Goal: Information Seeking & Learning: Learn about a topic

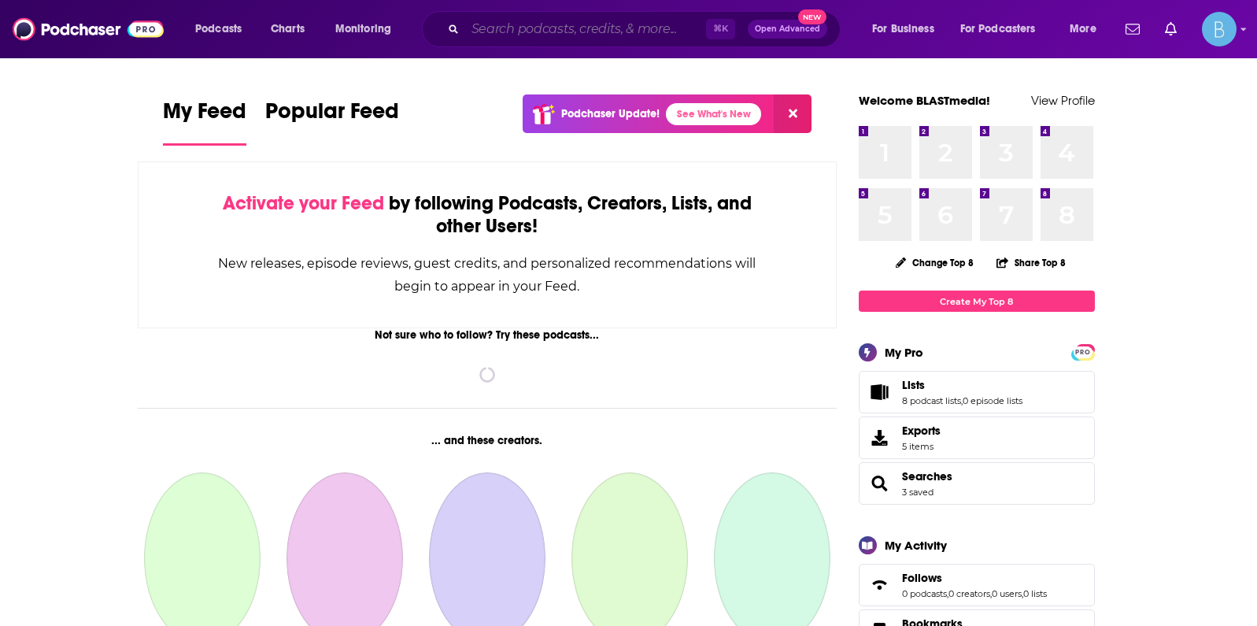
click at [565, 25] on input "Search podcasts, credits, & more..." at bounding box center [585, 29] width 241 height 25
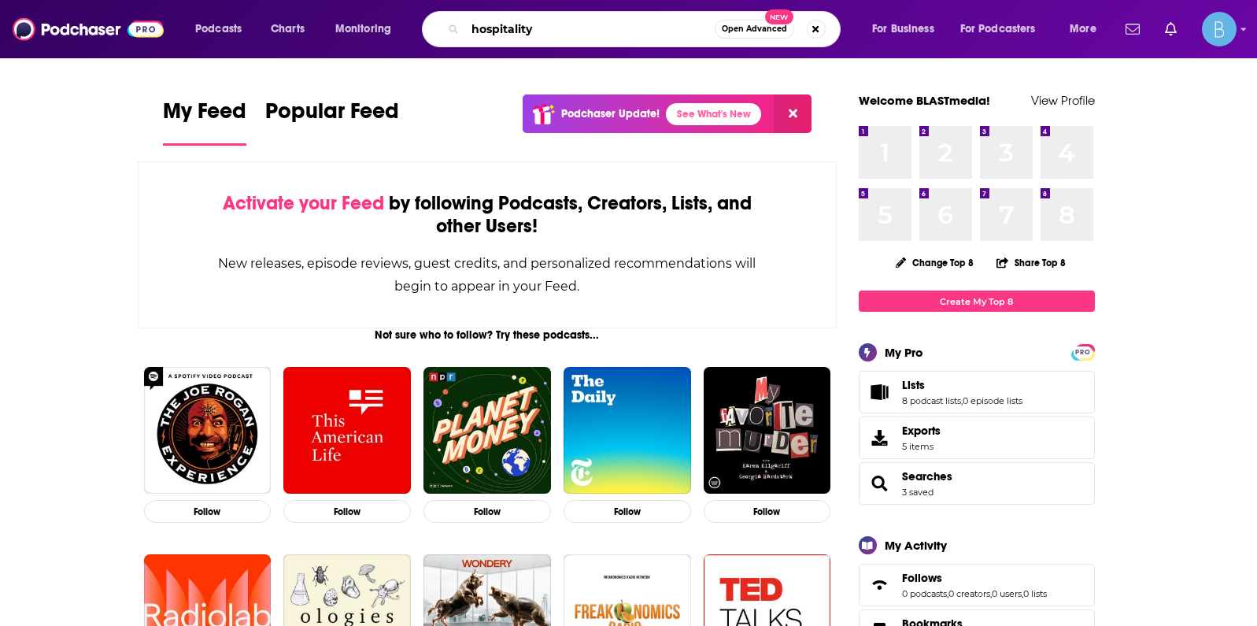
type input "hospitality"
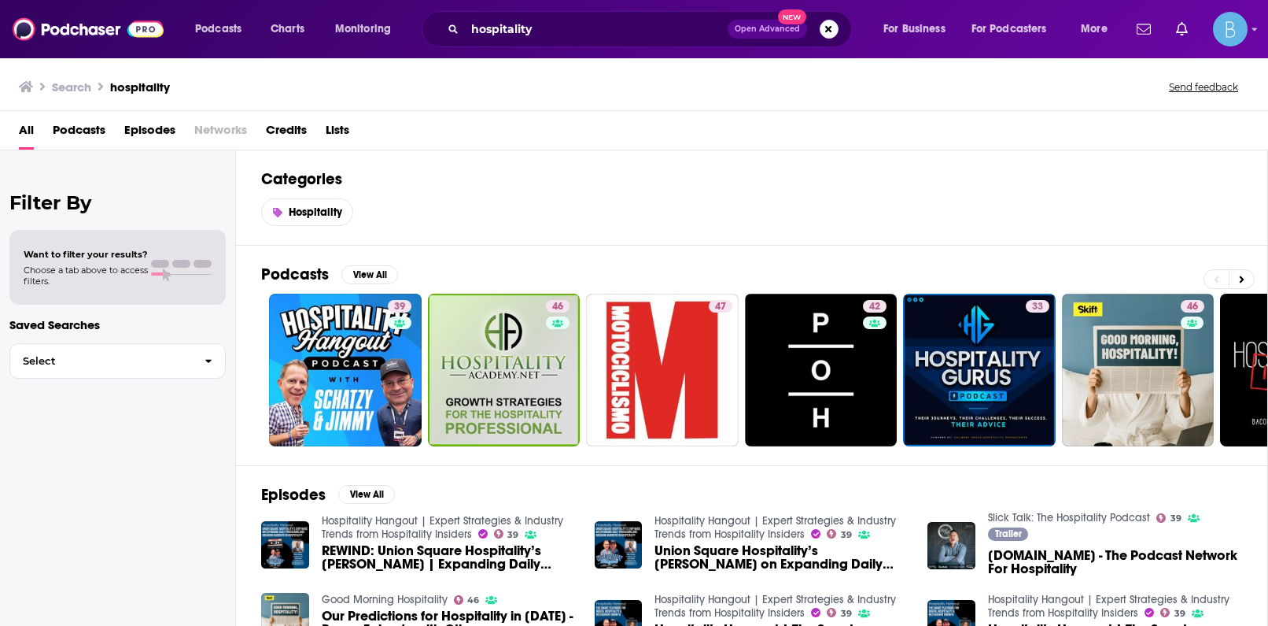
click at [83, 126] on span "Podcasts" at bounding box center [79, 133] width 53 height 32
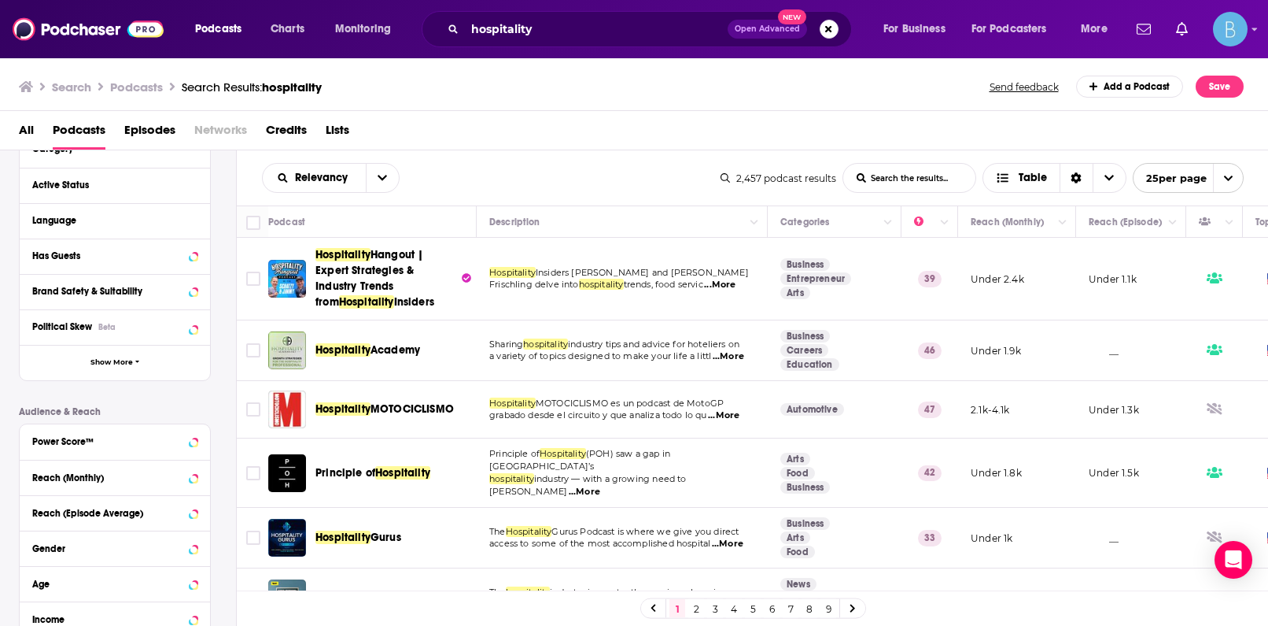
scroll to position [202, 0]
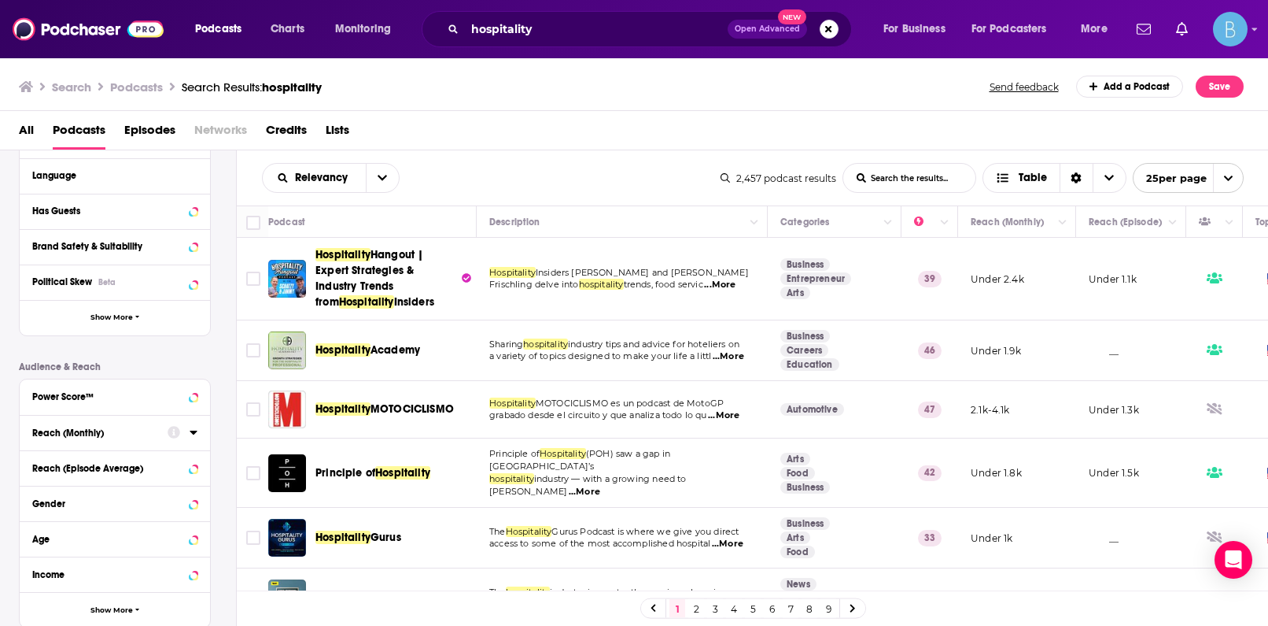
click at [109, 427] on div "Reach (Monthly)" at bounding box center [94, 432] width 125 height 11
click at [78, 457] on input "number" at bounding box center [71, 460] width 79 height 25
click at [84, 489] on button "Reach (Episode Average)" at bounding box center [99, 496] width 135 height 20
click at [72, 473] on input "number" at bounding box center [71, 460] width 79 height 25
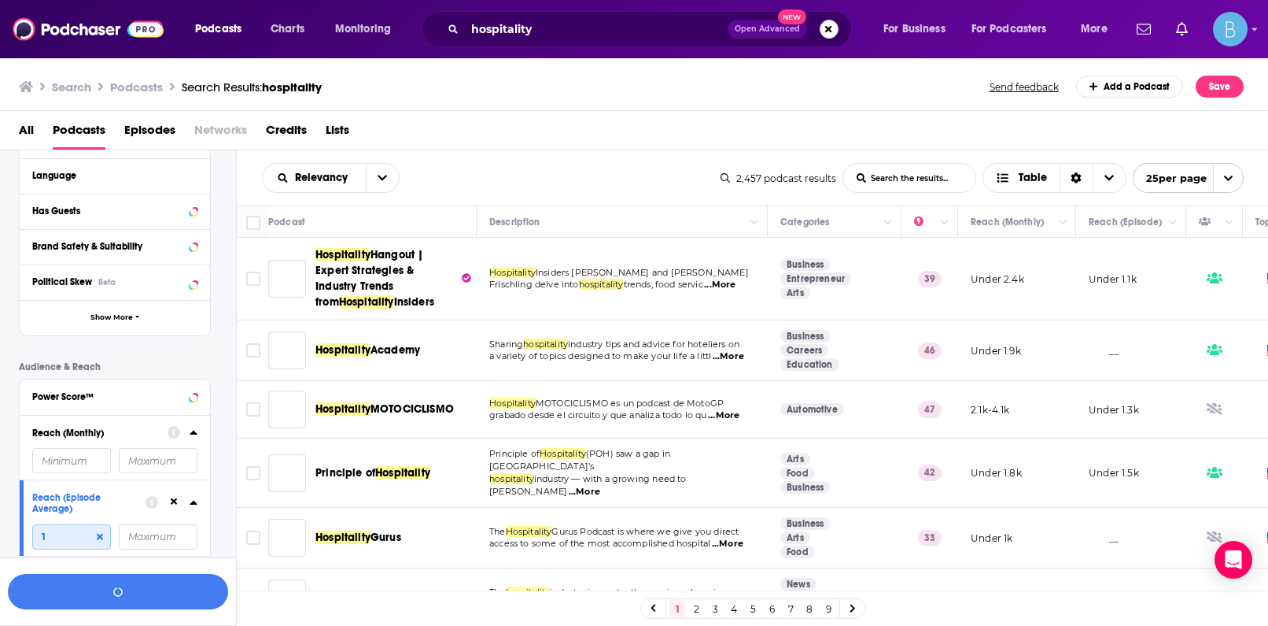
scroll to position [242, 0]
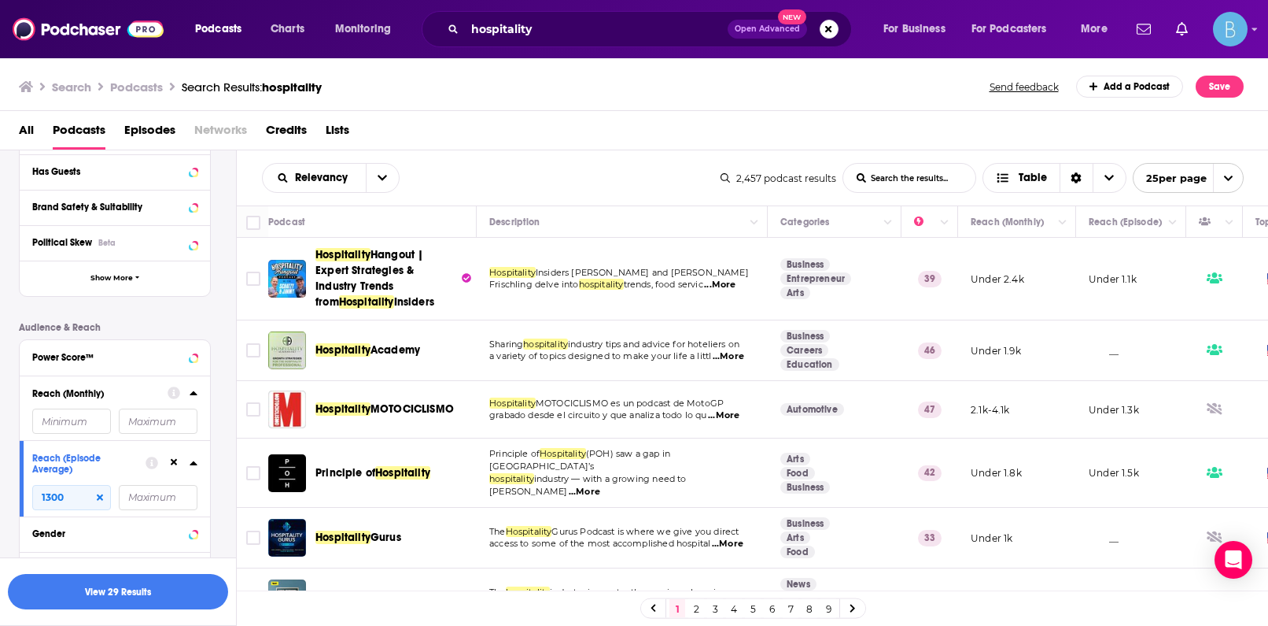
click at [171, 434] on input "number" at bounding box center [158, 420] width 79 height 25
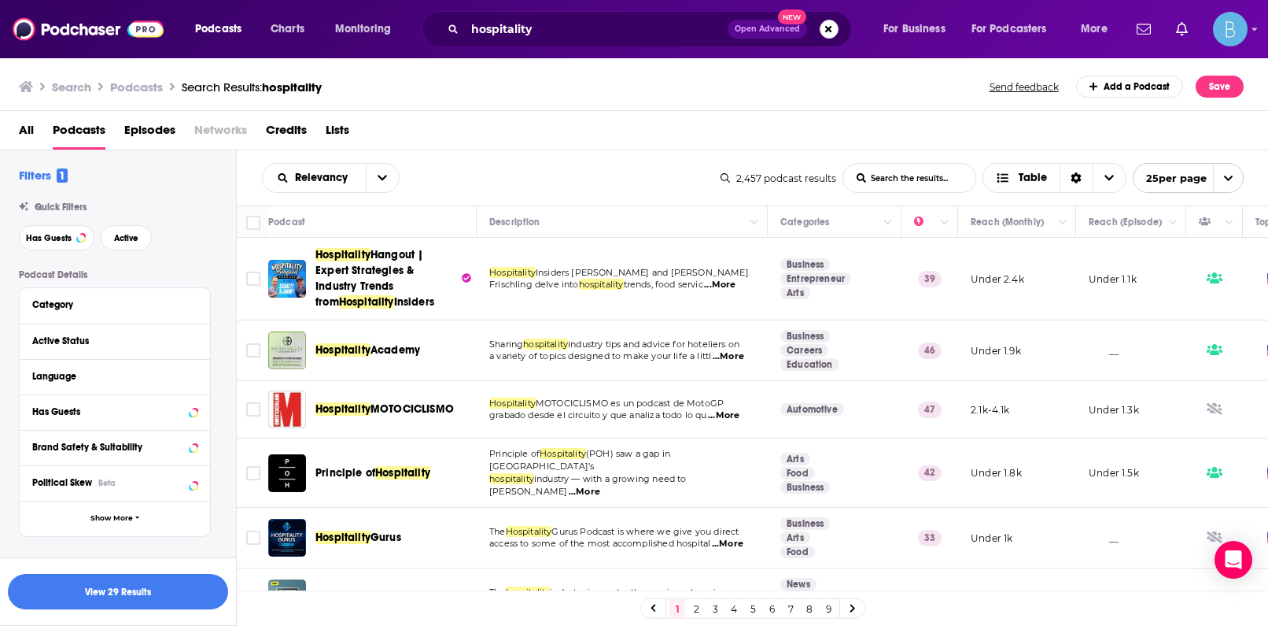
scroll to position [0, 0]
click at [93, 340] on div "Active Status" at bounding box center [94, 342] width 125 height 11
click at [47, 374] on span "All" at bounding box center [51, 371] width 10 height 9
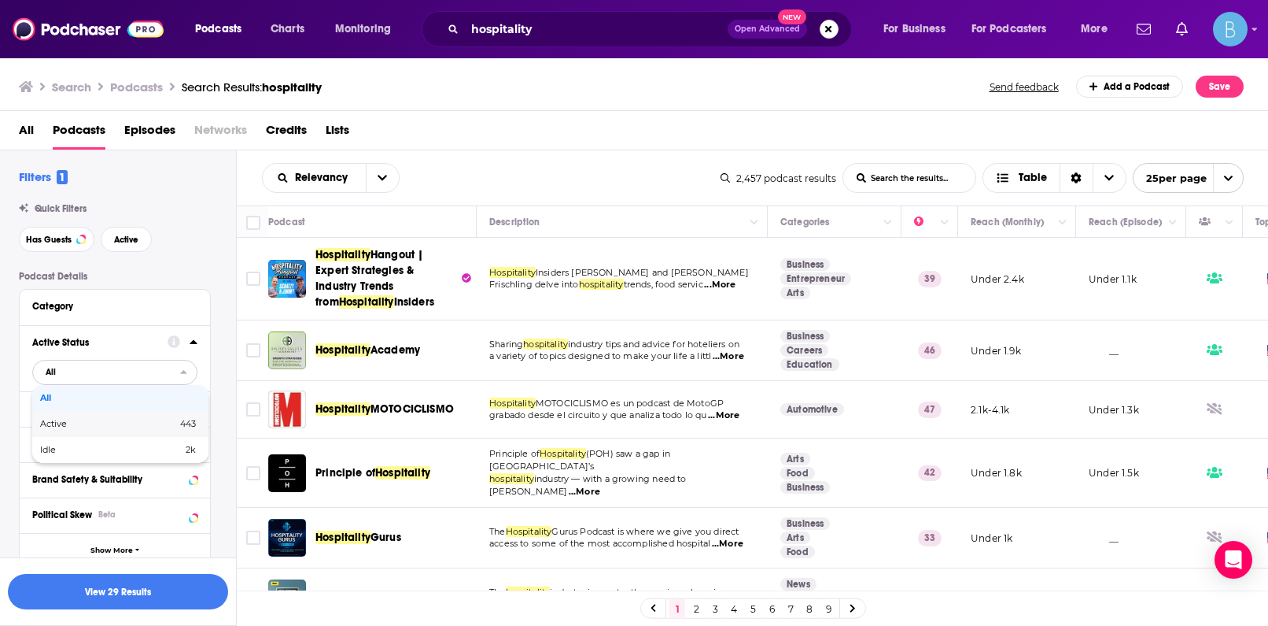
click at [69, 422] on span "Active" at bounding box center [81, 423] width 82 height 9
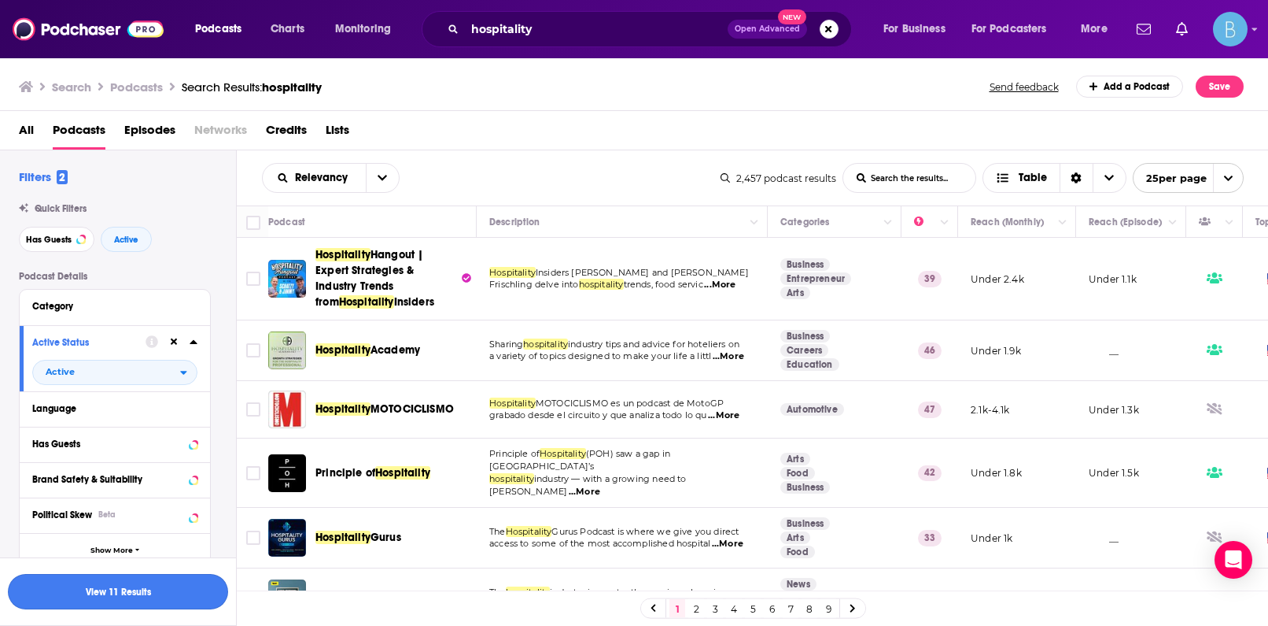
click at [131, 602] on button "View 11 Results" at bounding box center [118, 591] width 220 height 35
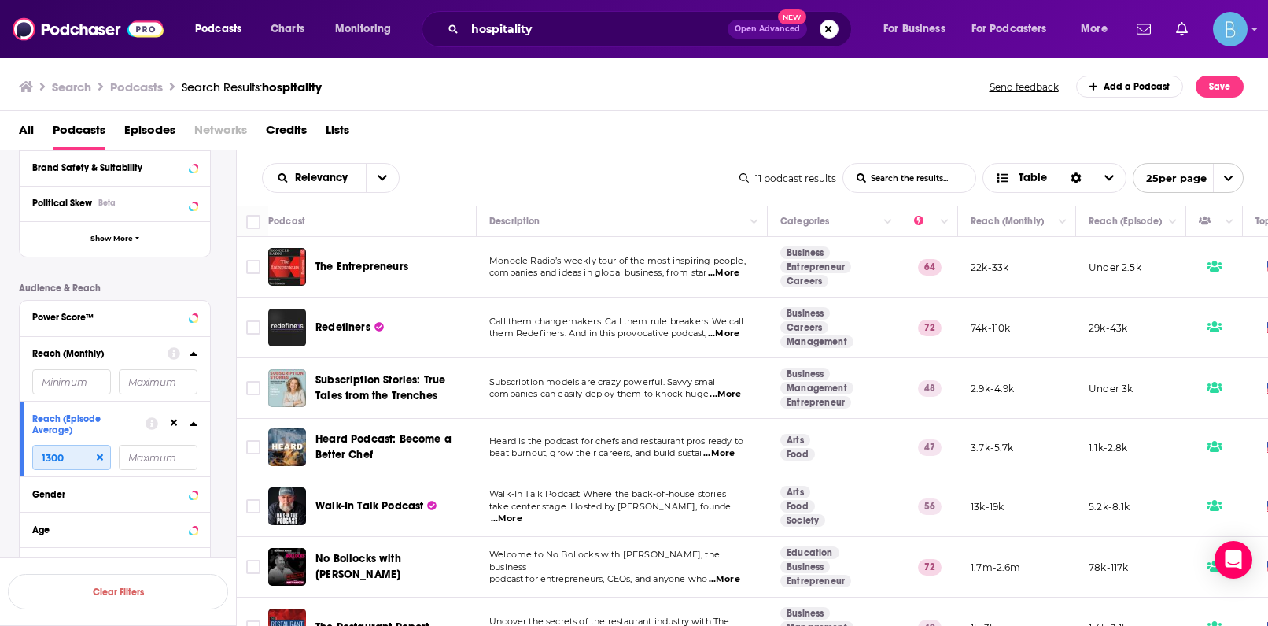
click at [64, 460] on input "1300" at bounding box center [71, 457] width 79 height 25
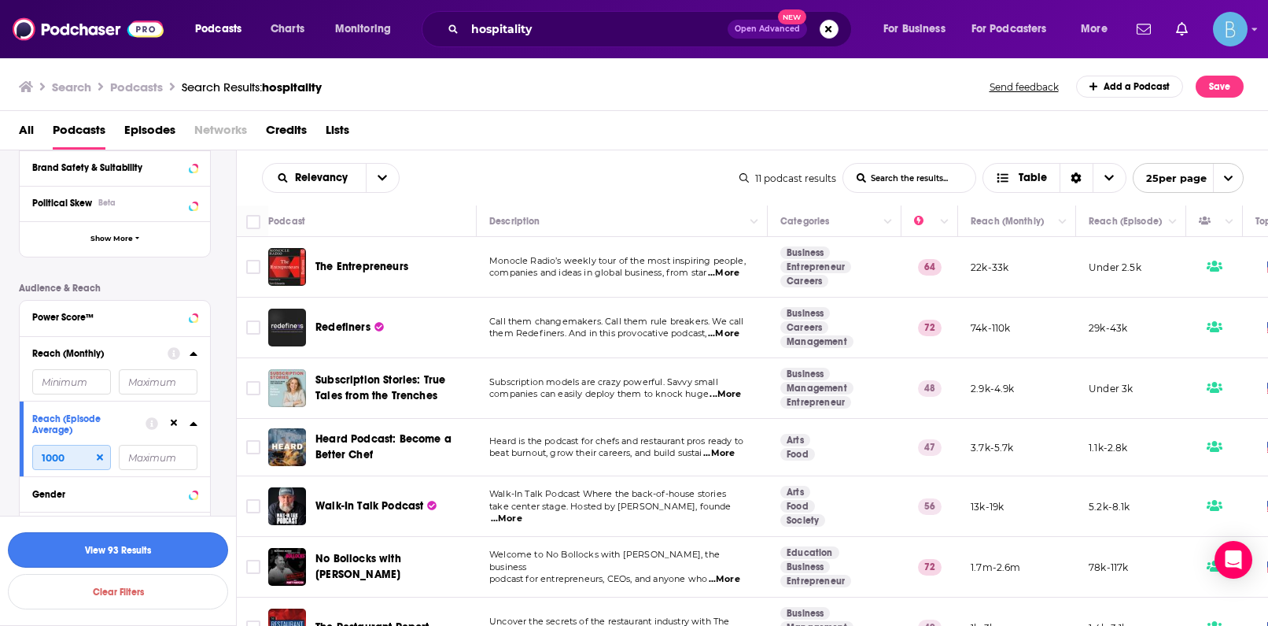
type input "1000"
click at [54, 544] on button "View 93 Results" at bounding box center [118, 549] width 220 height 35
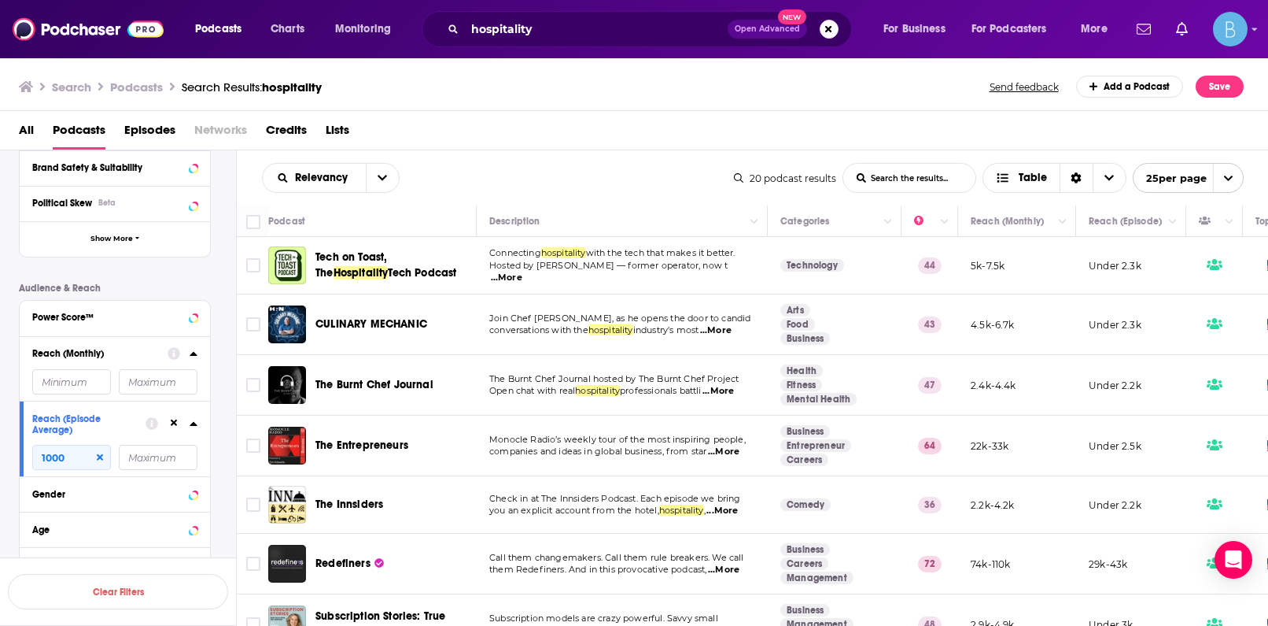
click at [522, 271] on span "...More" at bounding box center [506, 277] width 31 height 13
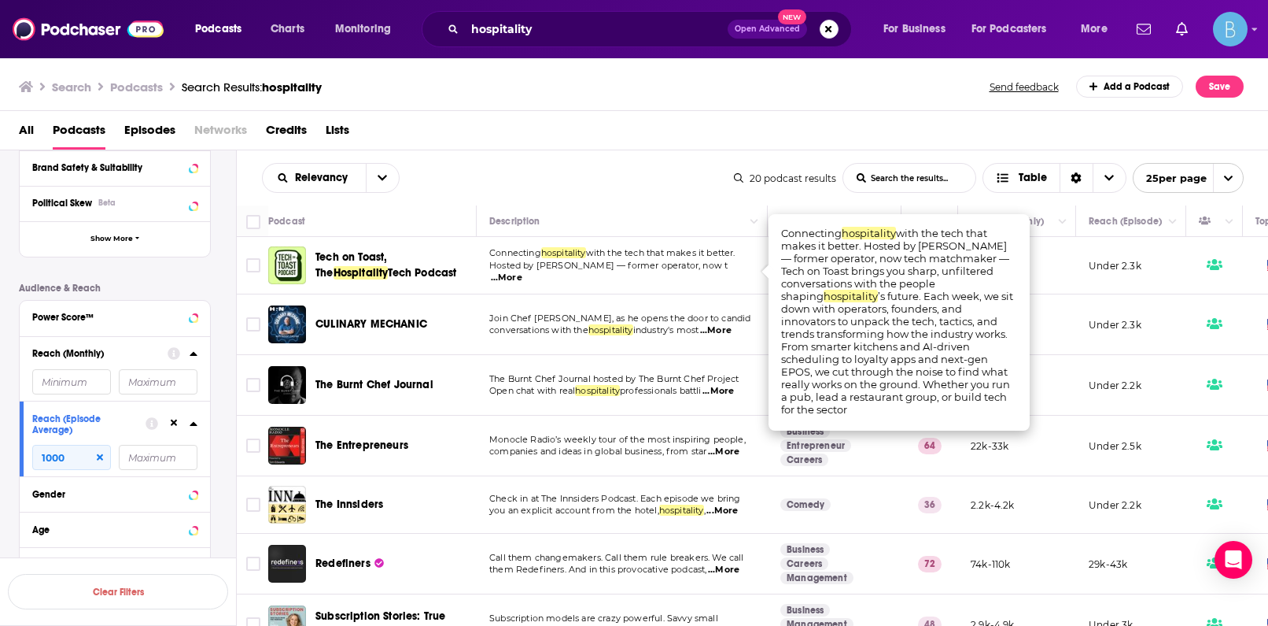
click at [688, 265] on span "Hosted by Chris Fletcher — former operator, now t" at bounding box center [608, 265] width 238 height 11
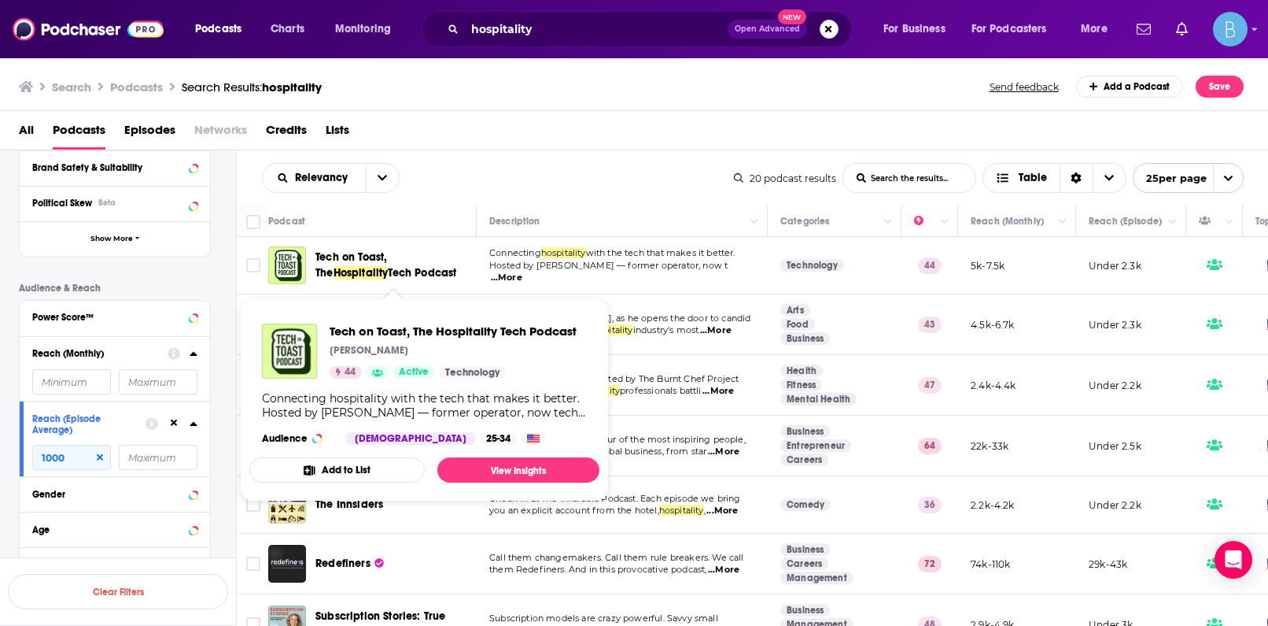
click at [387, 260] on span "Tech on Toast, The" at bounding box center [352, 264] width 72 height 29
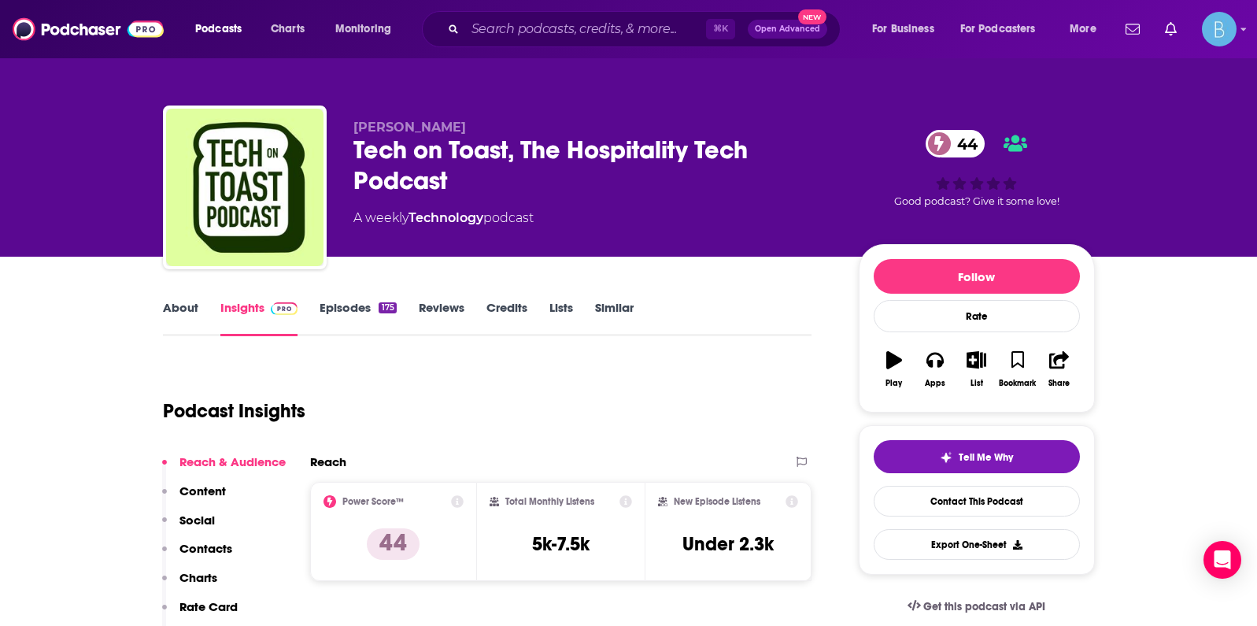
click at [511, 308] on link "Credits" at bounding box center [506, 318] width 41 height 36
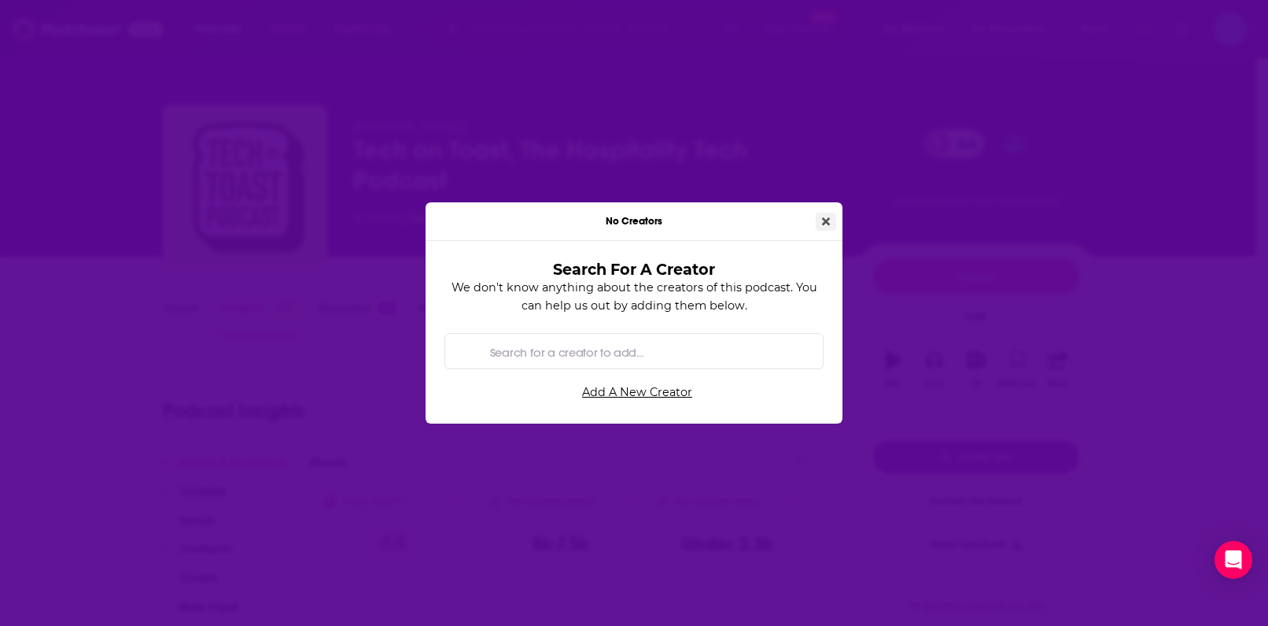
click at [825, 223] on icon "Close" at bounding box center [826, 221] width 8 height 8
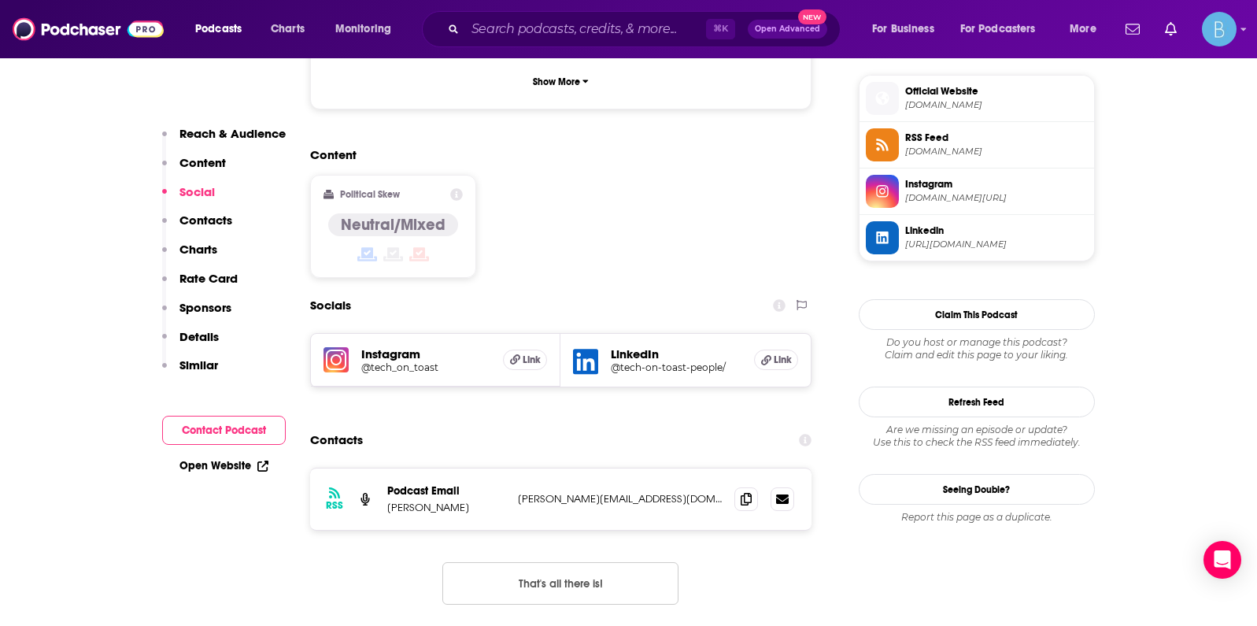
scroll to position [1168, 0]
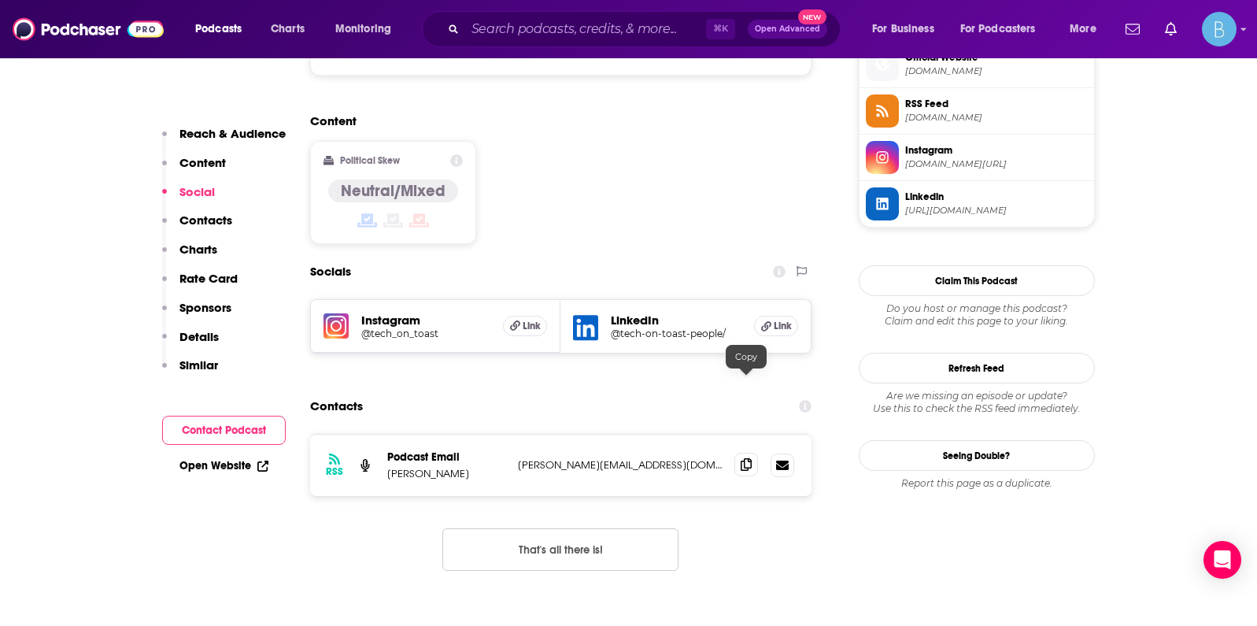
click at [753, 452] on span at bounding box center [746, 464] width 24 height 24
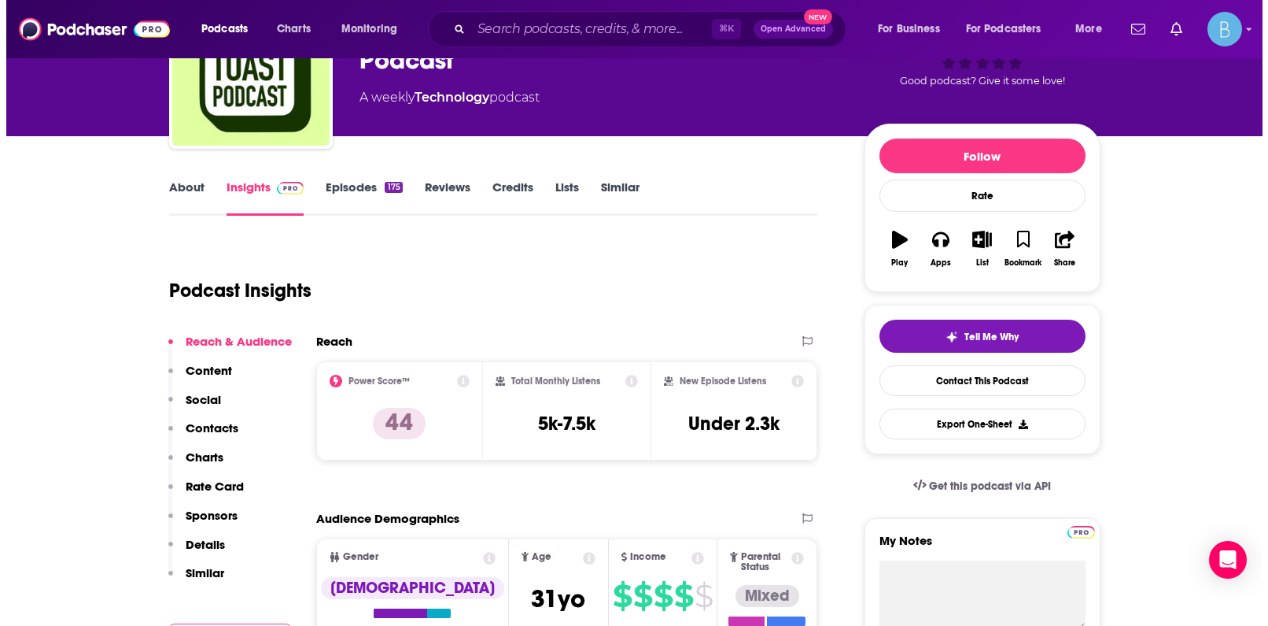
scroll to position [0, 0]
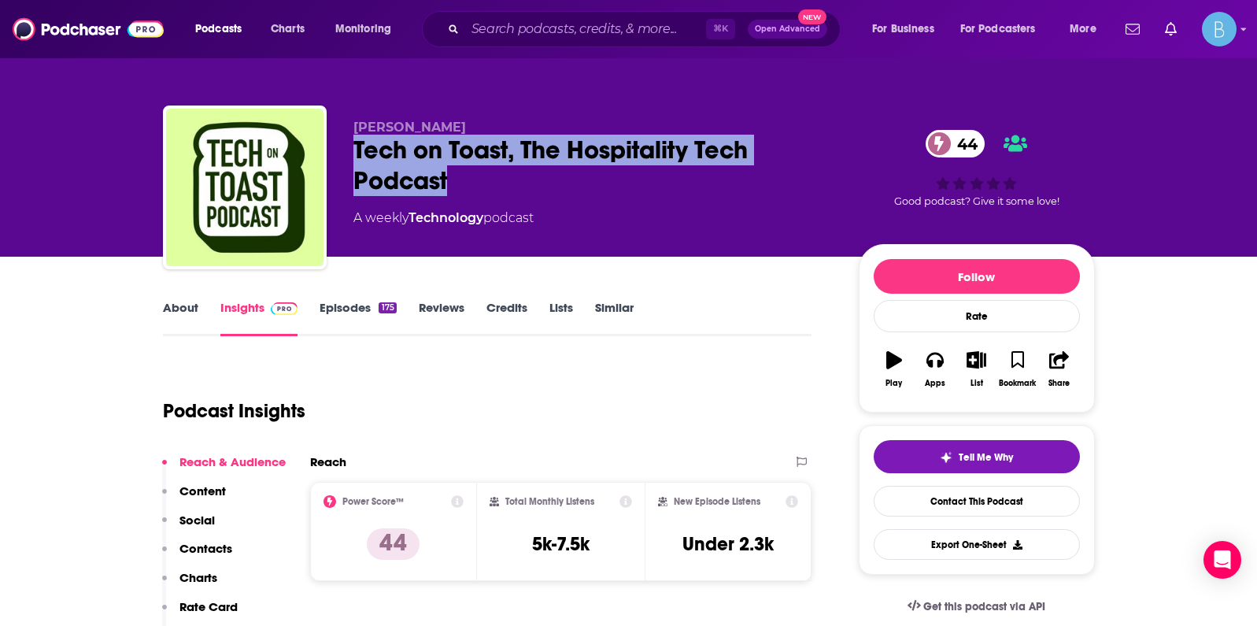
drag, startPoint x: 468, startPoint y: 189, endPoint x: 356, endPoint y: 153, distance: 117.4
click at [356, 153] on div "Tech on Toast, The Hospitality Tech Podcast 44" at bounding box center [593, 165] width 480 height 61
copy h2 "Tech on Toast, The Hospitality Tech Podcast"
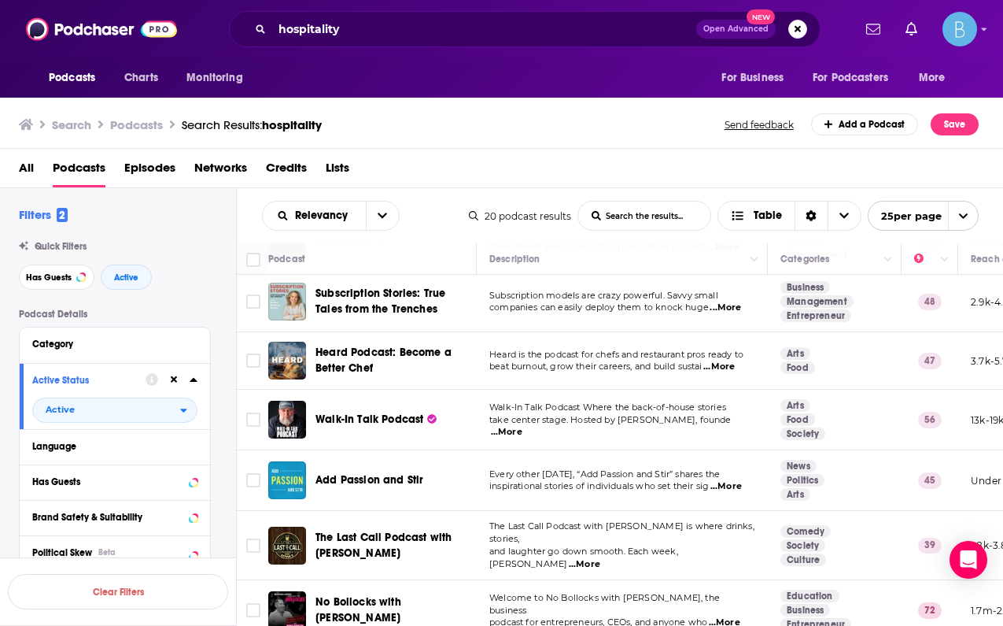
scroll to position [393, 0]
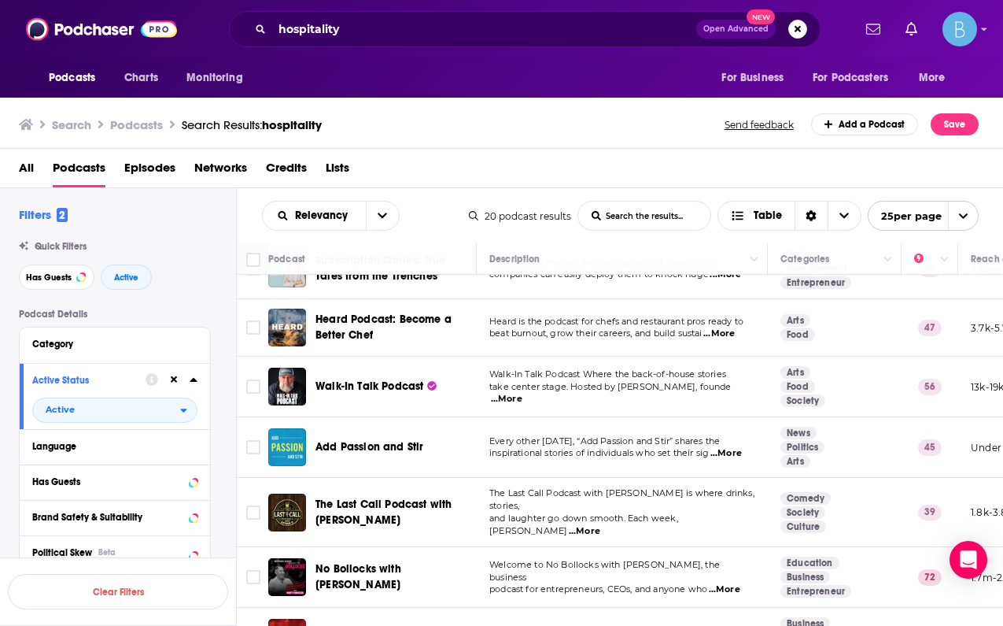
click at [732, 457] on span "...More" at bounding box center [726, 453] width 31 height 13
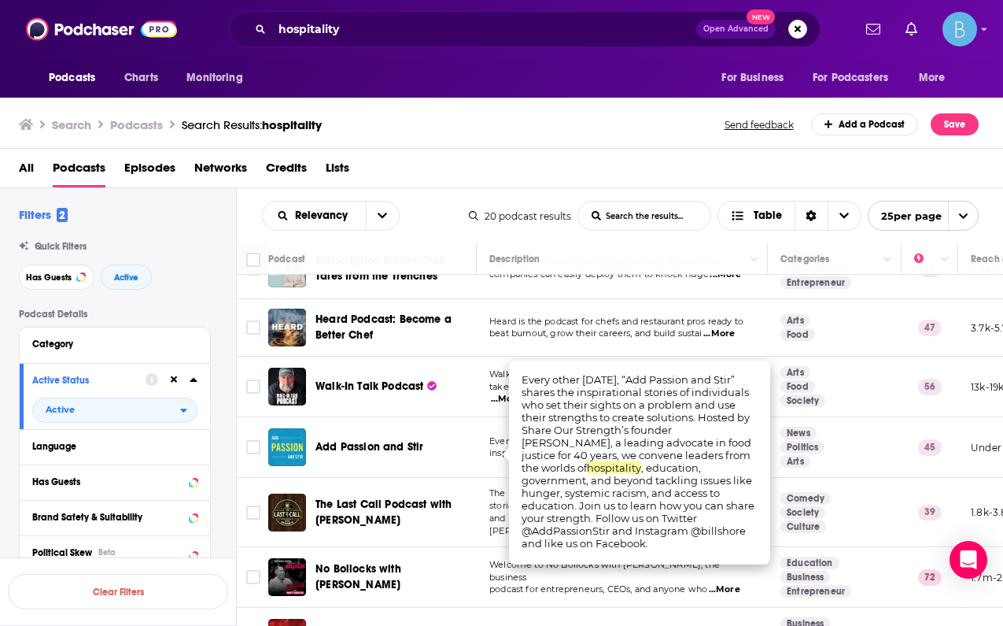
click at [860, 455] on td "News Politics Arts" at bounding box center [835, 447] width 134 height 61
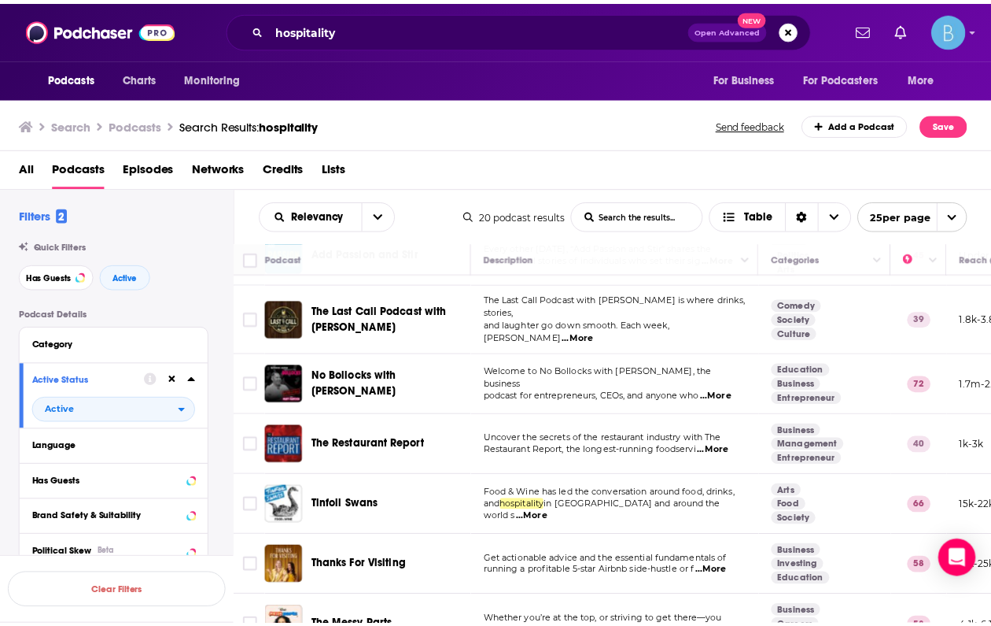
scroll to position [587, 0]
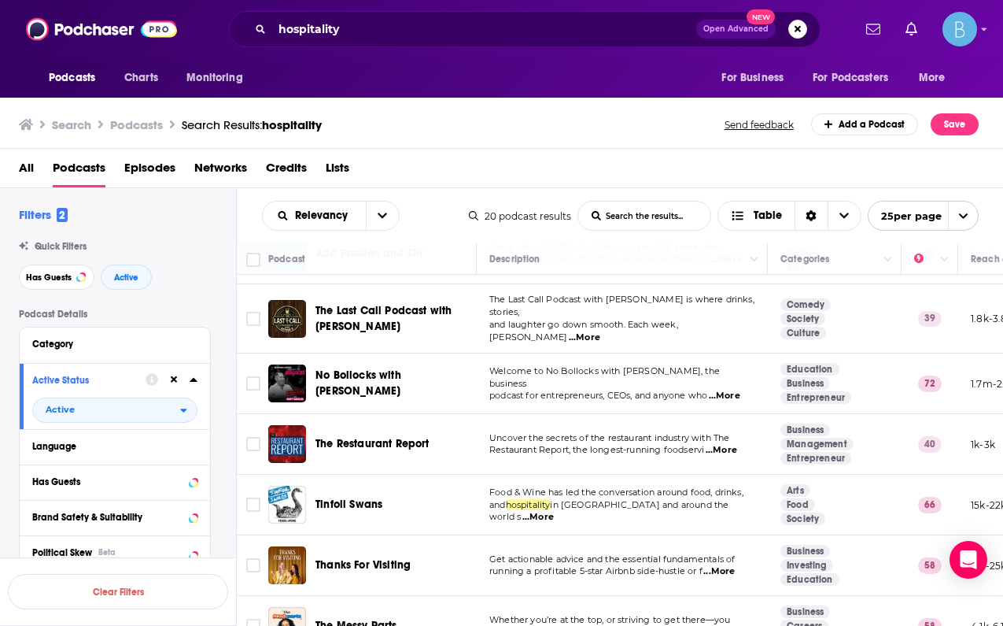
click at [730, 445] on span "...More" at bounding box center [721, 450] width 31 height 13
click at [400, 452] on div "The Restaurant Report" at bounding box center [398, 444] width 164 height 38
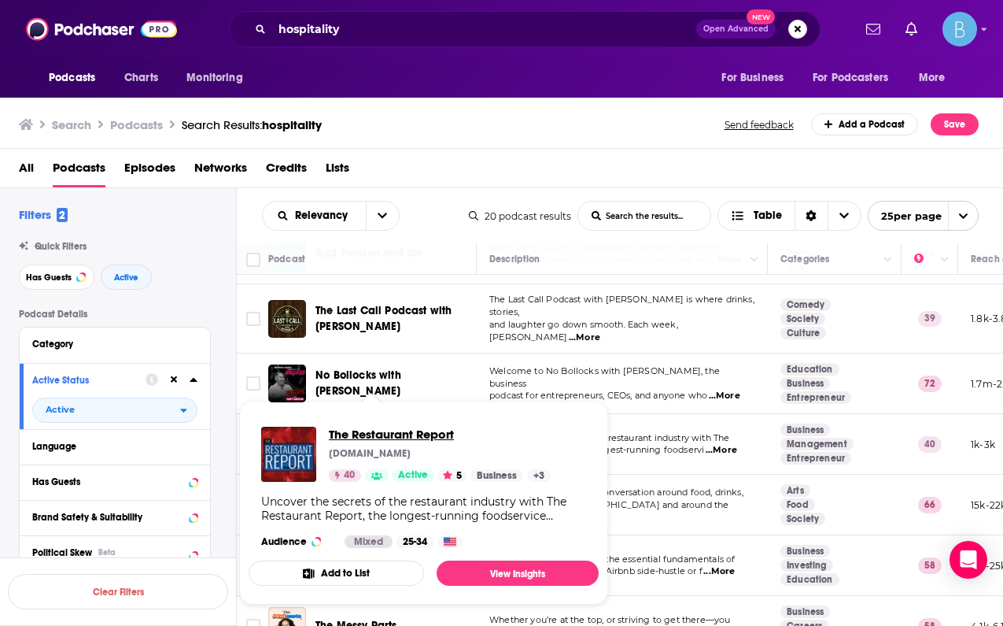
click at [404, 434] on span "The Restaurant Report" at bounding box center [440, 433] width 222 height 15
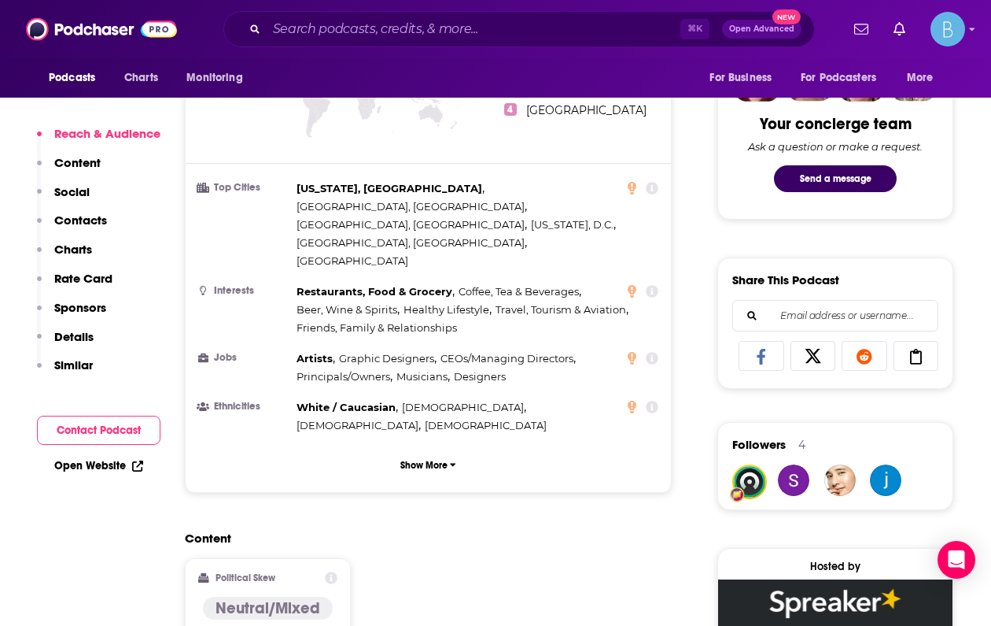
scroll to position [1239, 0]
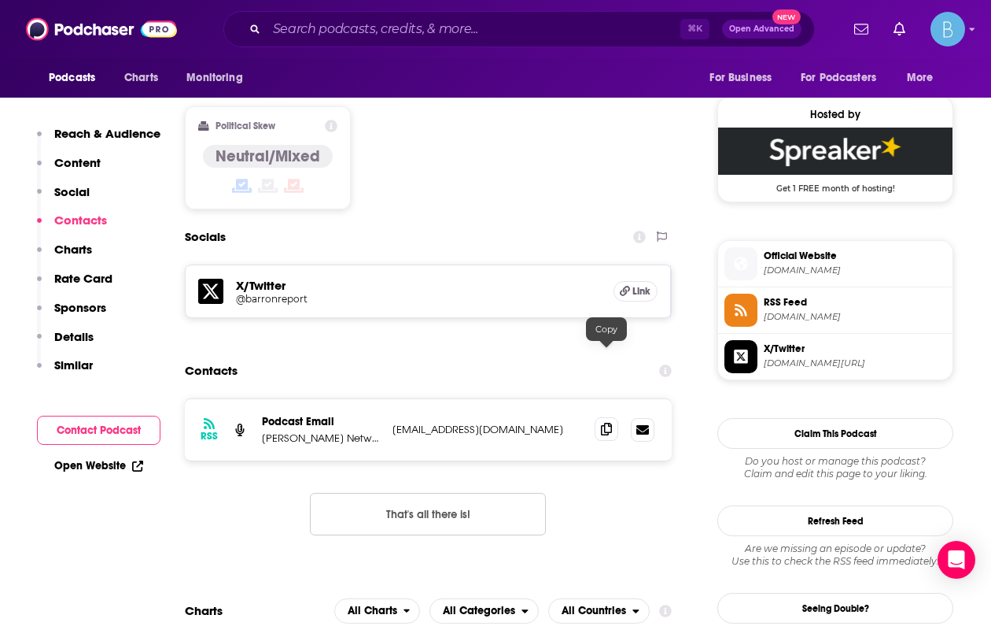
click at [609, 423] on icon at bounding box center [606, 429] width 11 height 13
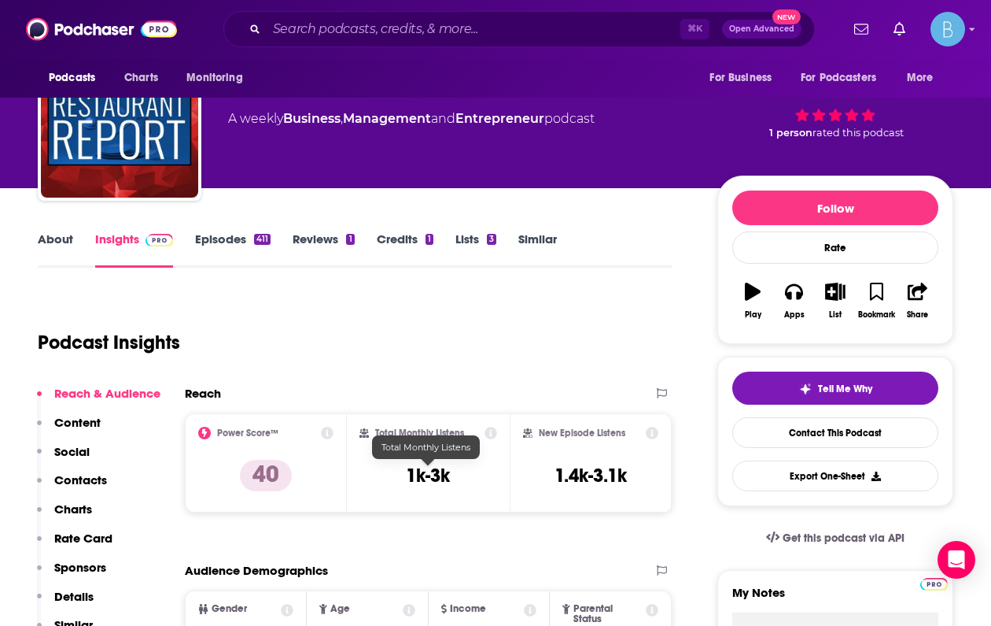
scroll to position [0, 0]
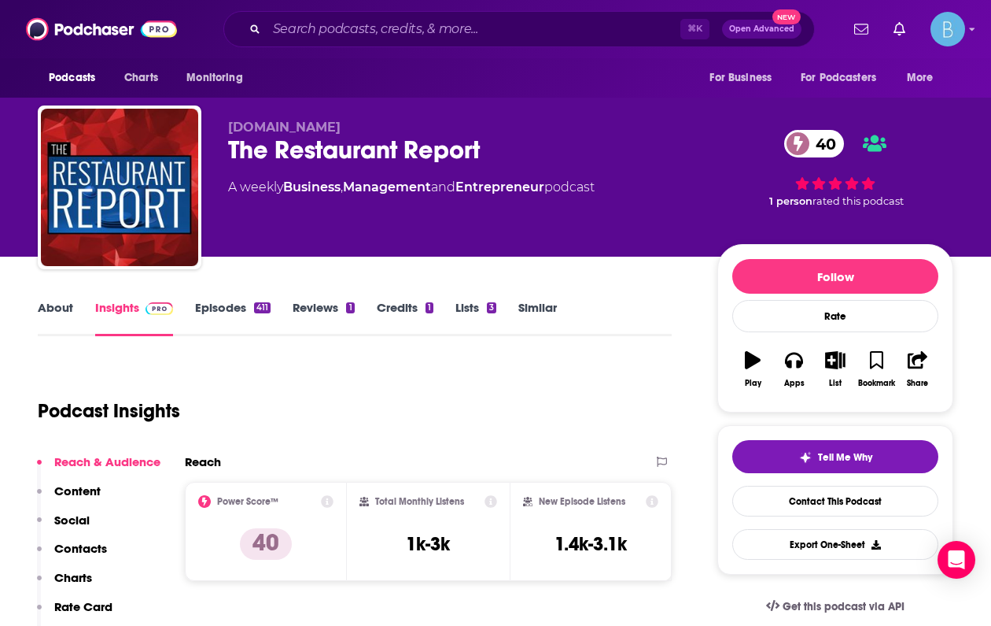
click at [66, 316] on link "About" at bounding box center [55, 318] width 35 height 36
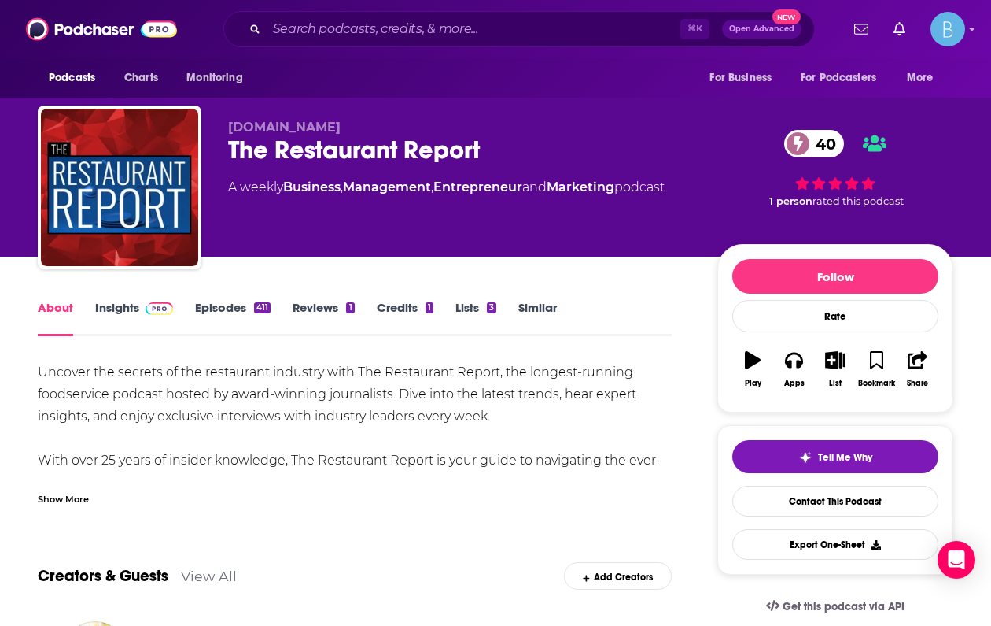
click at [71, 498] on div "Show More" at bounding box center [63, 497] width 51 height 15
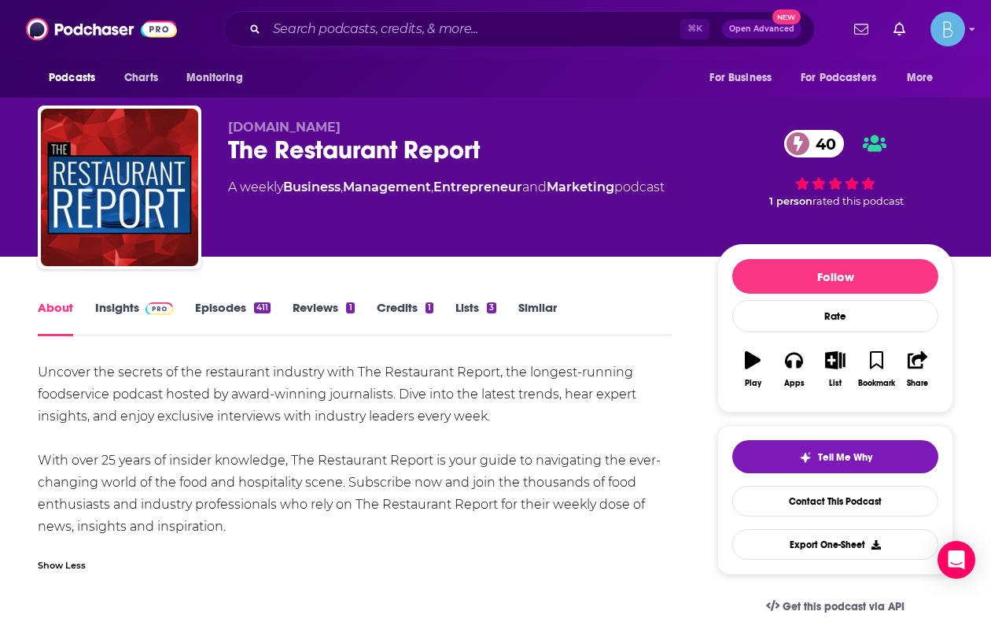
click at [235, 311] on link "Episodes 411" at bounding box center [233, 318] width 76 height 36
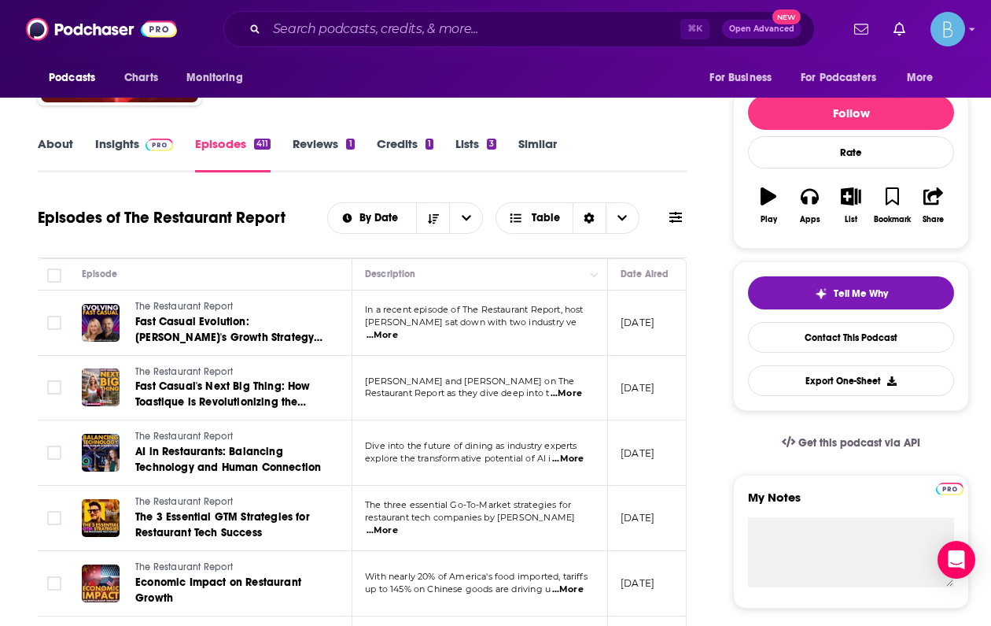
scroll to position [253, 0]
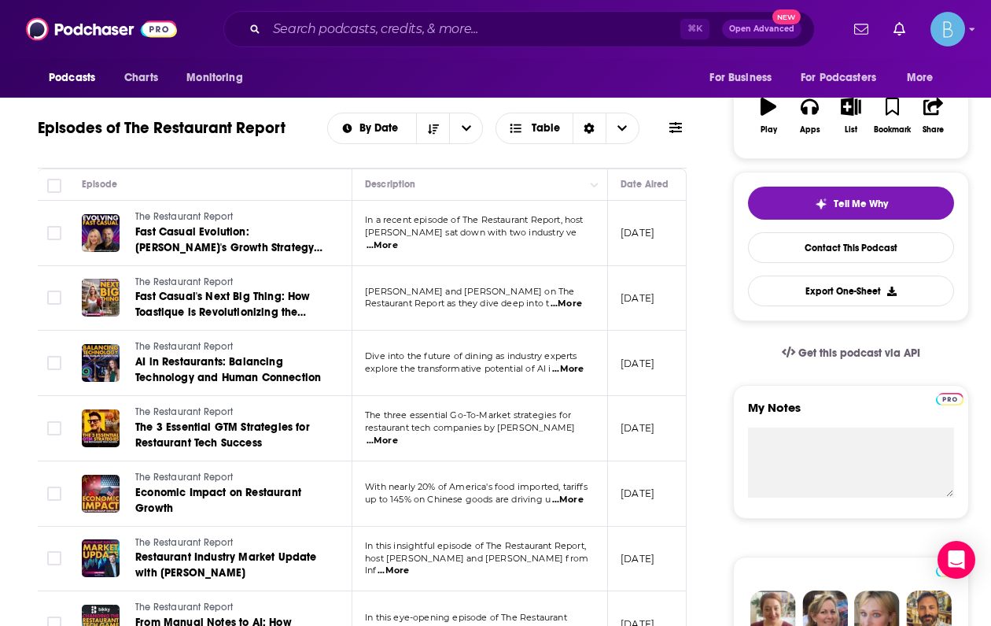
click at [568, 308] on span "...More" at bounding box center [566, 303] width 31 height 13
click at [644, 325] on td "June 23, 2025" at bounding box center [659, 298] width 102 height 65
click at [570, 374] on span "...More" at bounding box center [567, 369] width 31 height 13
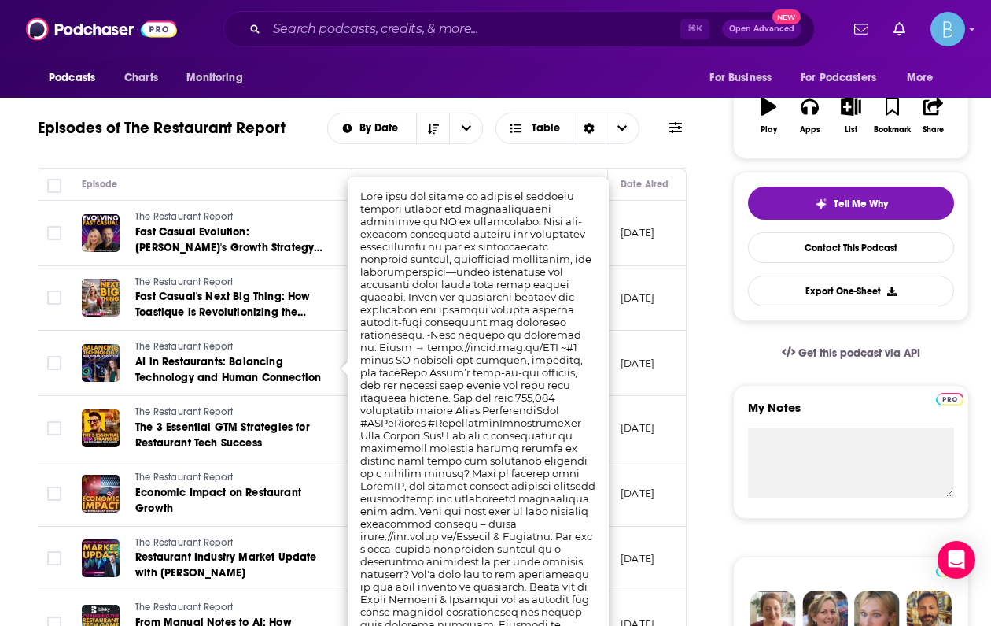
click at [653, 333] on td "May 12, 2025" at bounding box center [659, 362] width 102 height 65
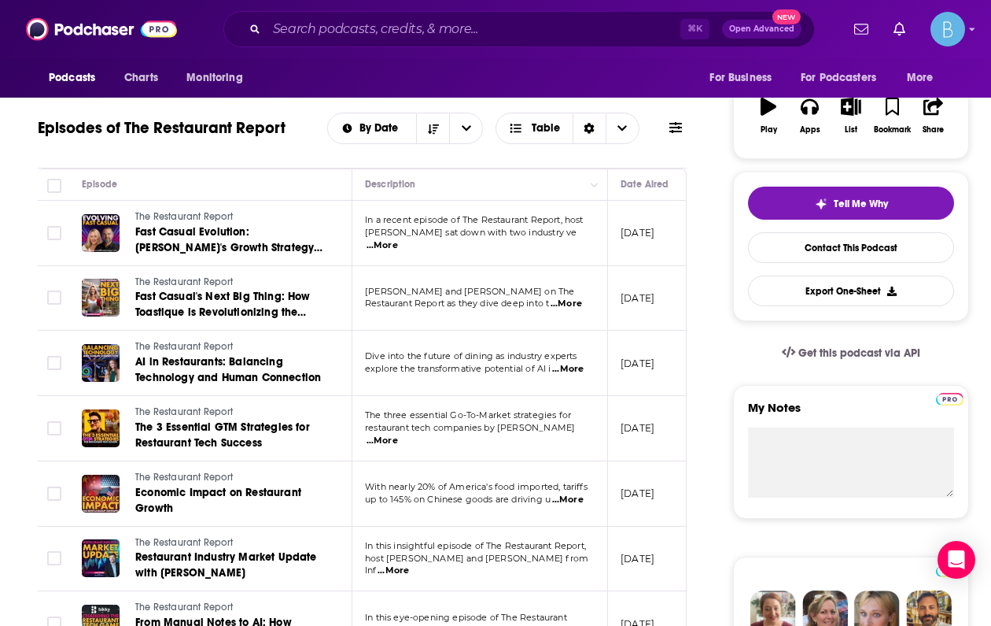
click at [398, 239] on span "...More" at bounding box center [382, 245] width 31 height 13
click at [622, 249] on td "July 28, 2025" at bounding box center [659, 233] width 102 height 65
click at [560, 304] on span "...More" at bounding box center [566, 303] width 31 height 13
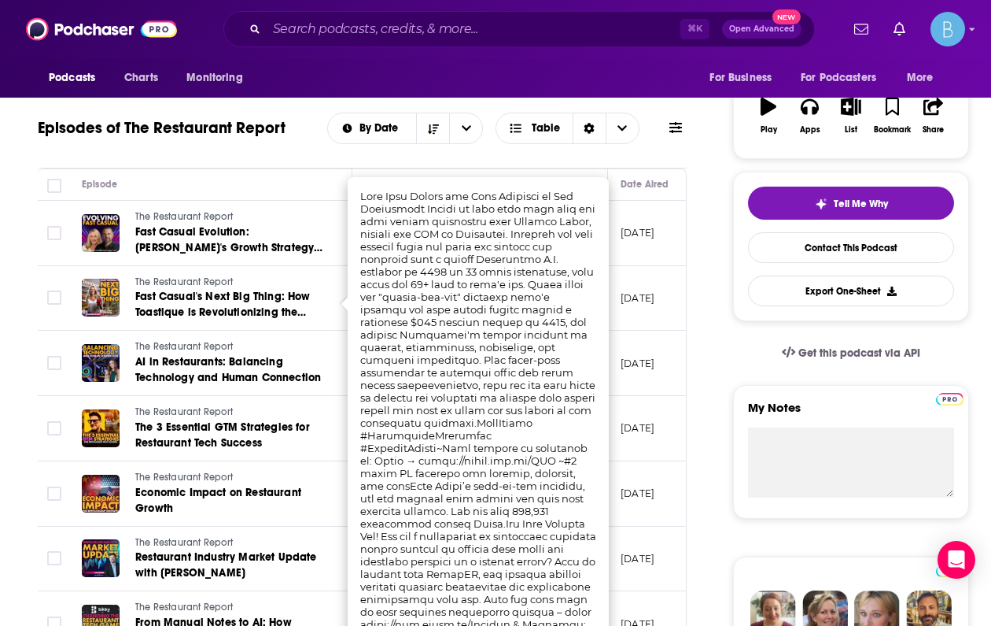
click at [655, 299] on p "June 23, 2025" at bounding box center [638, 297] width 34 height 13
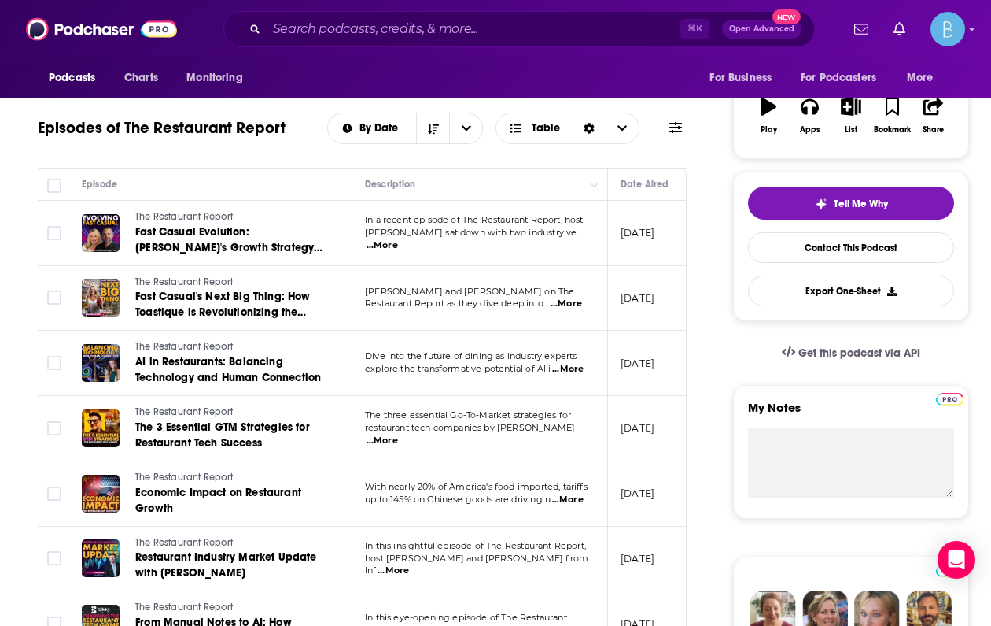
click at [557, 371] on span "...More" at bounding box center [567, 369] width 31 height 13
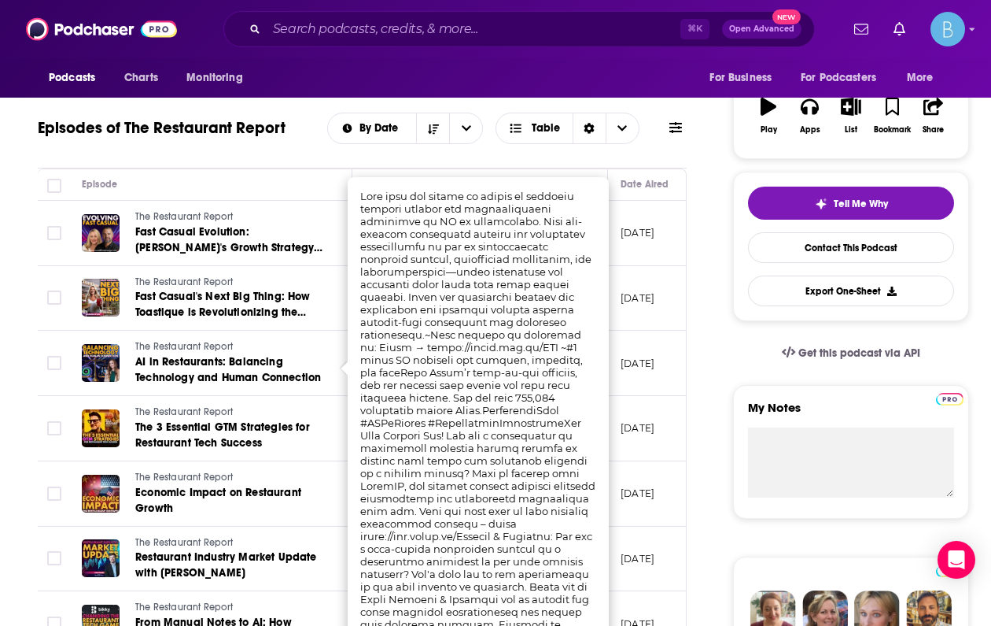
click at [651, 393] on td "May 12, 2025" at bounding box center [659, 362] width 102 height 65
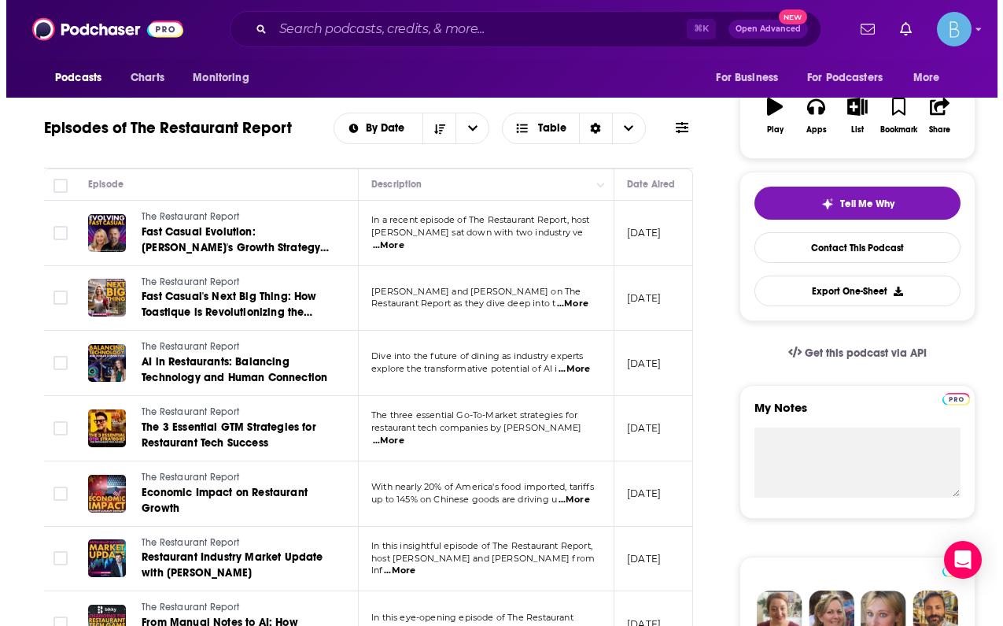
scroll to position [0, 0]
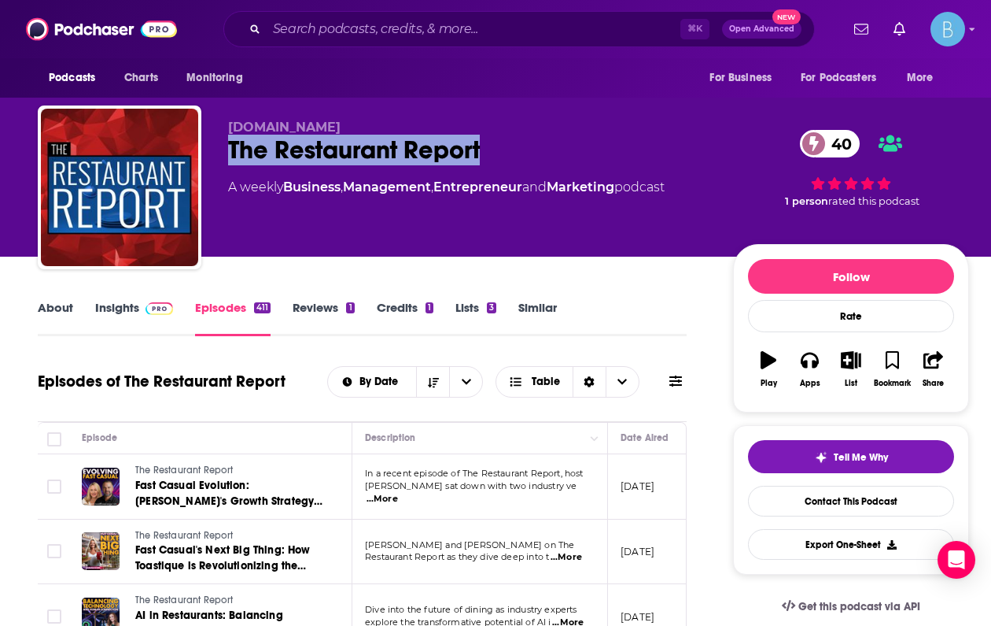
drag, startPoint x: 225, startPoint y: 149, endPoint x: 531, endPoint y: 170, distance: 306.8
click at [531, 170] on div "Savor.fm The Restaurant Report 40 A weekly Business , Management , Entrepreneur…" at bounding box center [504, 190] width 932 height 170
copy h2 "The Restaurant Report"
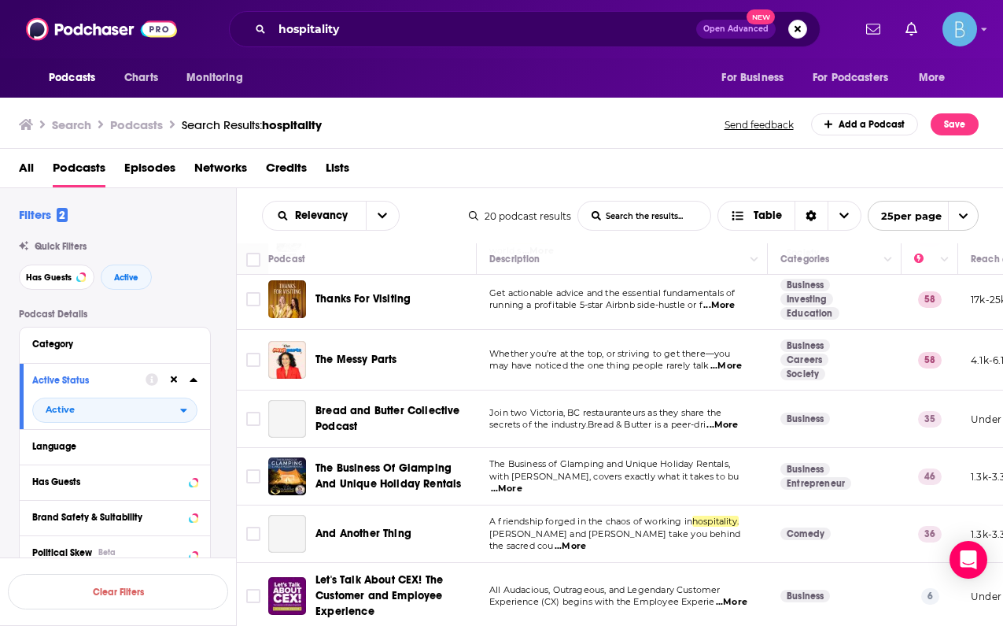
scroll to position [857, 0]
click at [729, 360] on span "...More" at bounding box center [726, 366] width 31 height 13
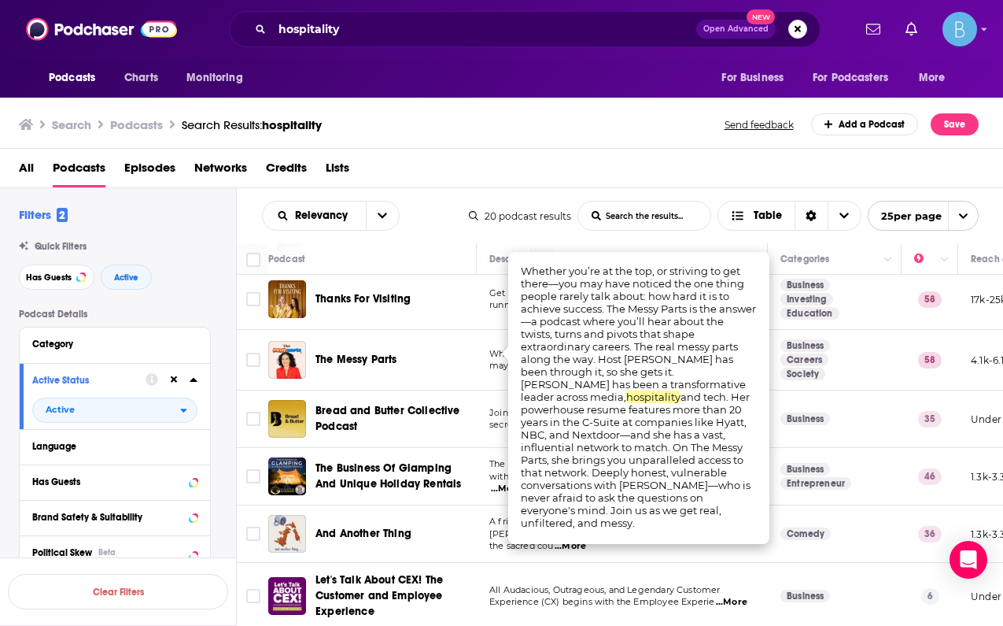
click at [775, 390] on td "Business" at bounding box center [835, 418] width 134 height 57
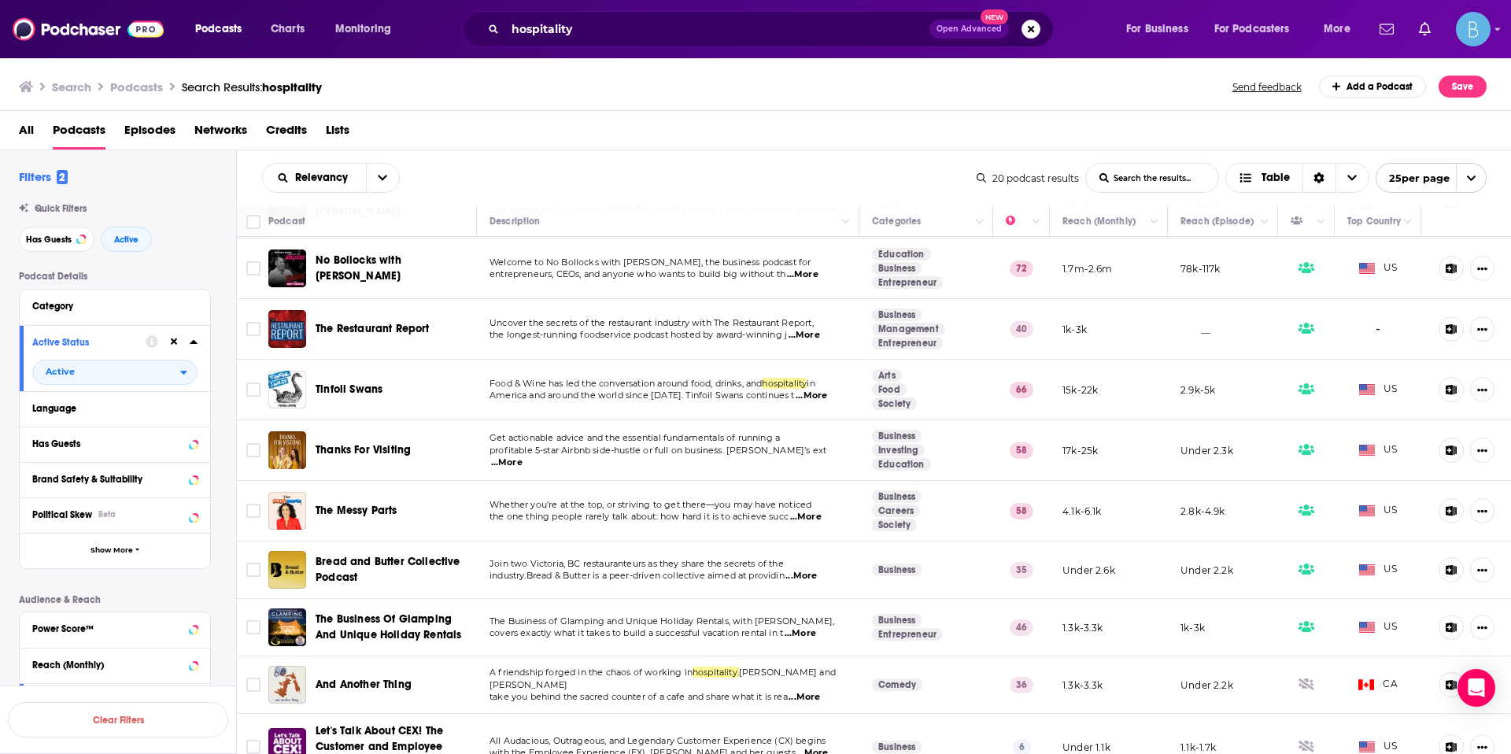
scroll to position [681, 0]
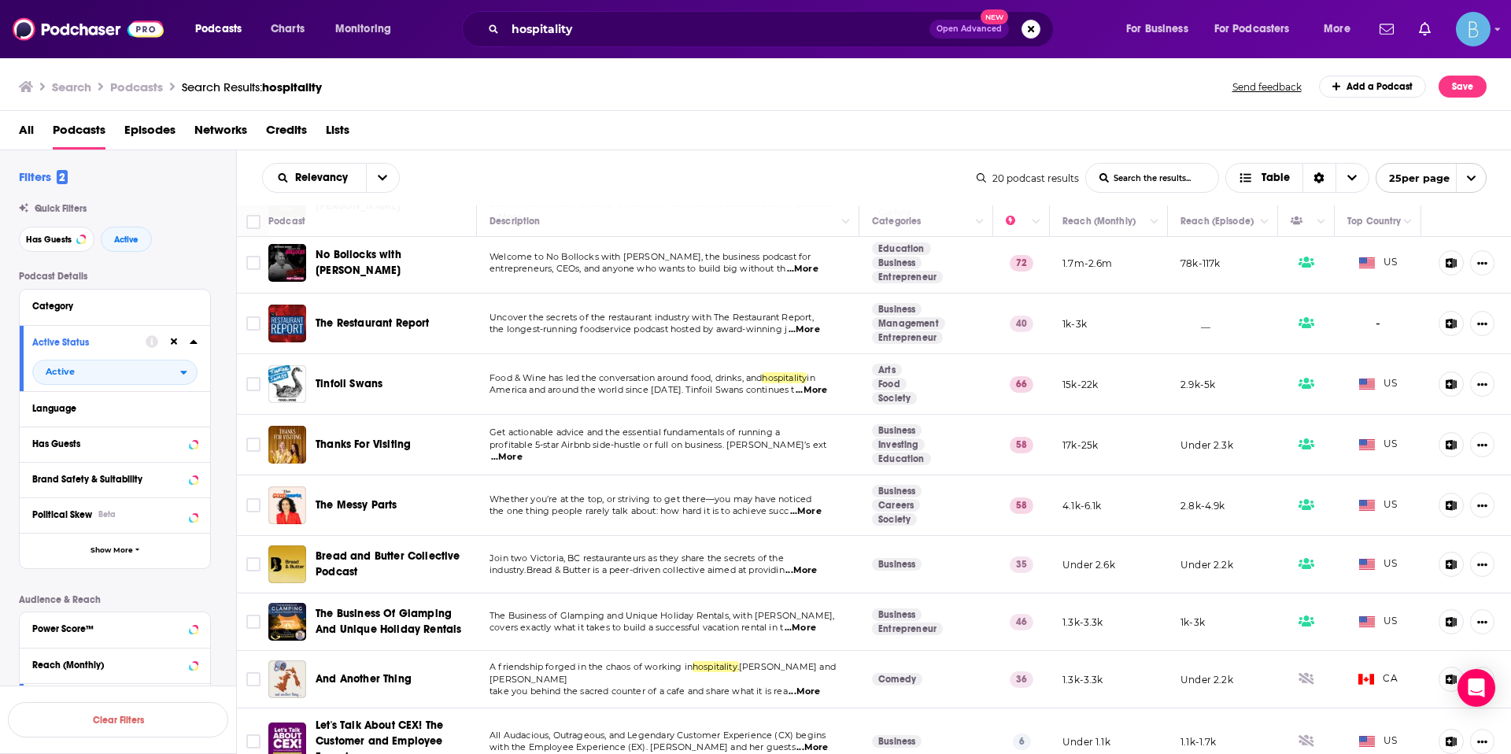
click at [1256, 176] on button "25 per page" at bounding box center [1430, 178] width 111 height 30
click at [1256, 259] on button "100 per page" at bounding box center [1430, 257] width 109 height 24
click at [808, 564] on span "...More" at bounding box center [800, 570] width 31 height 13
click at [378, 549] on span "Bread and Butter Collective Podcast" at bounding box center [388, 563] width 145 height 29
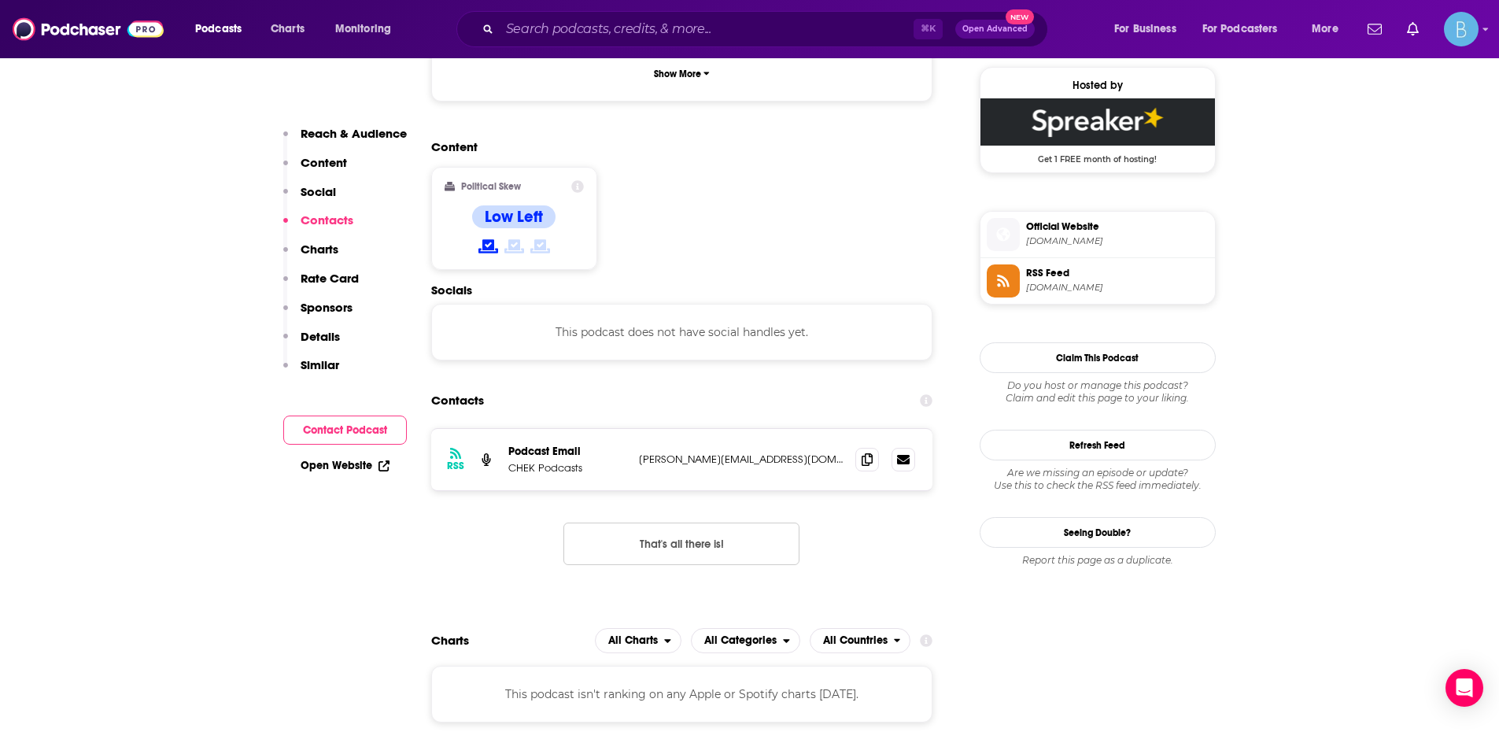
scroll to position [1113, 0]
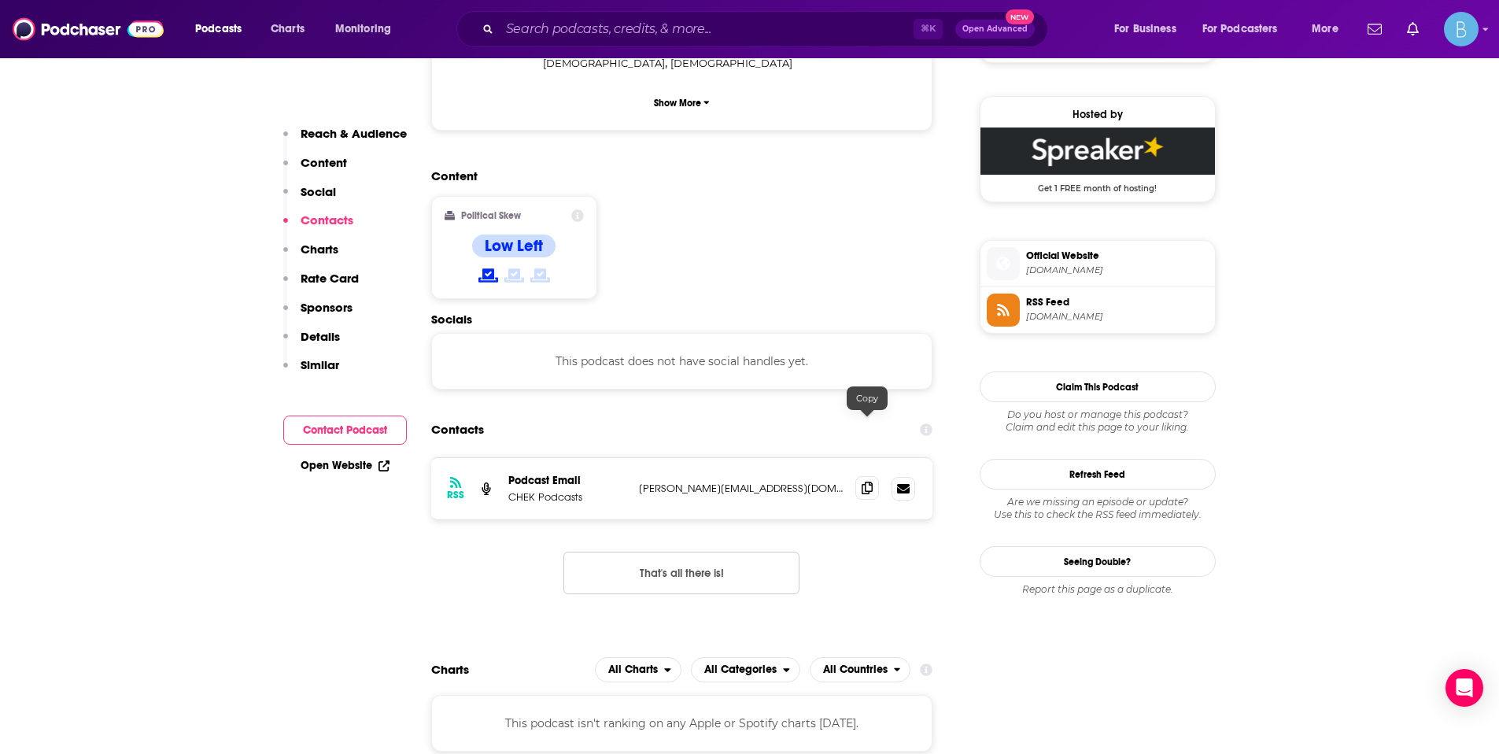
click at [865, 482] on icon at bounding box center [867, 488] width 11 height 13
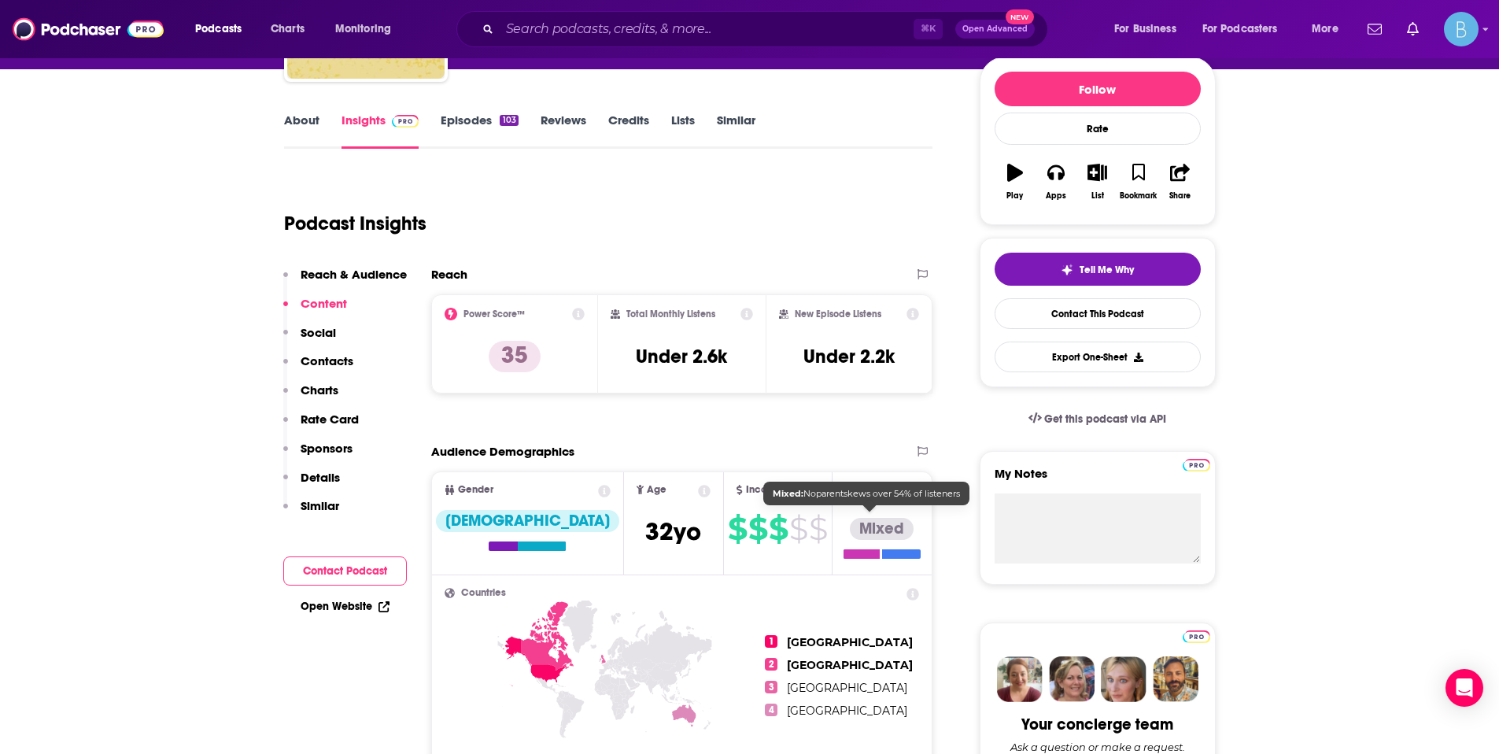
scroll to position [0, 0]
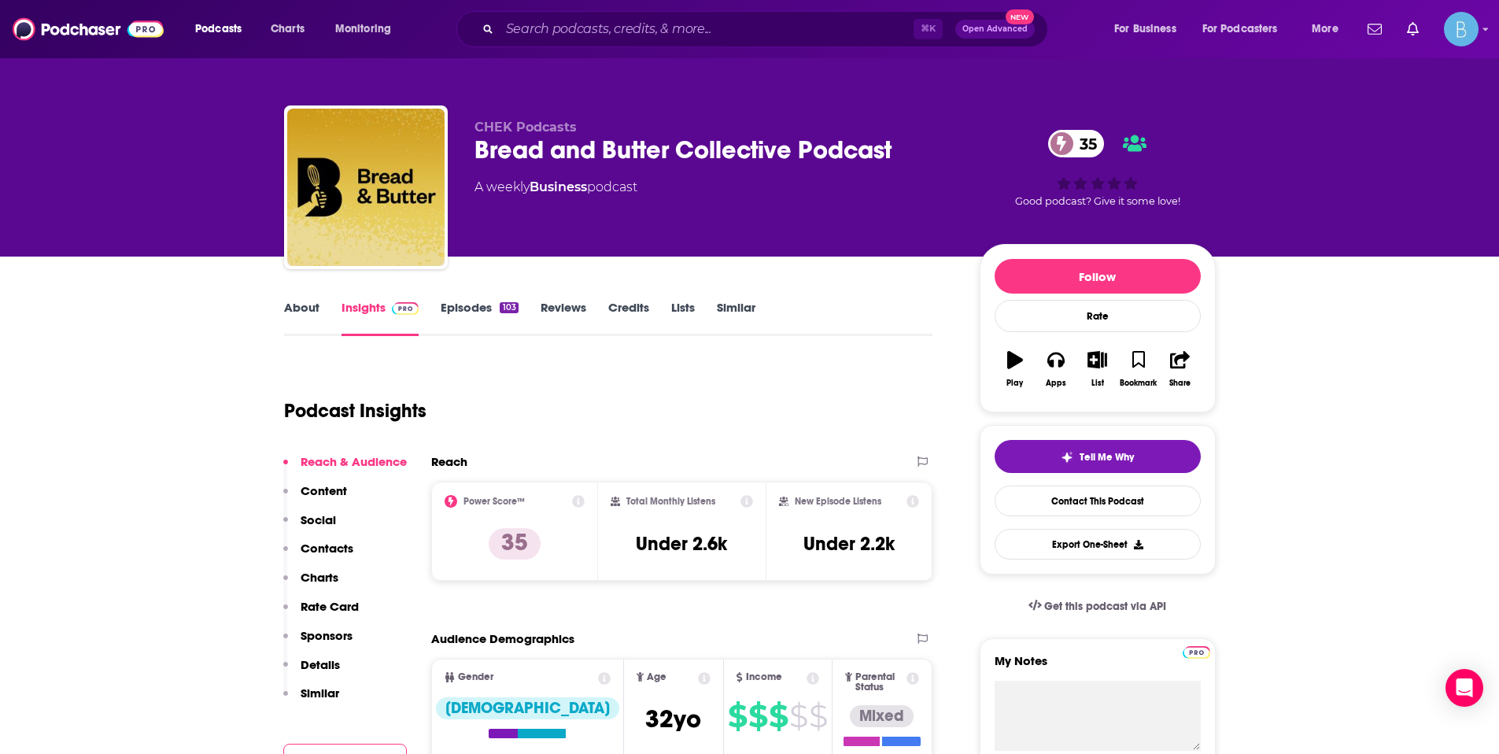
click at [301, 318] on link "About" at bounding box center [301, 318] width 35 height 36
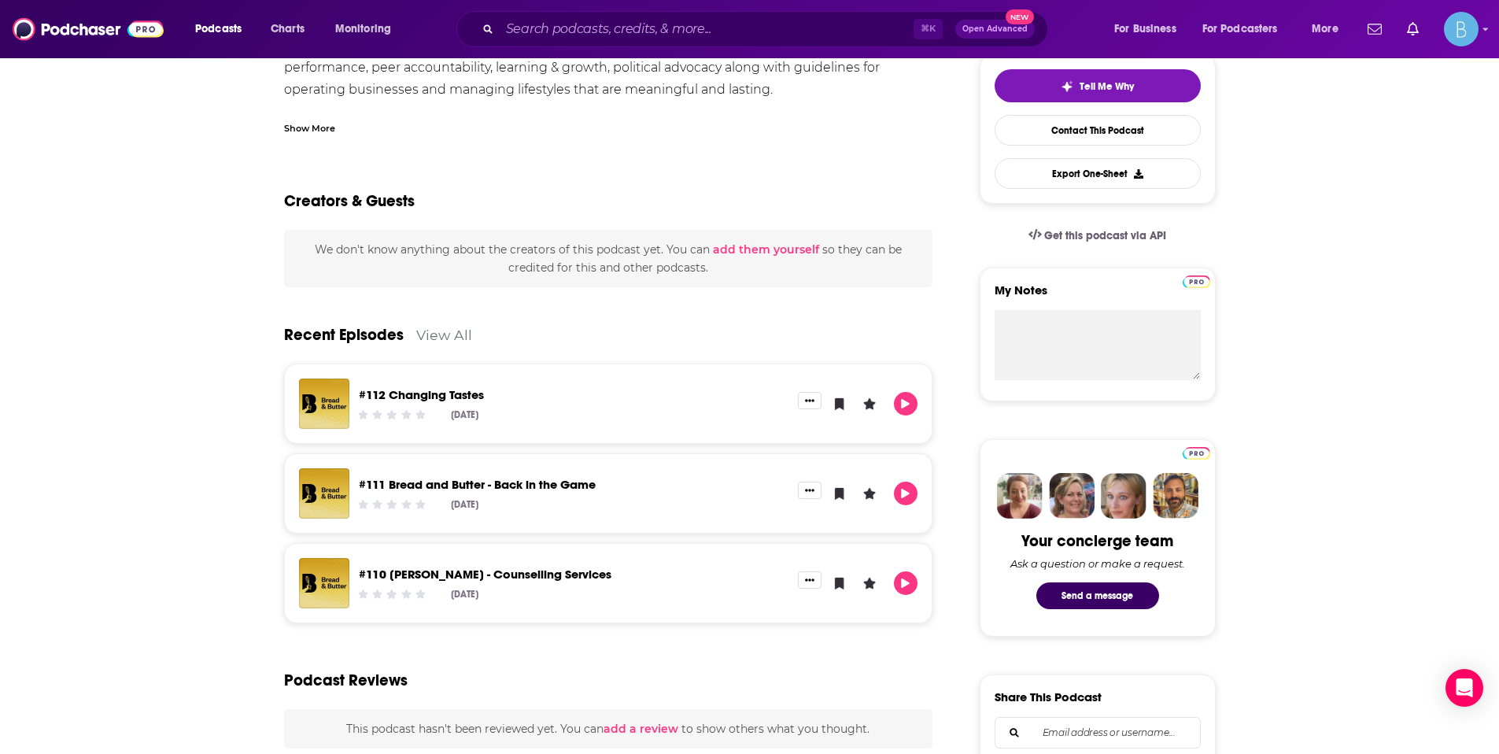
scroll to position [9, 0]
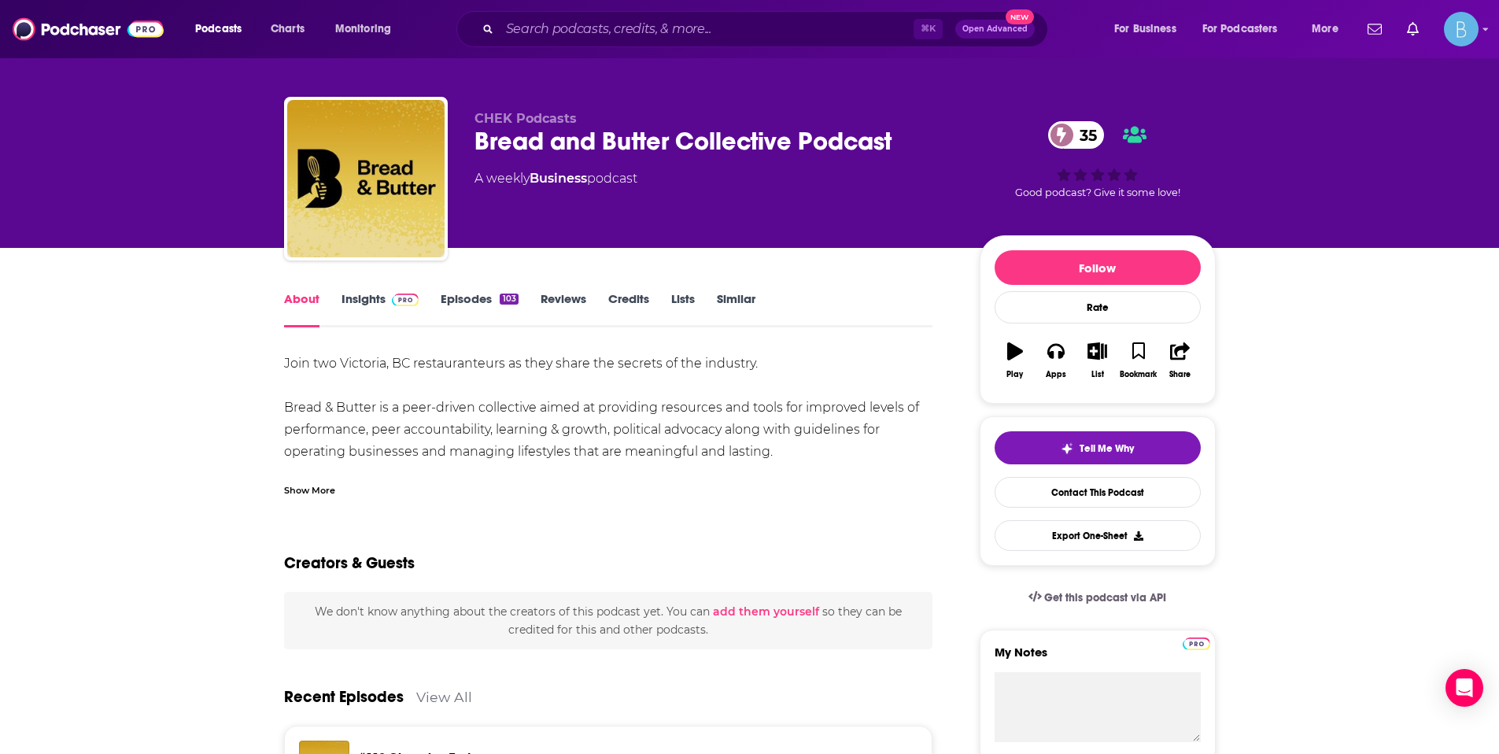
click at [466, 312] on link "Episodes 103" at bounding box center [479, 309] width 77 height 36
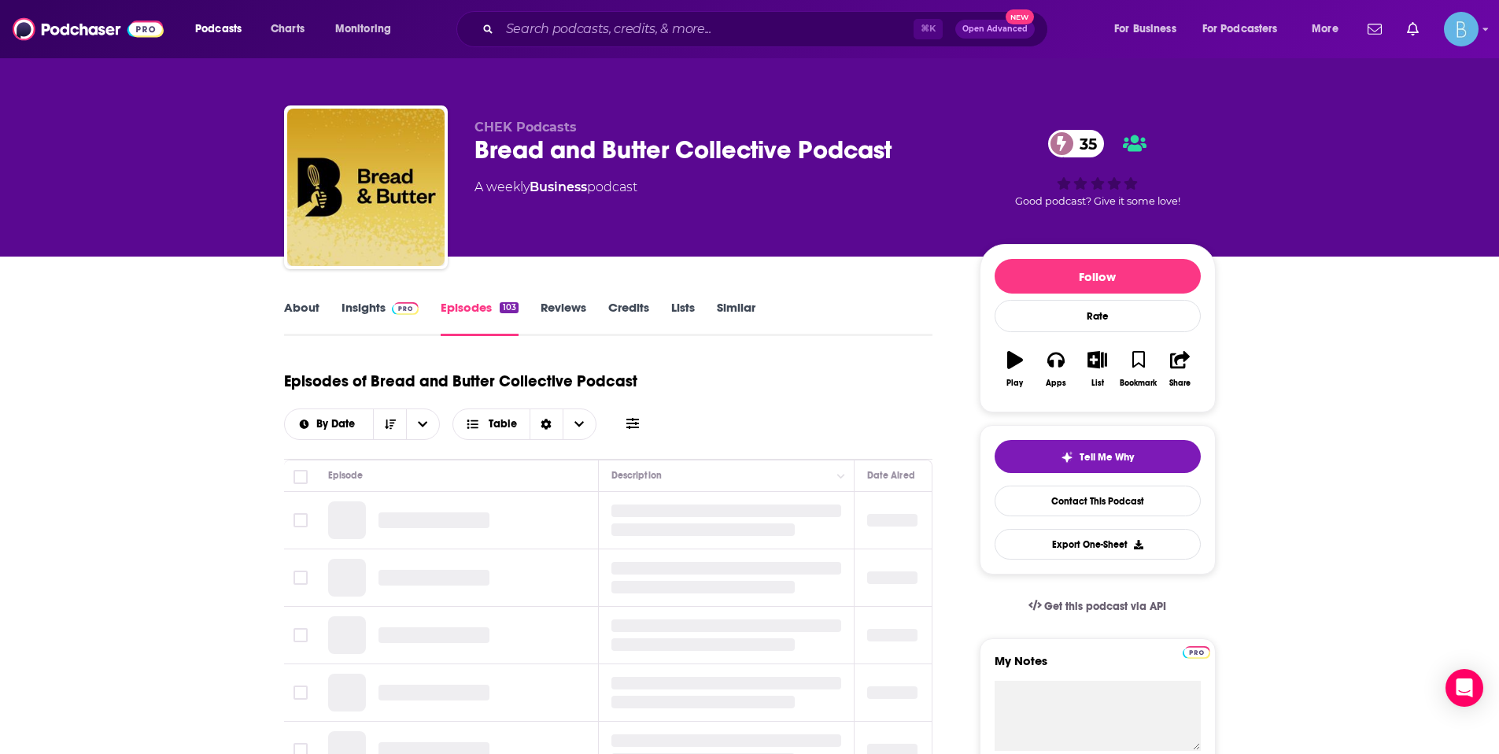
click at [357, 316] on link "Insights" at bounding box center [380, 318] width 78 height 36
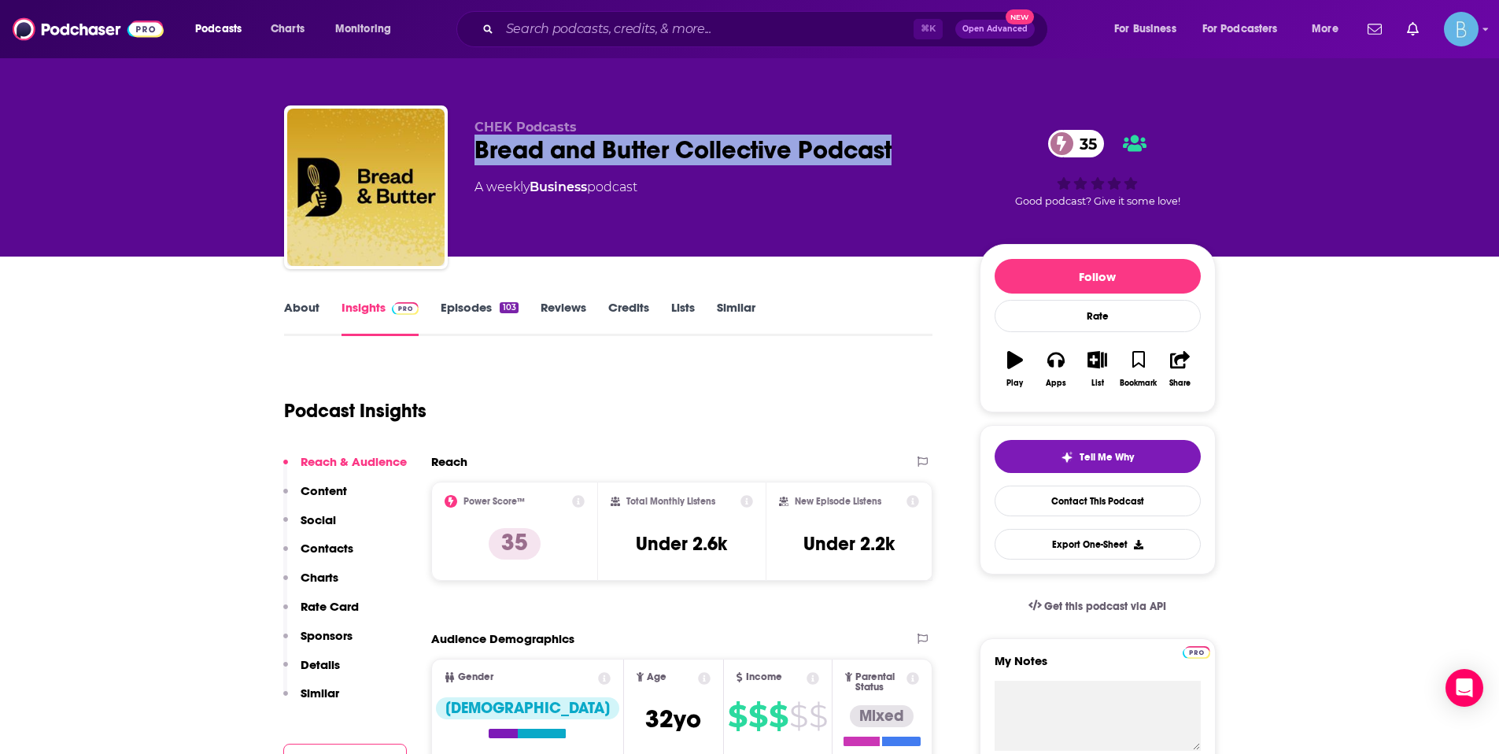
drag, startPoint x: 921, startPoint y: 146, endPoint x: 460, endPoint y: 148, distance: 461.9
click at [460, 147] on div "CHEK Podcasts Bread and Butter Collective Podcast 35 A weekly Business podcast …" at bounding box center [750, 190] width 932 height 170
copy h2 "Bread and Butter Collective Podcast"
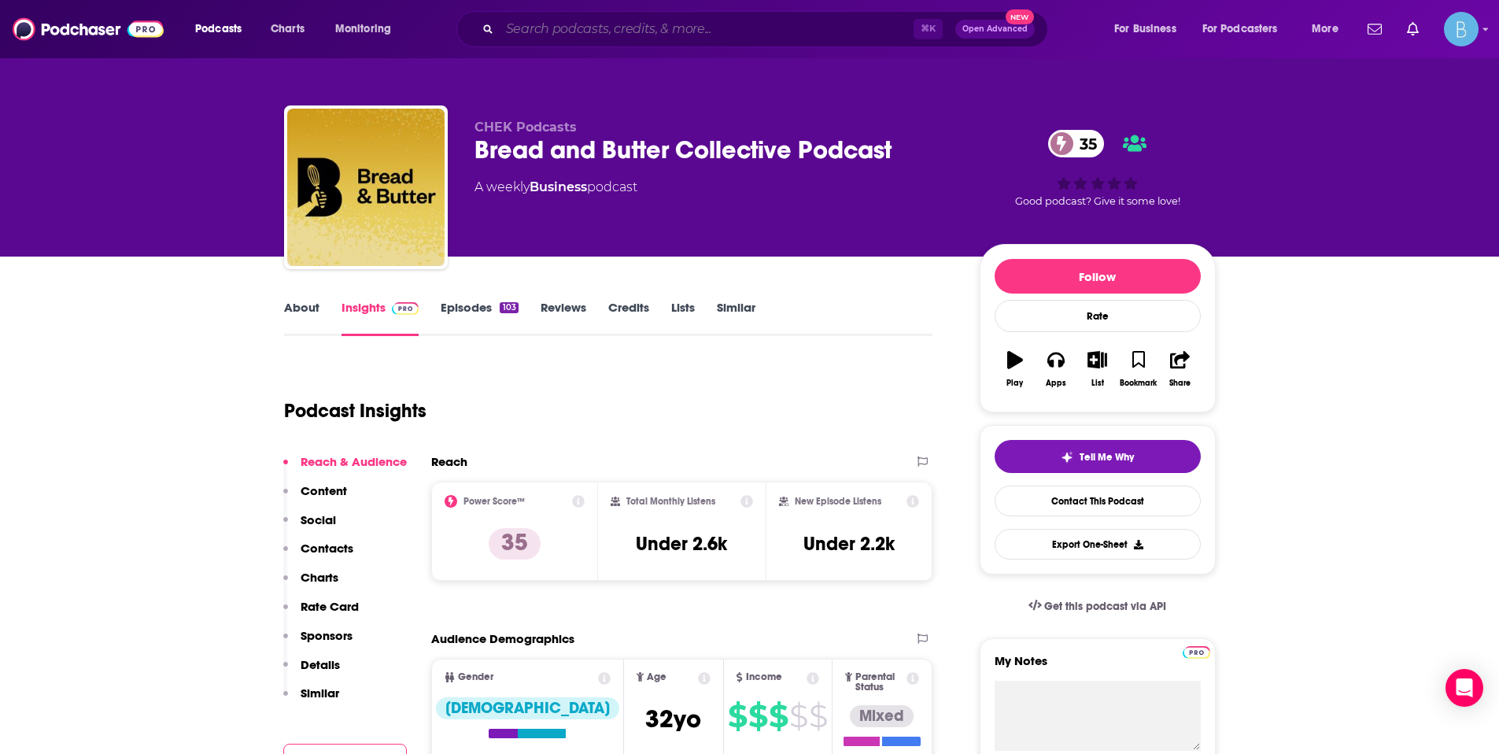
click at [587, 34] on input "Search podcasts, credits, & more..." at bounding box center [707, 29] width 414 height 25
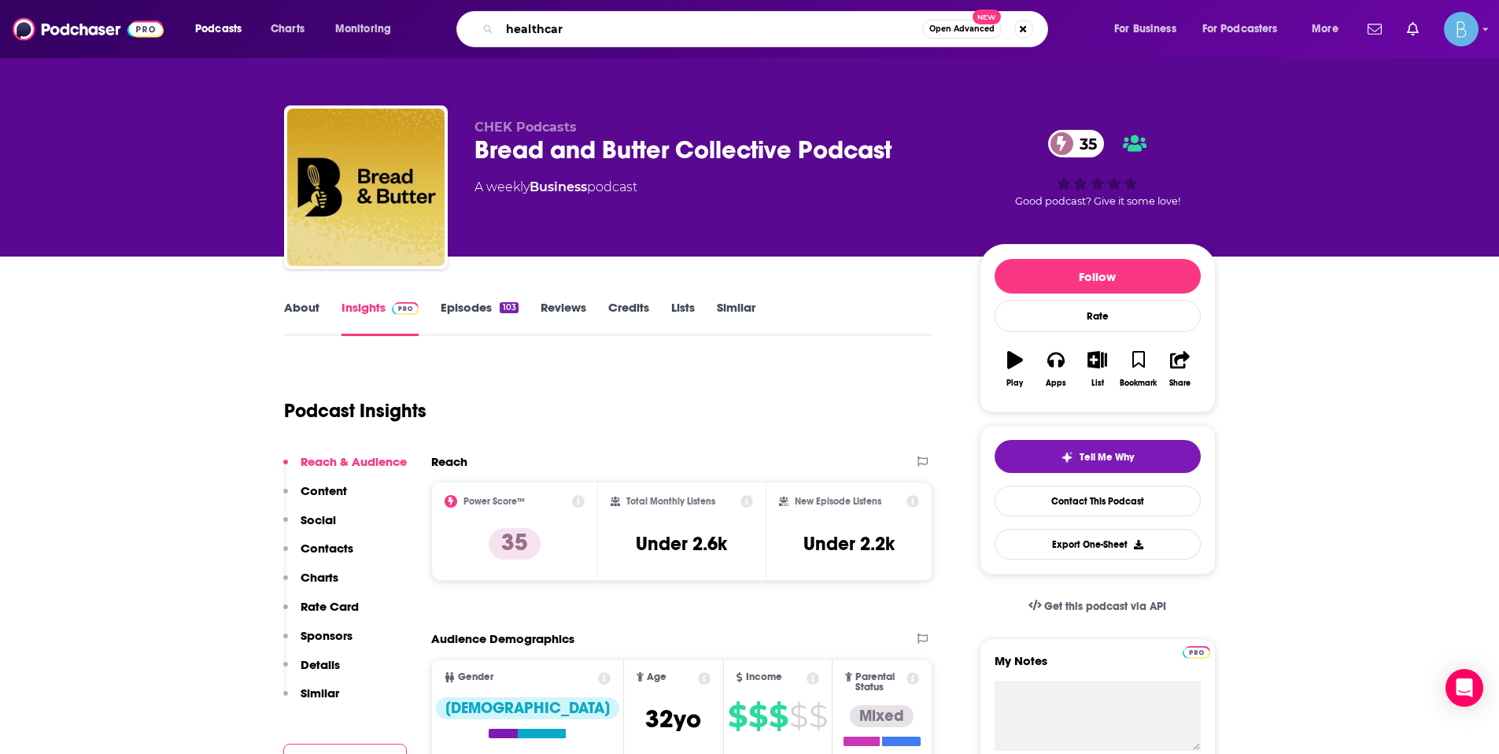
type input "healthcare"
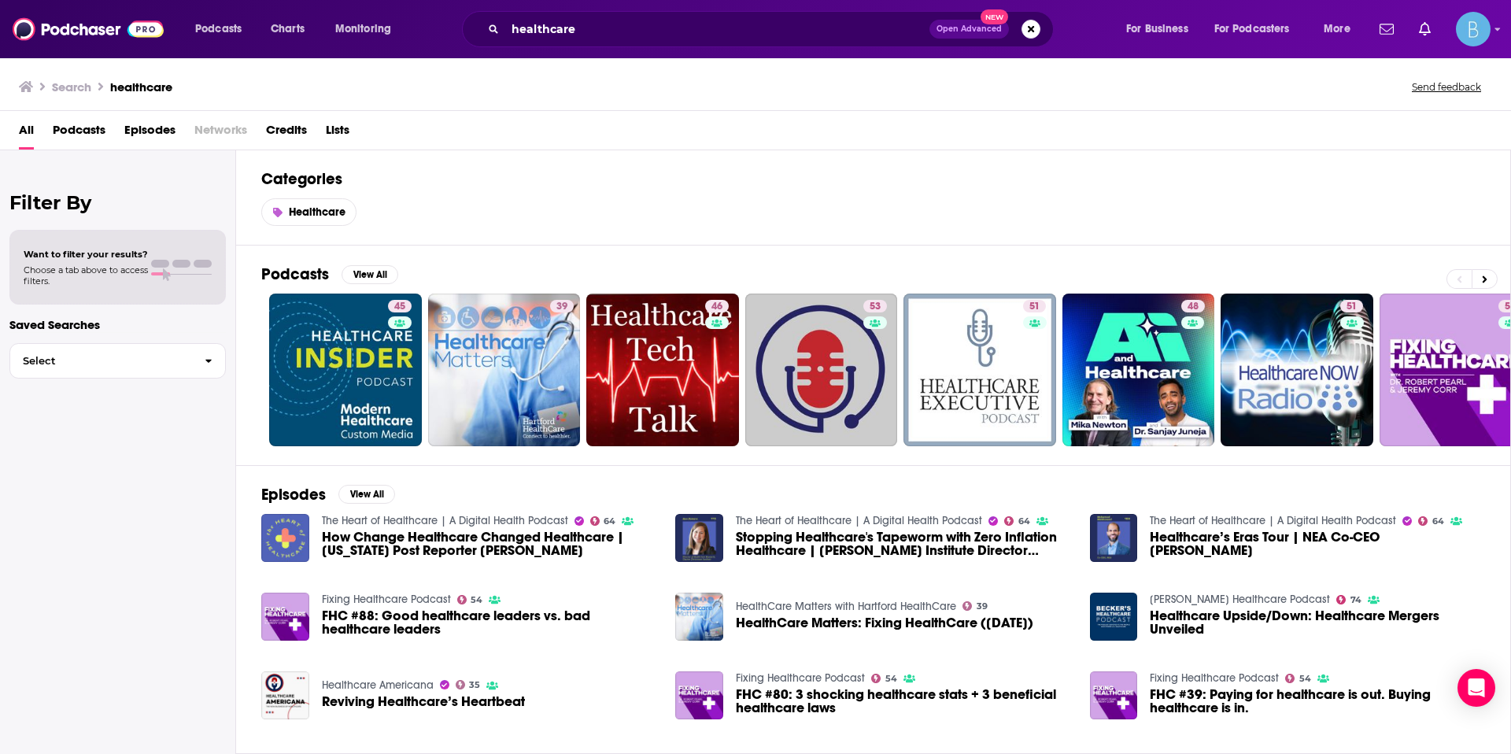
click at [81, 134] on span "Podcasts" at bounding box center [79, 133] width 53 height 32
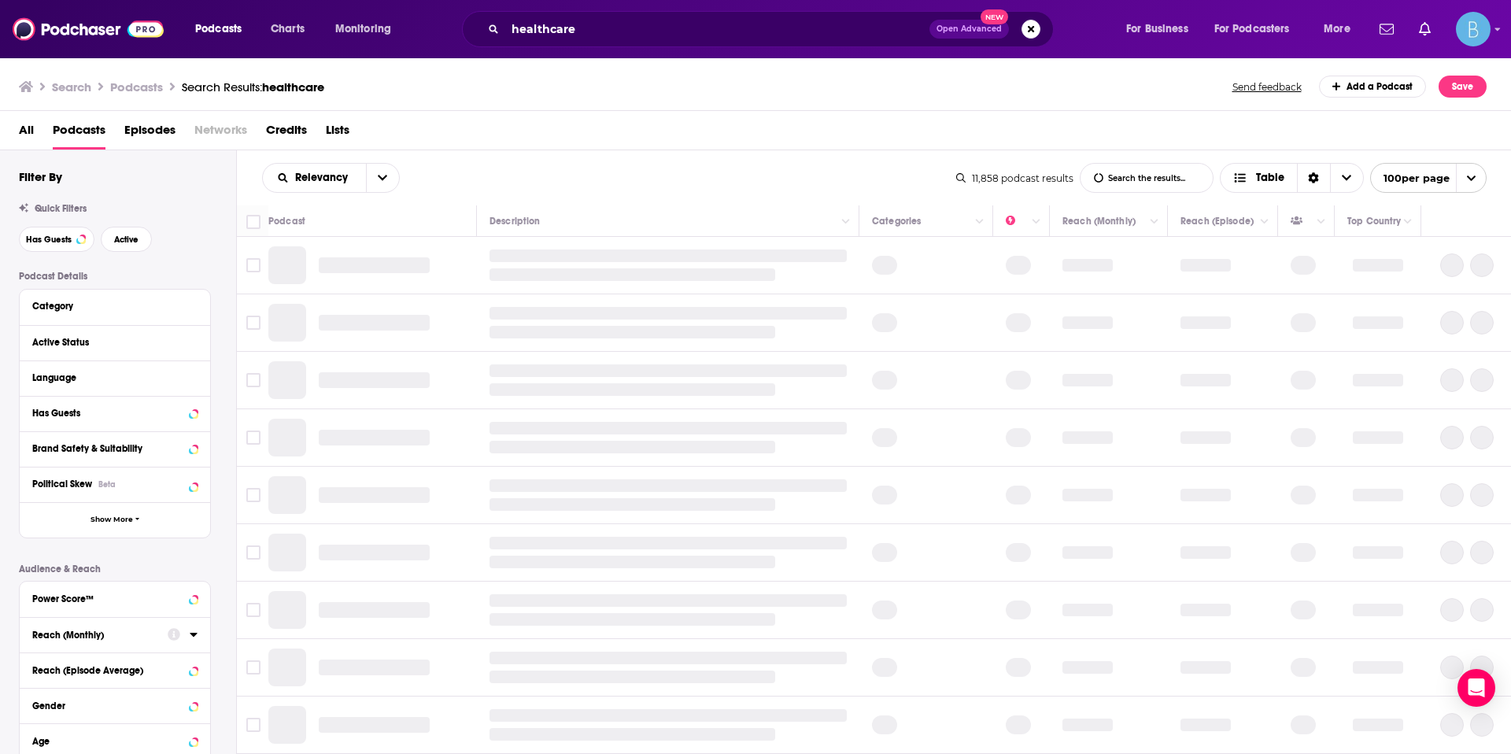
click at [97, 625] on button "Reach (Monthly)" at bounding box center [99, 634] width 135 height 20
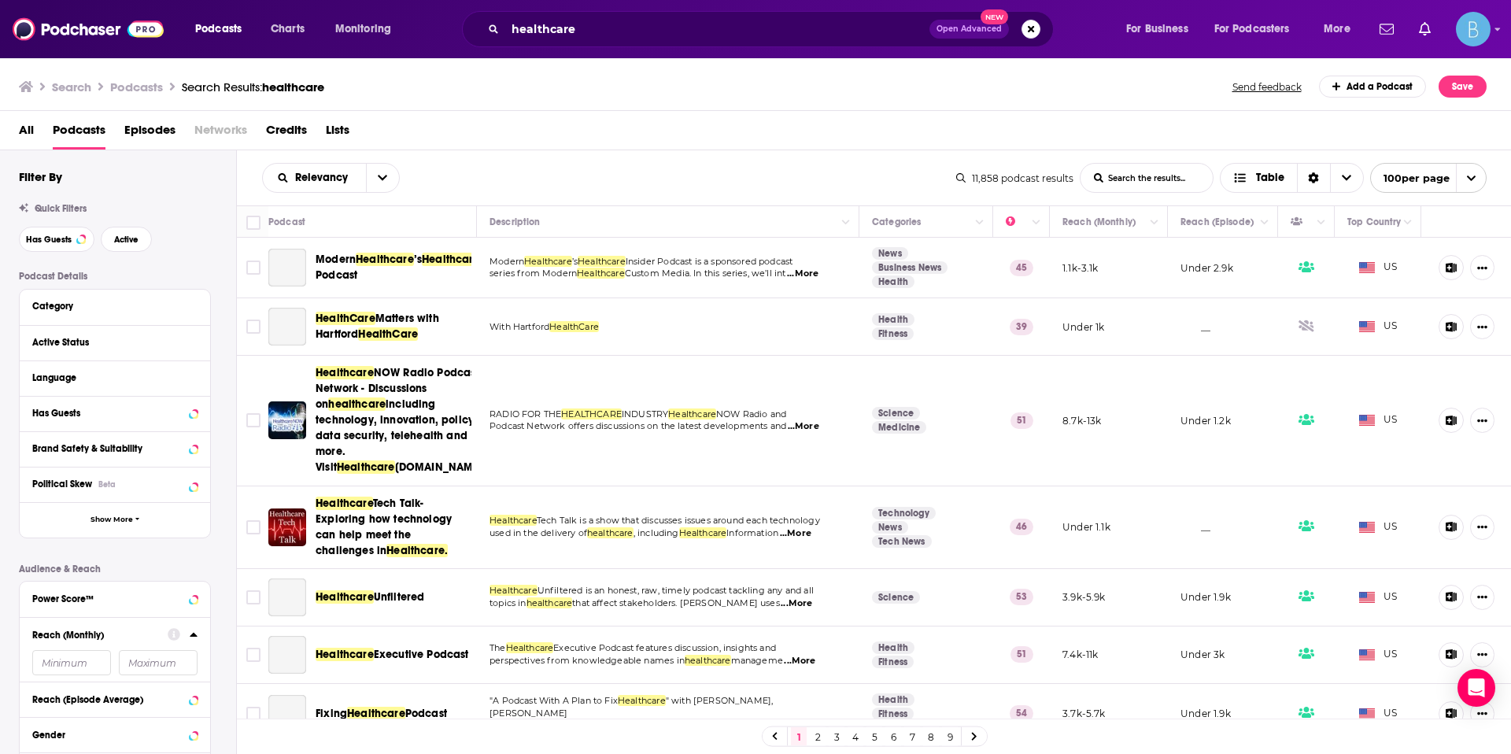
scroll to position [142, 0]
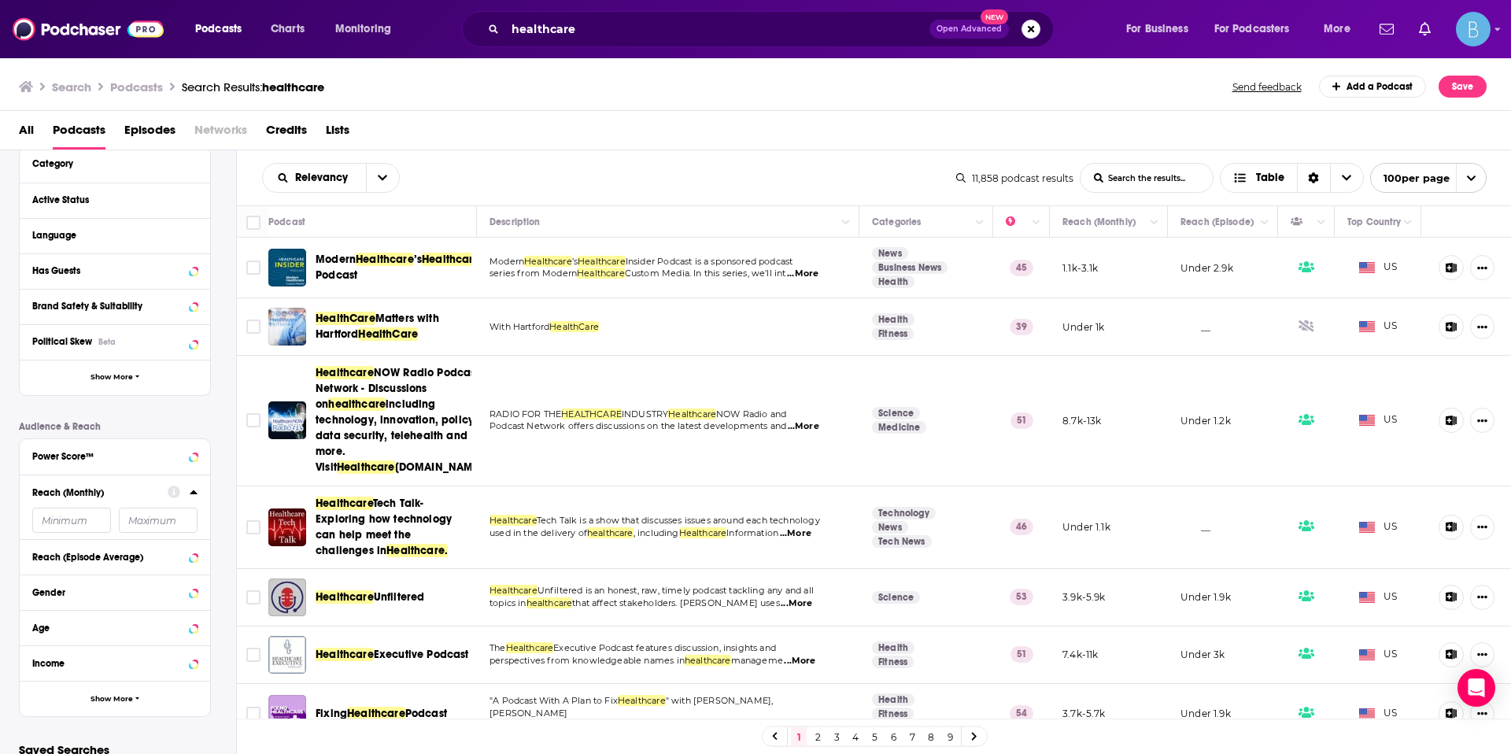
click at [77, 527] on input "number" at bounding box center [71, 520] width 79 height 25
type input "1000"
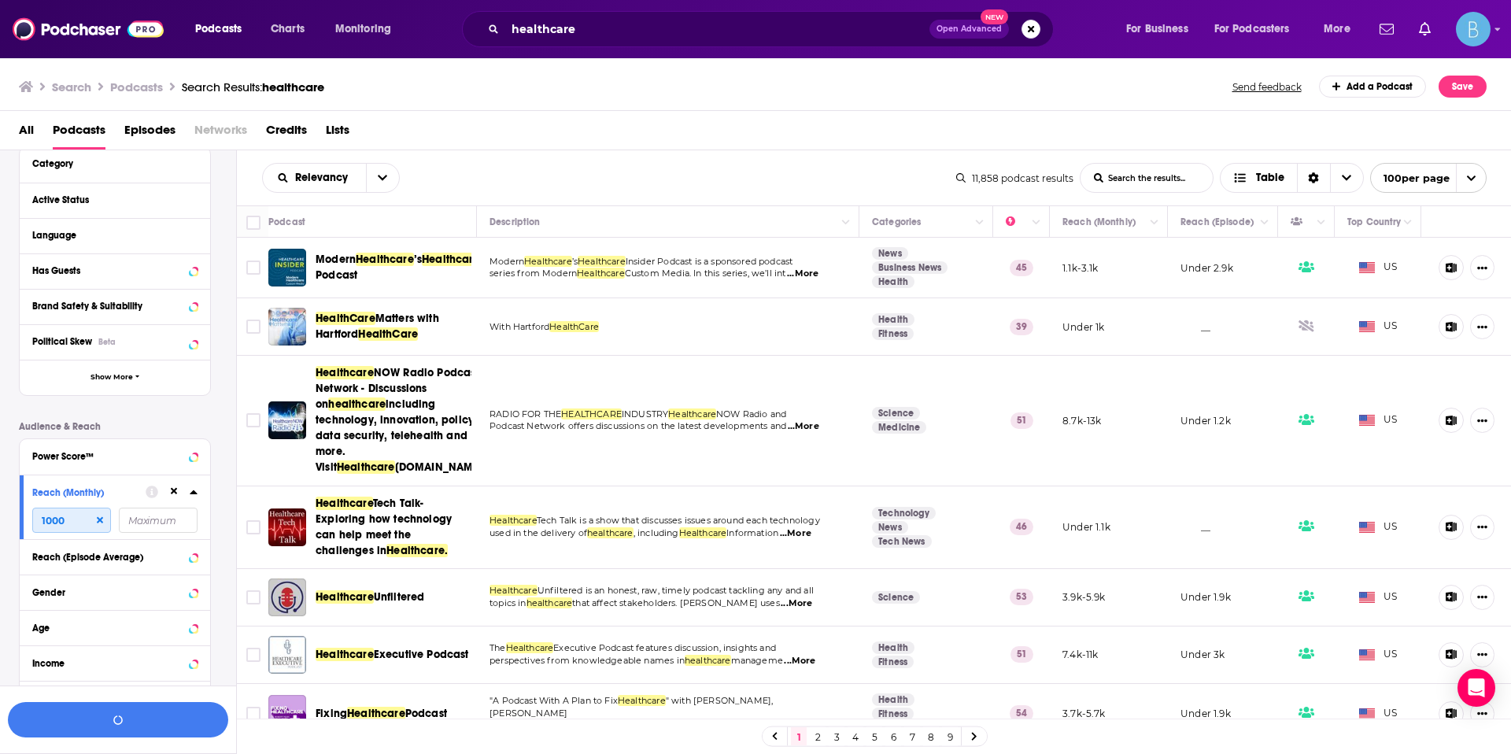
drag, startPoint x: 66, startPoint y: 527, endPoint x: 39, endPoint y: 524, distance: 27.7
click at [39, 524] on input "1000" at bounding box center [71, 520] width 79 height 25
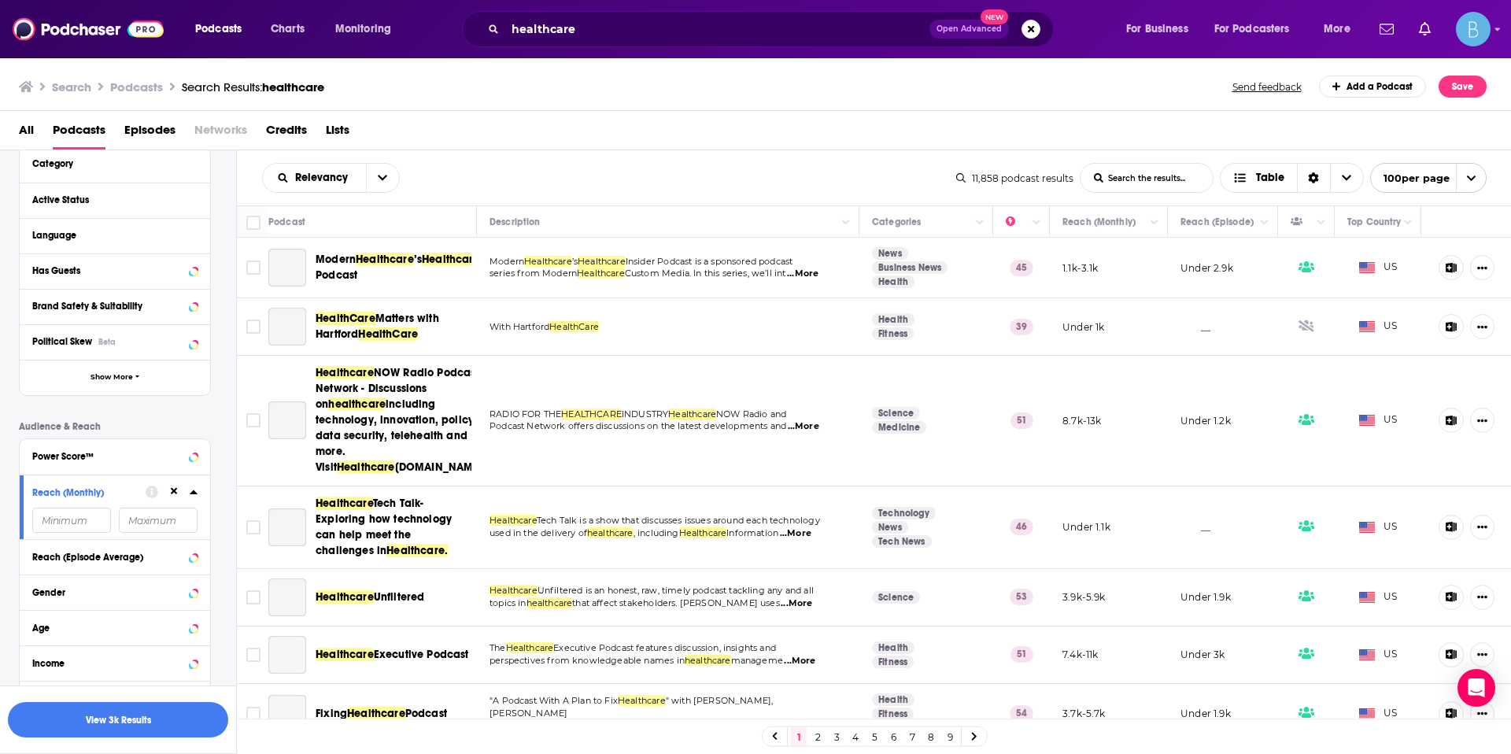
click at [41, 548] on button "Reach (Episode Average)" at bounding box center [114, 556] width 165 height 20
click at [69, 556] on div "Reach (Episode Average)" at bounding box center [94, 557] width 125 height 11
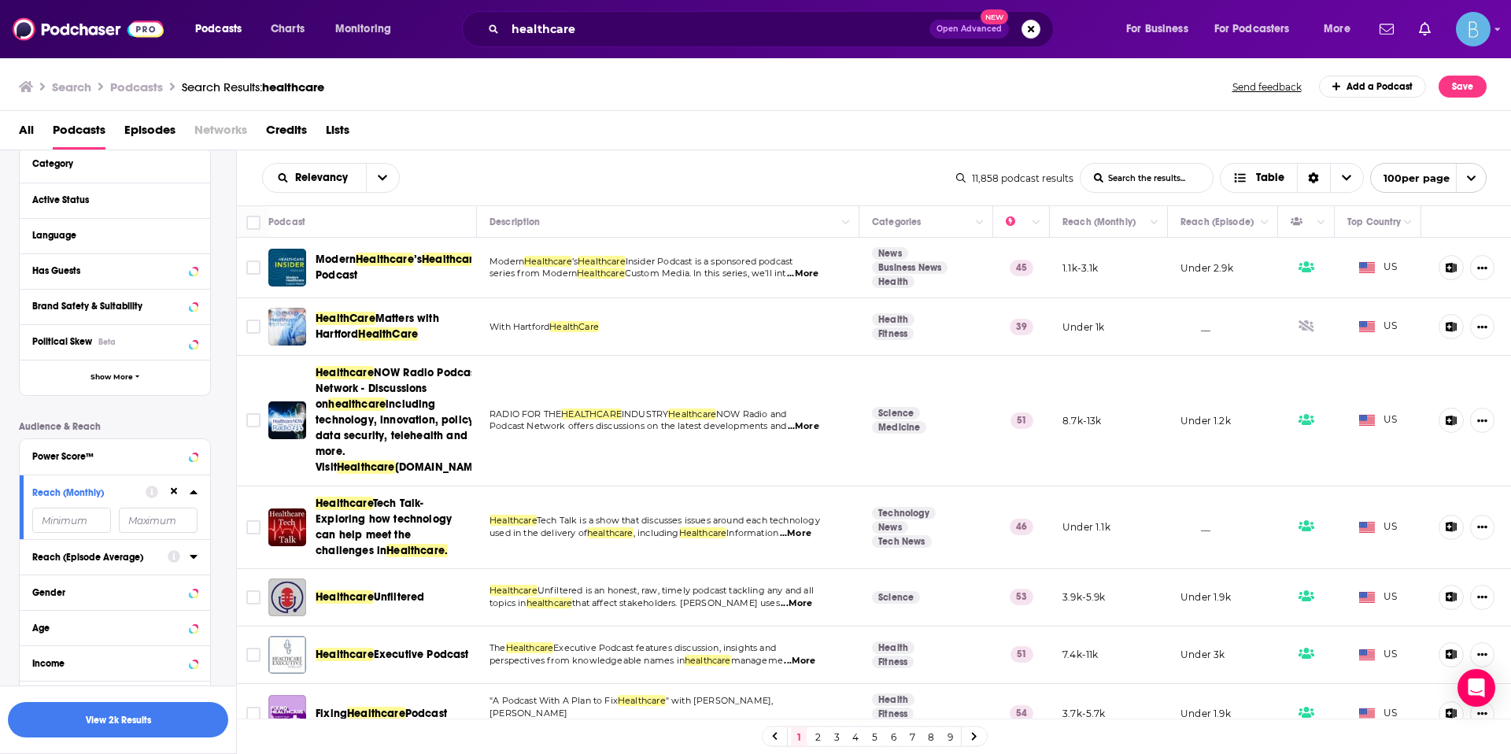
click at [76, 557] on div "Reach (Episode Average)" at bounding box center [94, 557] width 125 height 11
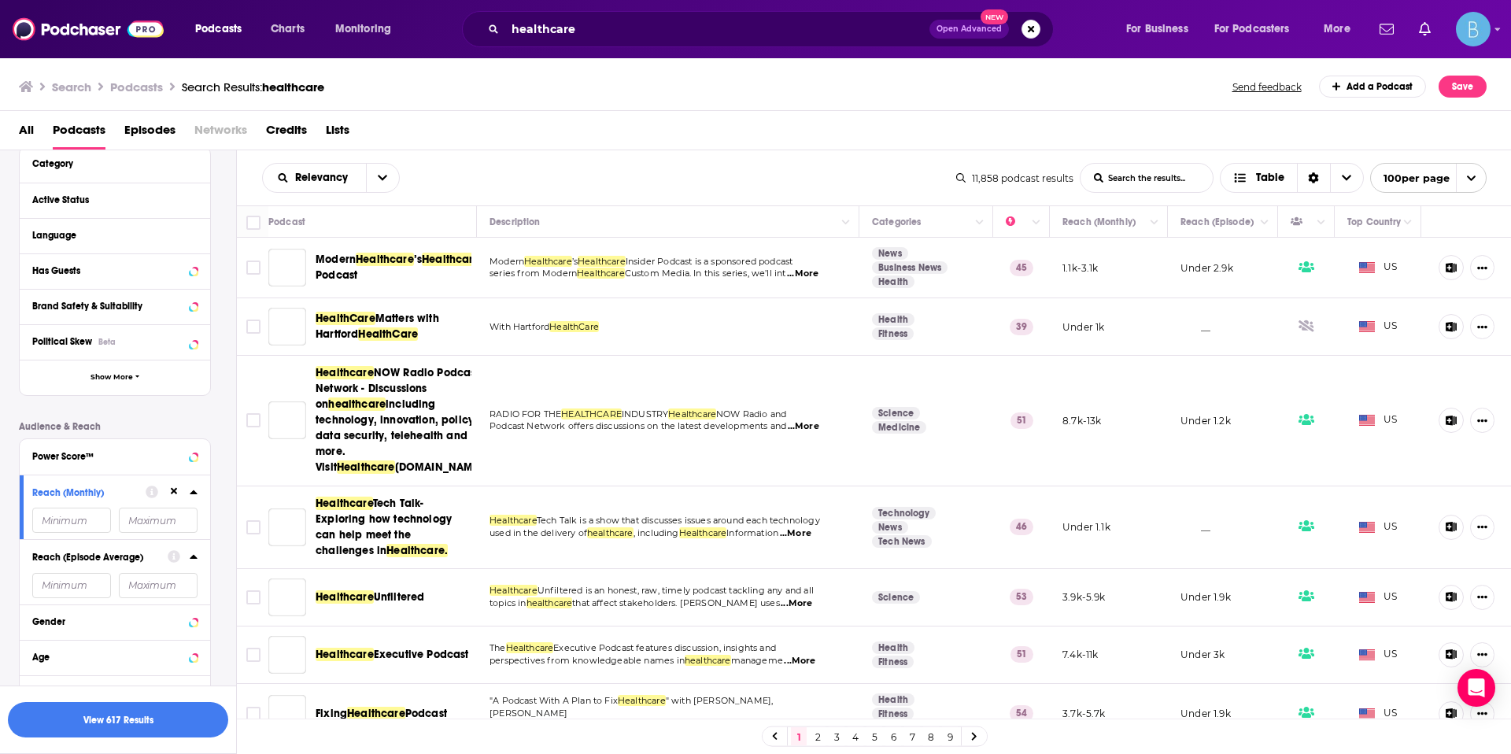
click at [72, 533] on input "number" at bounding box center [71, 520] width 79 height 25
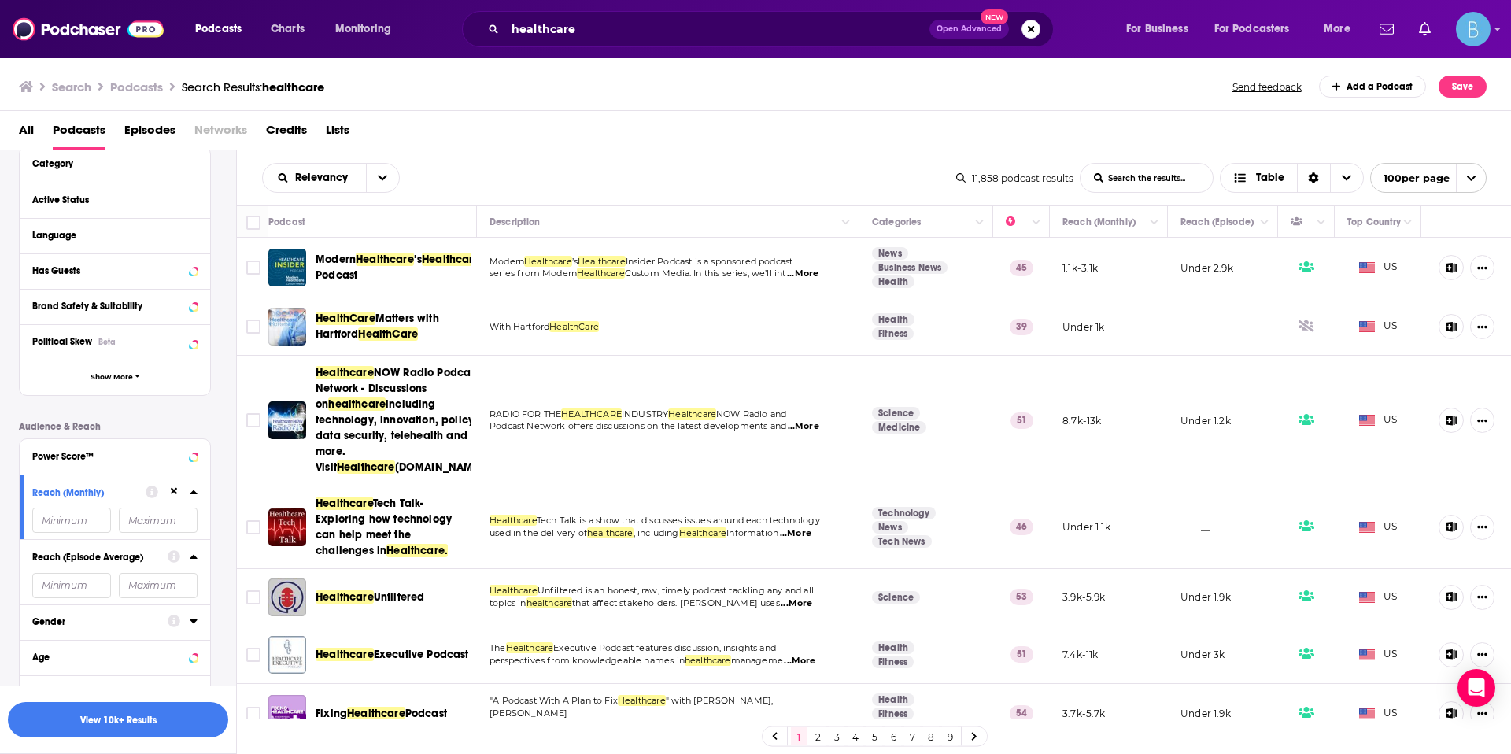
paste input "1"
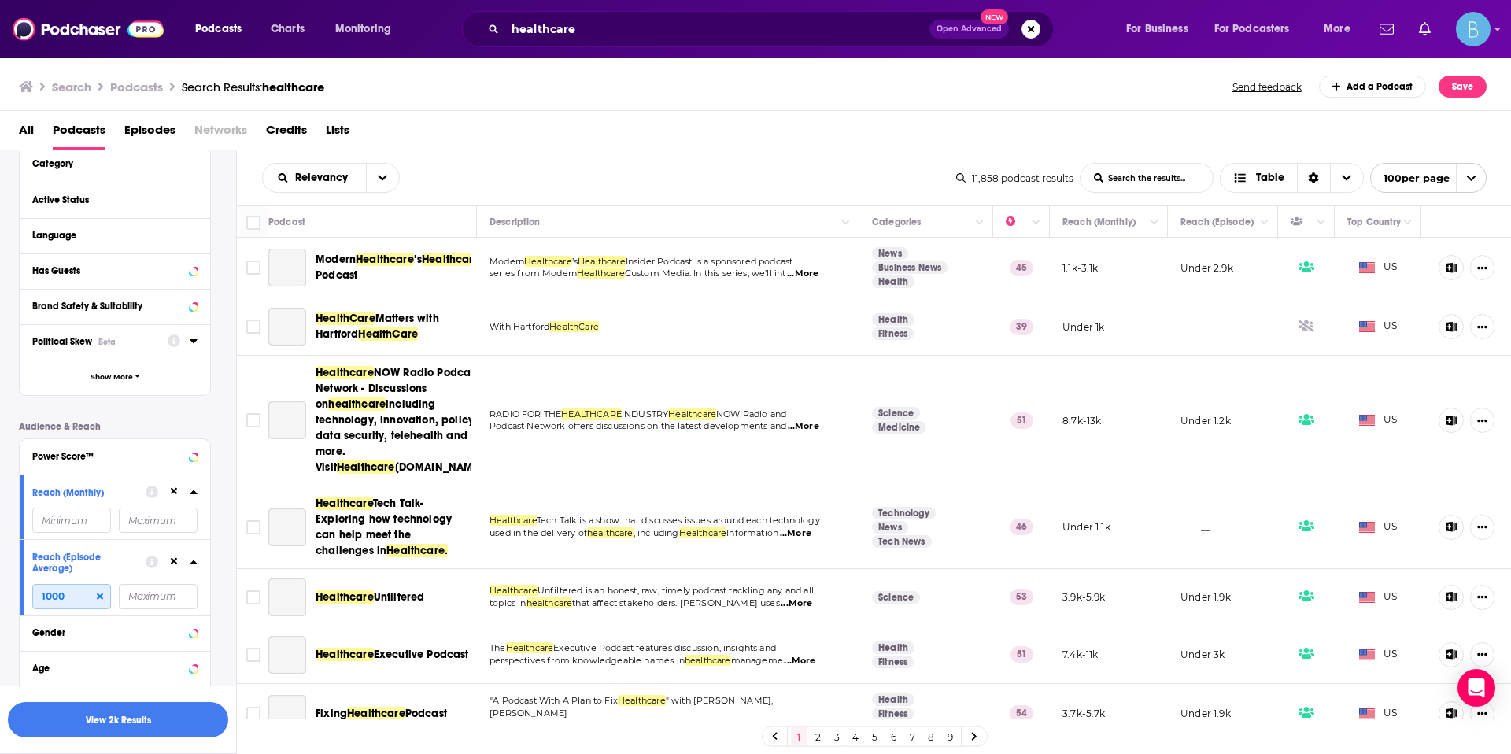
scroll to position [0, 0]
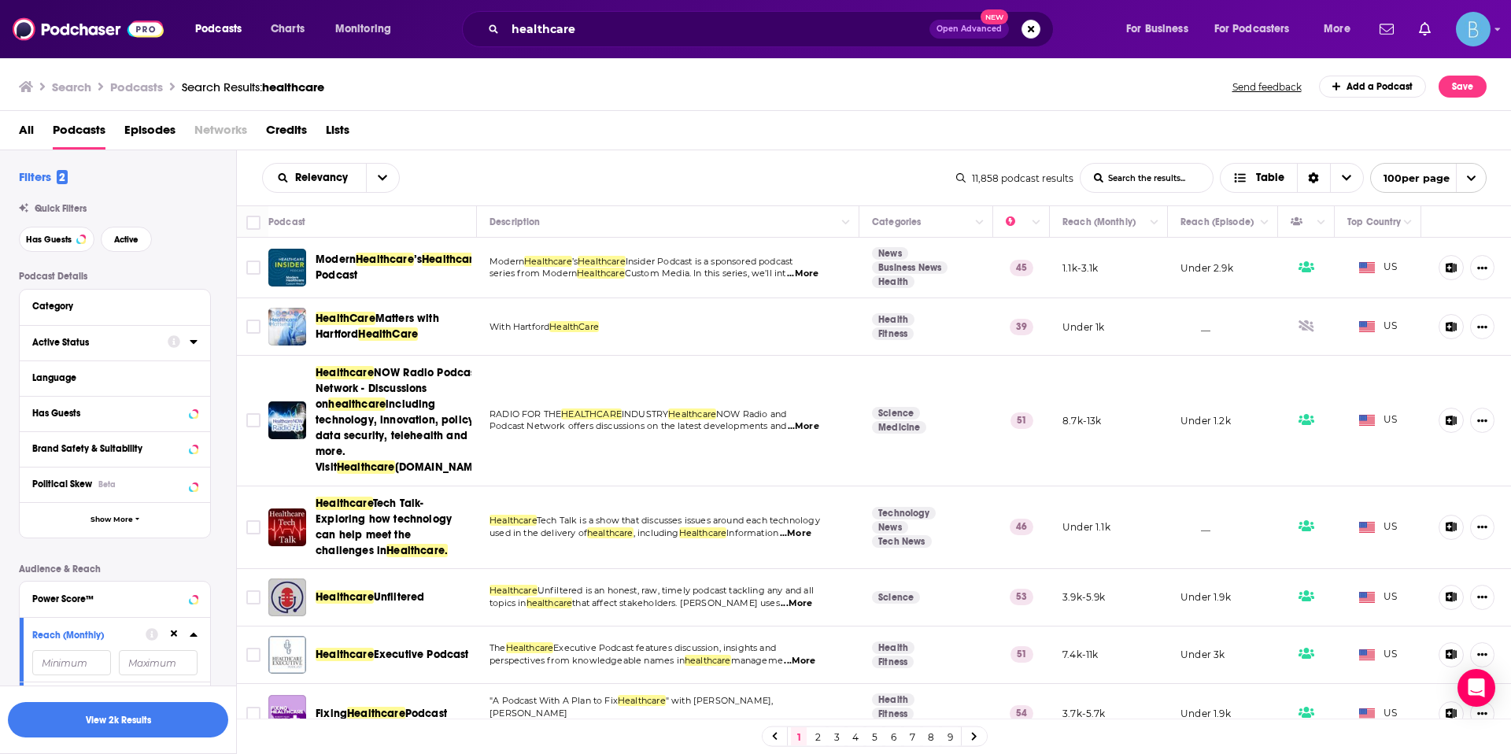
type input "1000"
click at [113, 341] on div "Active Status" at bounding box center [94, 342] width 125 height 11
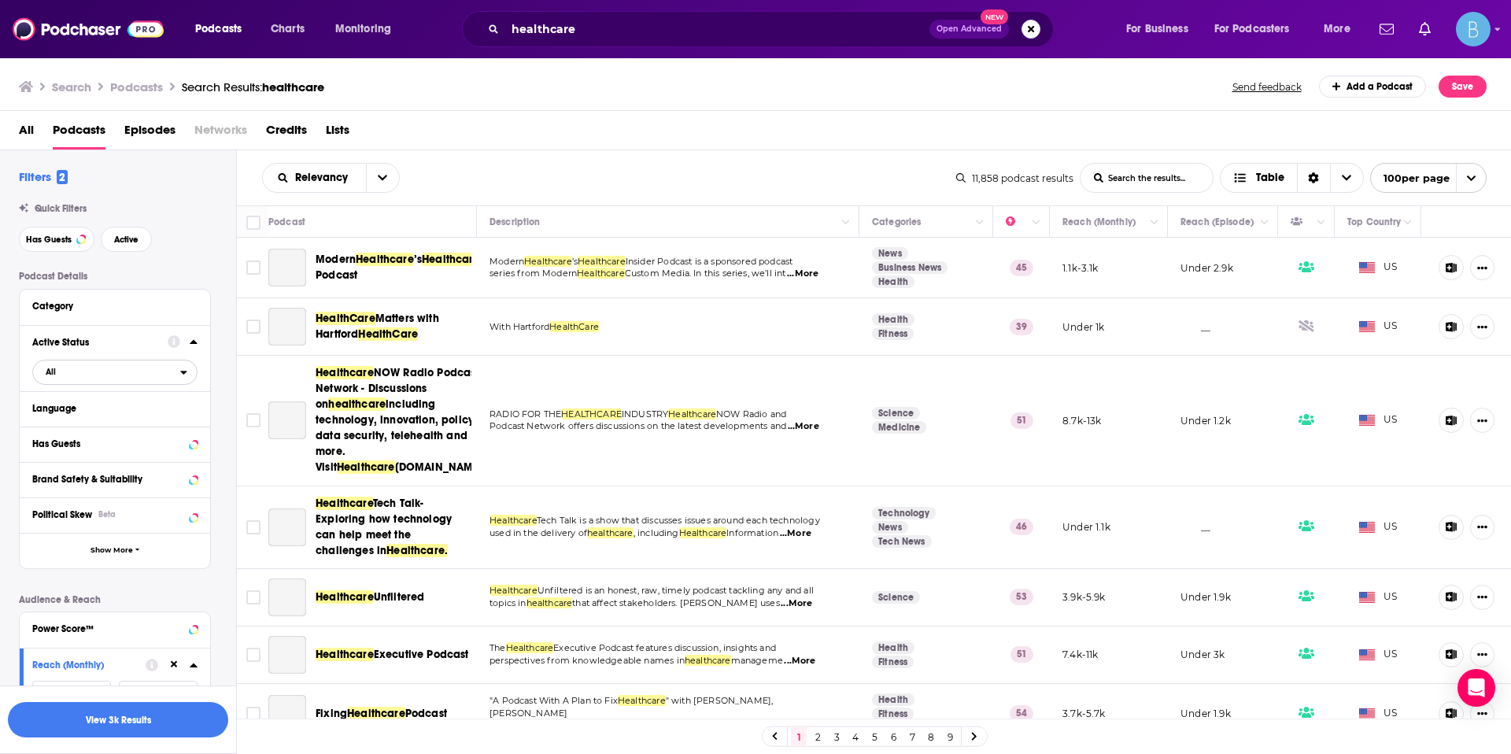
click at [114, 374] on span "All" at bounding box center [106, 371] width 147 height 20
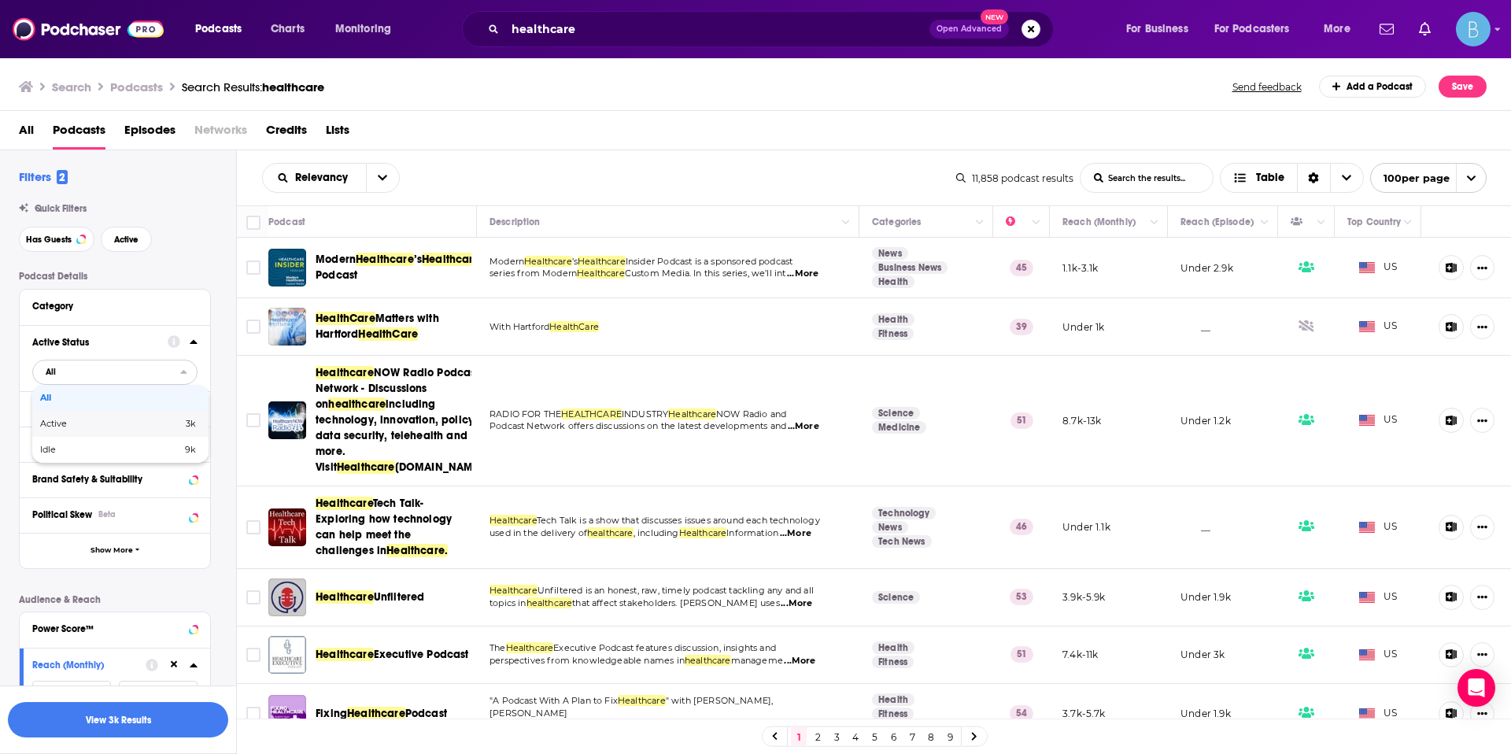
click at [109, 425] on span "Active" at bounding box center [82, 423] width 84 height 9
click at [230, 416] on div "Podcast Details Category Active Status Active Language Has Guests Brand Safety …" at bounding box center [127, 600] width 217 height 659
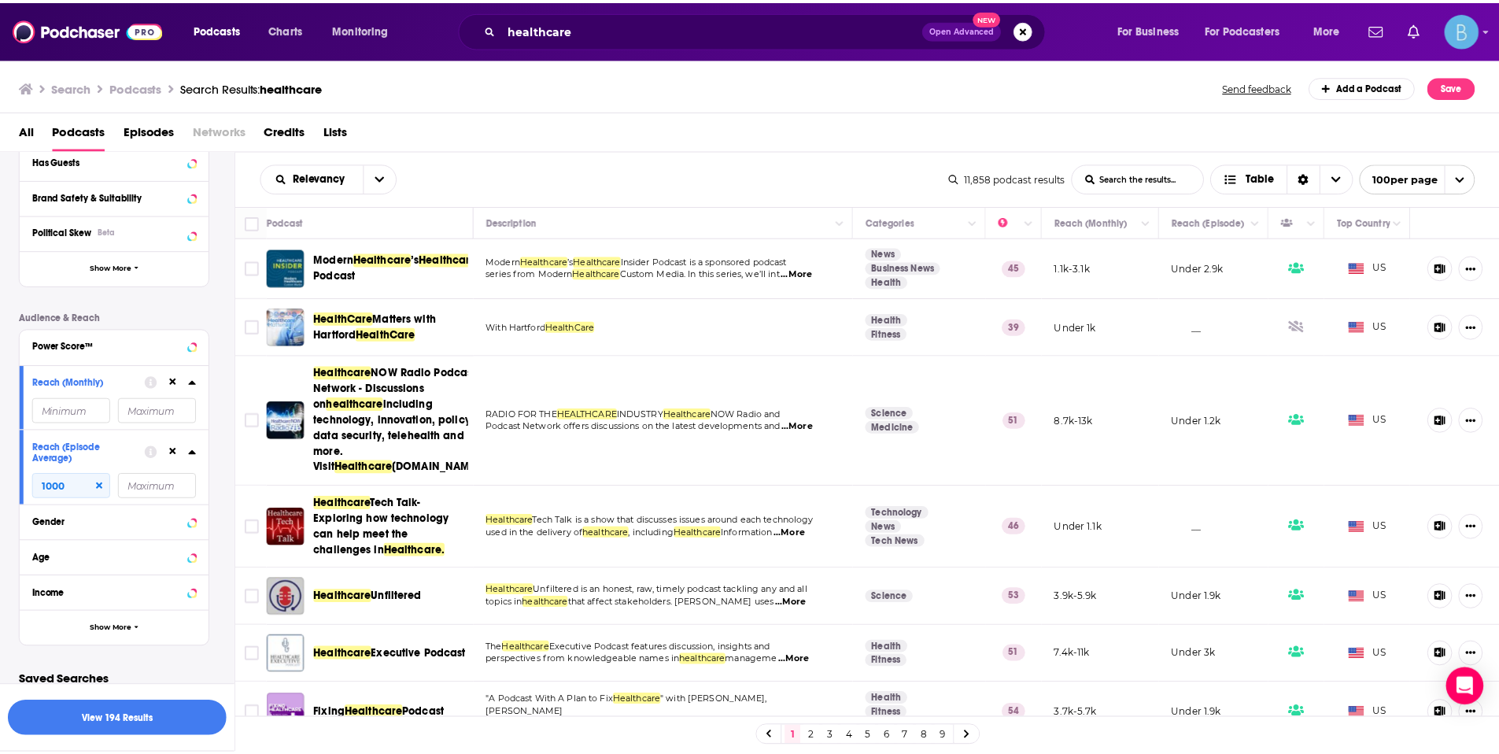
scroll to position [287, 0]
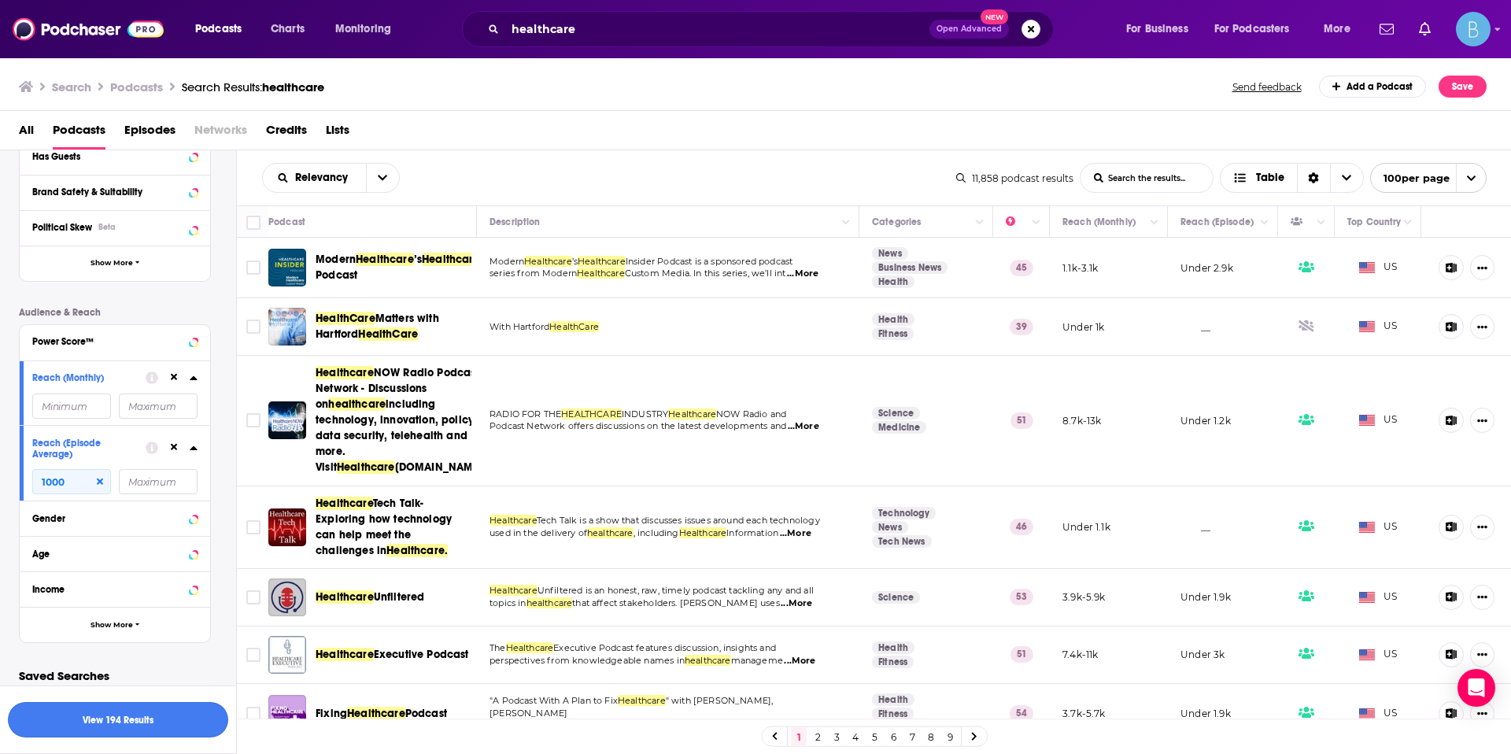
click at [118, 625] on button "View 194 Results" at bounding box center [118, 719] width 220 height 35
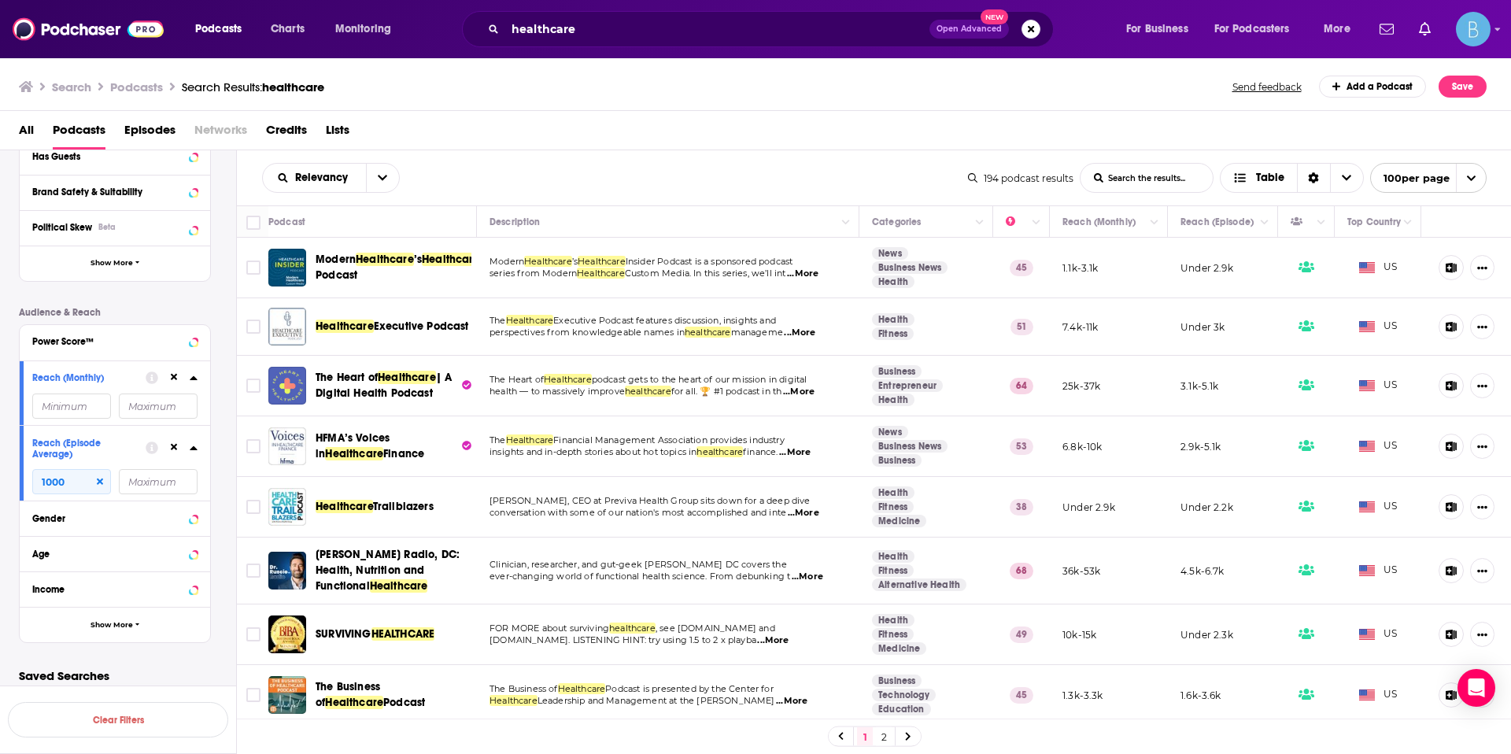
click at [818, 273] on span "...More" at bounding box center [802, 274] width 31 height 13
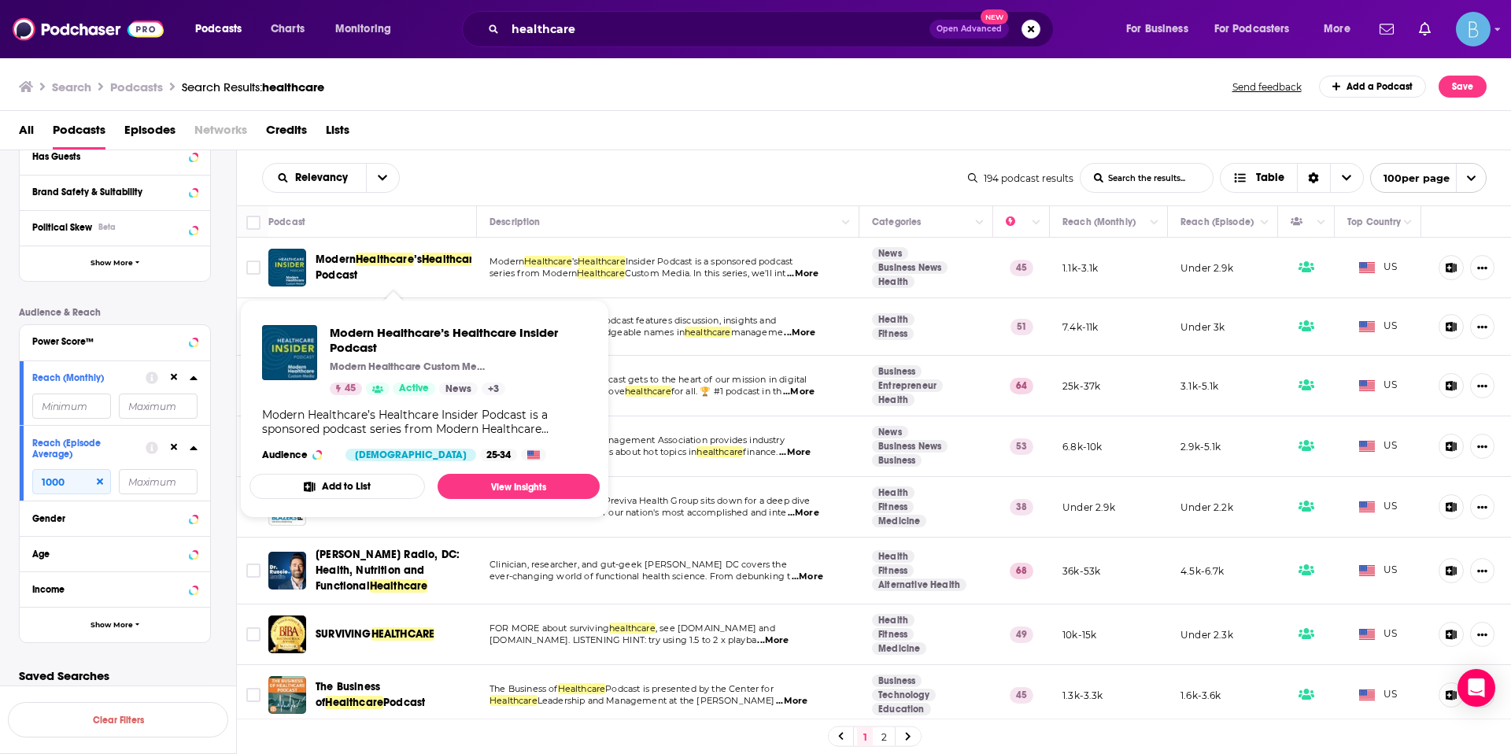
click at [394, 280] on span "Insider Podcast" at bounding box center [416, 267] width 200 height 29
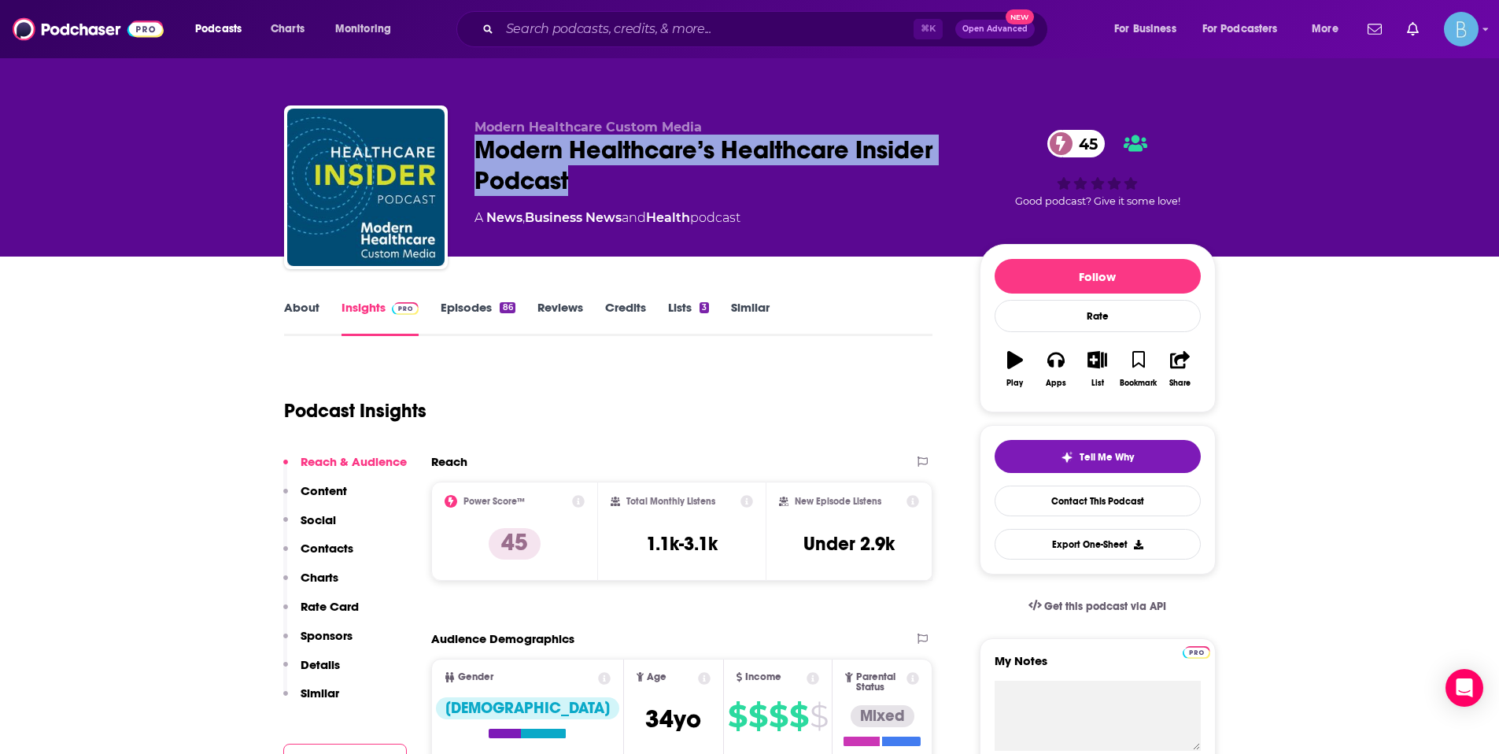
drag, startPoint x: 684, startPoint y: 178, endPoint x: 471, endPoint y: 147, distance: 215.4
click at [471, 147] on div "Modern Healthcare Custom Media Modern Healthcare’s Healthcare Insider Podcast 4…" at bounding box center [750, 190] width 932 height 170
copy h2 "Modern Healthcare’s Healthcare Insider Podcast"
click at [626, 315] on link "Credits" at bounding box center [625, 318] width 41 height 36
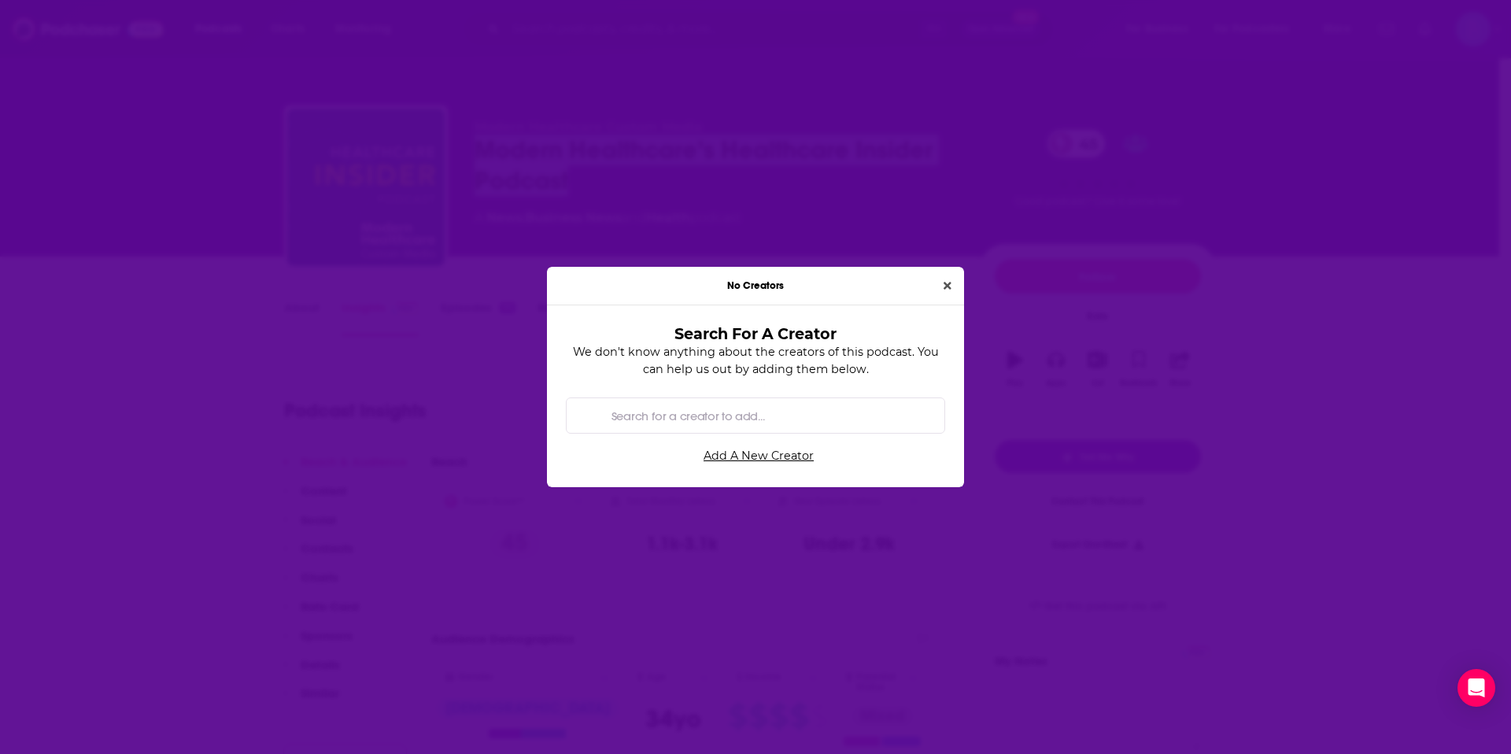
click at [942, 285] on button "Close" at bounding box center [947, 286] width 20 height 18
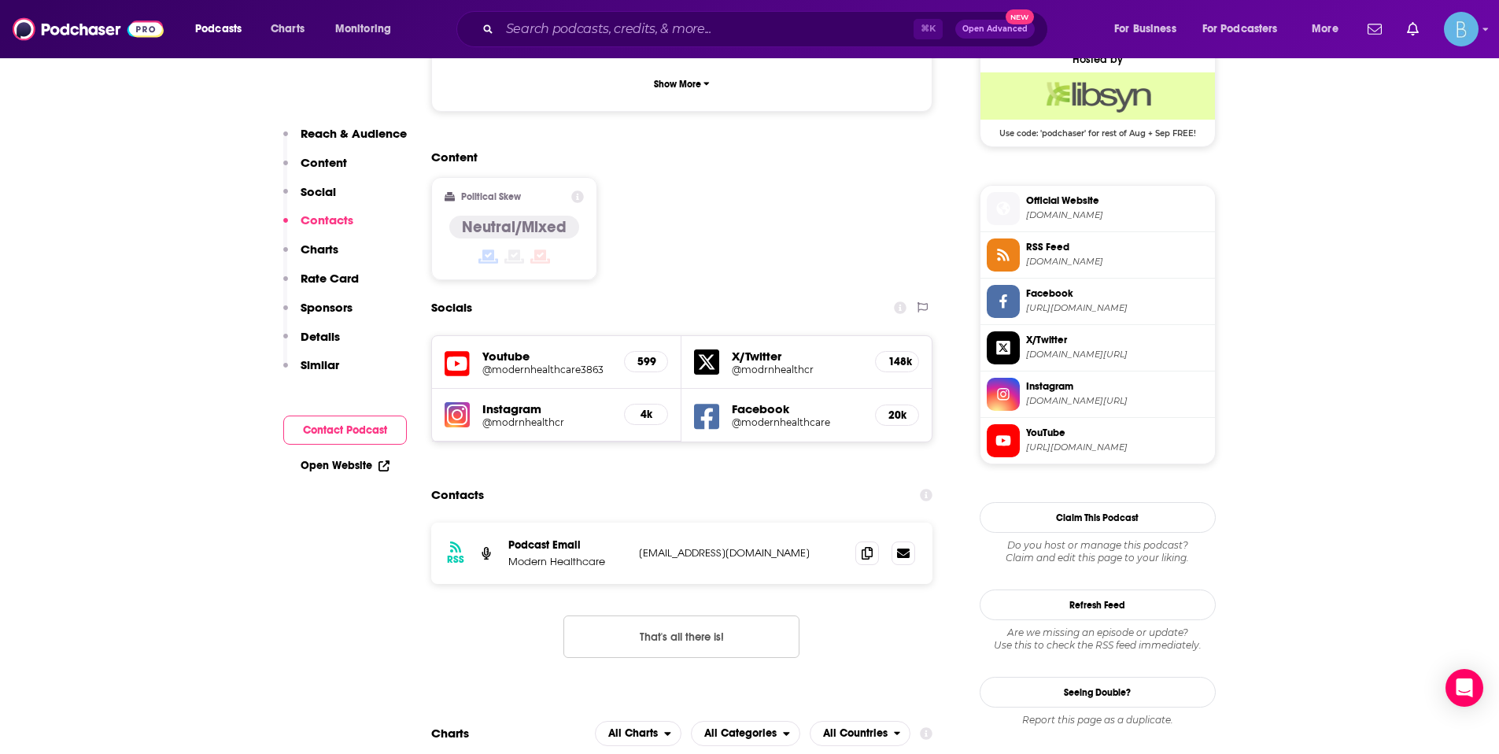
scroll to position [1168, 0]
click at [858, 541] on span at bounding box center [867, 553] width 24 height 24
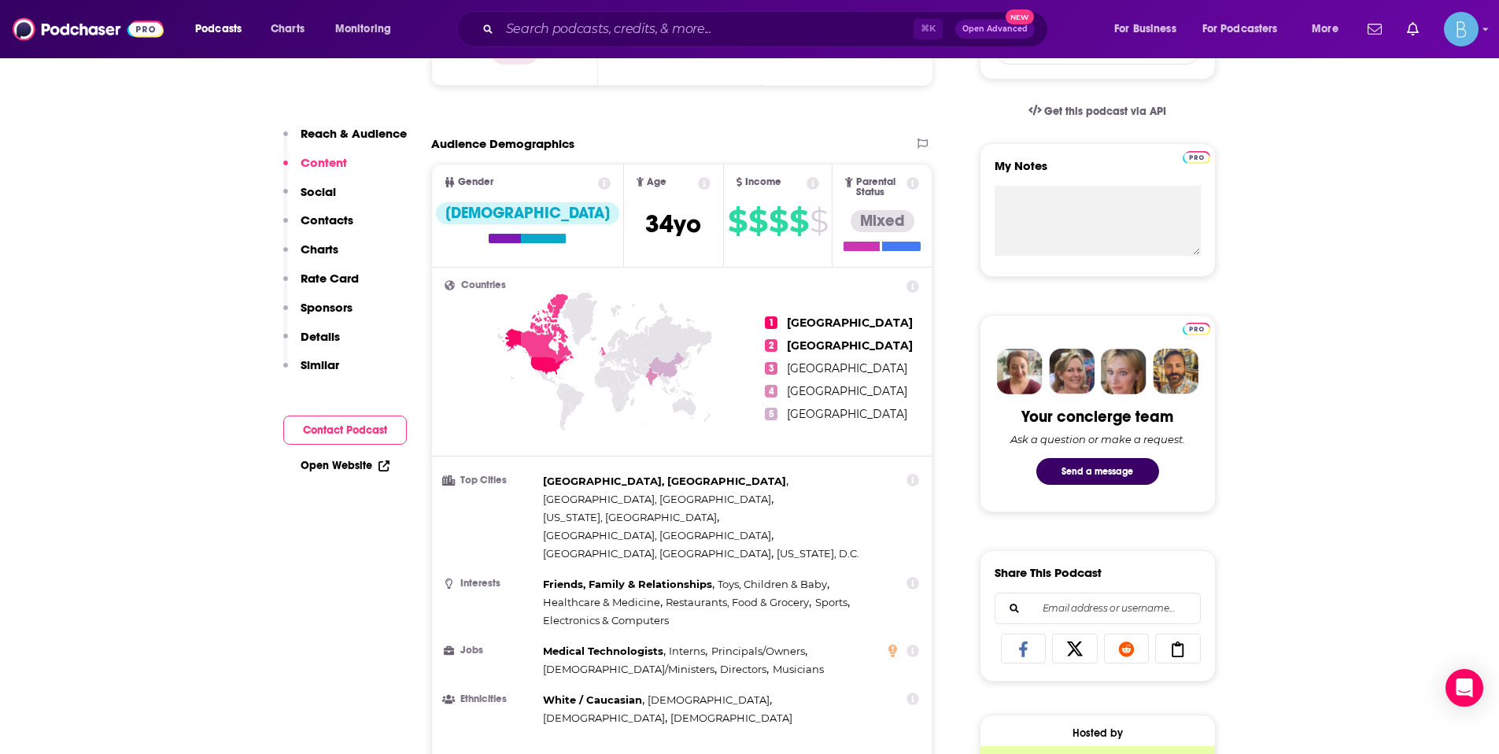
scroll to position [170, 0]
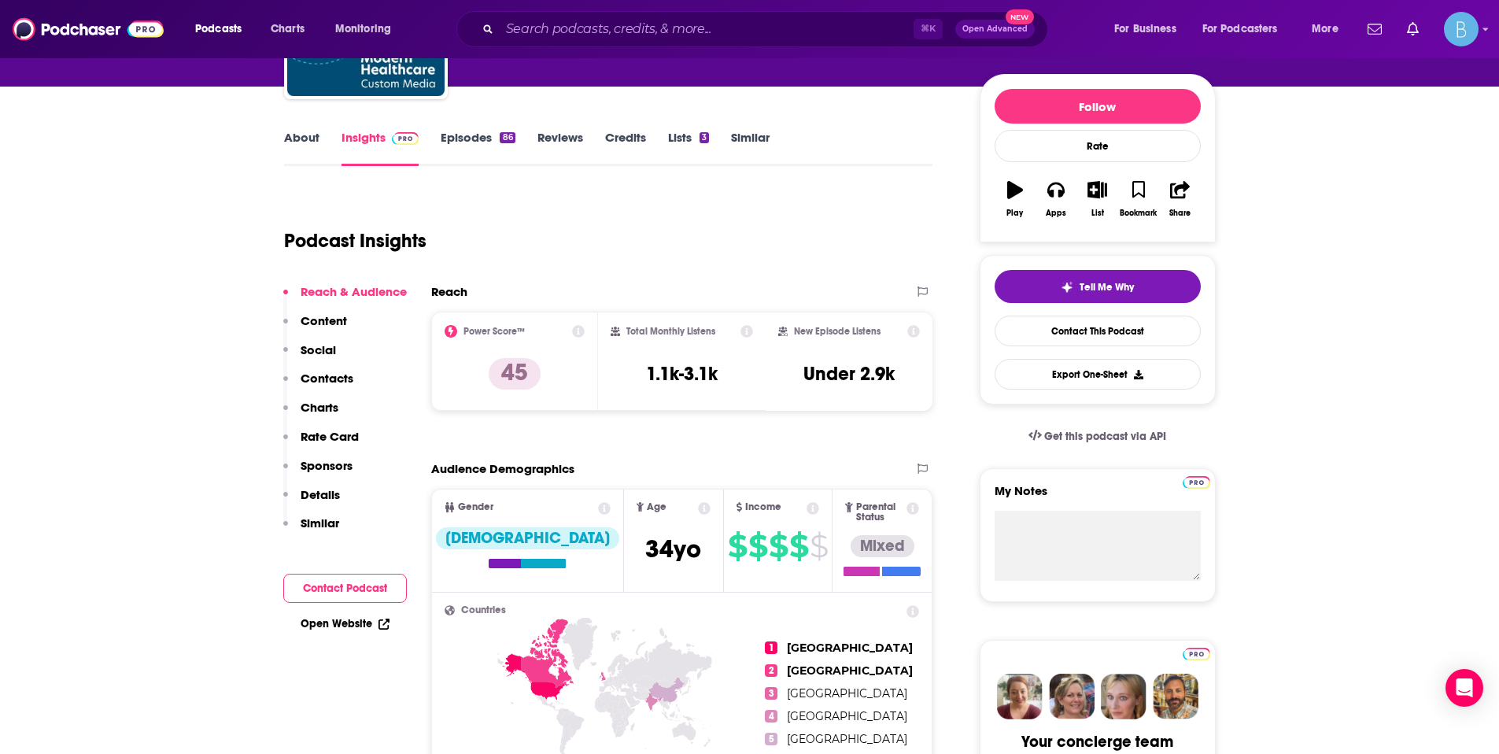
click at [479, 140] on link "Episodes 86" at bounding box center [478, 148] width 74 height 36
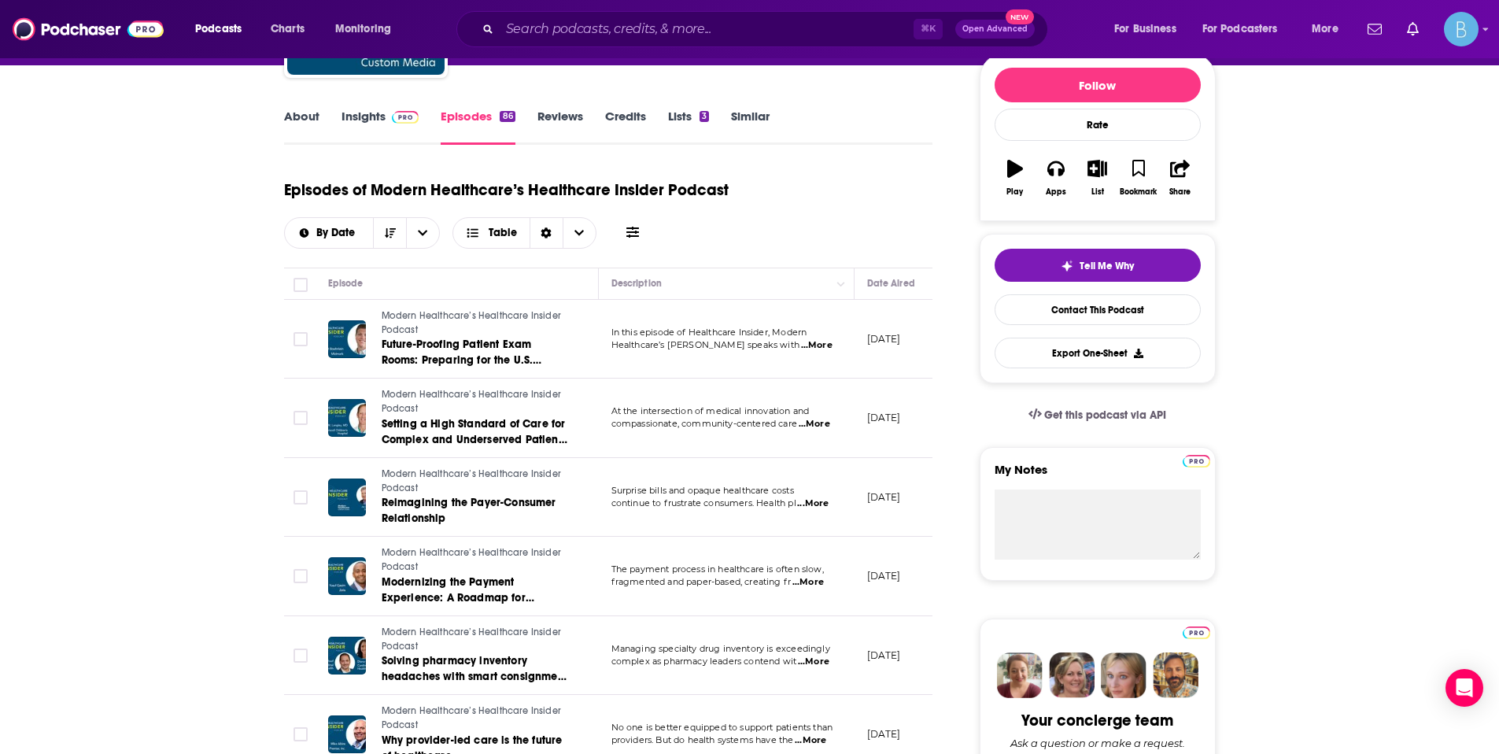
scroll to position [212, 0]
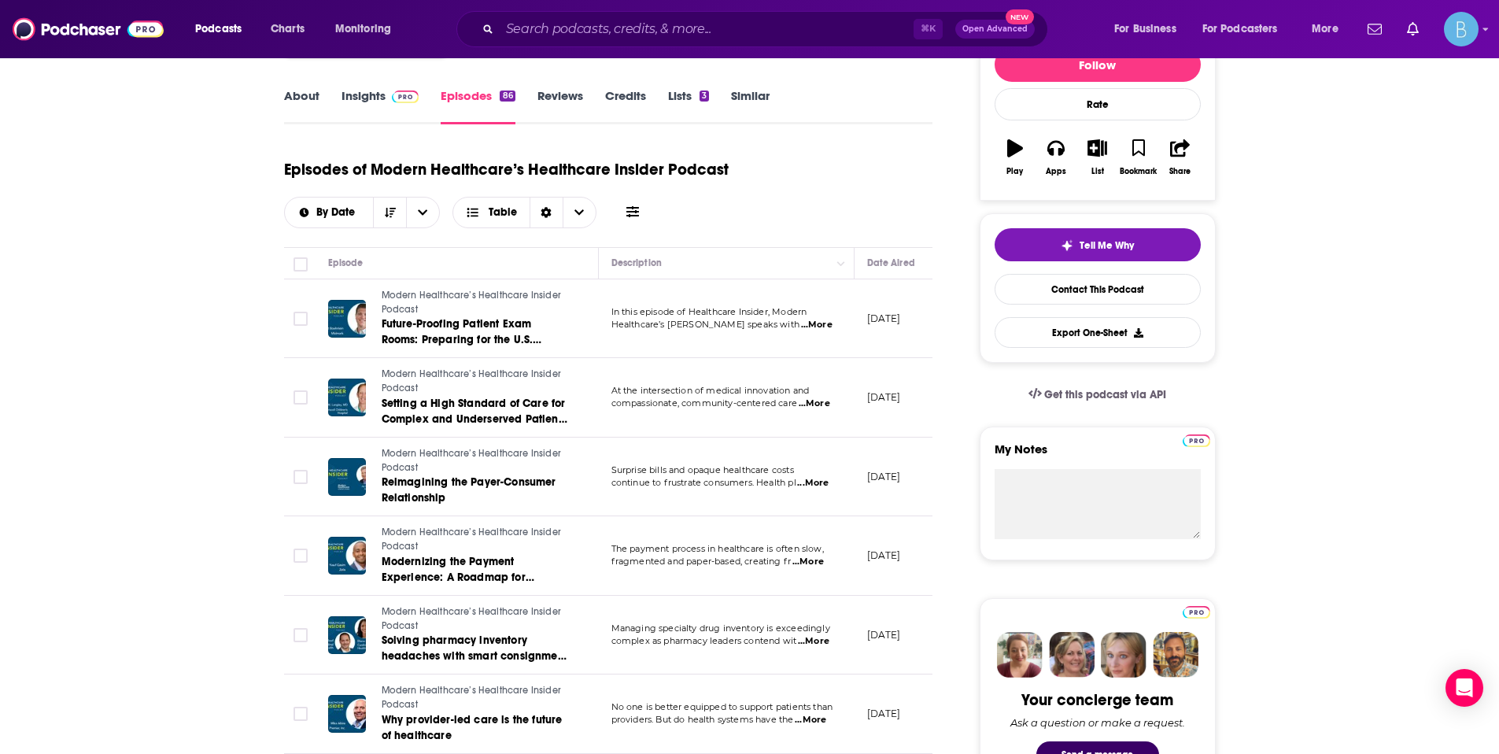
click at [817, 323] on span "...More" at bounding box center [816, 325] width 31 height 13
drag, startPoint x: 671, startPoint y: 290, endPoint x: 720, endPoint y: 293, distance: 48.9
click at [818, 412] on td "At the intersection of medical innovation and compassionate, community-centered…" at bounding box center [727, 397] width 256 height 79
click at [825, 409] on span "...More" at bounding box center [814, 403] width 31 height 13
click at [888, 458] on td "[DATE]" at bounding box center [906, 476] width 102 height 79
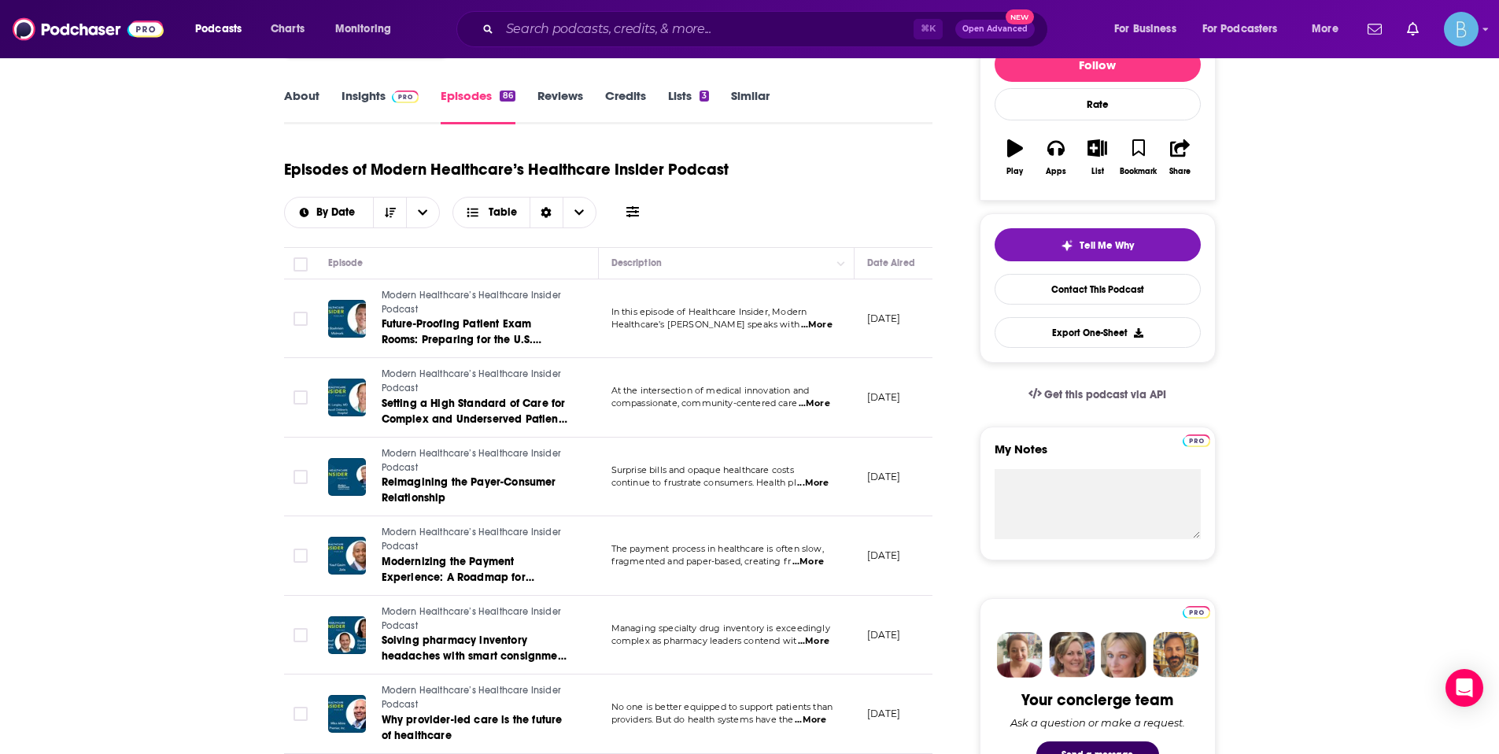
click at [824, 486] on span "...More" at bounding box center [812, 483] width 31 height 13
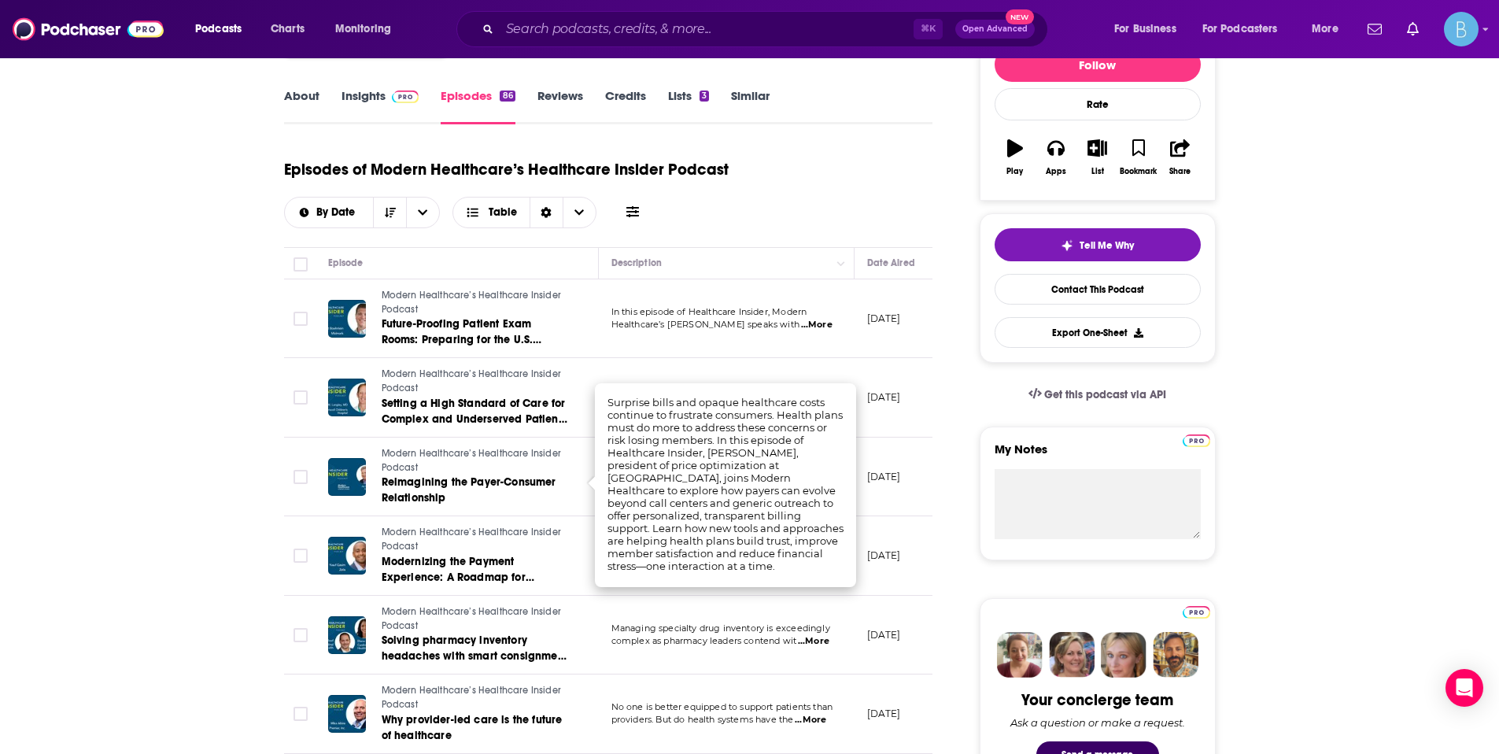
click at [893, 493] on td "[DATE]" at bounding box center [906, 476] width 102 height 79
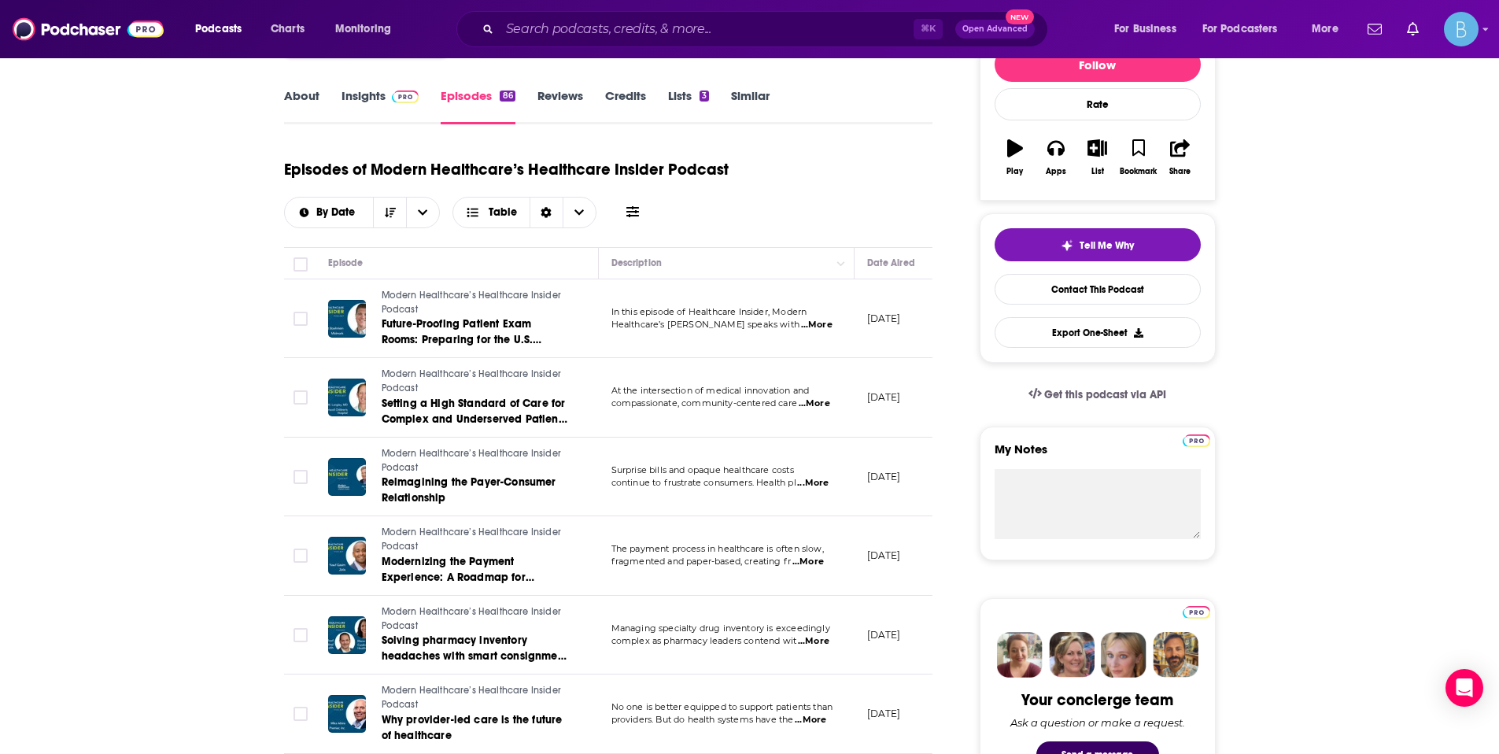
click at [819, 560] on span "...More" at bounding box center [807, 562] width 31 height 13
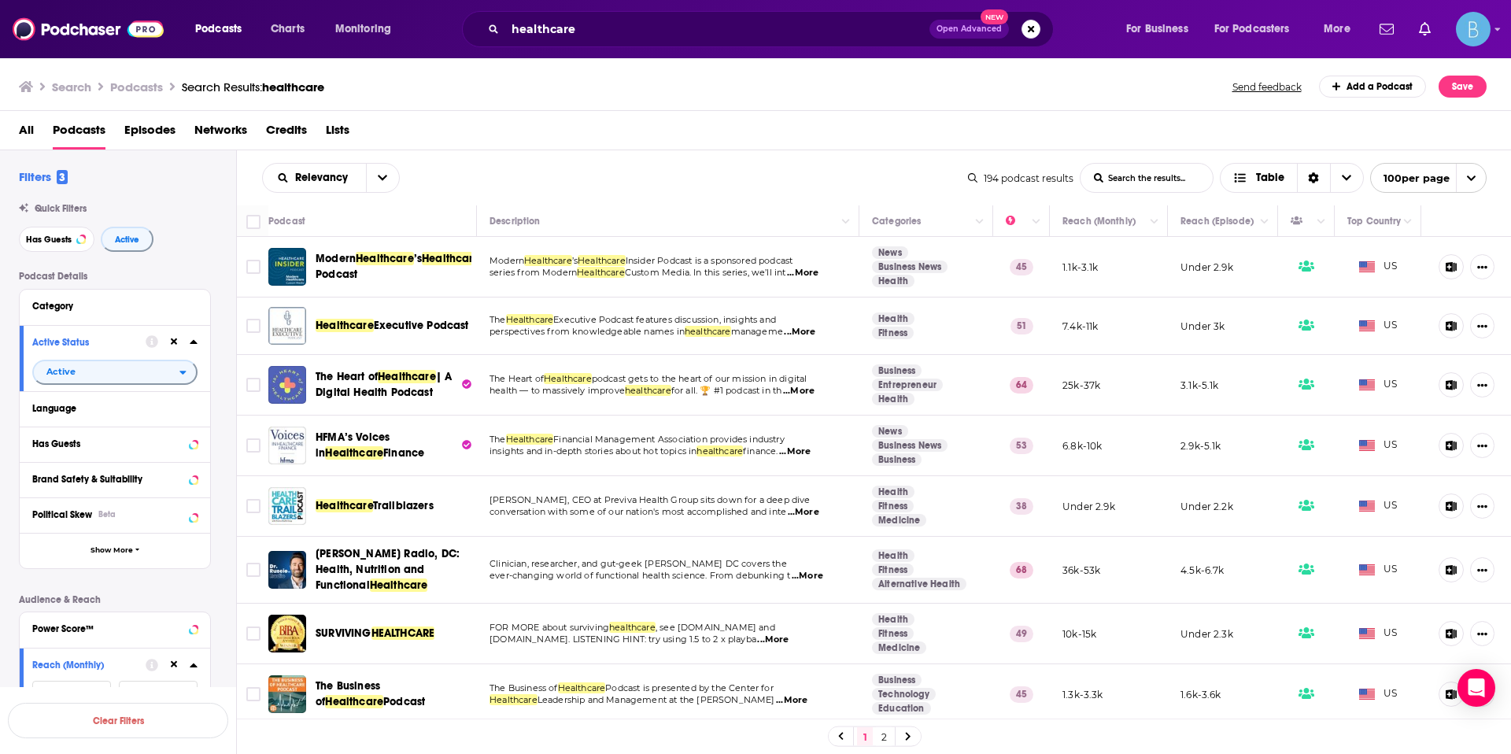
click at [809, 330] on span "...More" at bounding box center [799, 332] width 31 height 13
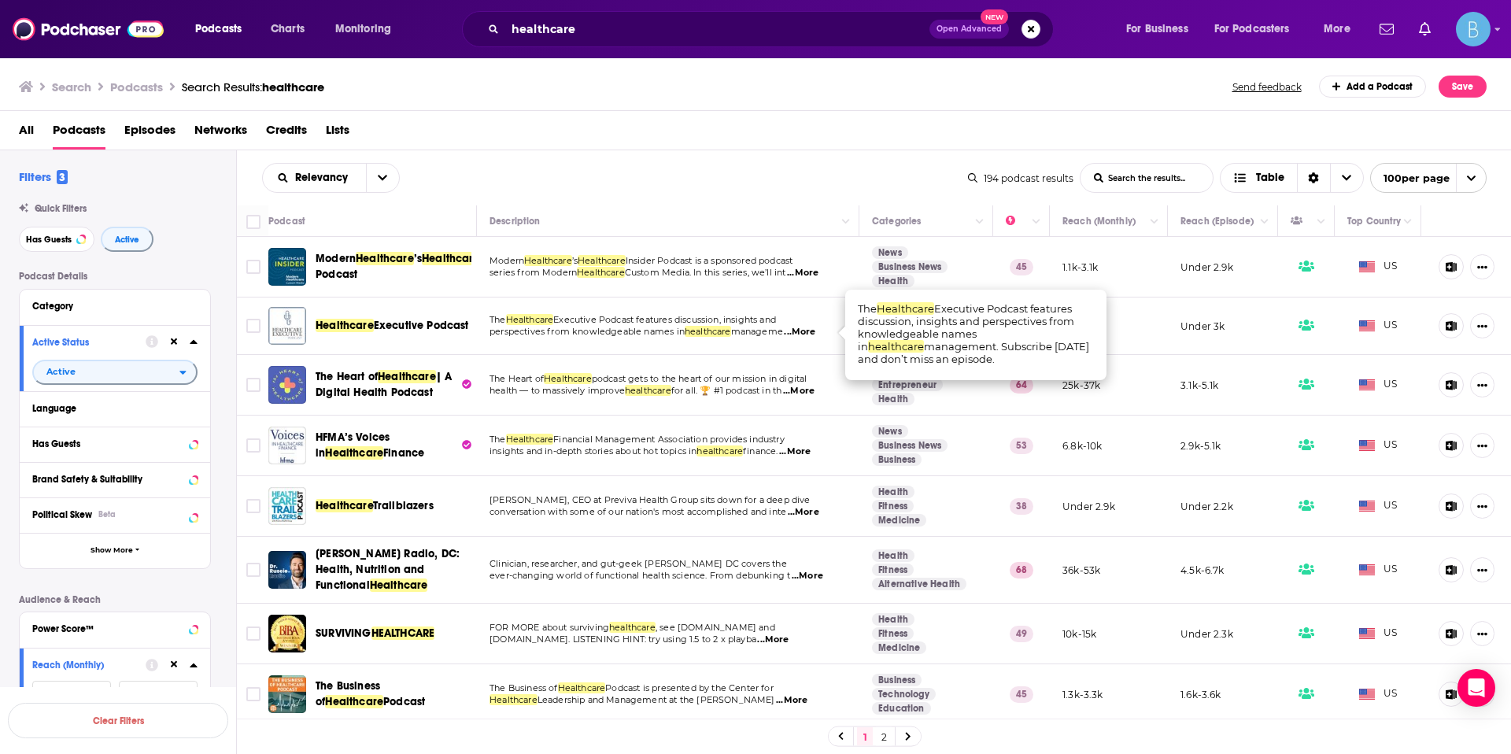
click at [808, 396] on span "...More" at bounding box center [798, 391] width 31 height 13
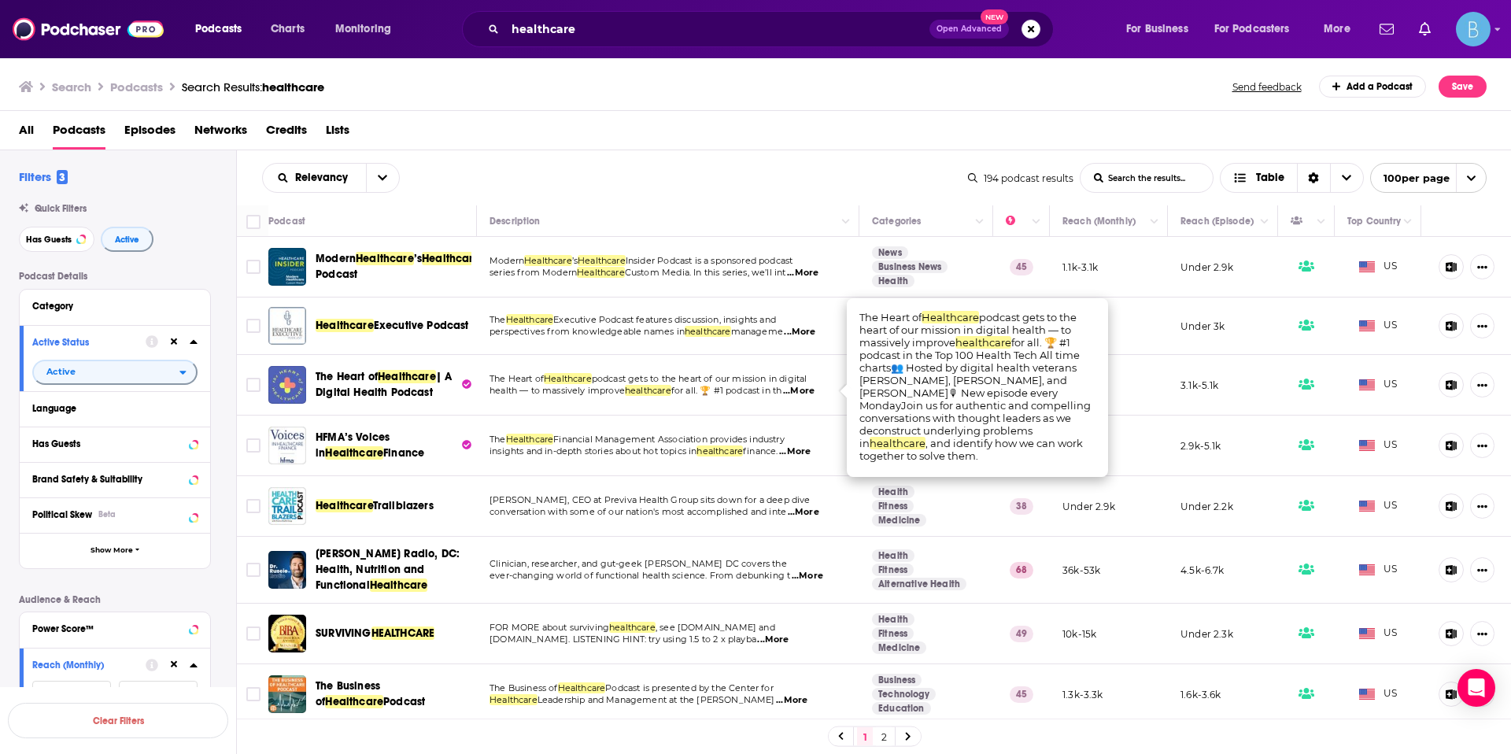
click at [814, 511] on span "...More" at bounding box center [803, 512] width 31 height 13
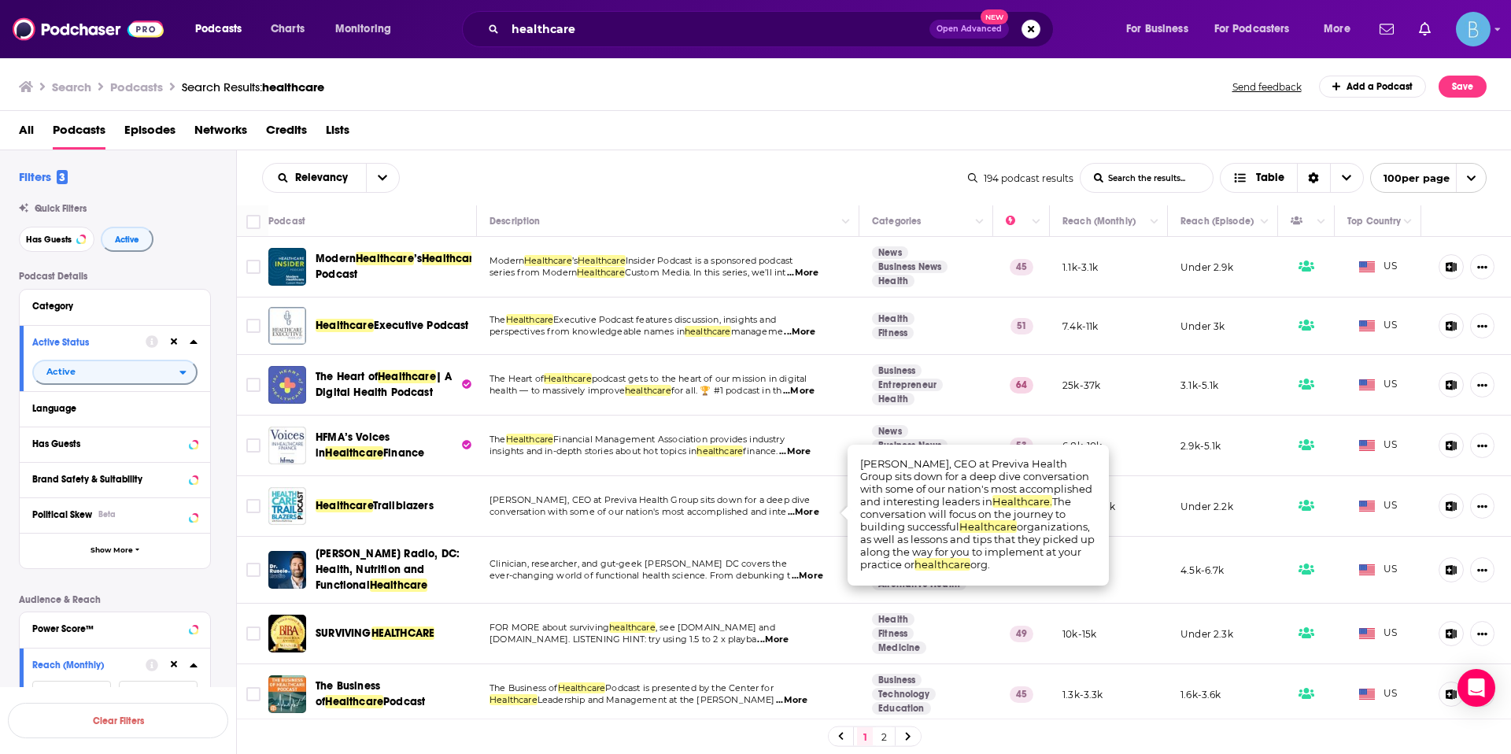
click at [400, 508] on span "Trailblazers" at bounding box center [403, 505] width 61 height 13
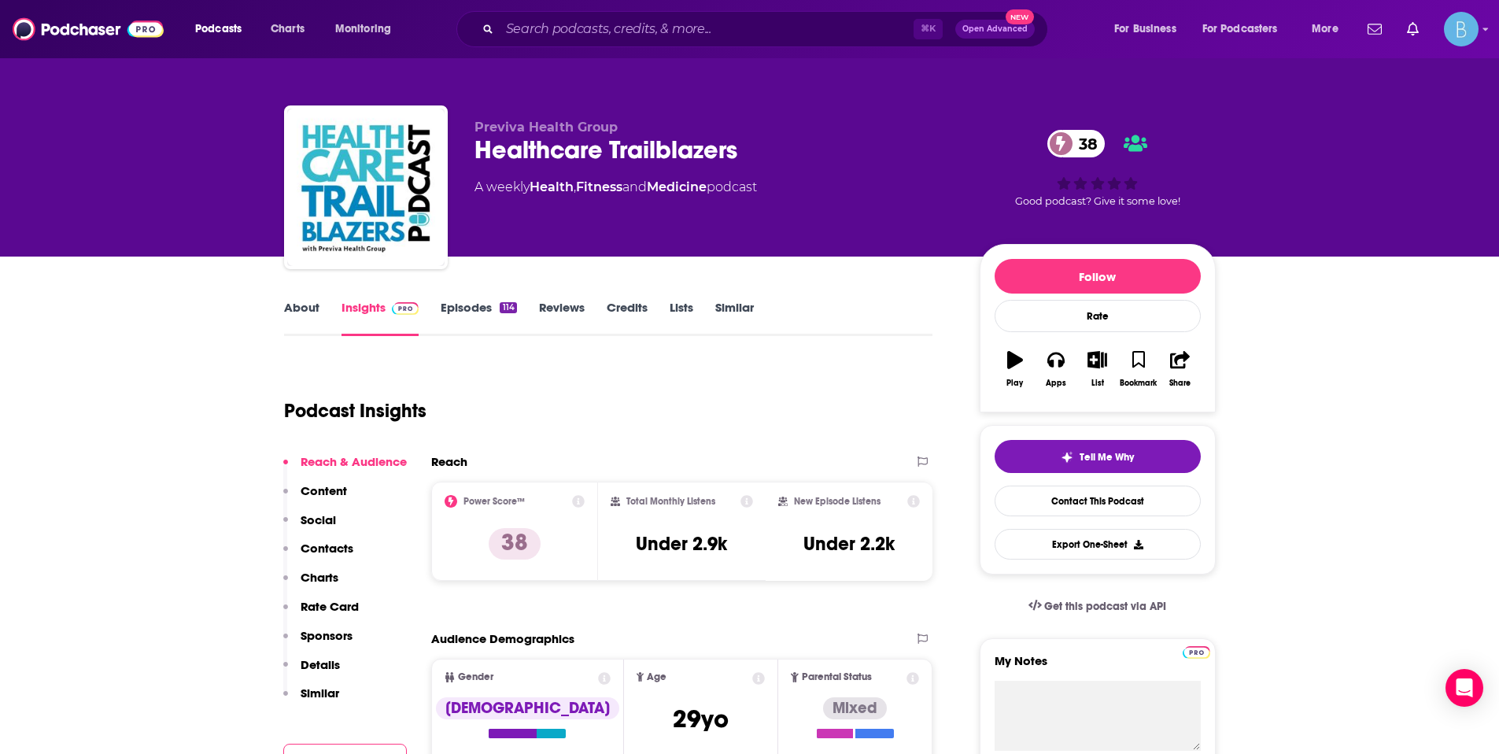
click at [446, 306] on link "Episodes 114" at bounding box center [479, 318] width 76 height 36
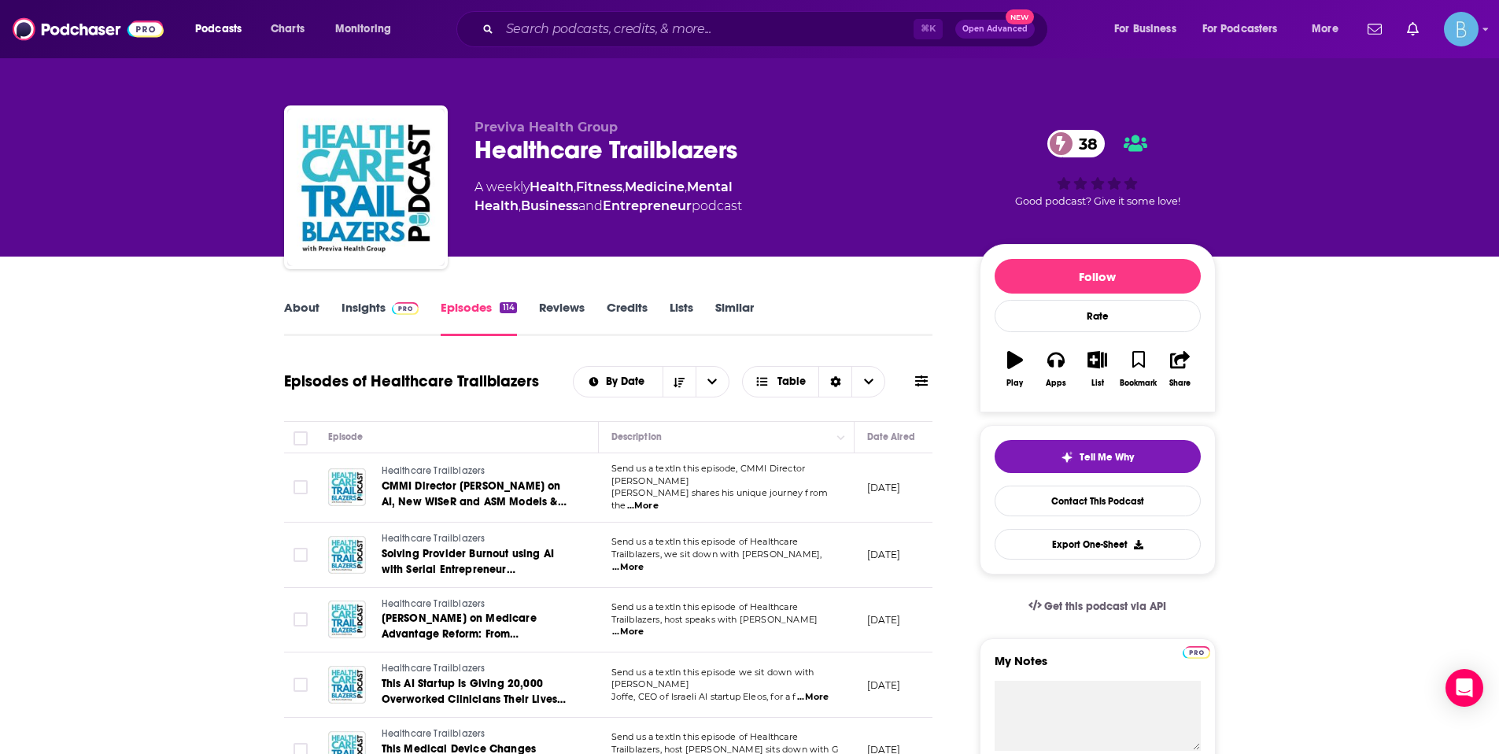
click at [302, 319] on link "About" at bounding box center [301, 318] width 35 height 36
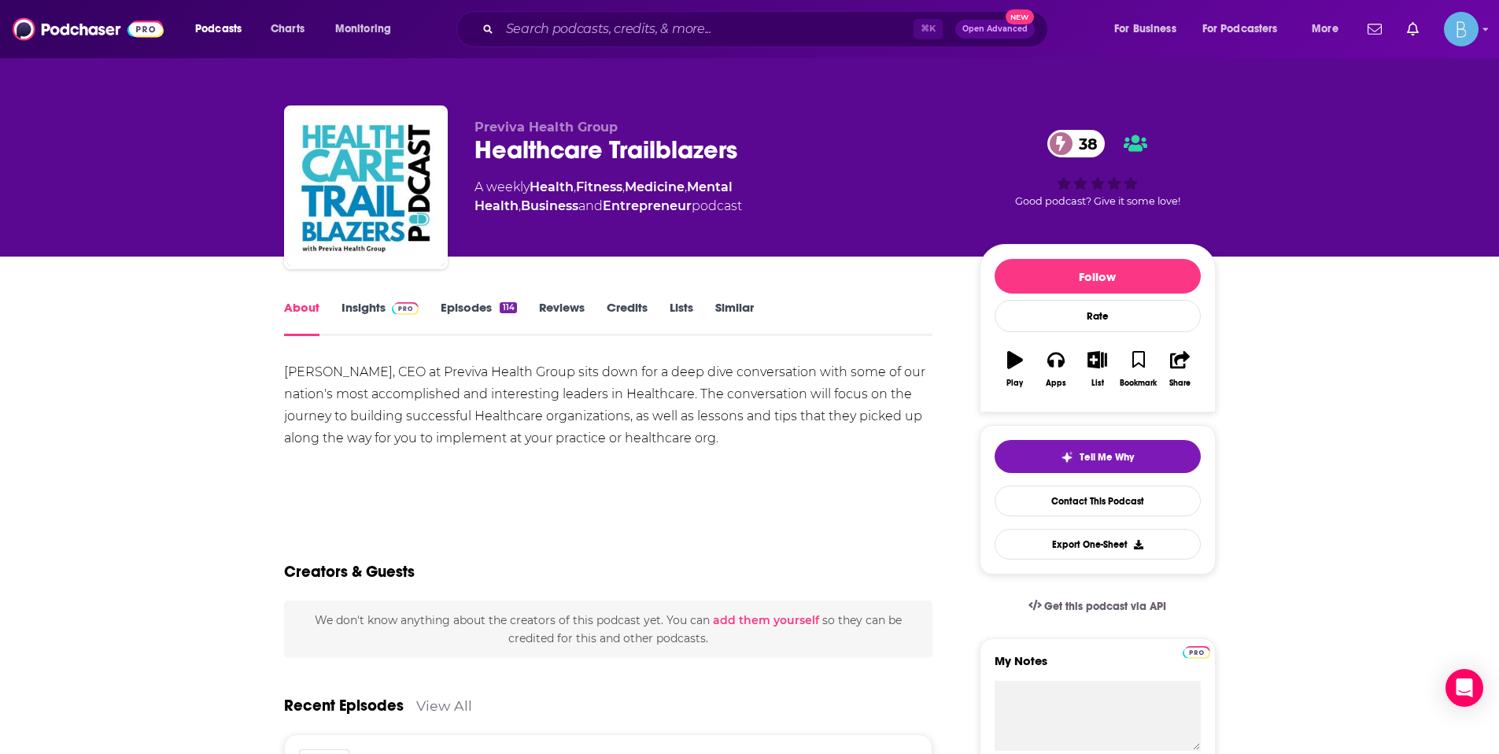
click at [489, 315] on link "Episodes 114" at bounding box center [479, 318] width 76 height 36
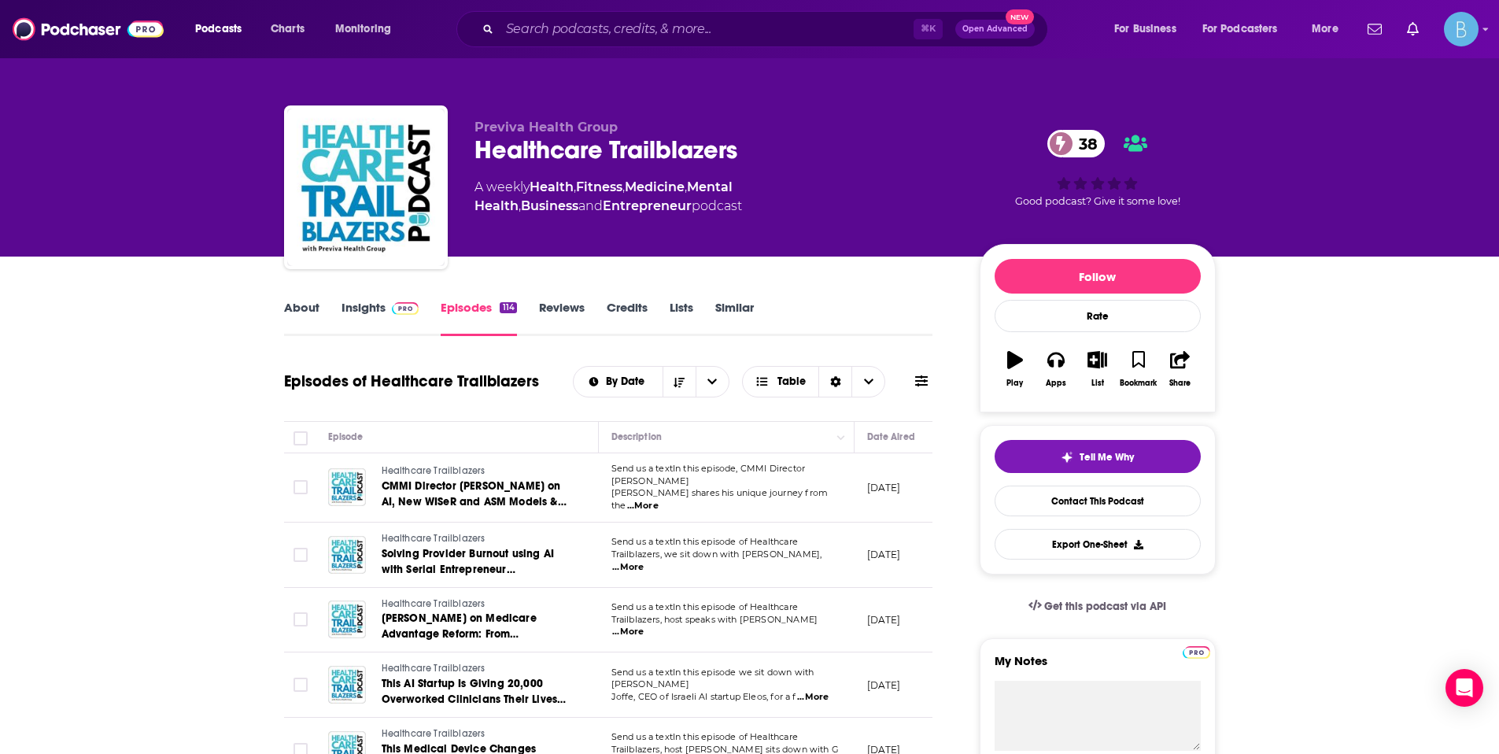
click at [389, 308] on span at bounding box center [403, 307] width 34 height 15
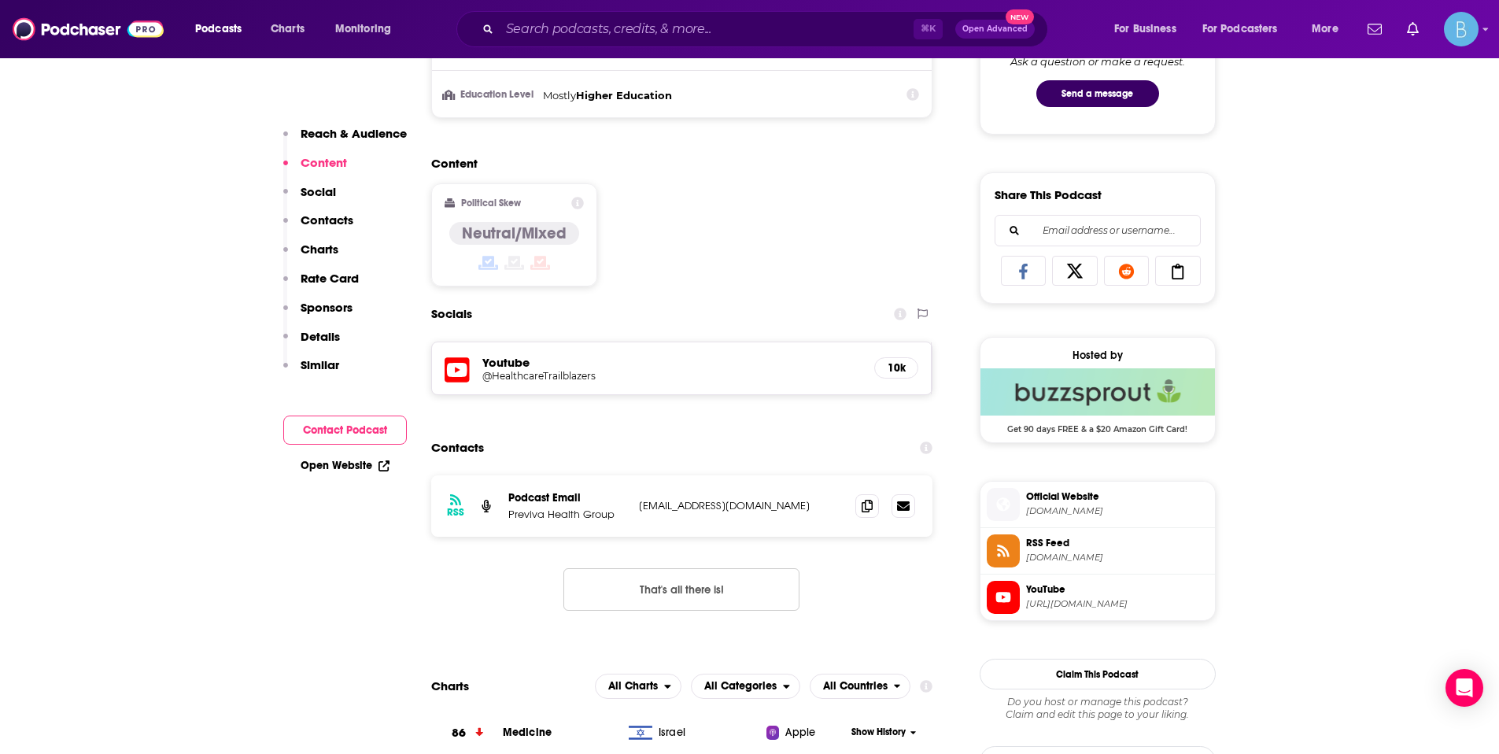
scroll to position [891, 0]
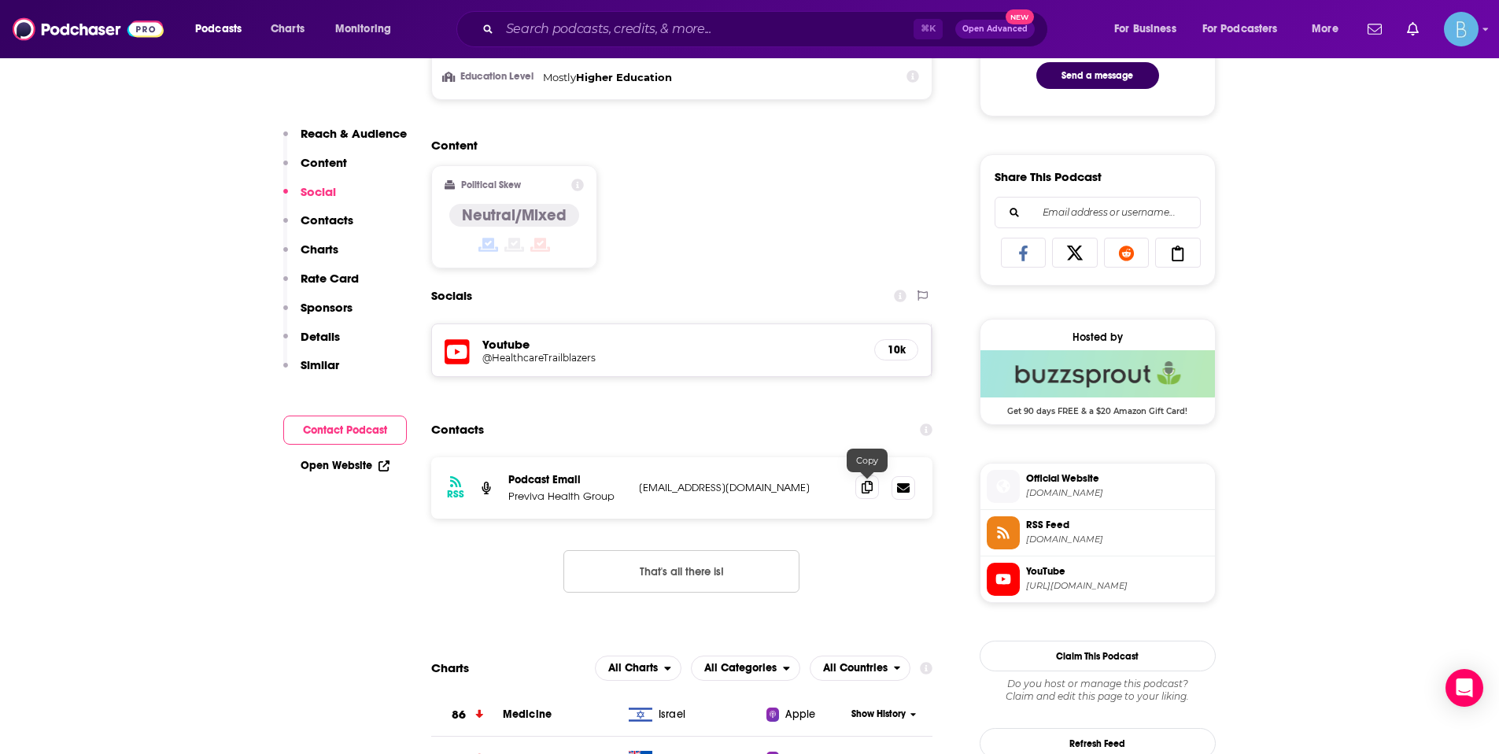
click at [855, 489] on span at bounding box center [867, 487] width 24 height 24
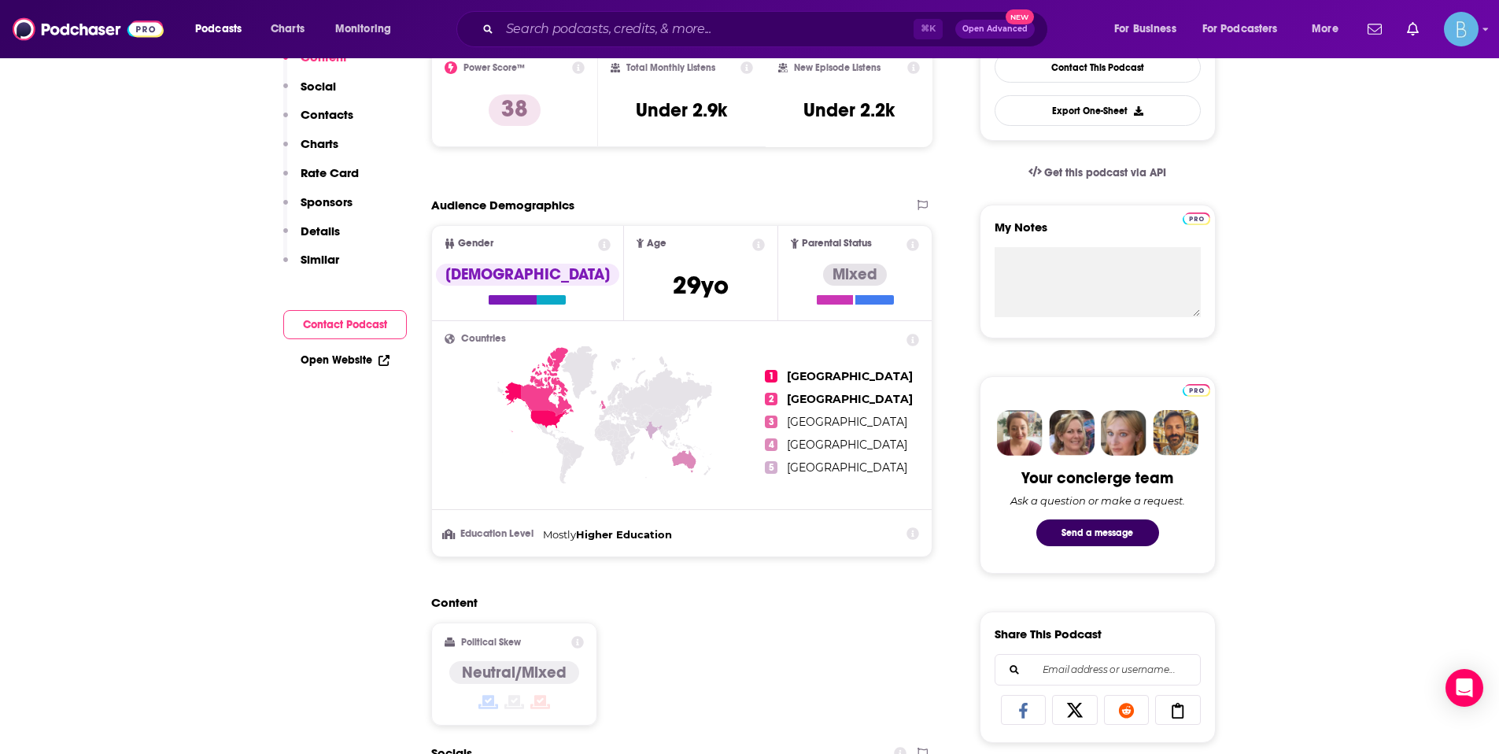
scroll to position [0, 0]
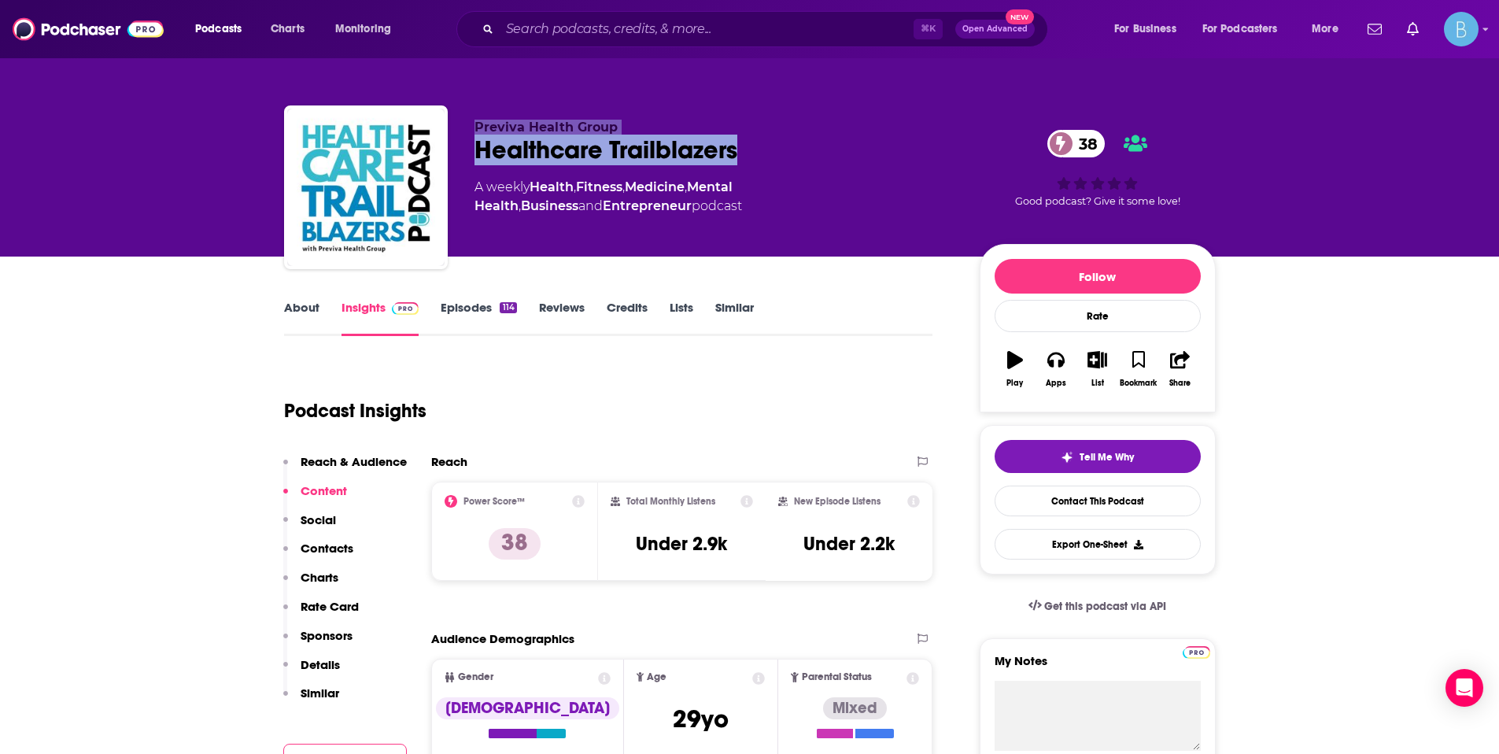
drag, startPoint x: 472, startPoint y: 125, endPoint x: 758, endPoint y: 148, distance: 286.5
click at [758, 148] on div "Previva Health Group Healthcare Trailblazers 38 A weekly Health , Fitness , Med…" at bounding box center [750, 190] width 932 height 170
copy div "Previva Health Group Healthcare Trailblazers"
click at [448, 307] on link "Episodes 114" at bounding box center [479, 318] width 76 height 36
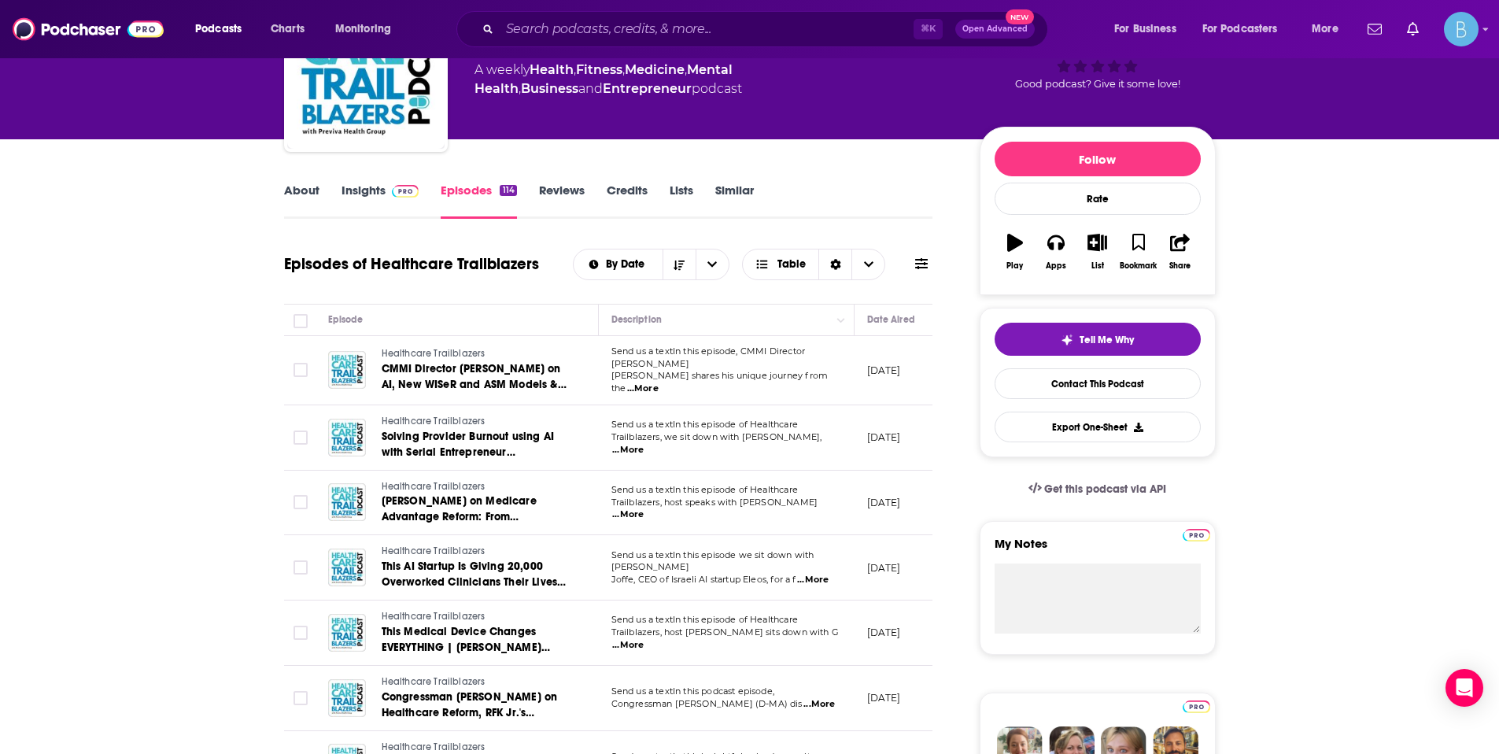
scroll to position [135, 0]
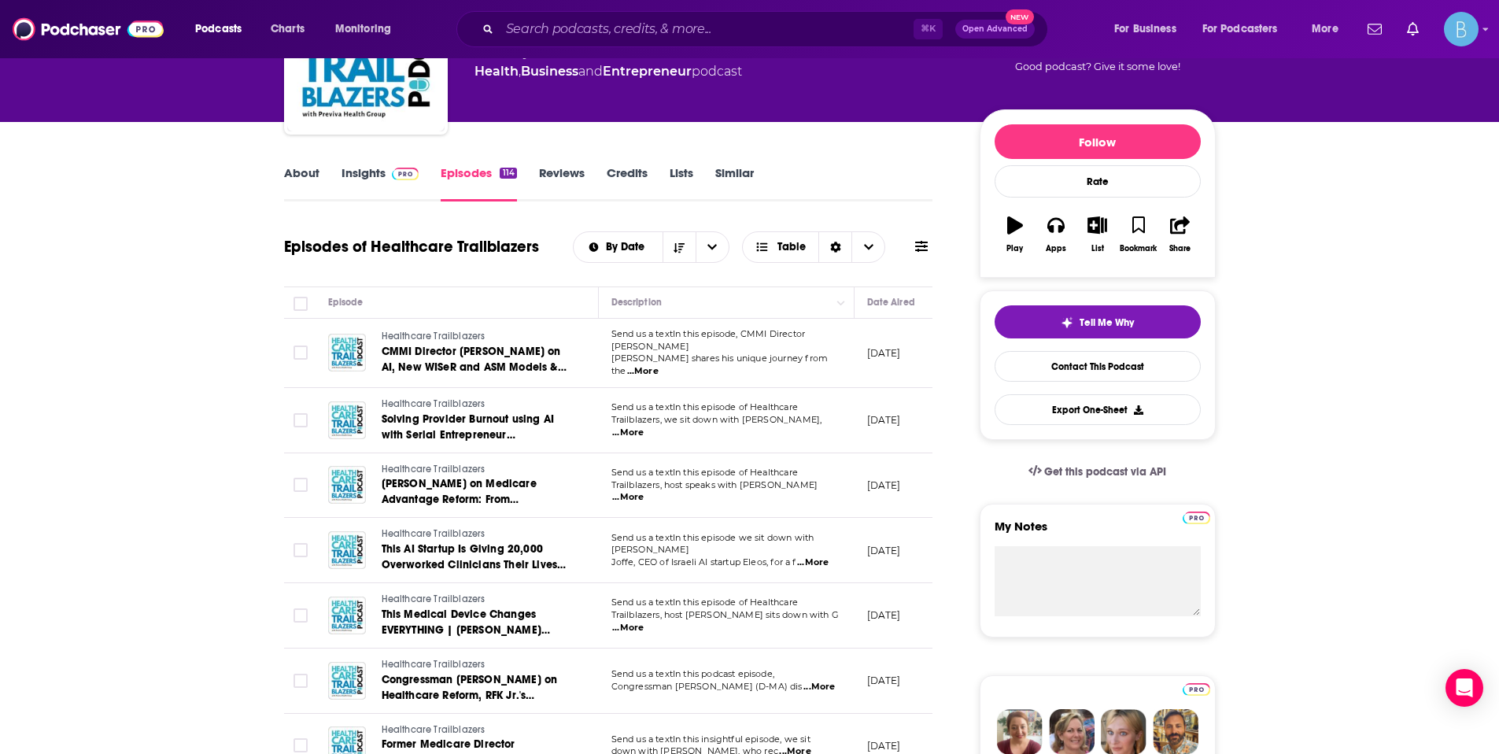
click at [659, 365] on span "...More" at bounding box center [642, 371] width 31 height 13
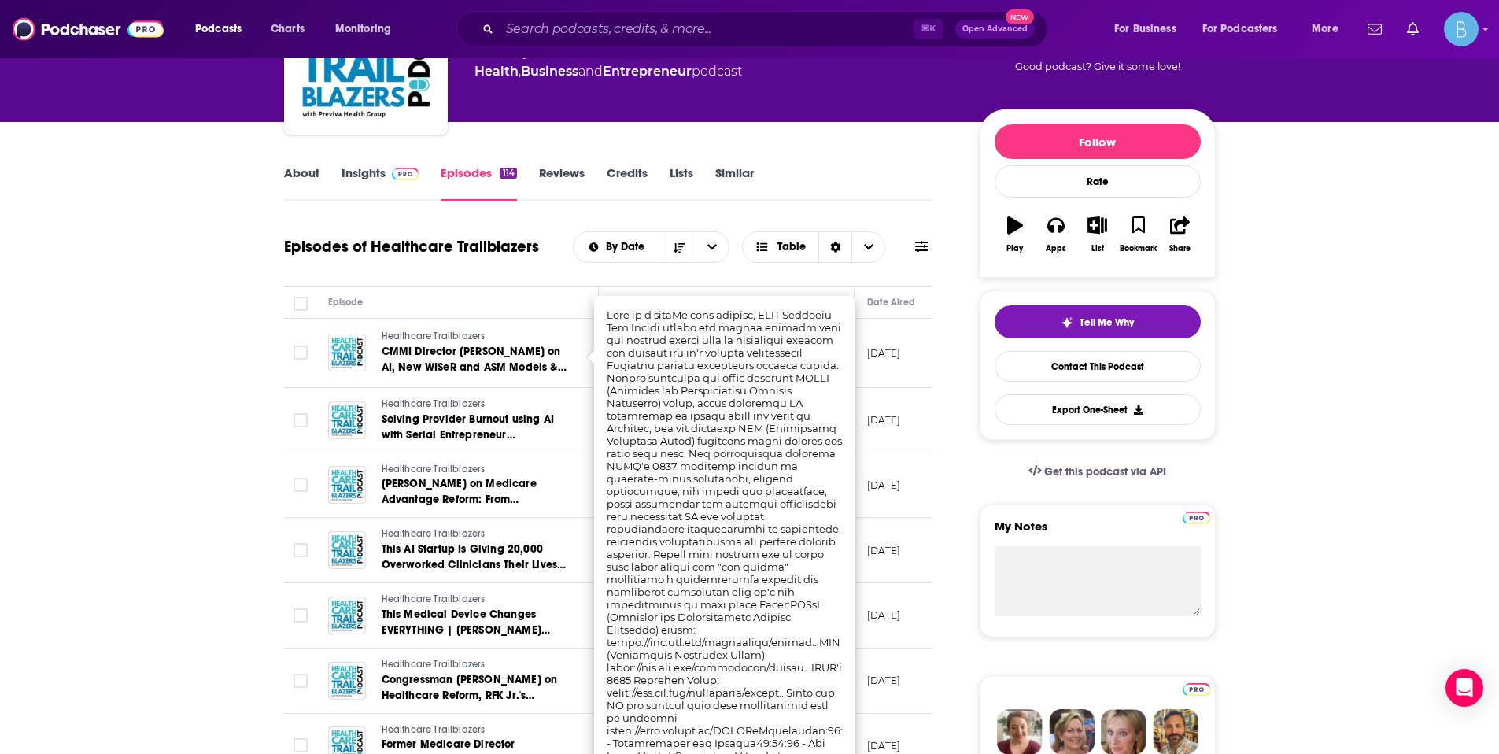
click at [862, 388] on td "[DATE]" at bounding box center [906, 420] width 102 height 65
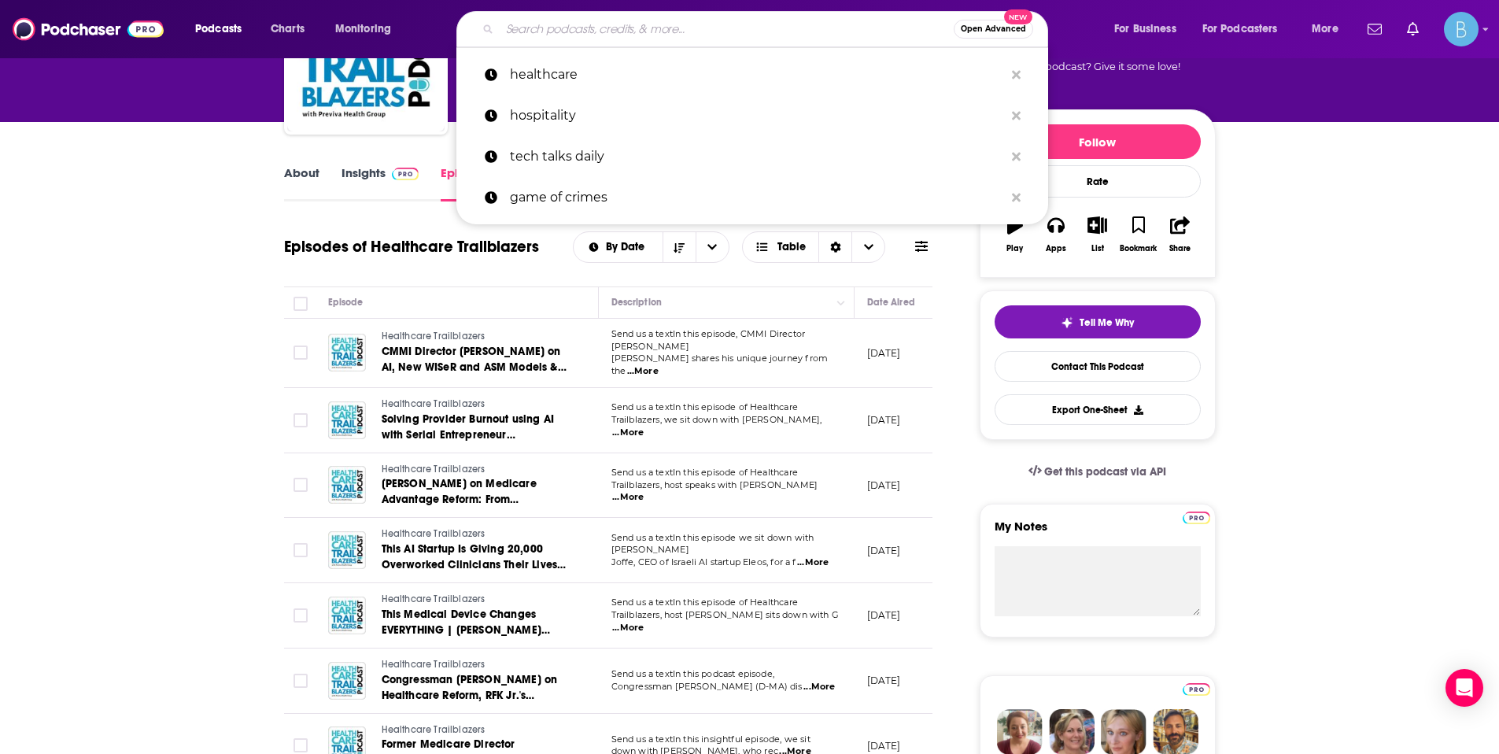
click at [571, 31] on input "Search podcasts, credits, & more..." at bounding box center [727, 29] width 454 height 25
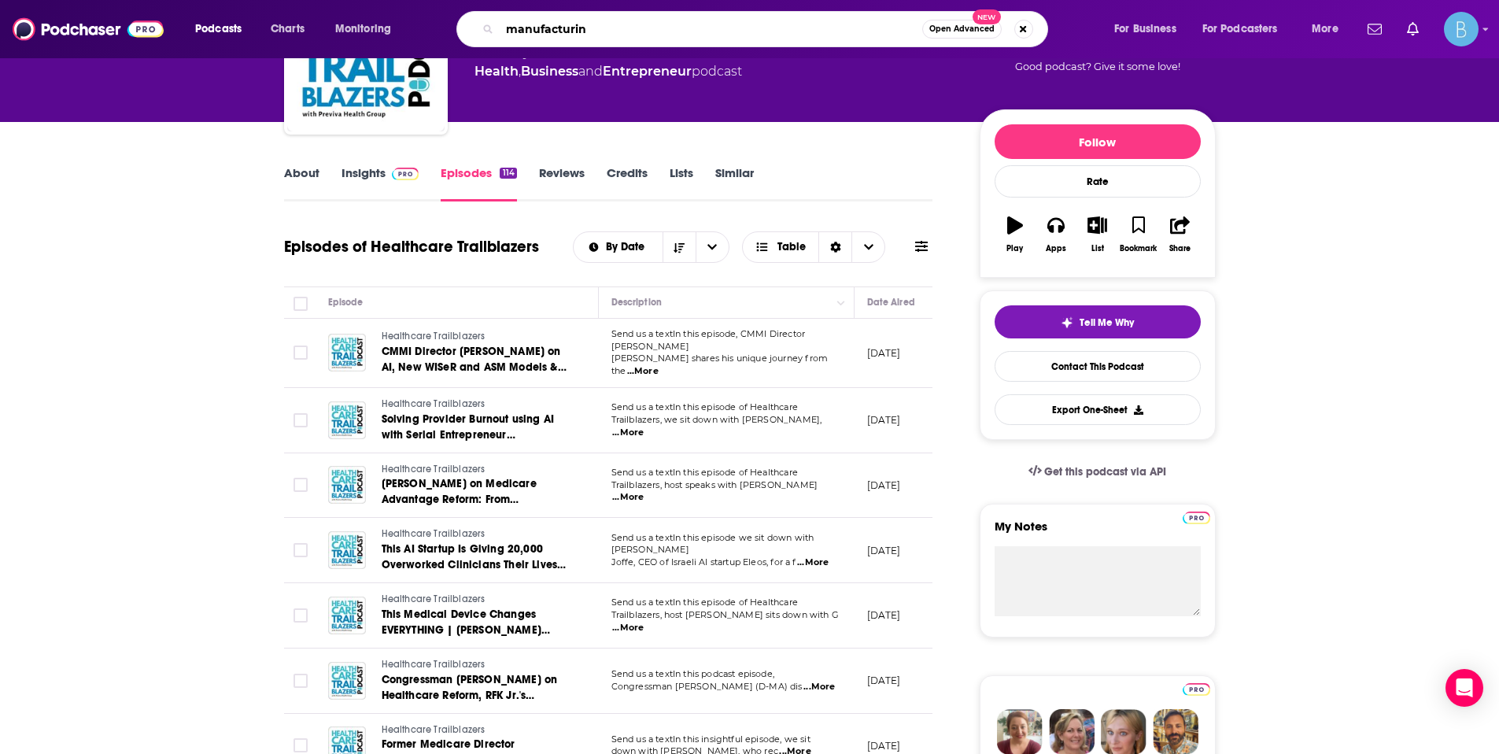
type input "manufacturing"
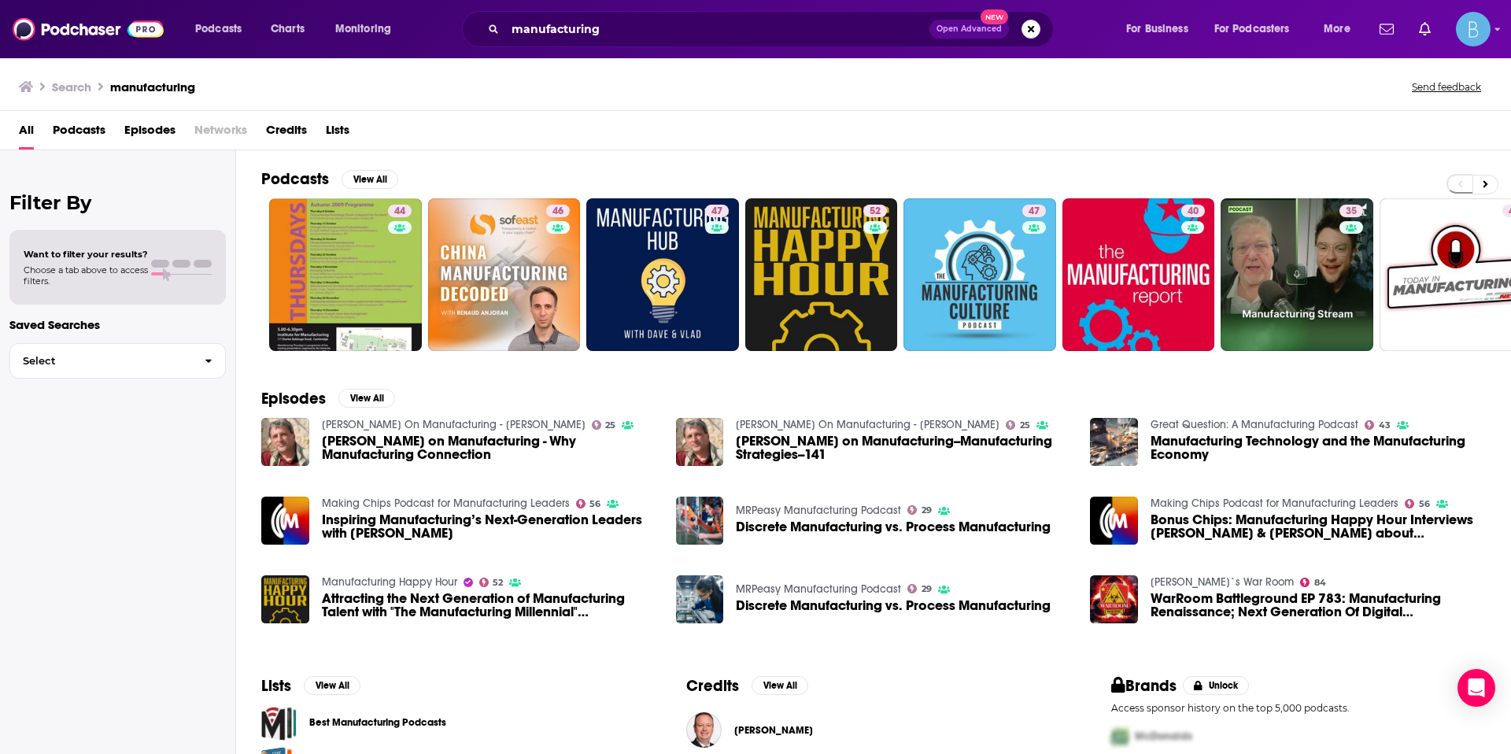
click at [63, 132] on span "Podcasts" at bounding box center [79, 133] width 53 height 32
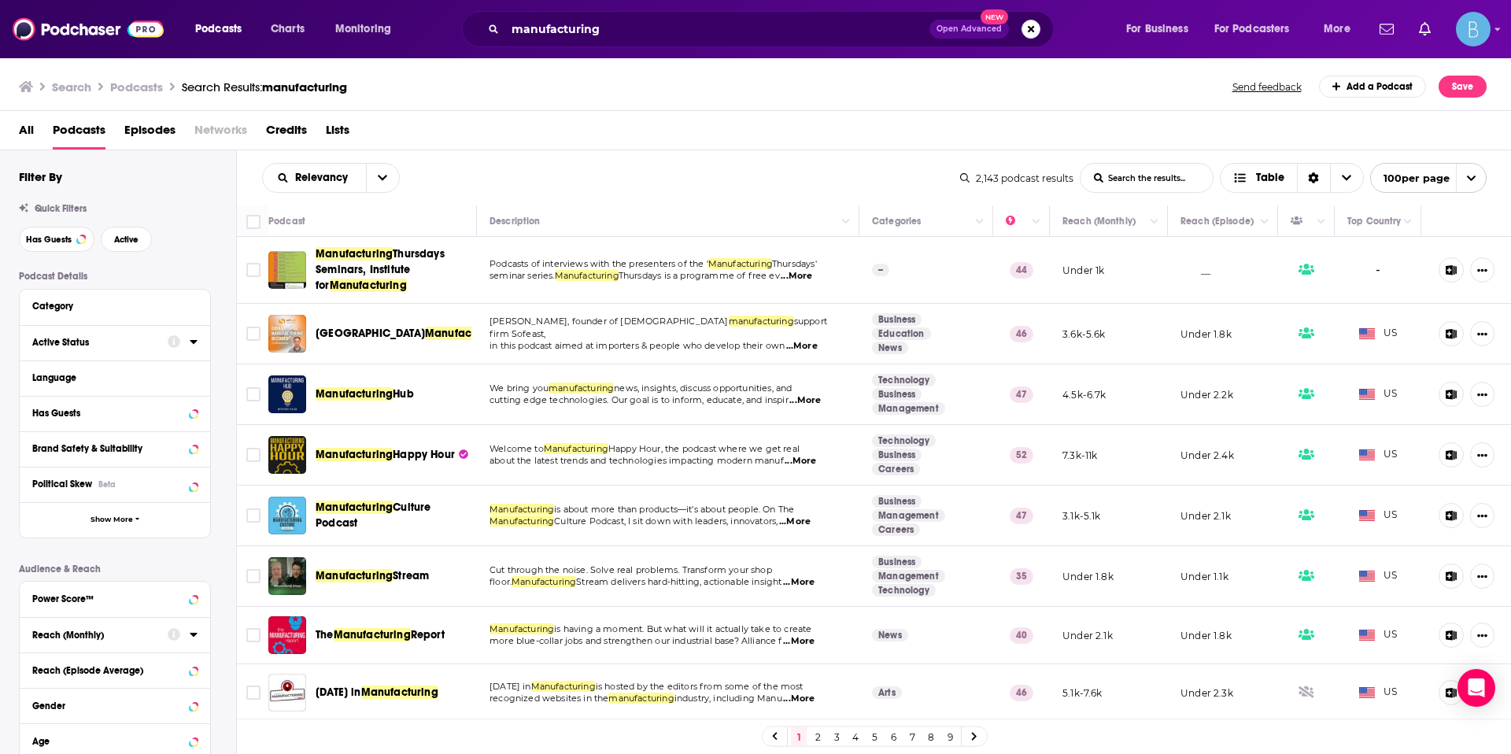
click at [194, 343] on icon at bounding box center [193, 342] width 7 height 4
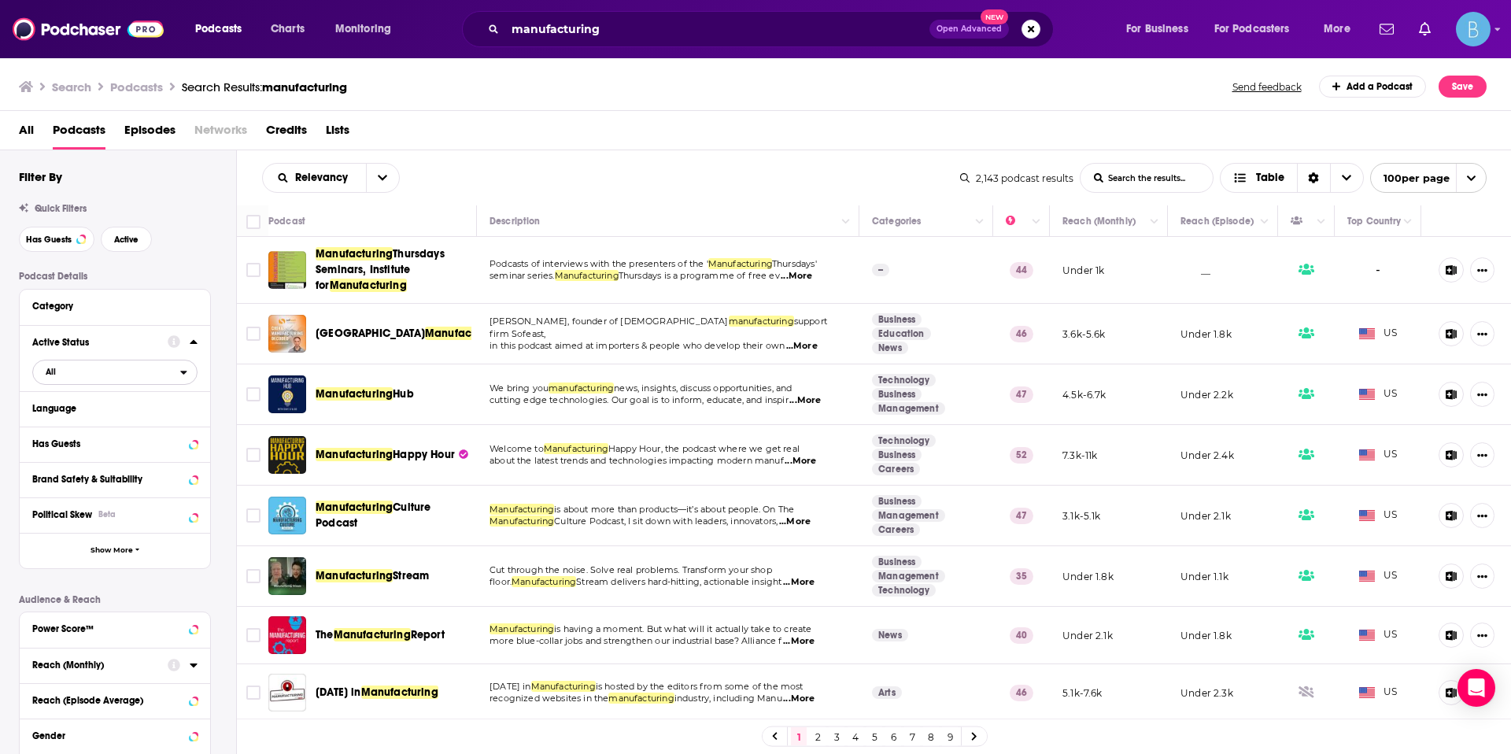
click at [142, 371] on span "All" at bounding box center [106, 371] width 147 height 20
click at [126, 426] on span "445" at bounding box center [159, 423] width 74 height 9
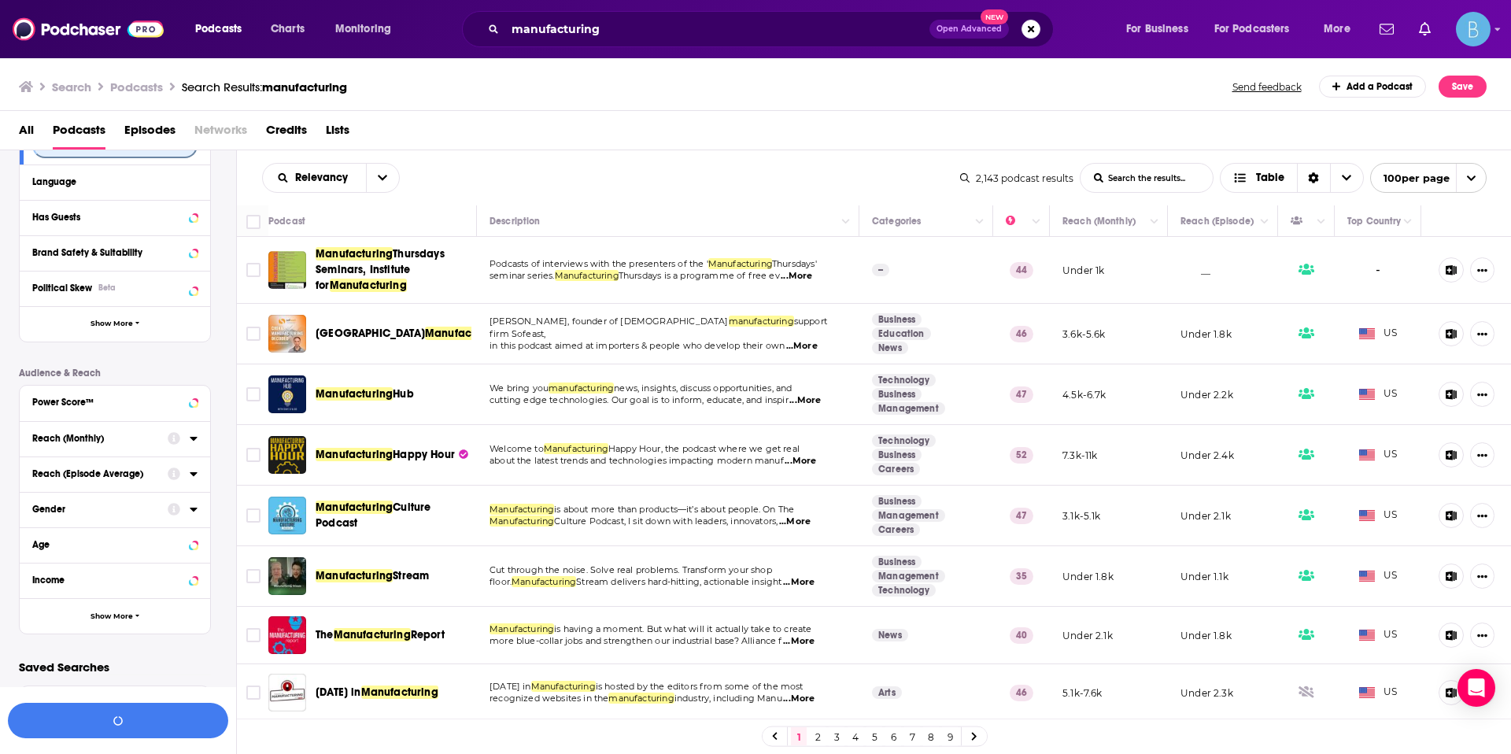
scroll to position [229, 0]
click at [89, 470] on div "Reach (Episode Average)" at bounding box center [94, 471] width 125 height 11
click at [105, 443] on button "Reach (Monthly)" at bounding box center [99, 436] width 135 height 20
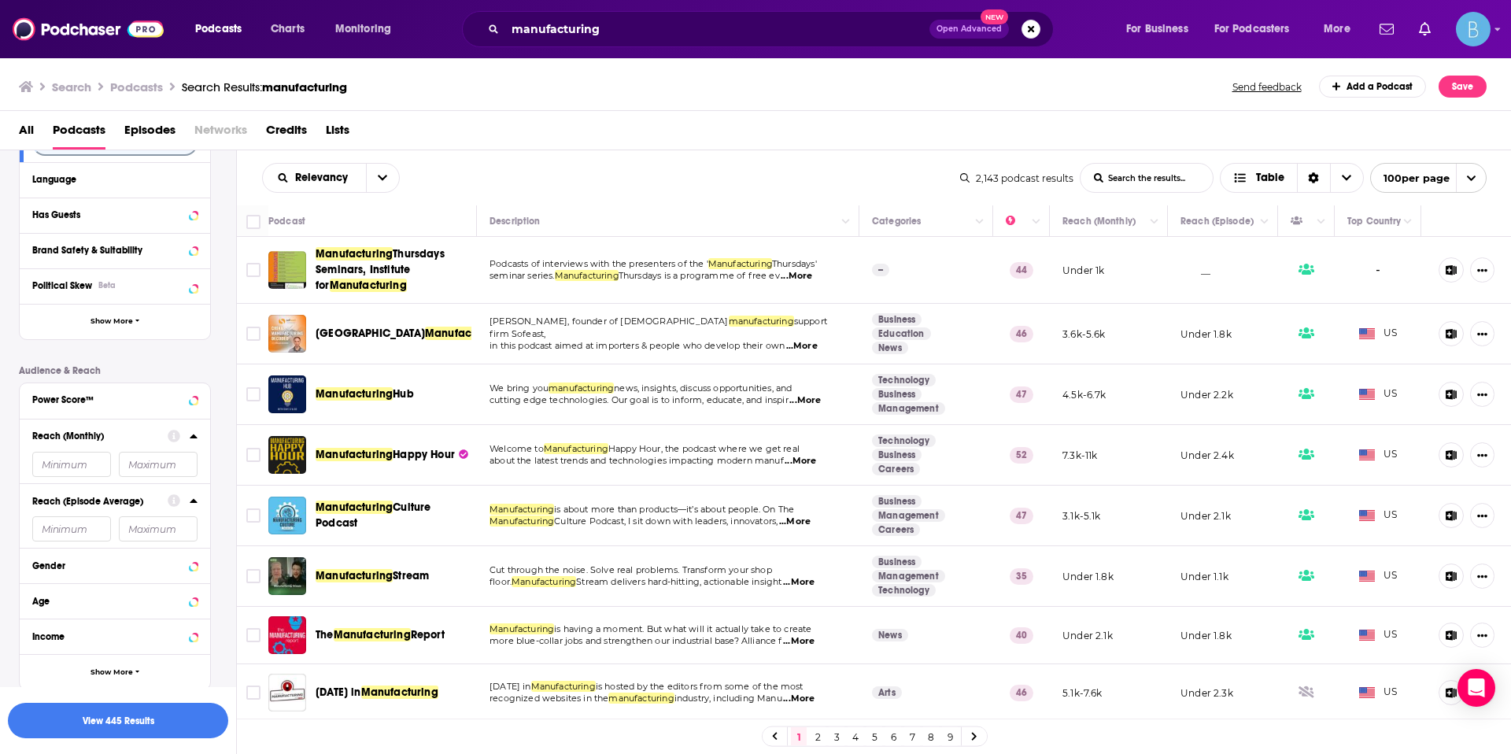
click at [89, 464] on input "number" at bounding box center [71, 464] width 79 height 25
type input "1300"
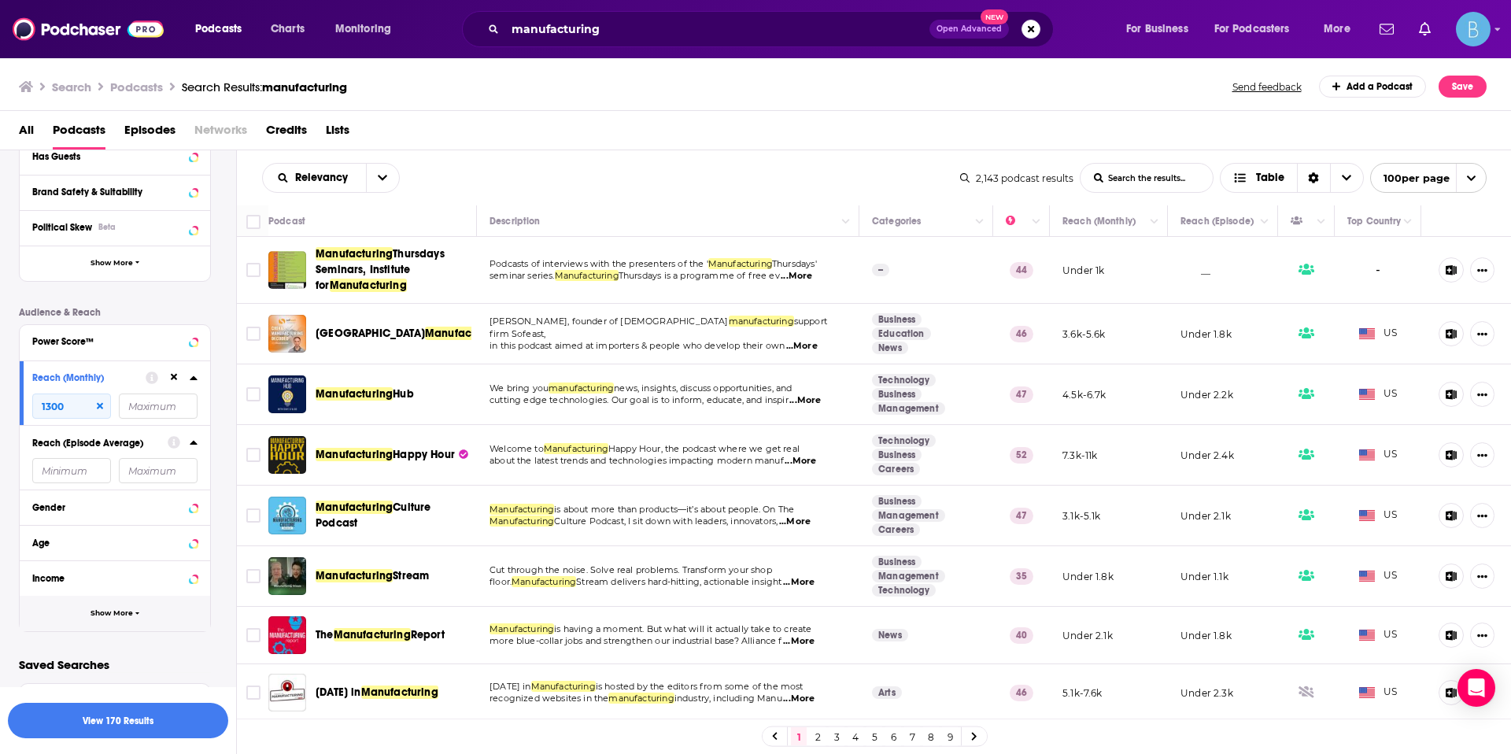
click at [84, 613] on button "Show More" at bounding box center [115, 613] width 190 height 35
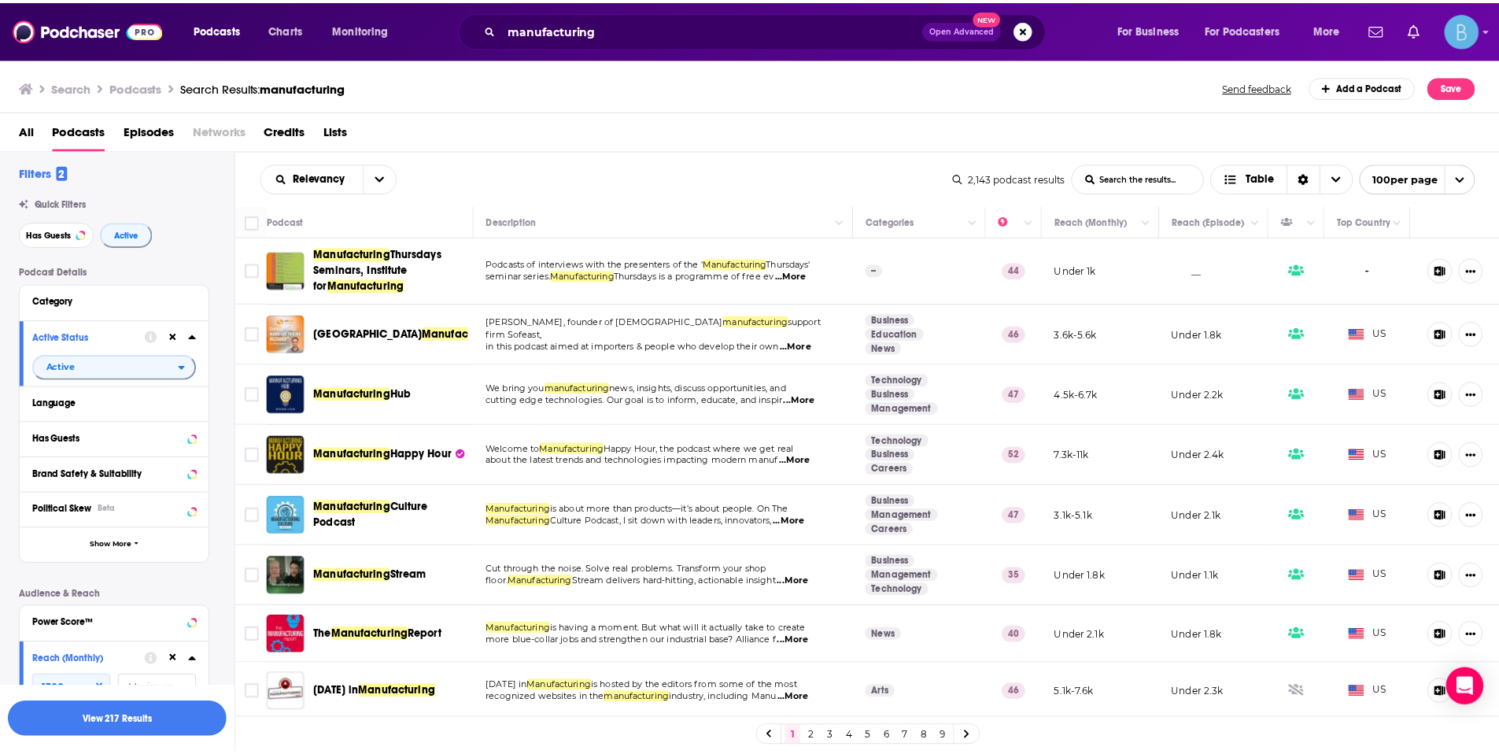
scroll to position [0, 0]
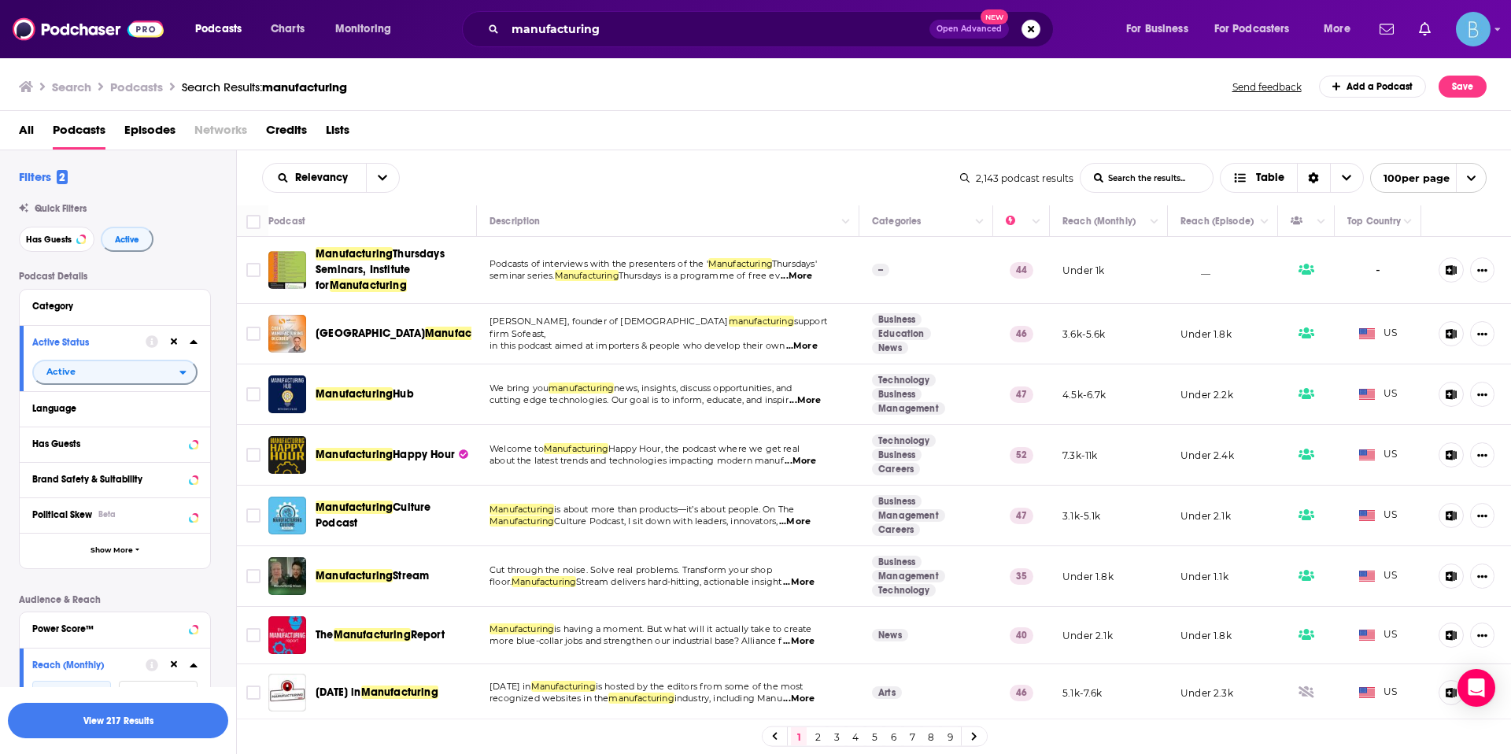
click at [795, 404] on span "...More" at bounding box center [804, 400] width 31 height 13
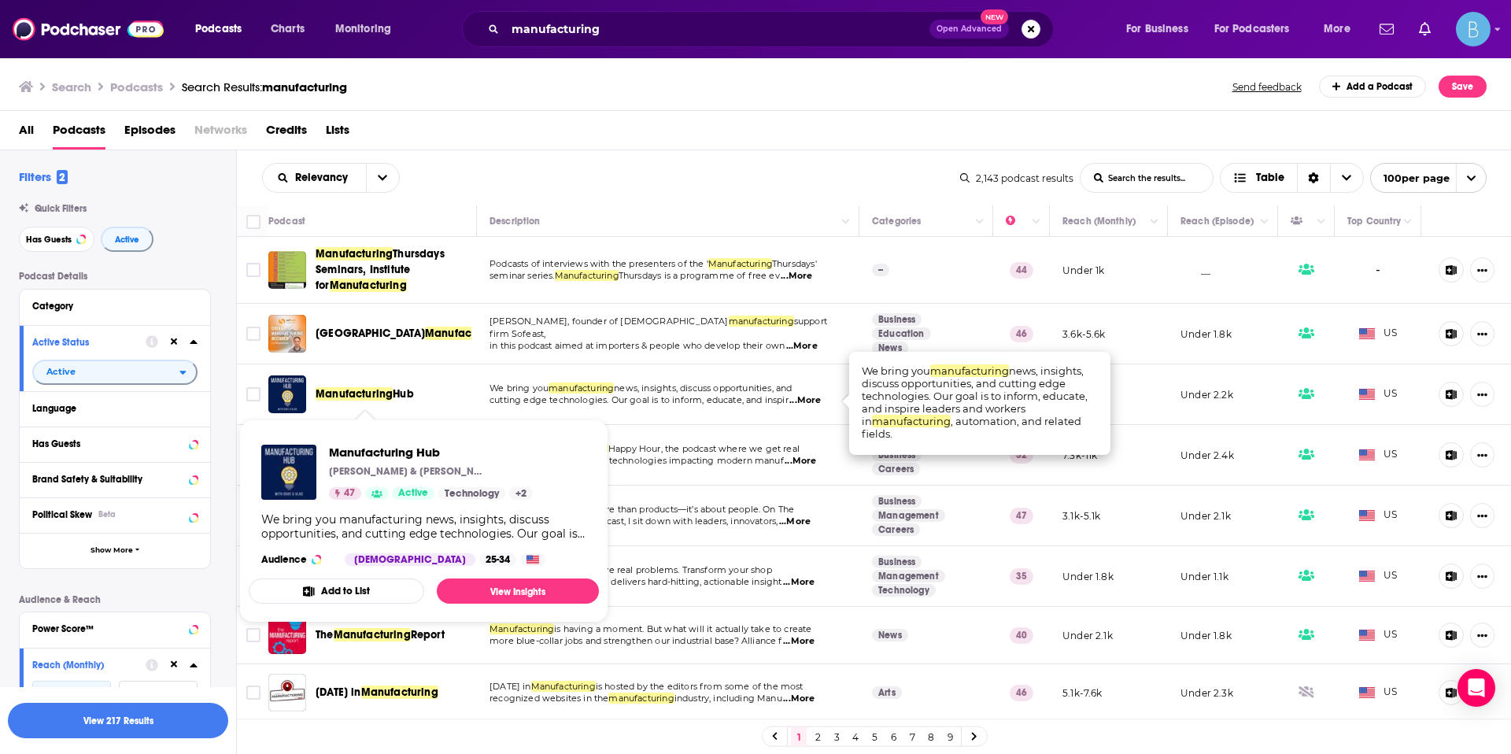
click at [360, 387] on span "Manufacturing" at bounding box center [354, 393] width 77 height 13
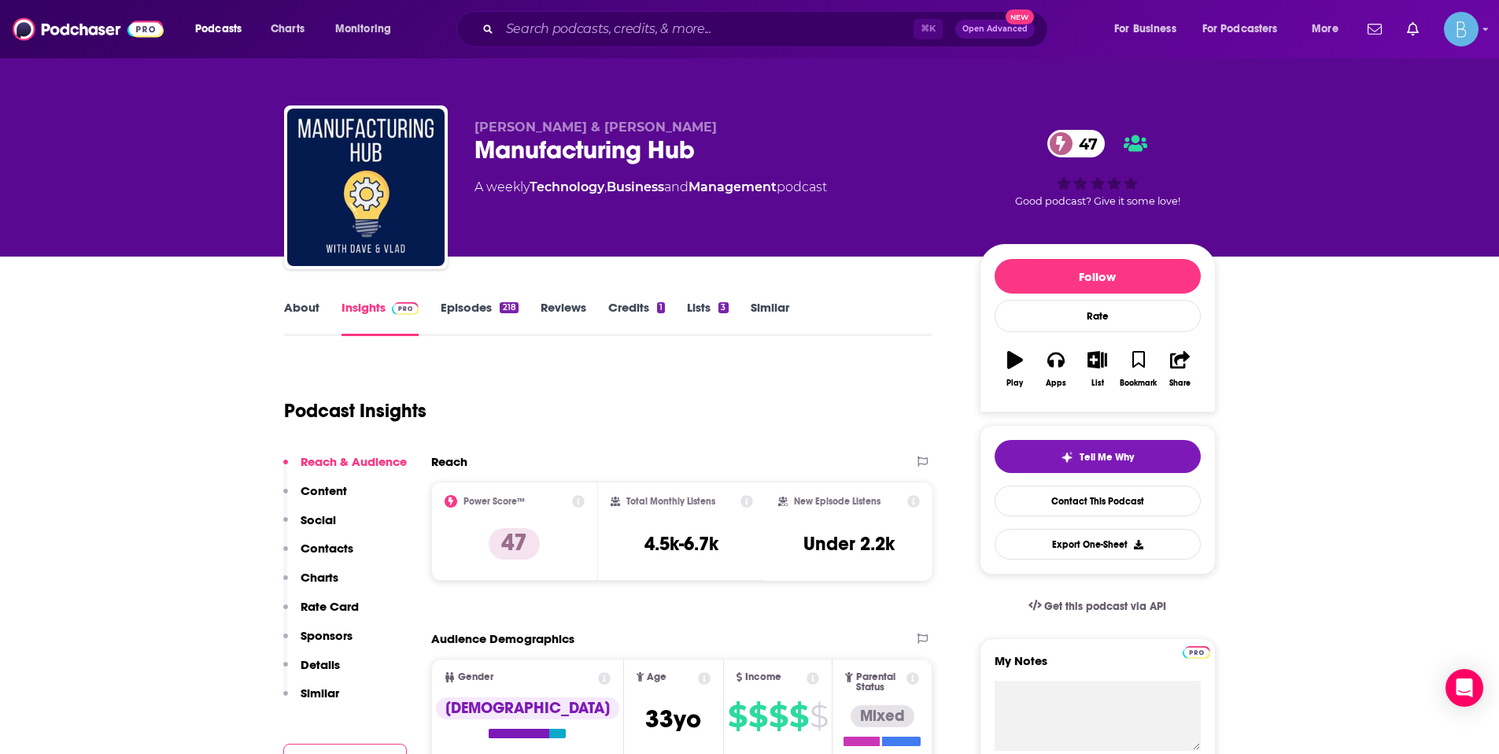
click at [467, 316] on link "Episodes 218" at bounding box center [479, 318] width 77 height 36
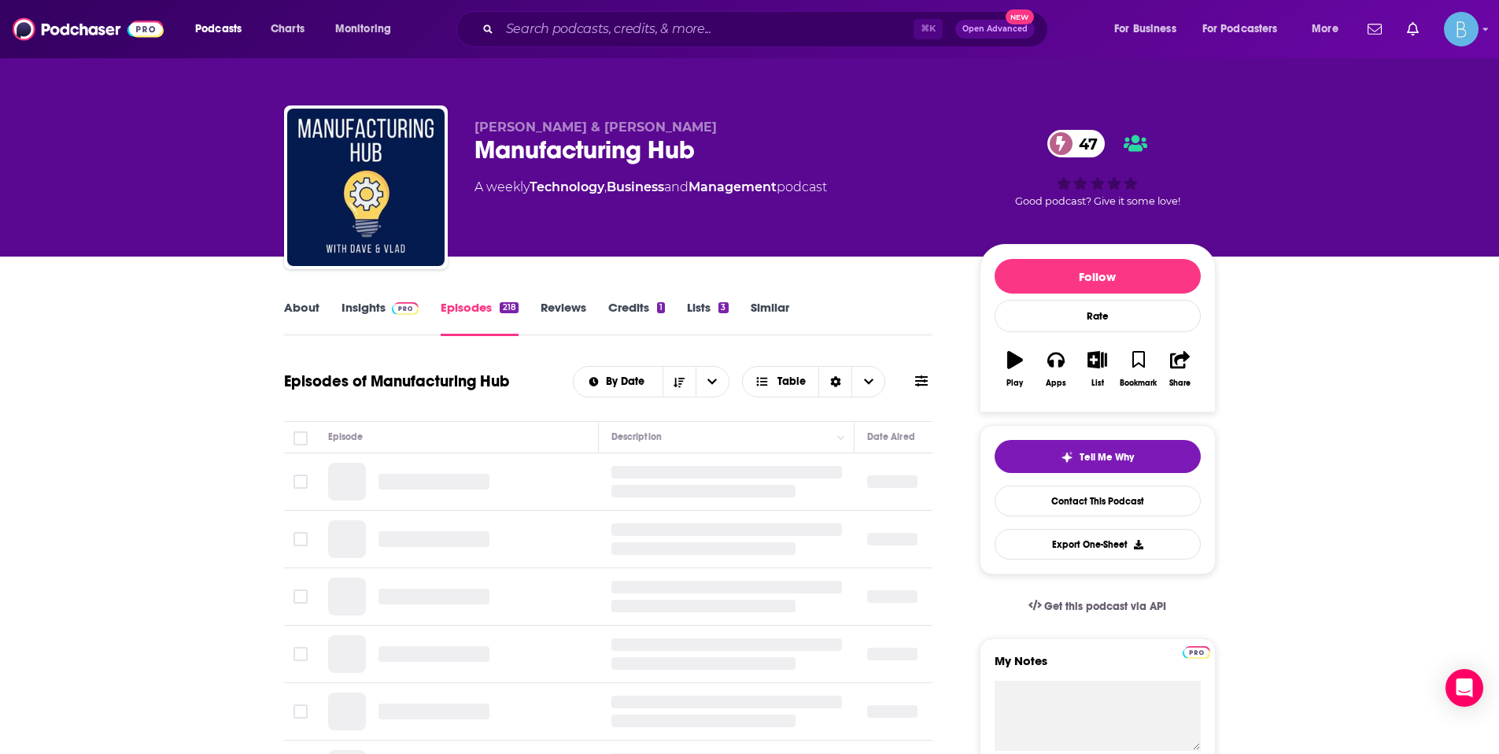
click at [399, 312] on img at bounding box center [406, 308] width 28 height 13
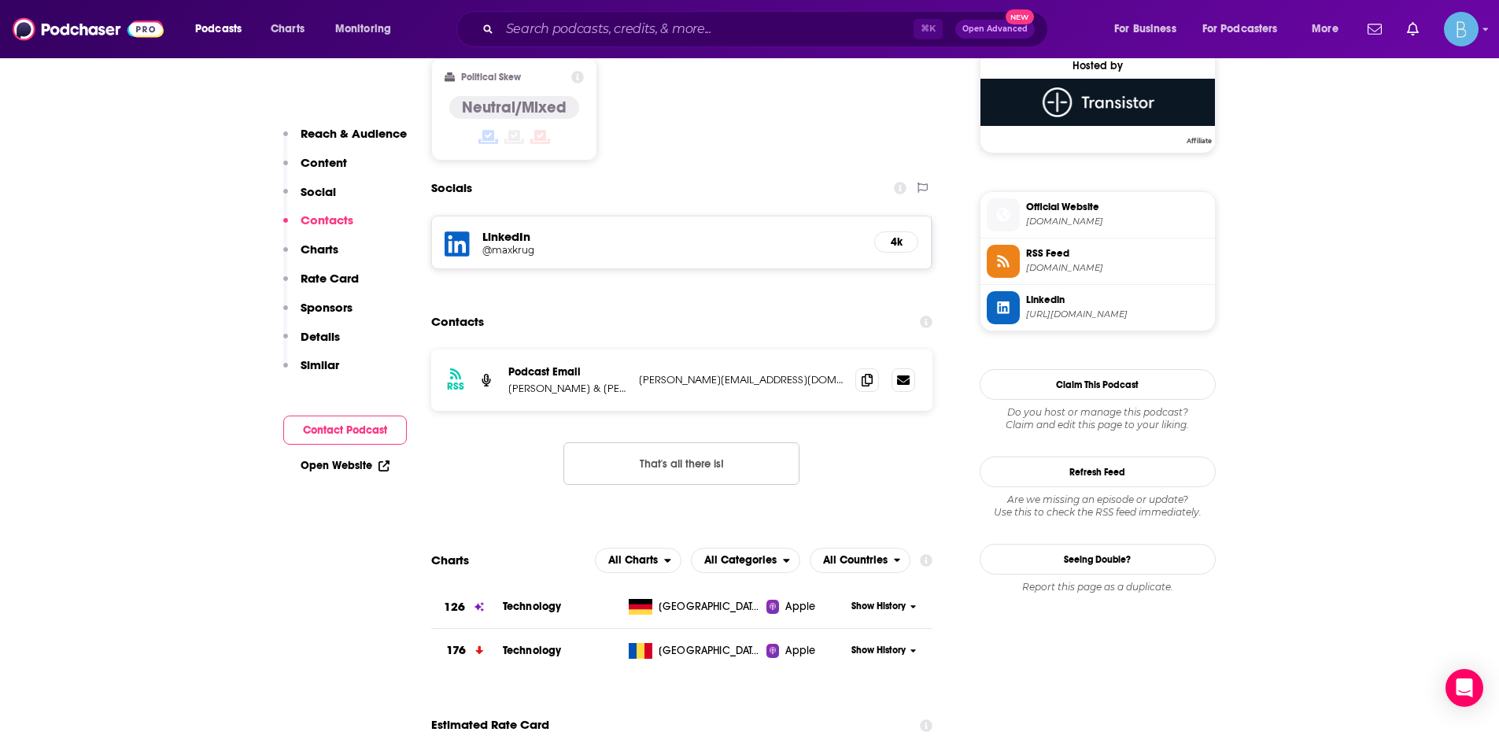
scroll to position [1297, 0]
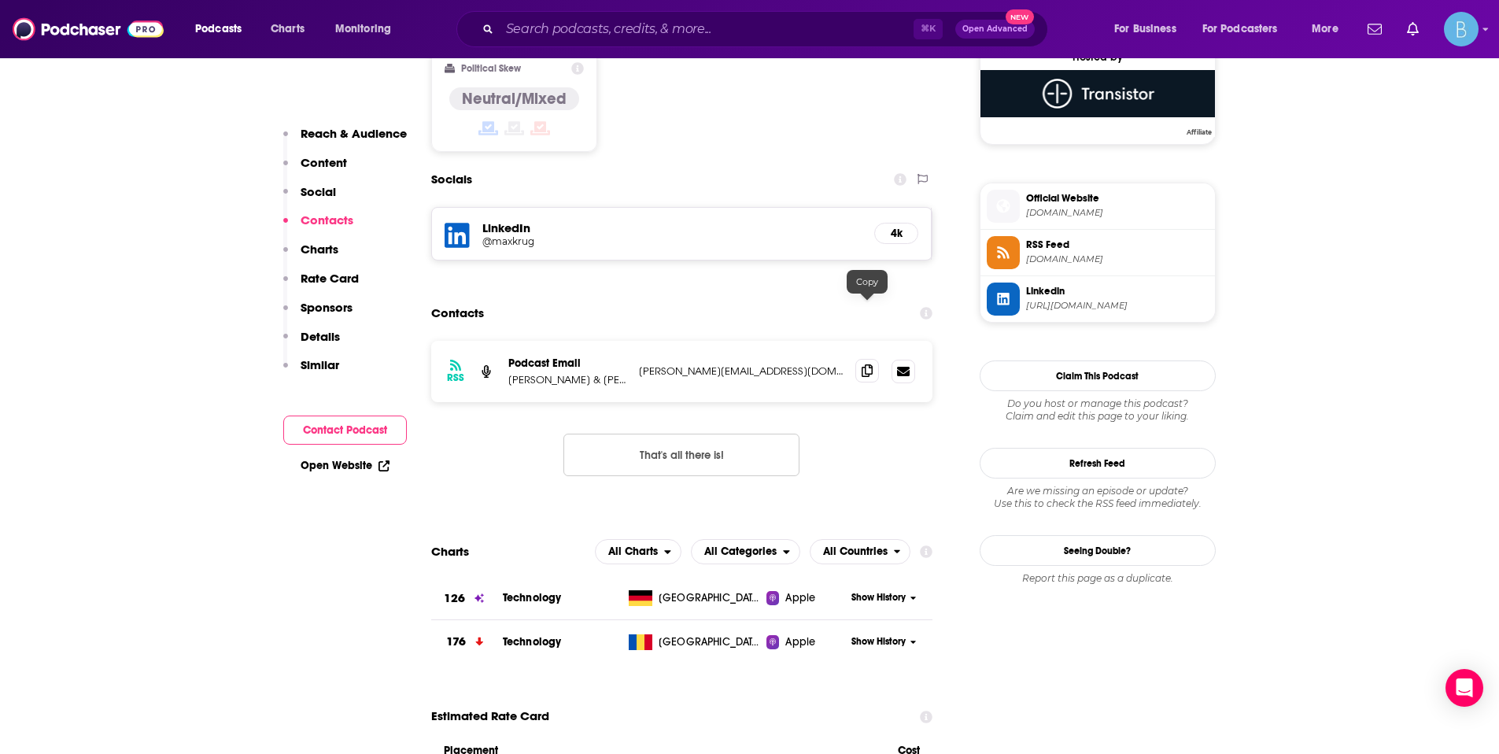
click at [870, 364] on icon at bounding box center [867, 370] width 11 height 13
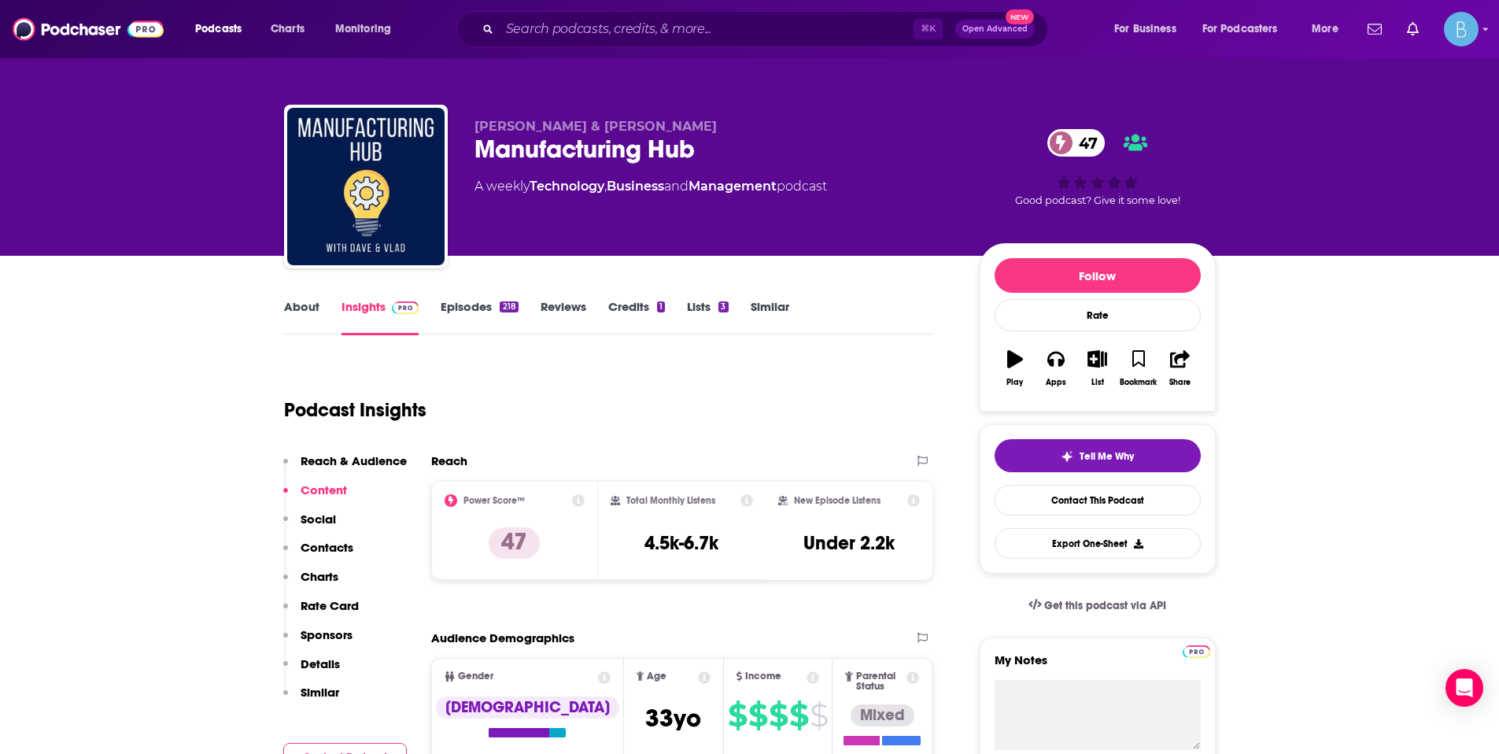
scroll to position [0, 0]
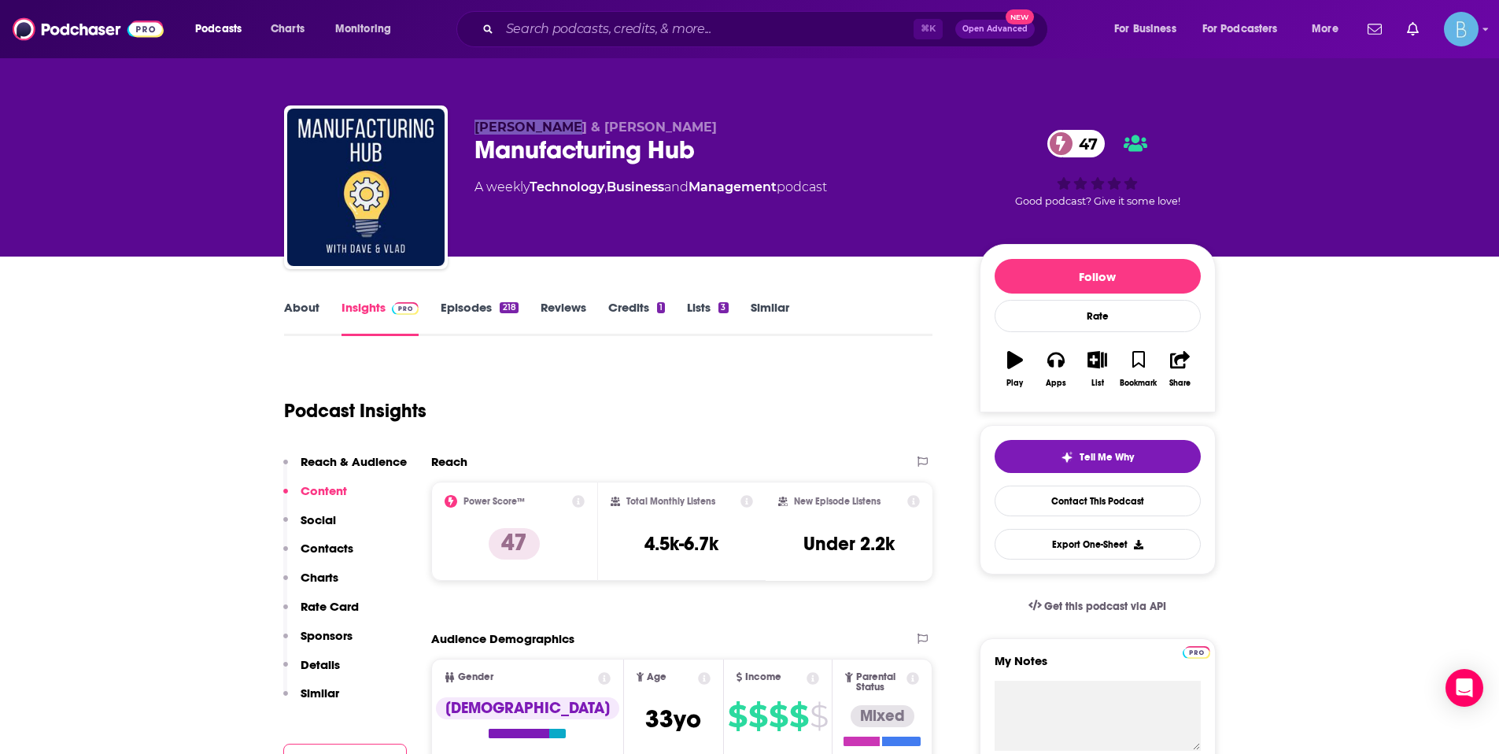
drag, startPoint x: 470, startPoint y: 124, endPoint x: 570, endPoint y: 130, distance: 100.9
click at [570, 130] on div "[PERSON_NAME] & [PERSON_NAME] Manufacturing Hub 47 A weekly Technology , Busine…" at bounding box center [750, 190] width 932 height 170
copy span "[PERSON_NAME]"
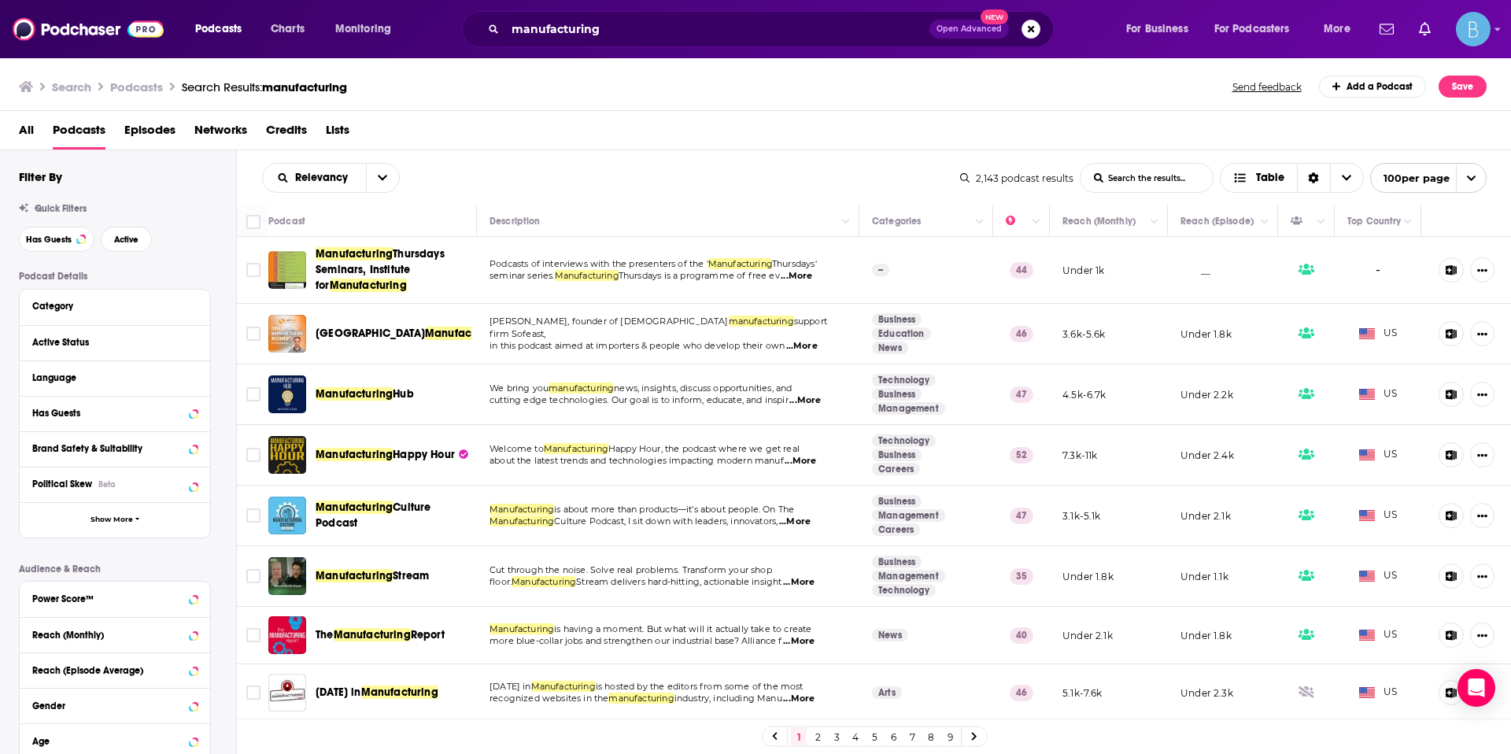
click at [812, 462] on span "...More" at bounding box center [799, 461] width 31 height 13
click at [431, 456] on span "Happy Hour" at bounding box center [424, 454] width 62 height 13
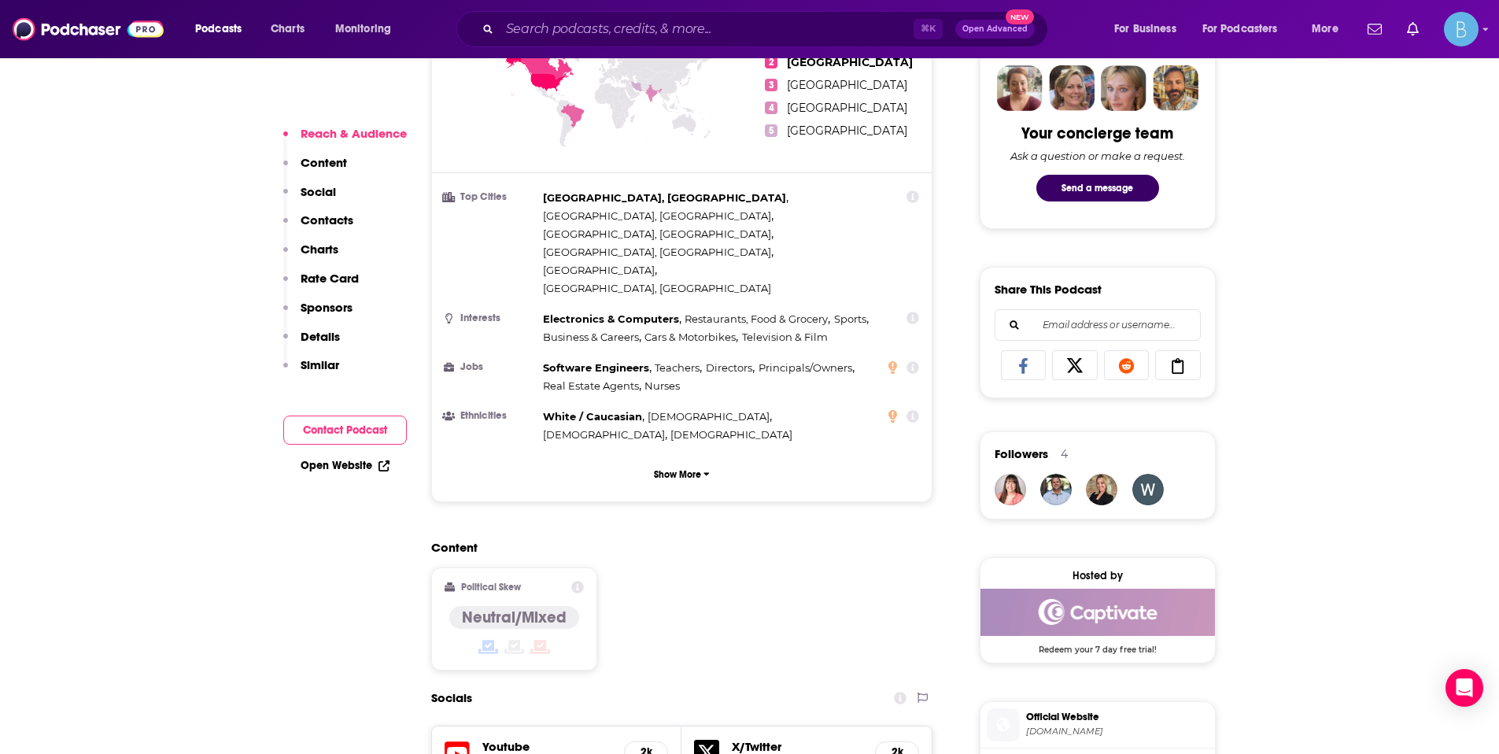
scroll to position [1318, 0]
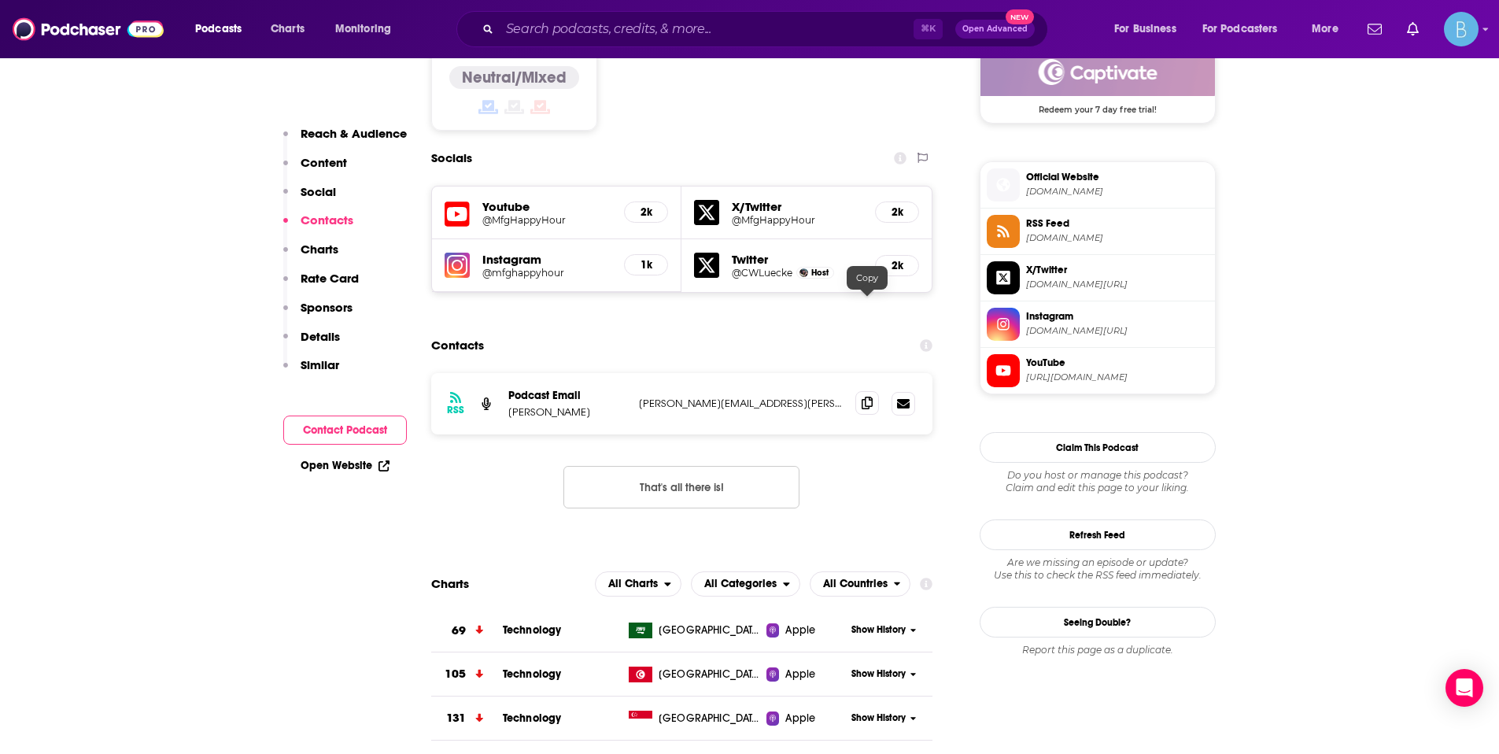
click at [858, 391] on span at bounding box center [867, 403] width 24 height 24
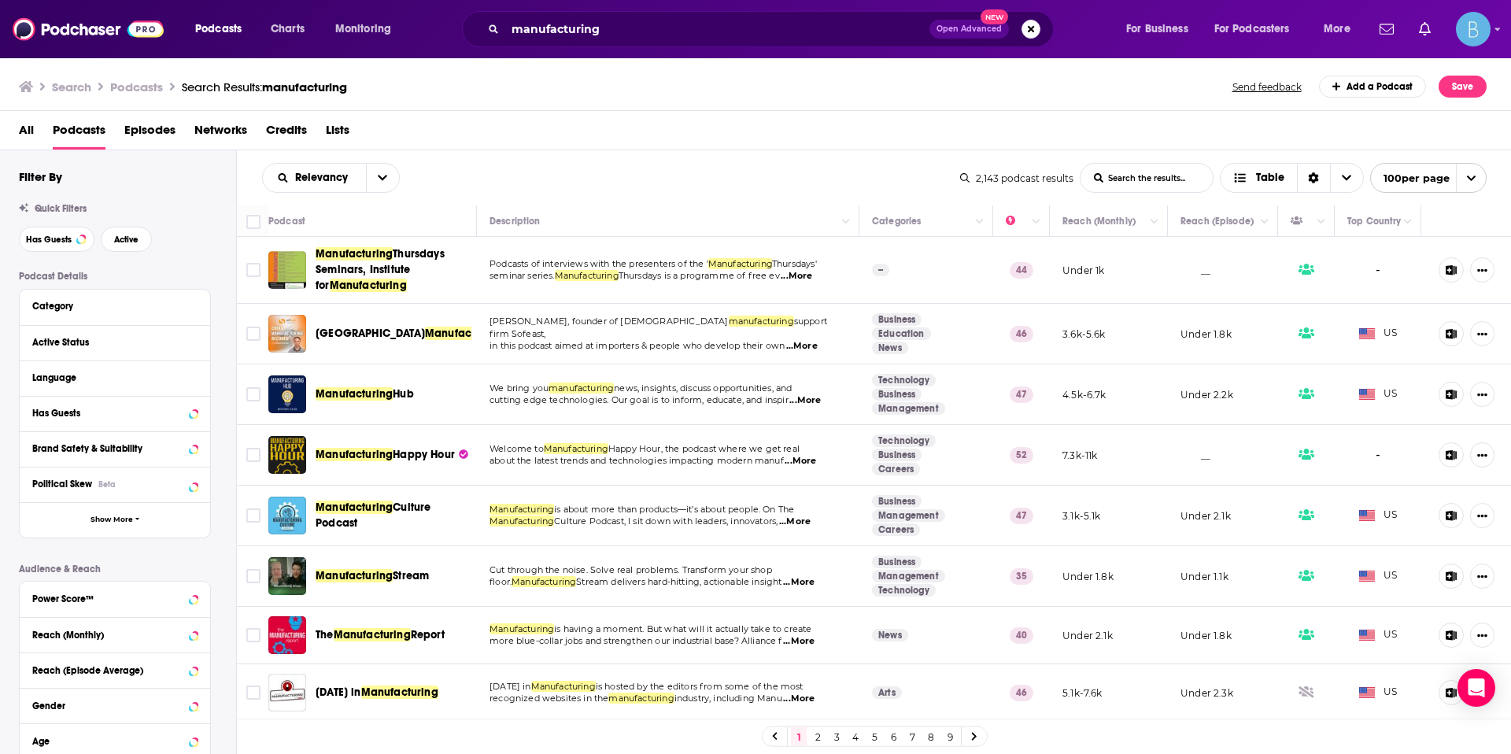
click at [799, 519] on span "...More" at bounding box center [794, 521] width 31 height 13
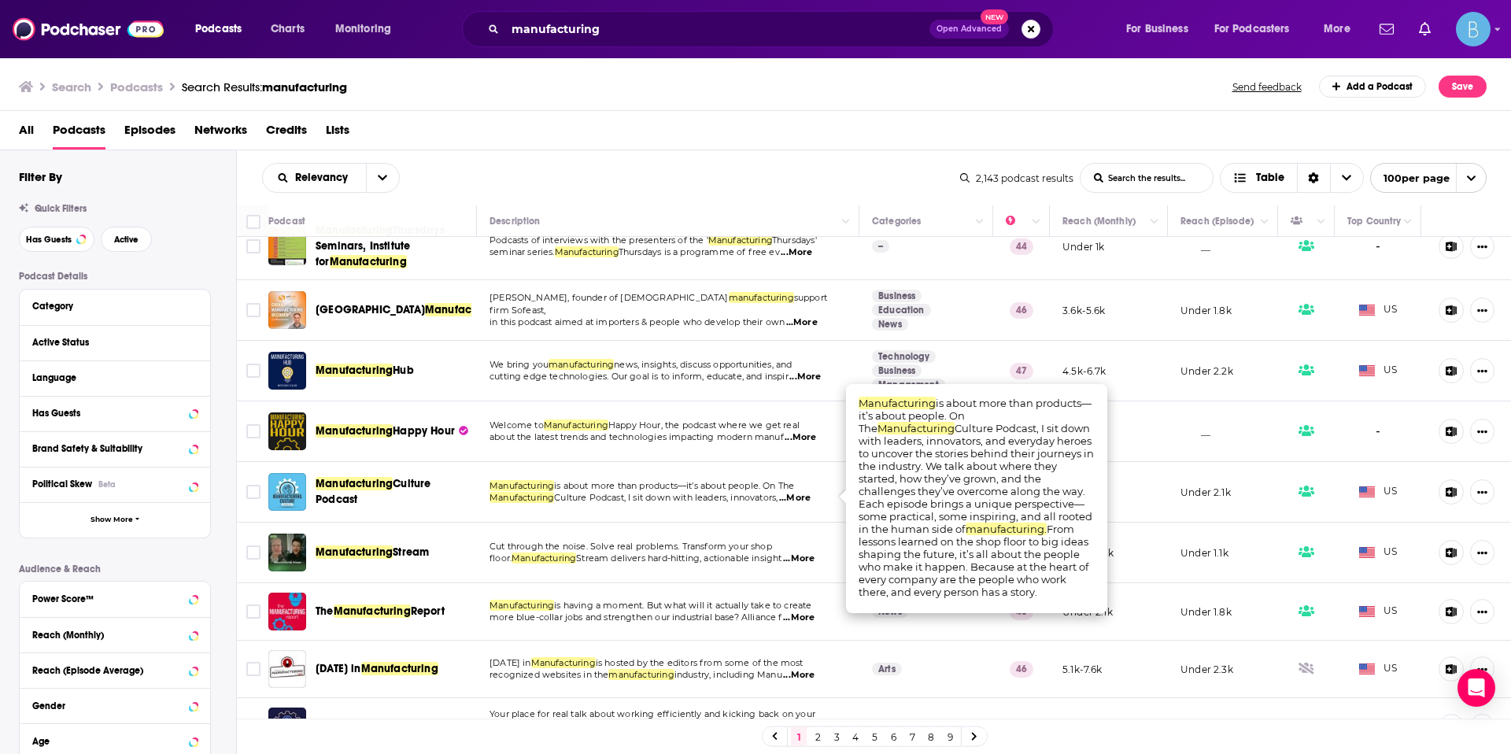
scroll to position [27, 0]
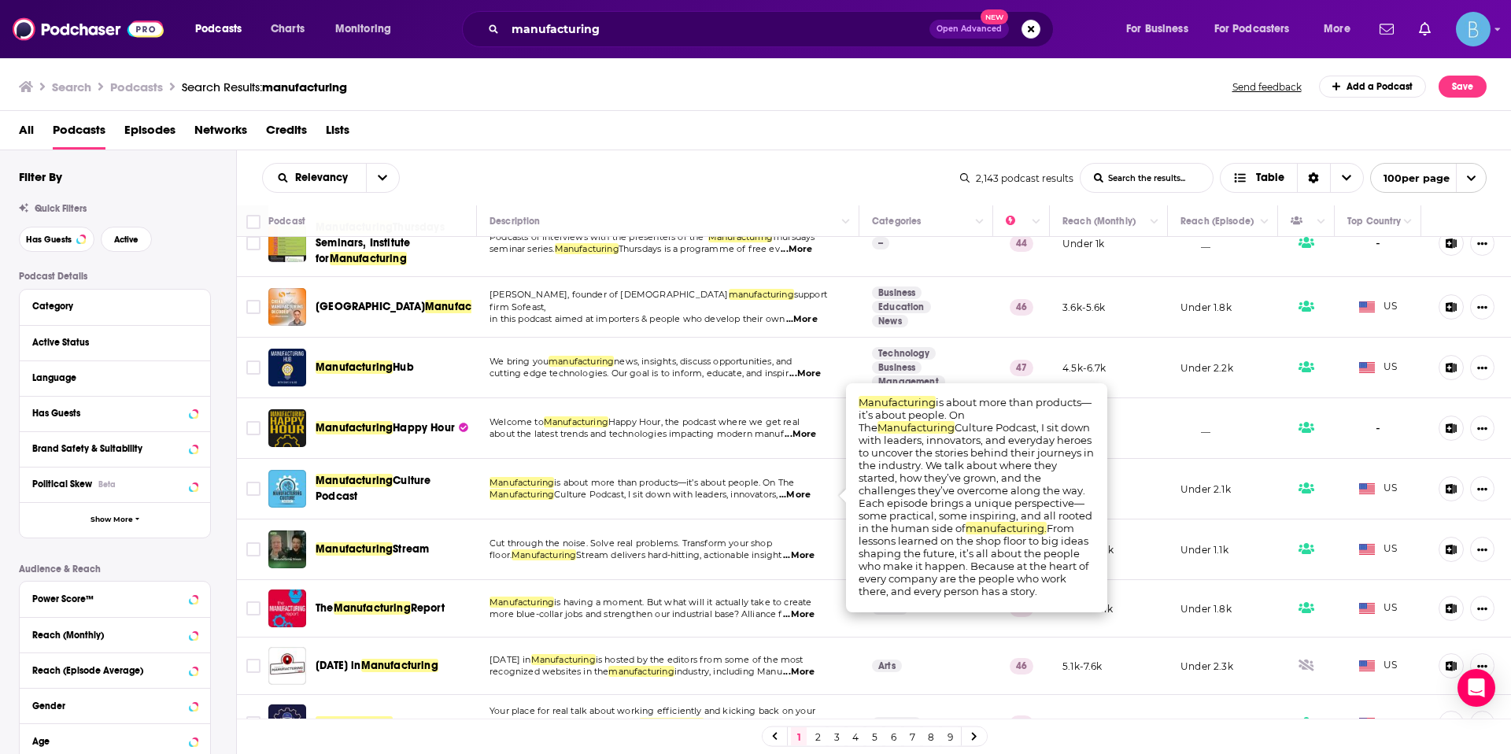
click at [716, 551] on span "Stream delivers hard-hitting, actionable insight" at bounding box center [678, 554] width 205 height 11
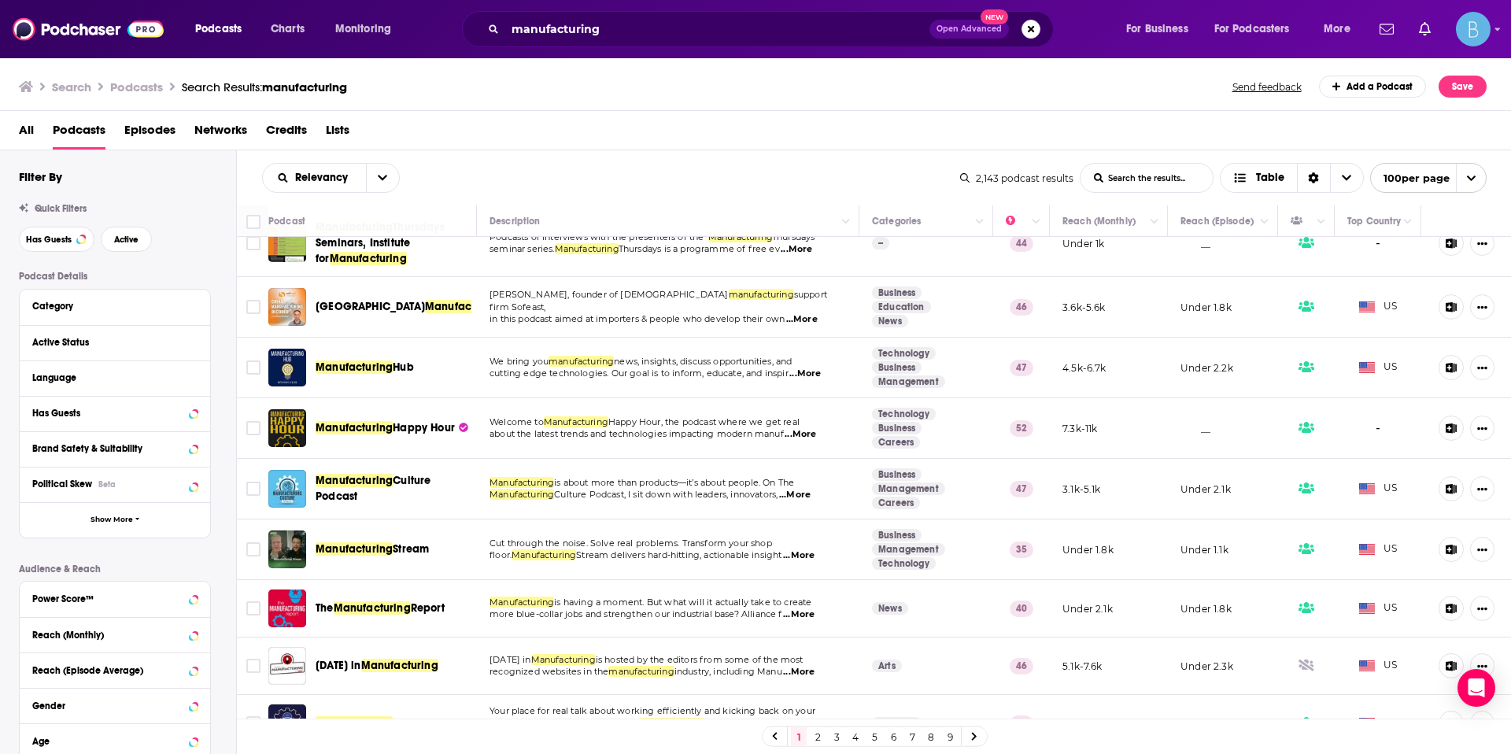
click at [809, 560] on span "...More" at bounding box center [798, 555] width 31 height 13
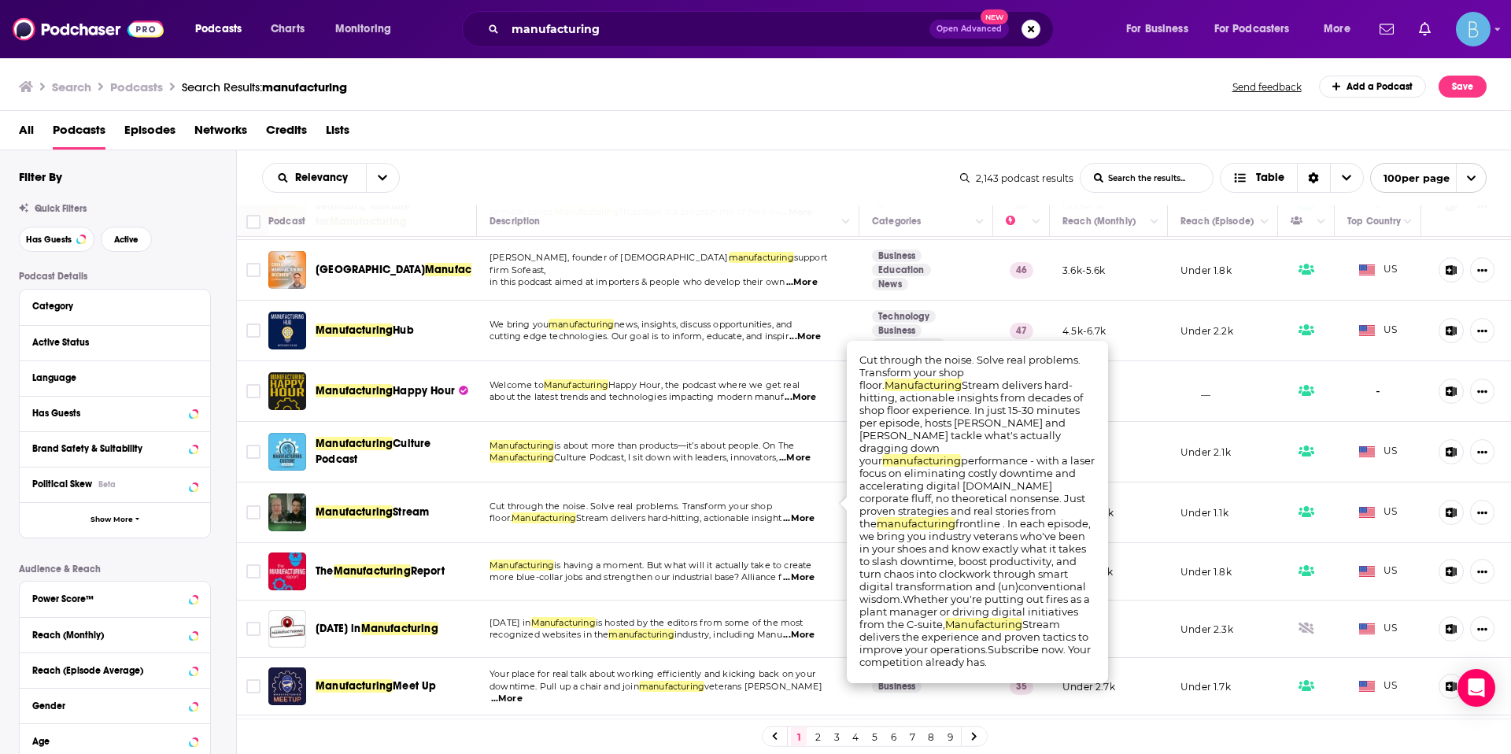
scroll to position [80, 0]
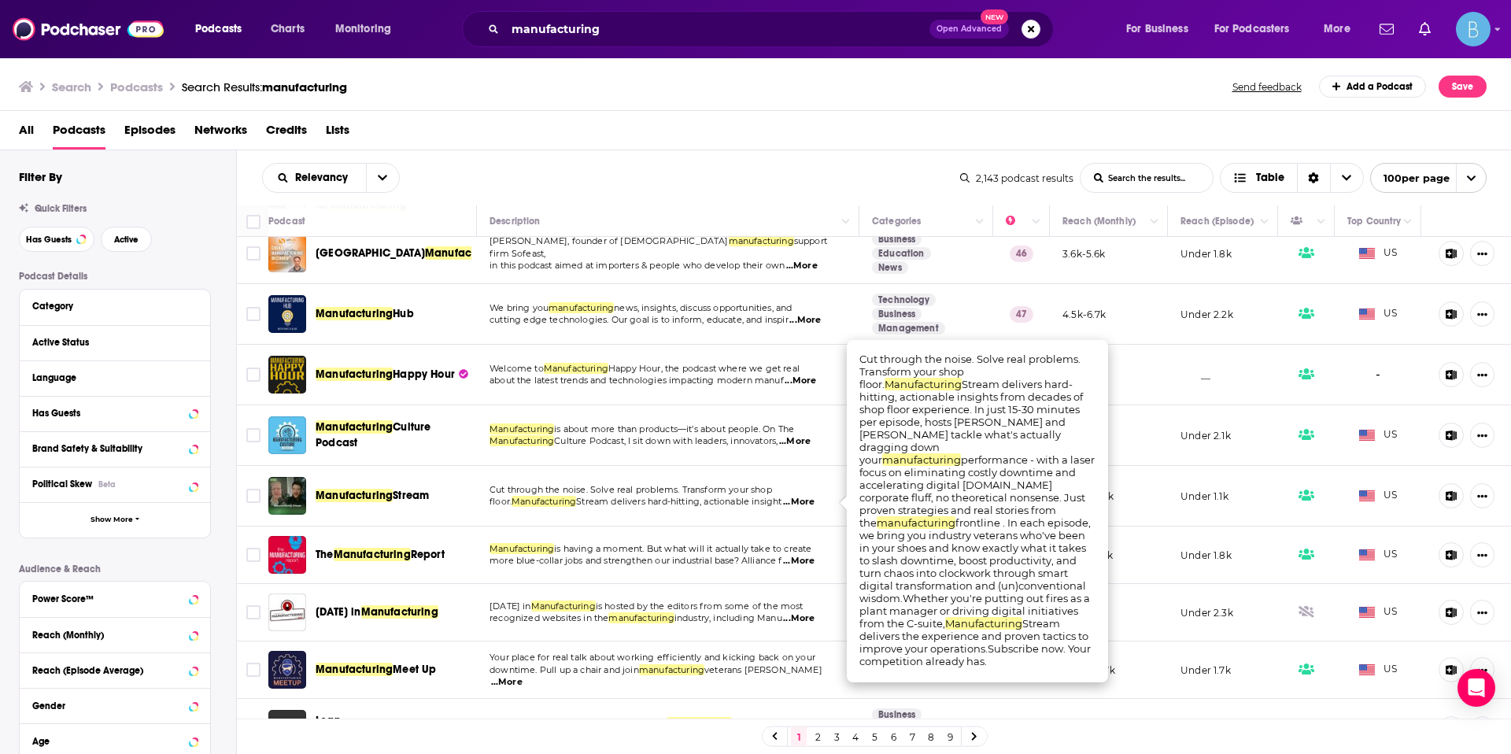
click at [809, 559] on span "...More" at bounding box center [798, 561] width 31 height 13
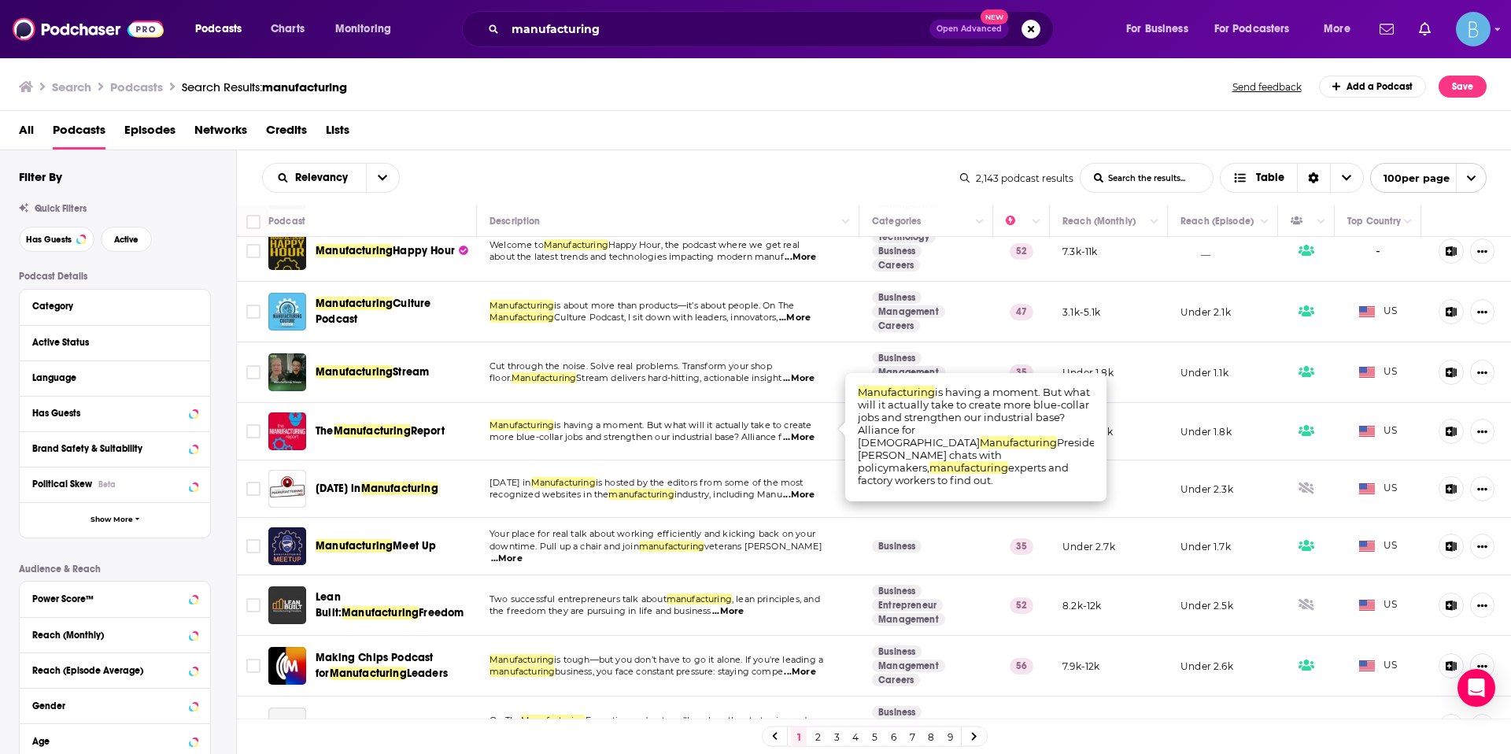
scroll to position [215, 0]
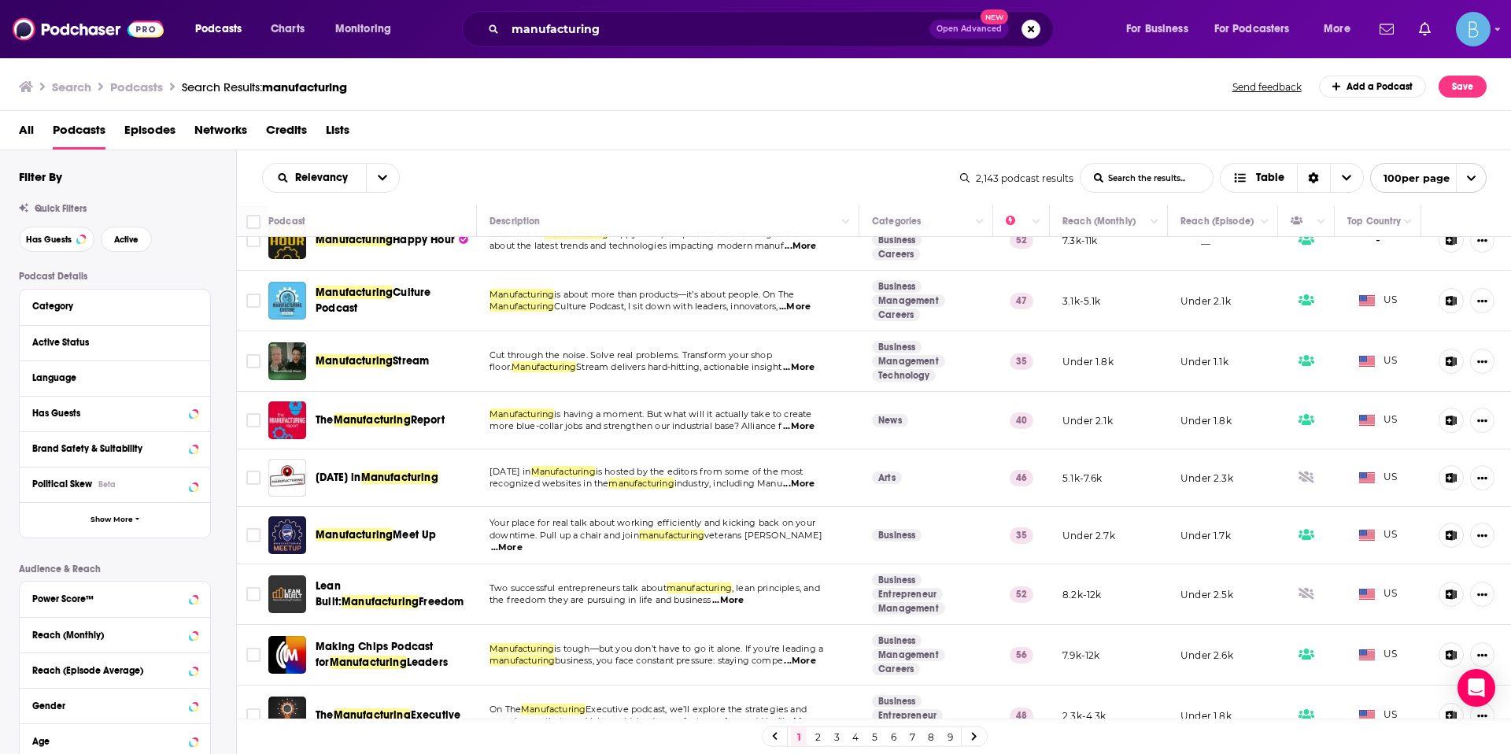
click at [814, 480] on span "...More" at bounding box center [798, 484] width 31 height 13
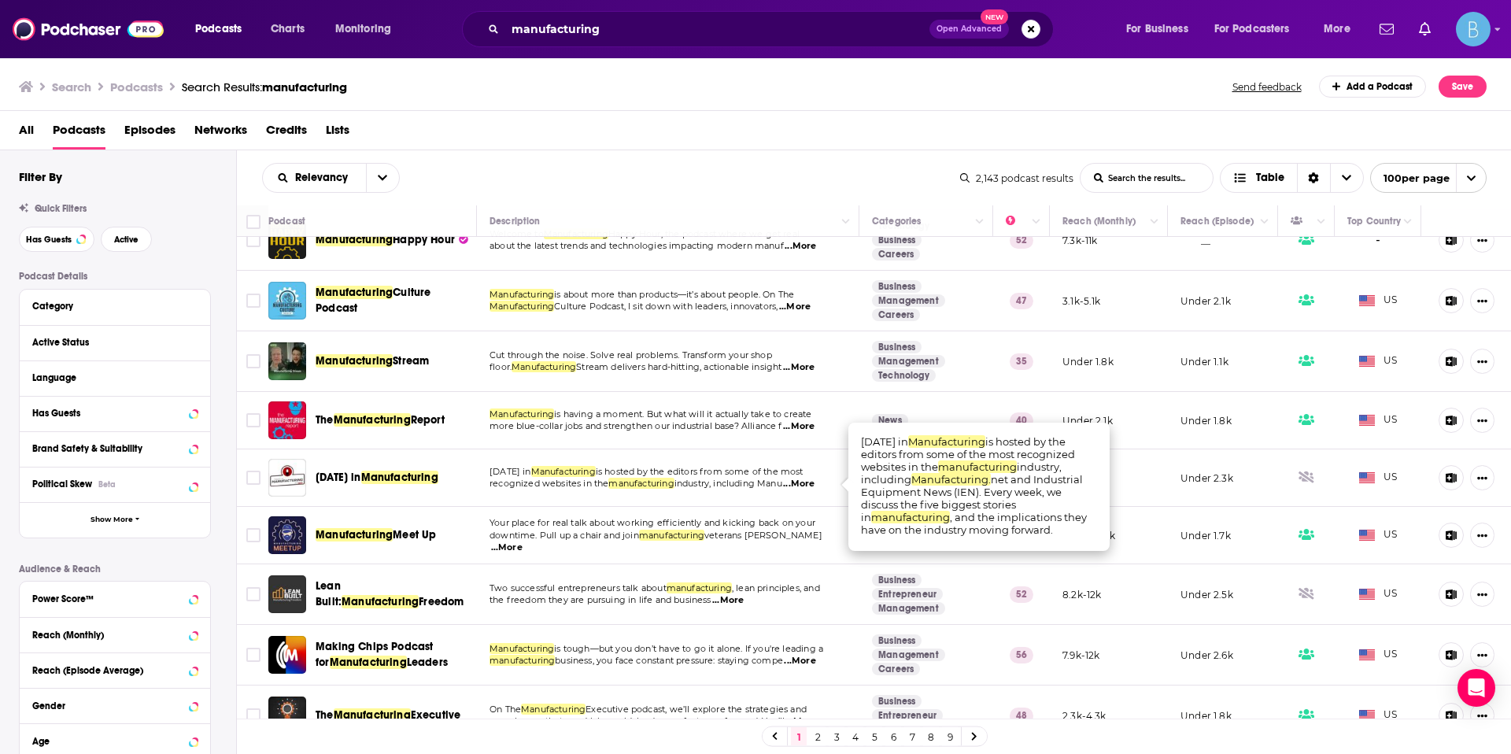
click at [522, 546] on span "...More" at bounding box center [506, 547] width 31 height 13
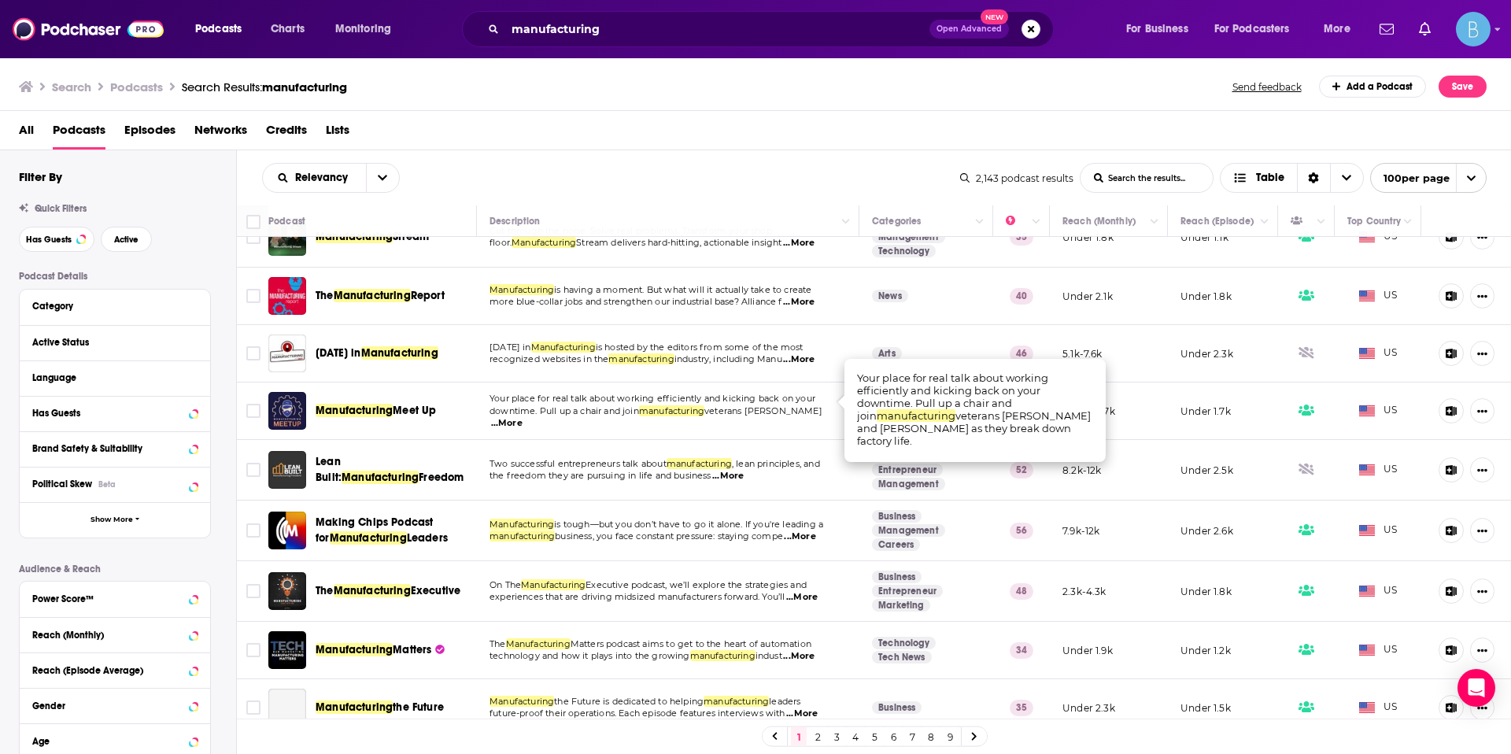
scroll to position [355, 0]
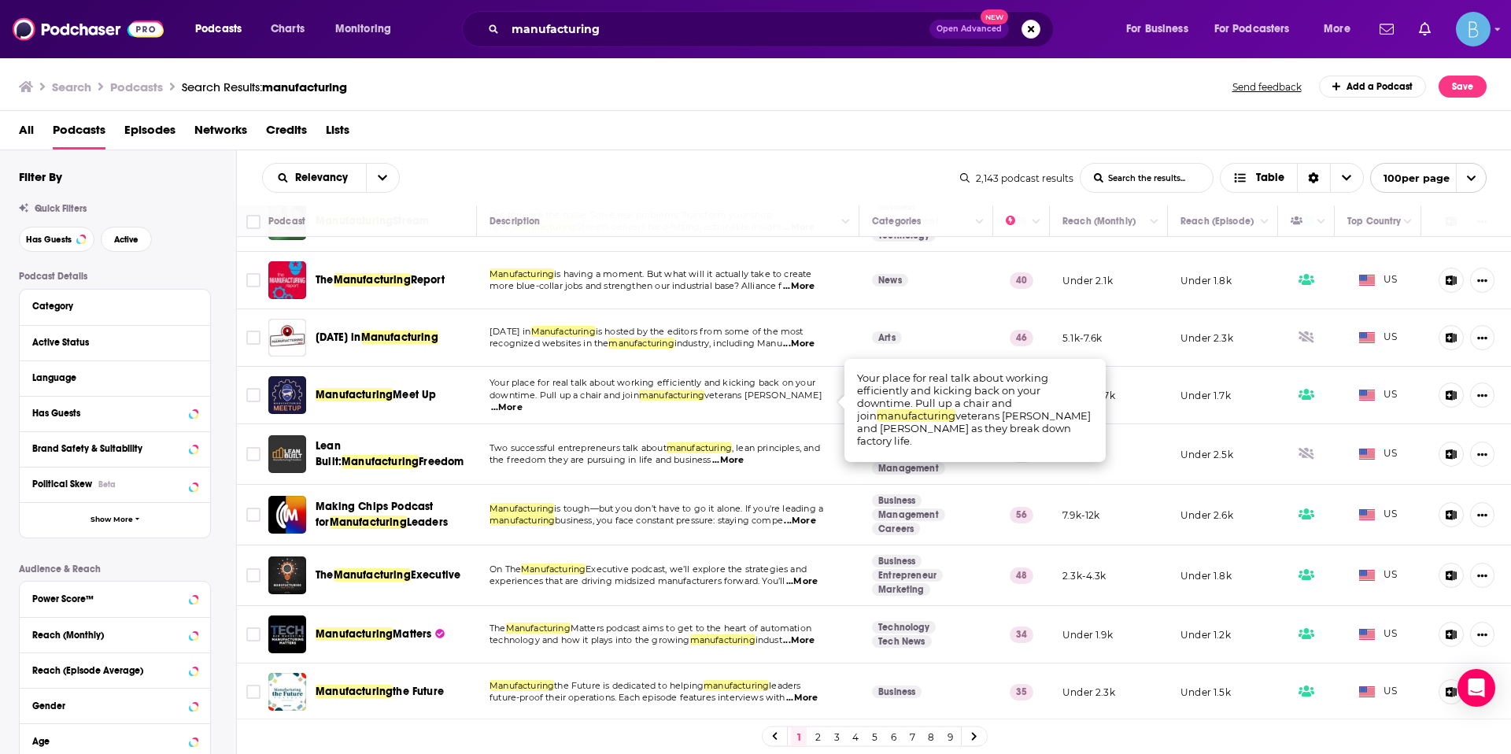
click at [818, 588] on span "...More" at bounding box center [801, 581] width 31 height 13
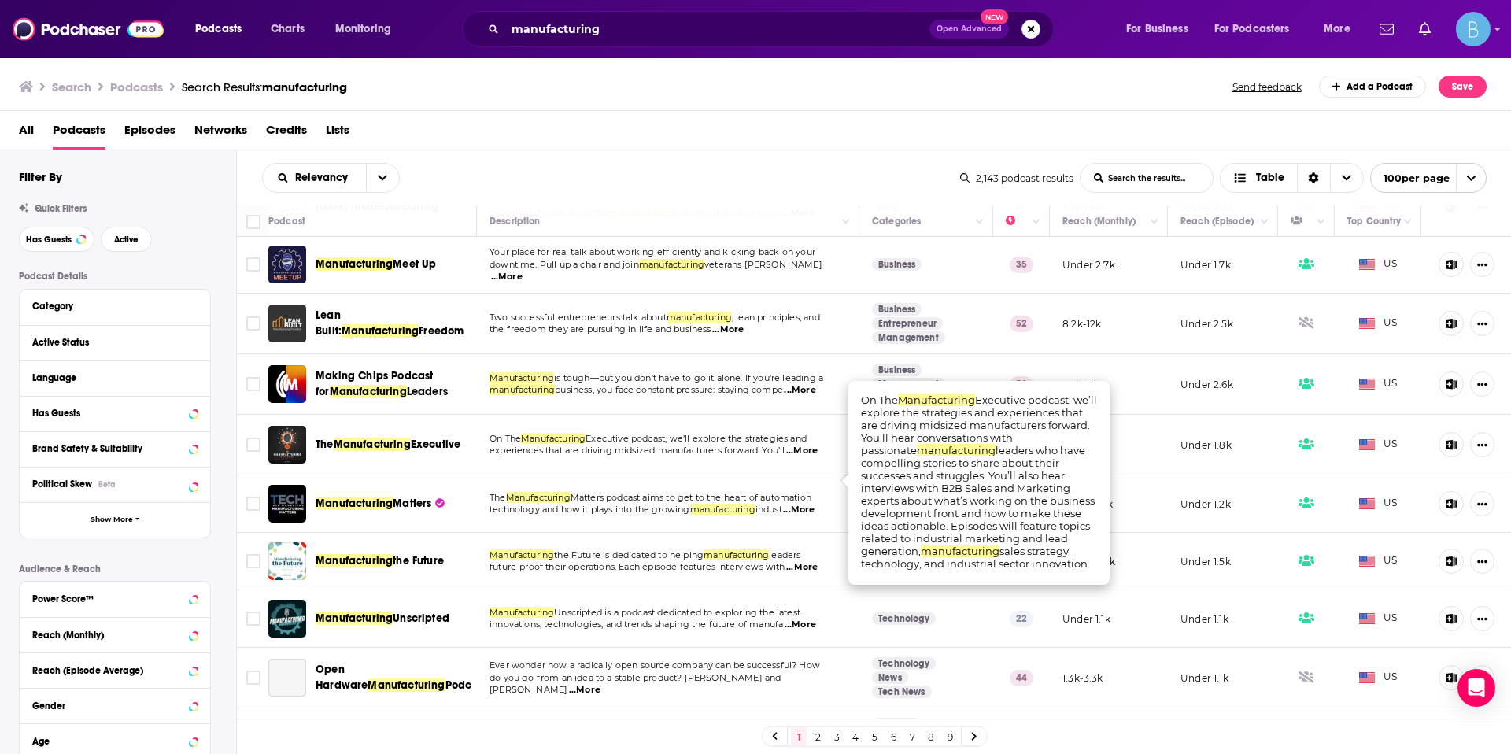
scroll to position [498, 0]
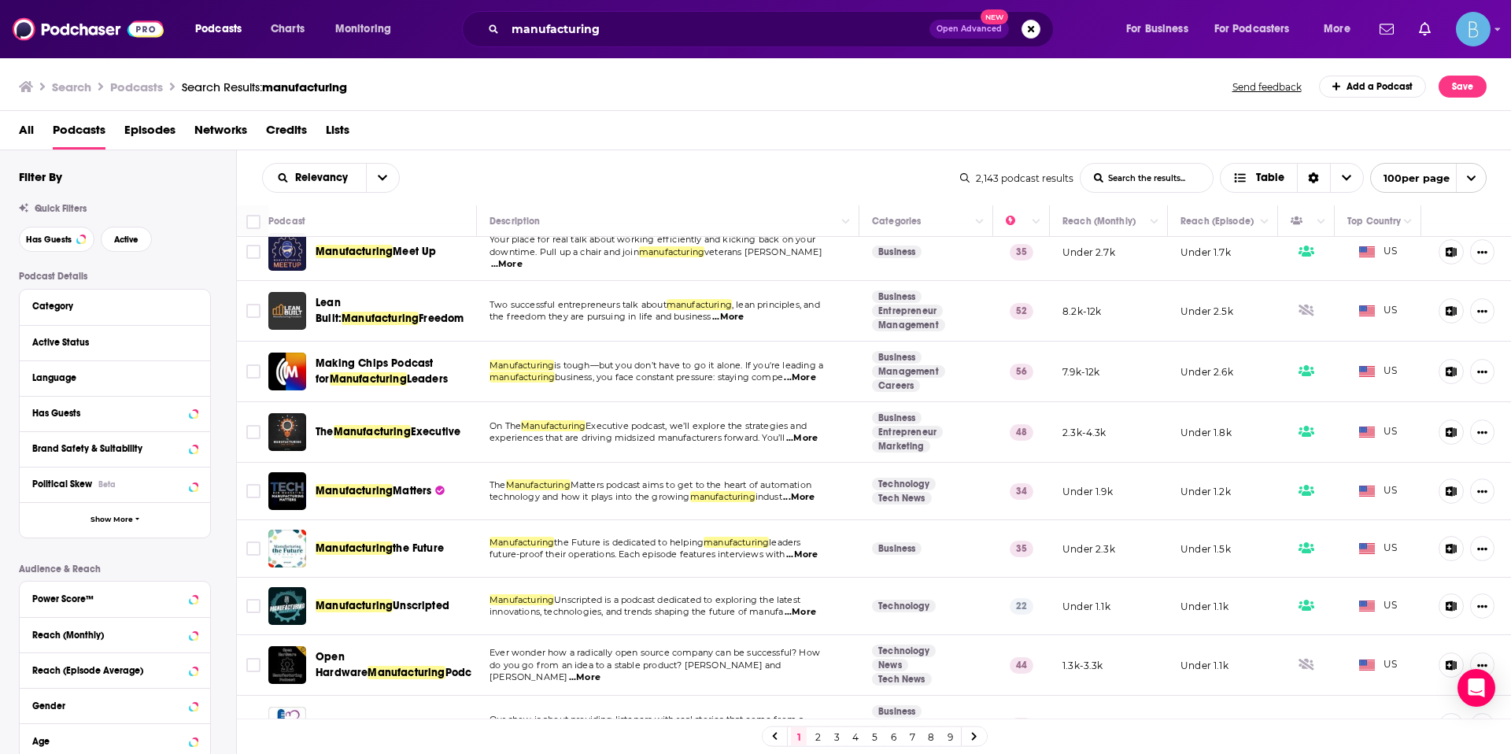
click at [804, 492] on span "...More" at bounding box center [798, 497] width 31 height 13
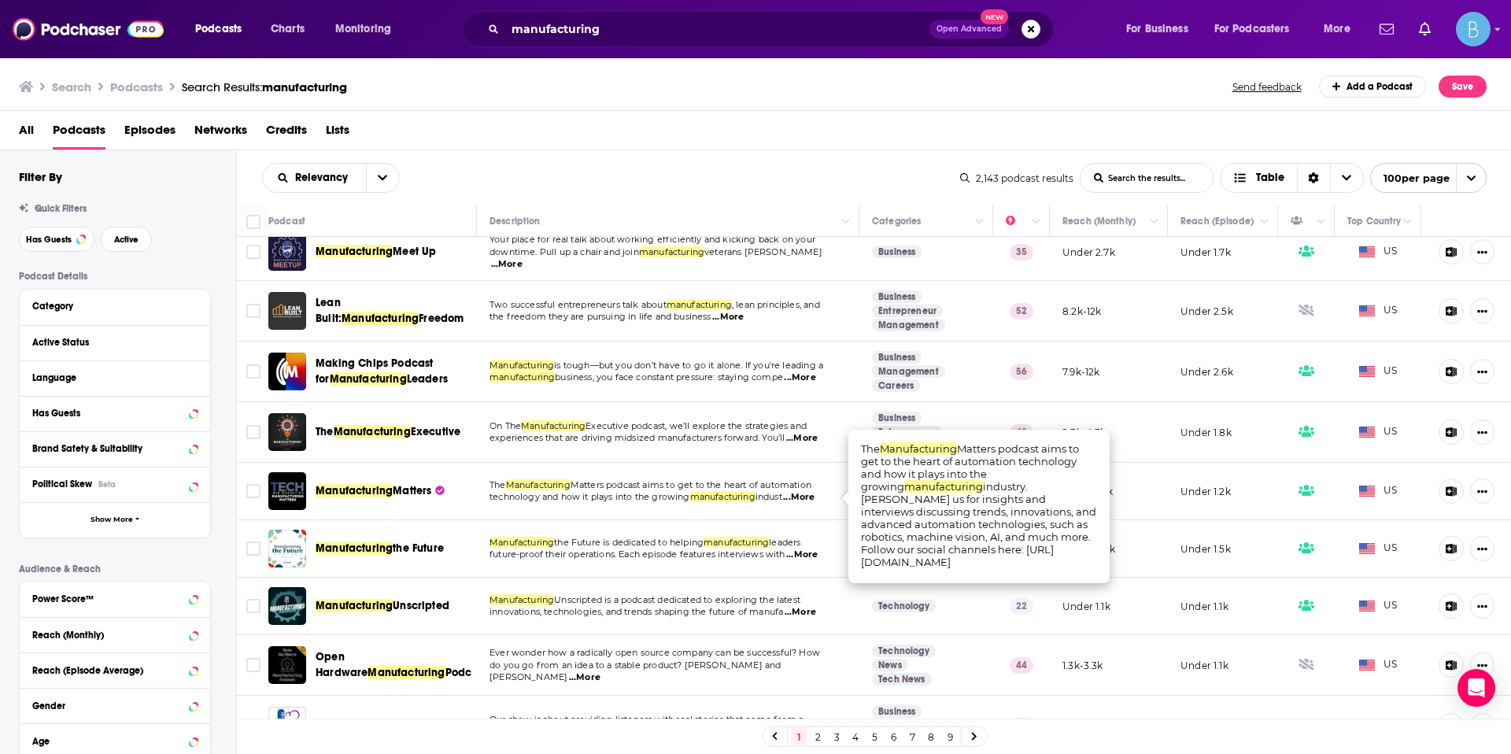
click at [818, 551] on span "...More" at bounding box center [801, 554] width 31 height 13
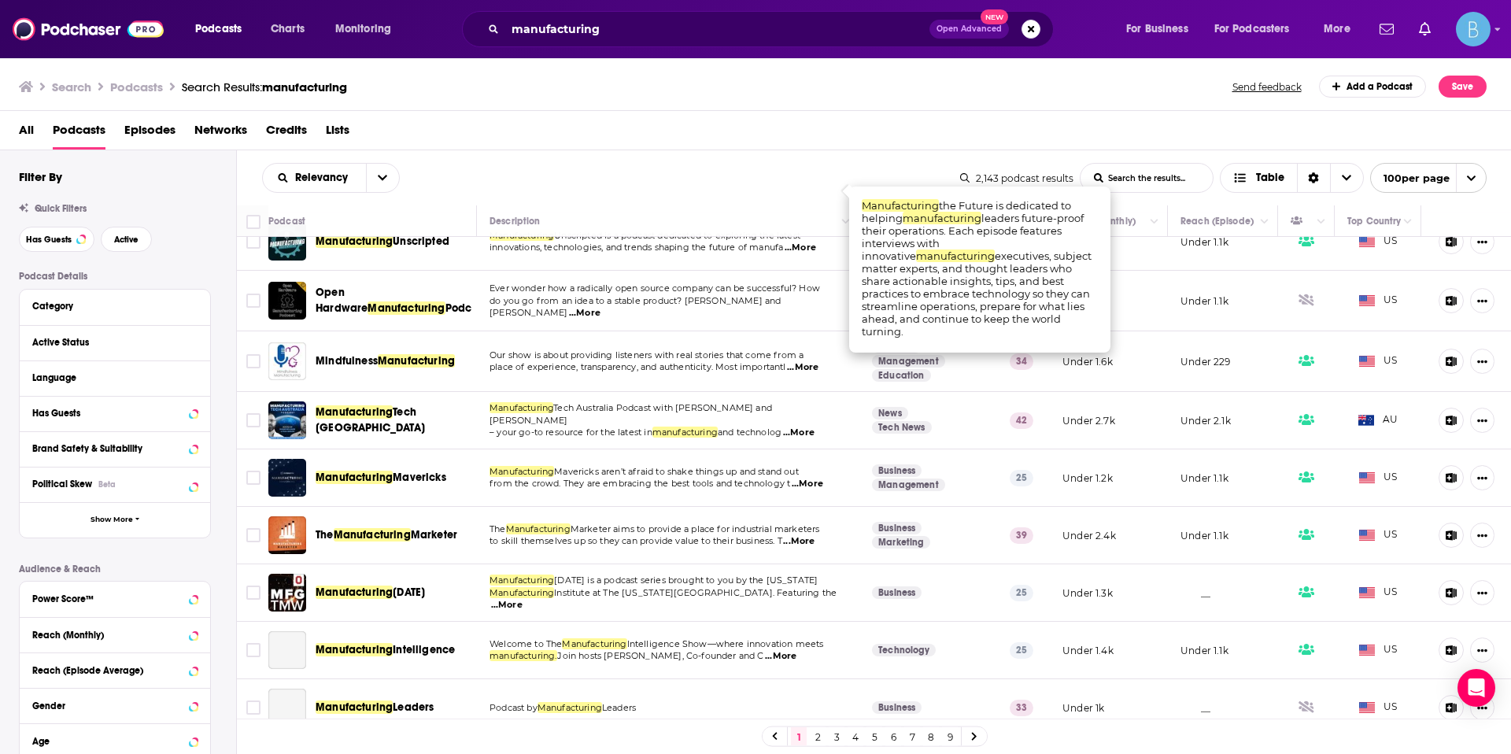
scroll to position [867, 0]
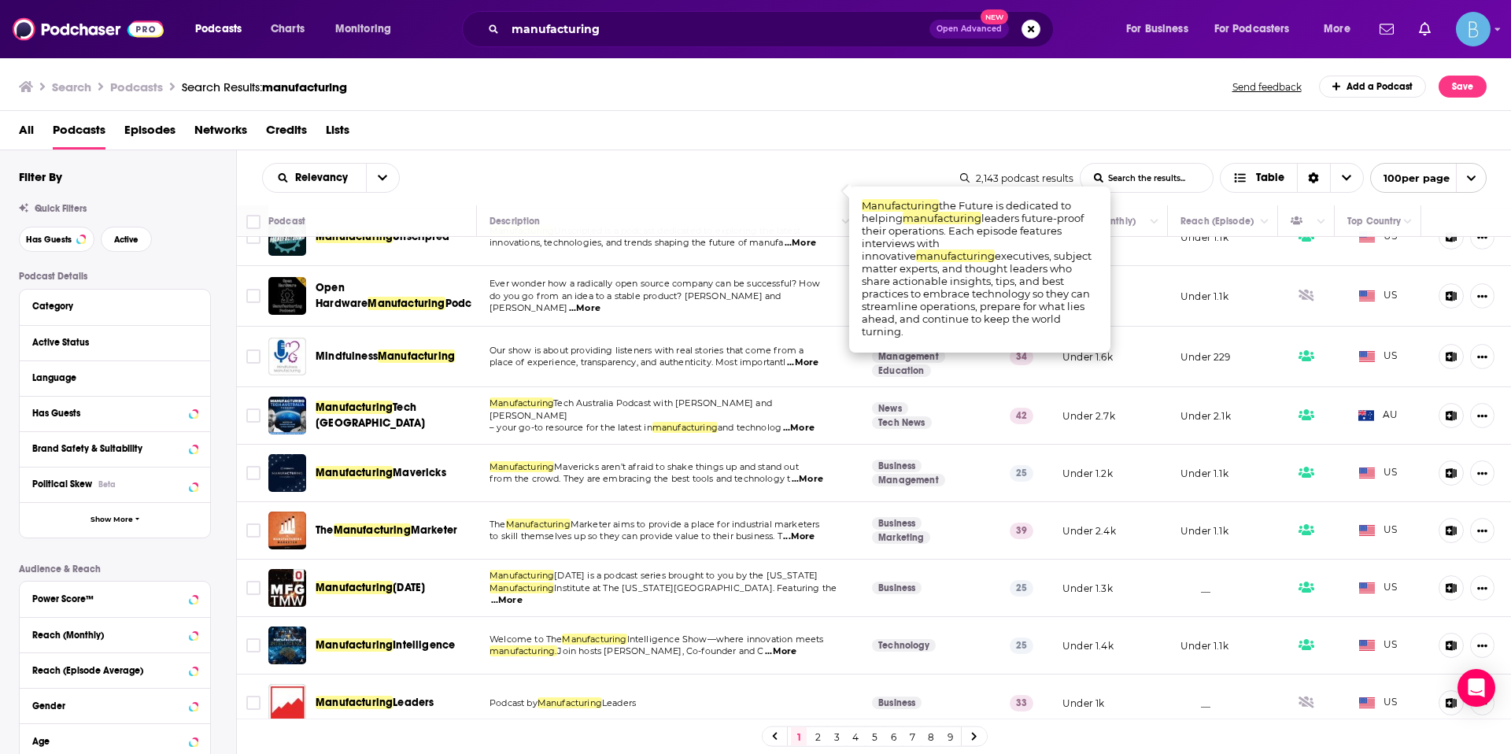
click at [788, 484] on span "from the crowd. They are embracing the best tools and technology t" at bounding box center [639, 478] width 301 height 11
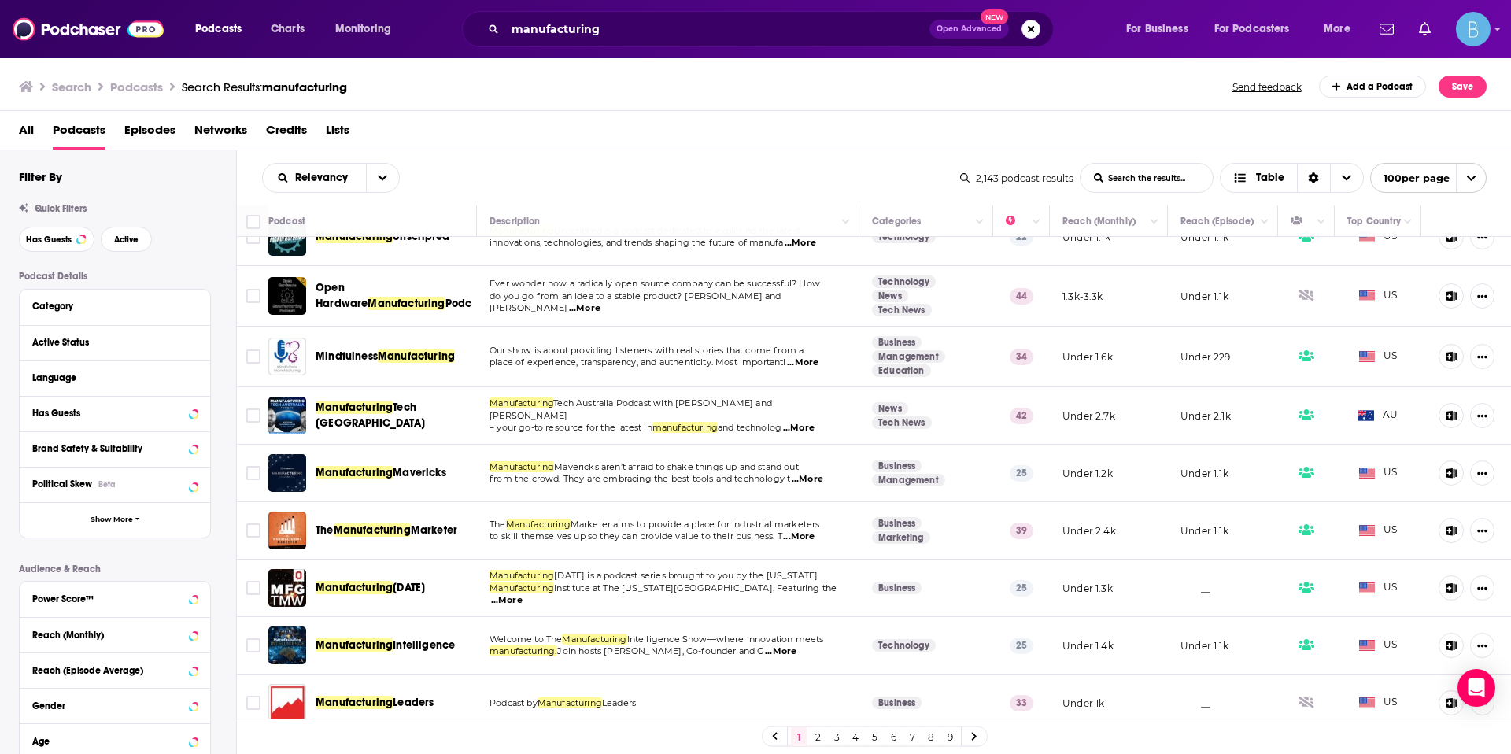
click at [800, 478] on span "...More" at bounding box center [807, 479] width 31 height 13
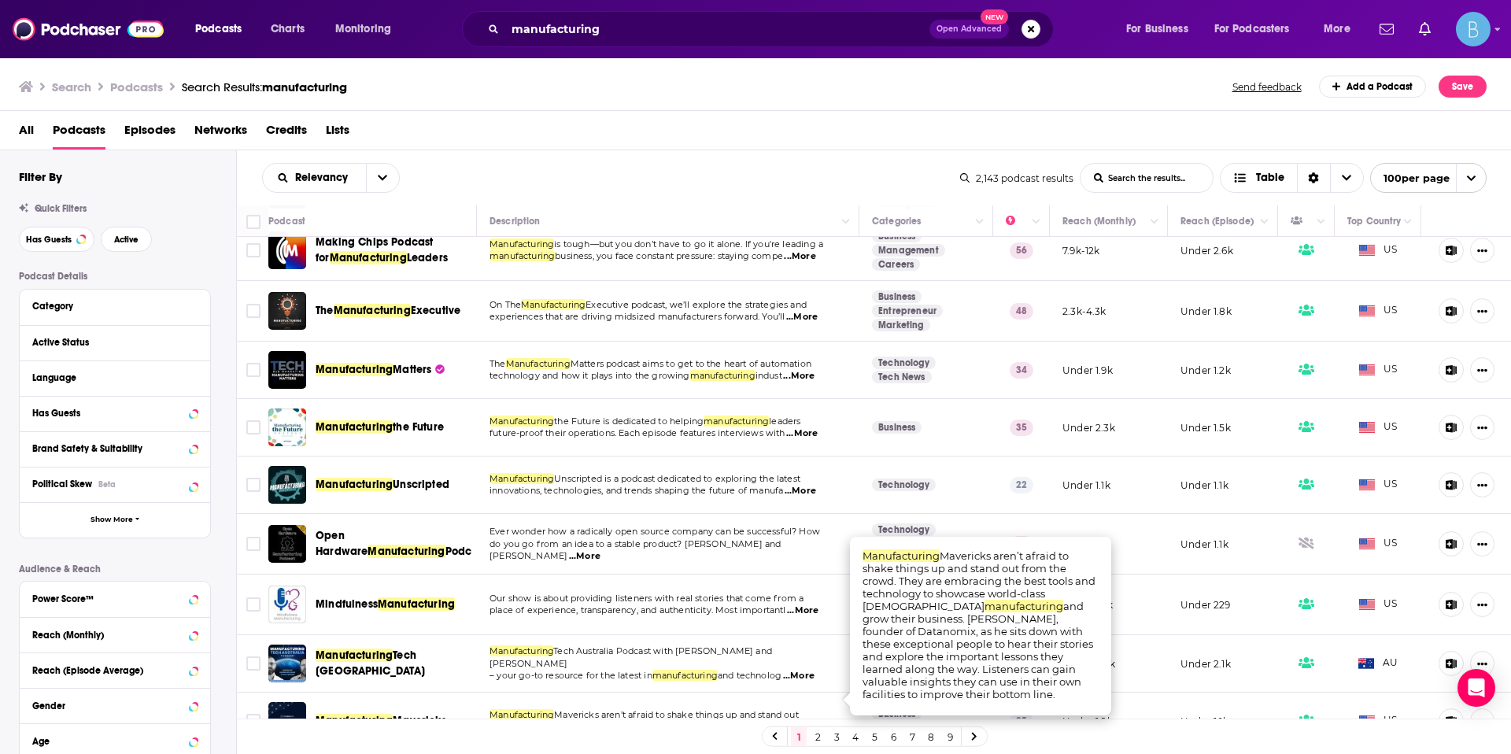
scroll to position [584, 0]
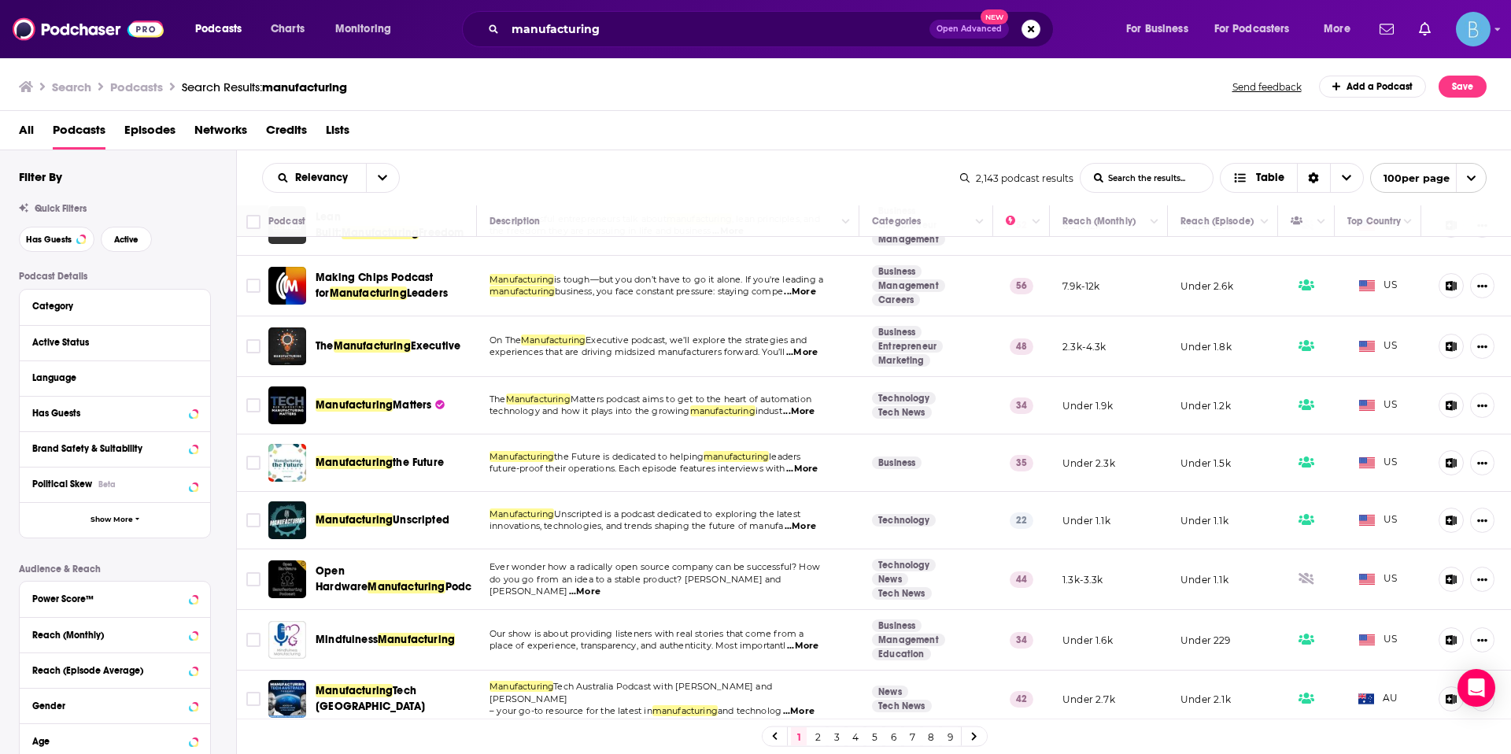
click at [782, 412] on span "indust" at bounding box center [768, 410] width 27 height 11
click at [814, 353] on span "...More" at bounding box center [801, 352] width 31 height 13
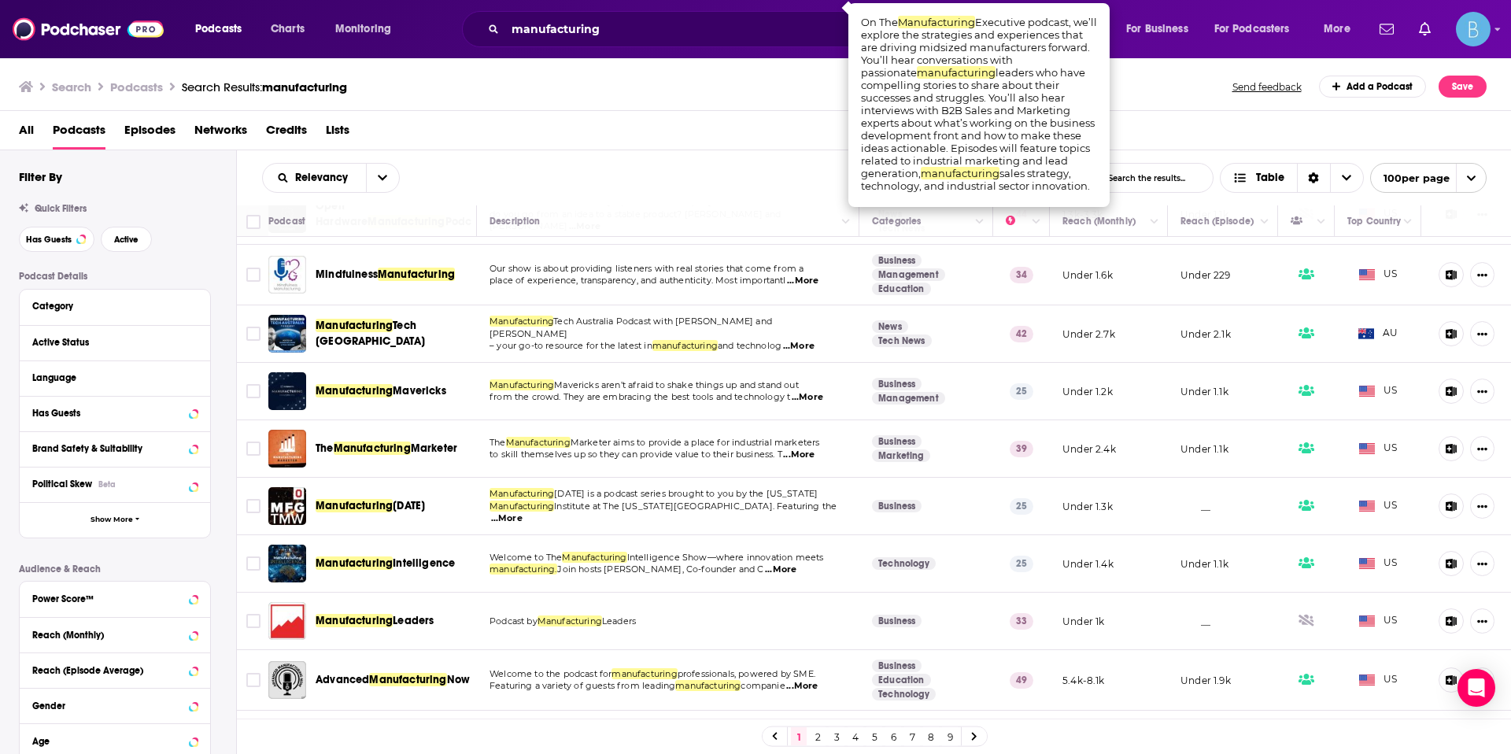
scroll to position [955, 0]
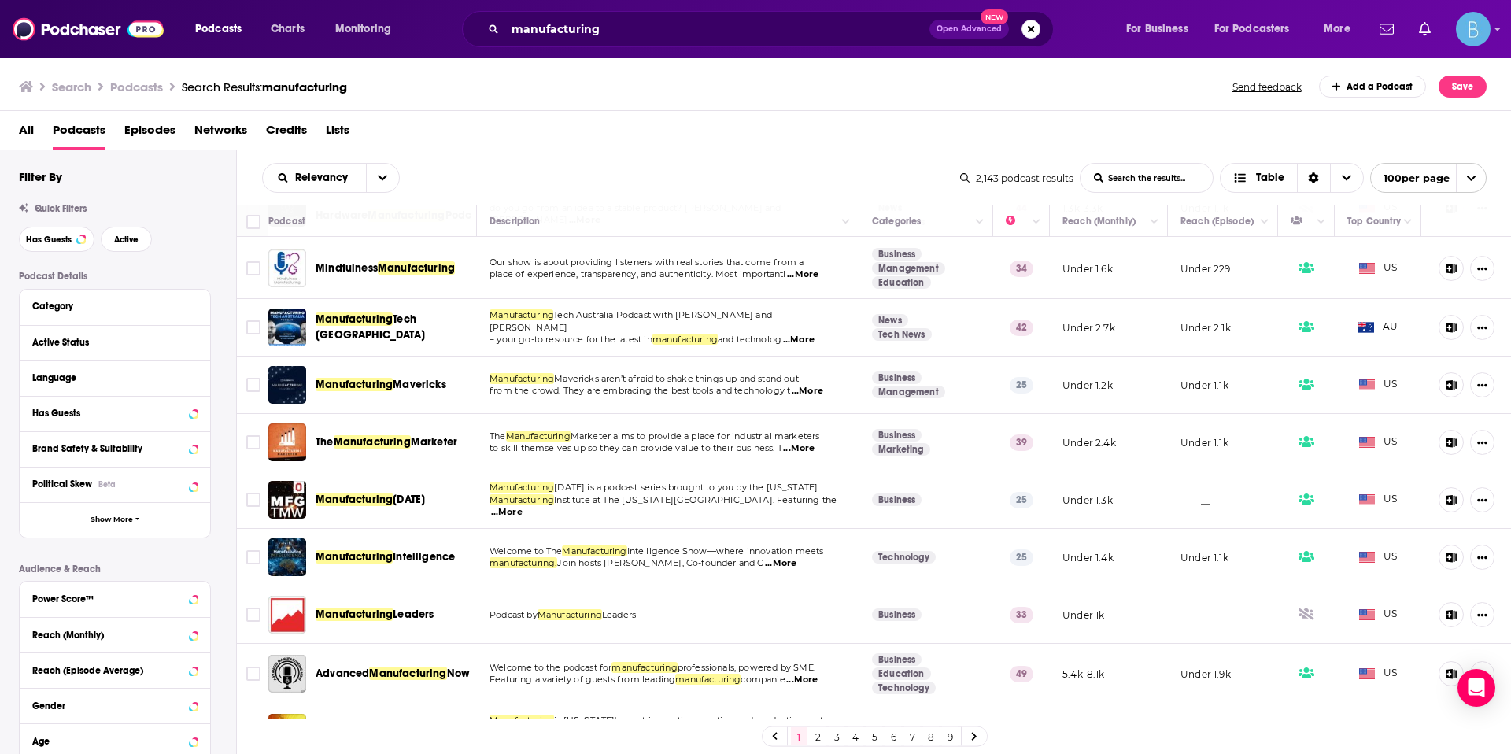
click at [796, 562] on span "...More" at bounding box center [780, 563] width 31 height 13
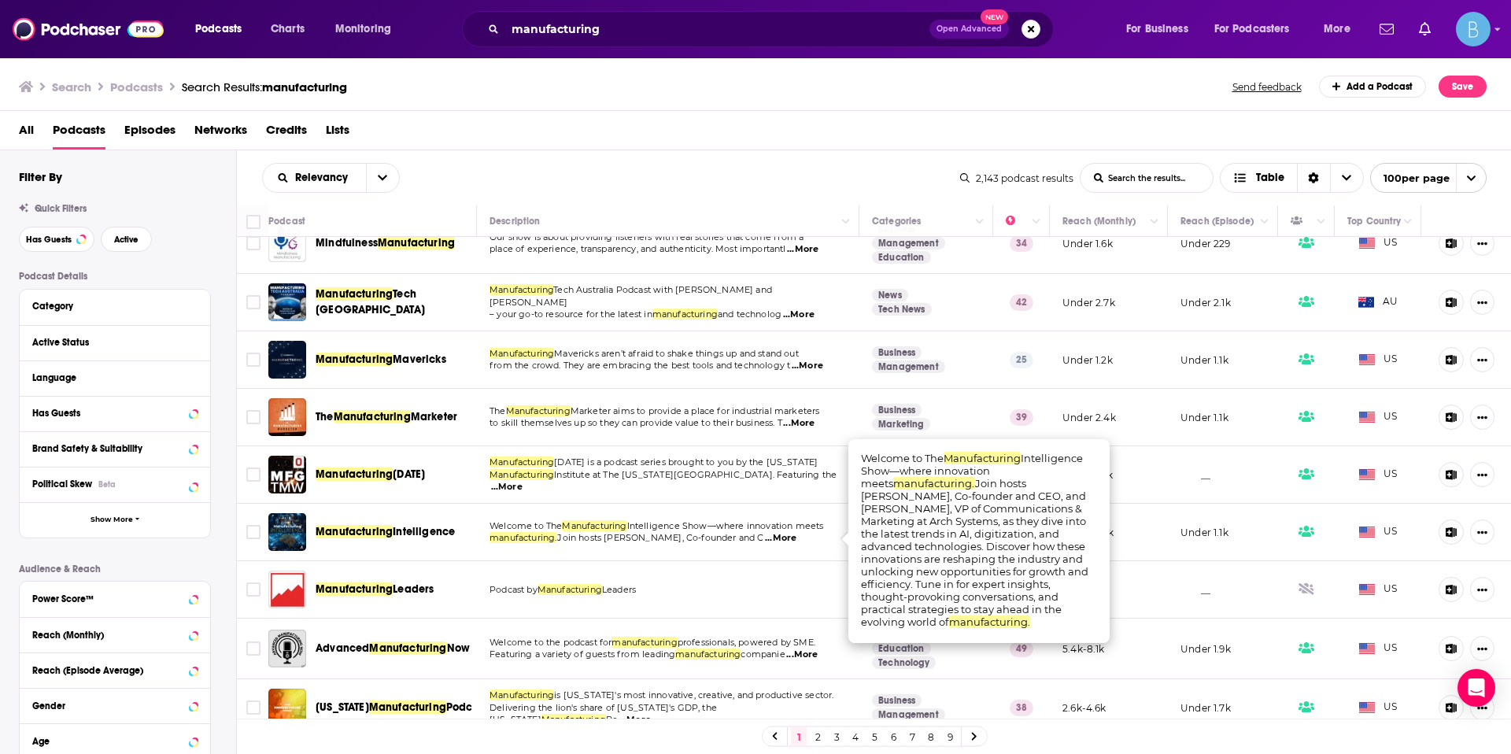
scroll to position [981, 0]
click at [557, 611] on td "Podcast by Manufacturing Leaders" at bounding box center [668, 588] width 382 height 57
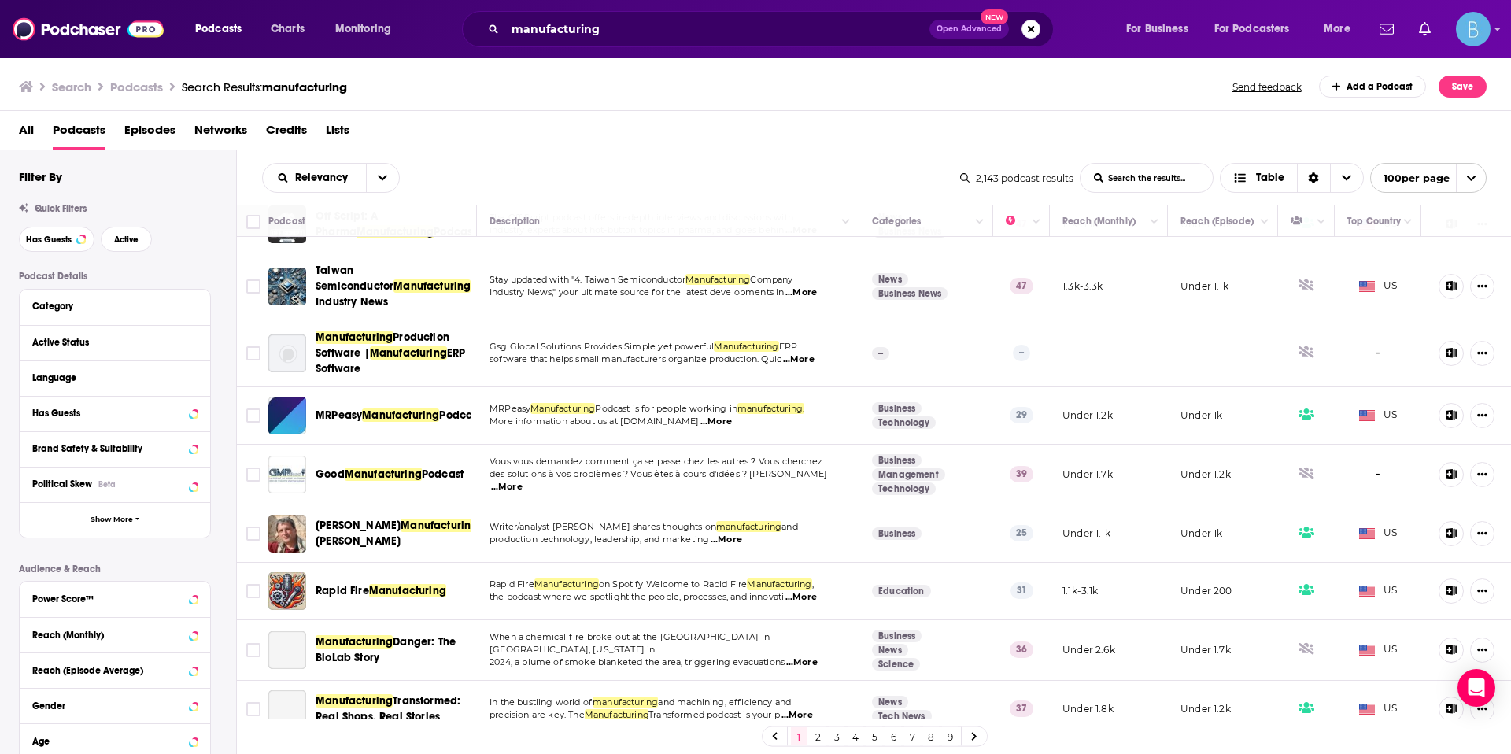
scroll to position [1927, 0]
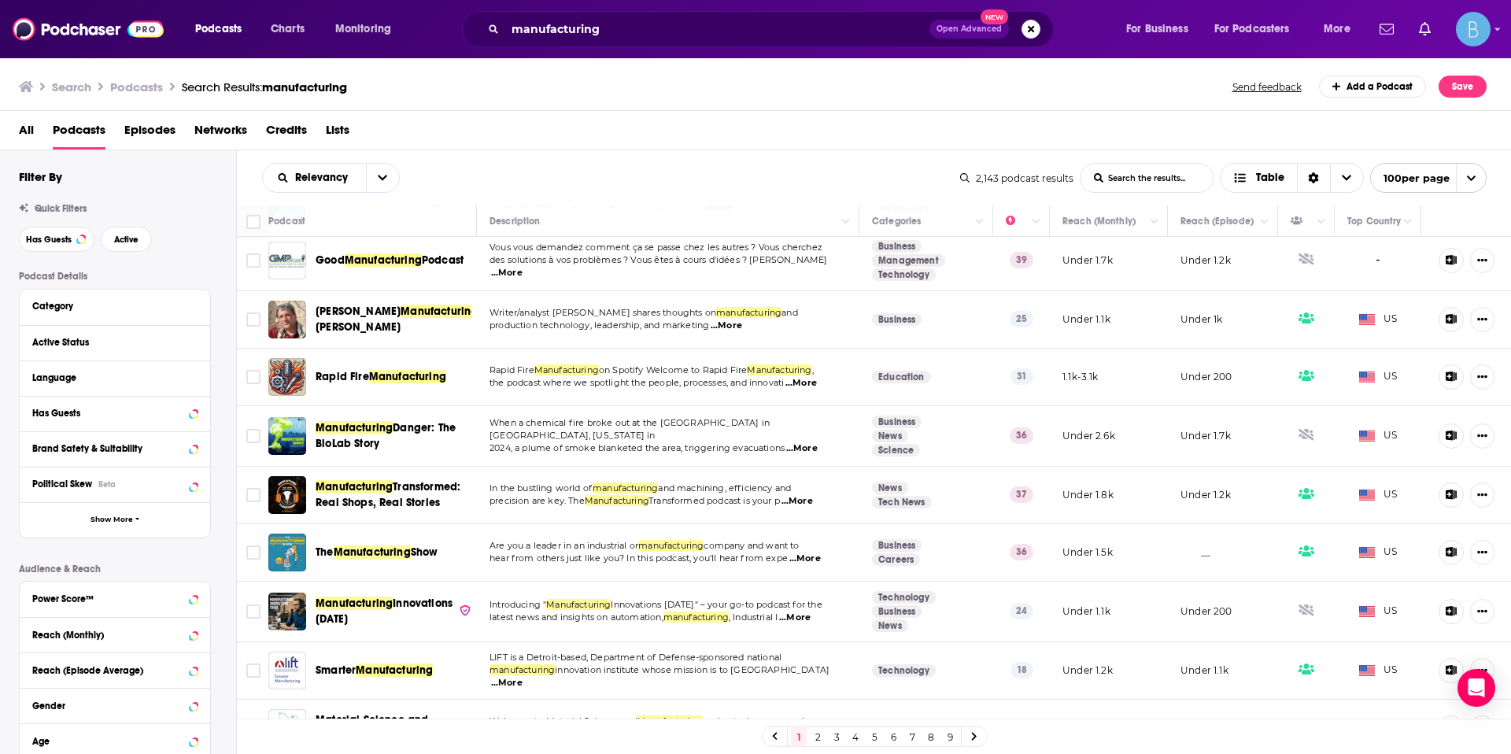
click at [818, 565] on span "...More" at bounding box center [804, 558] width 31 height 13
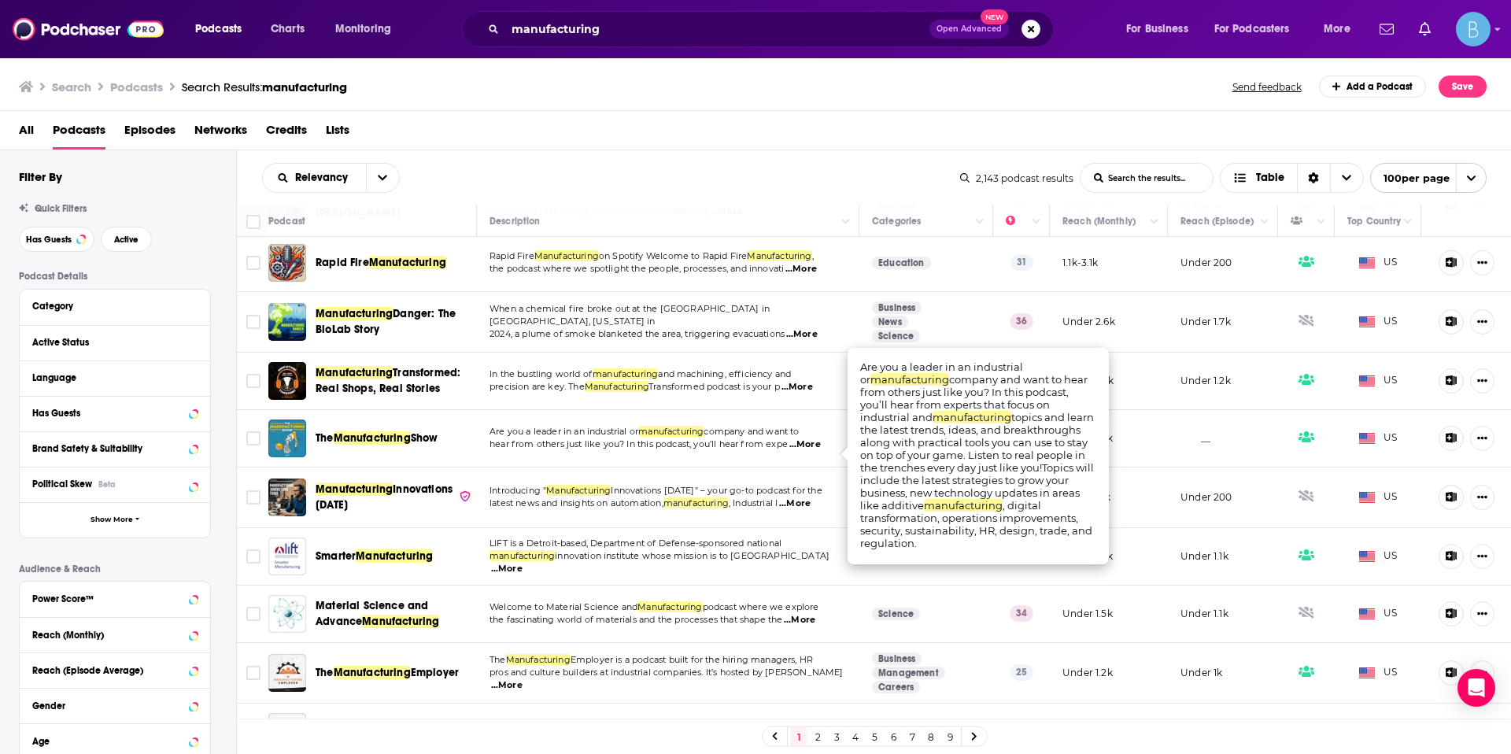
scroll to position [2071, 0]
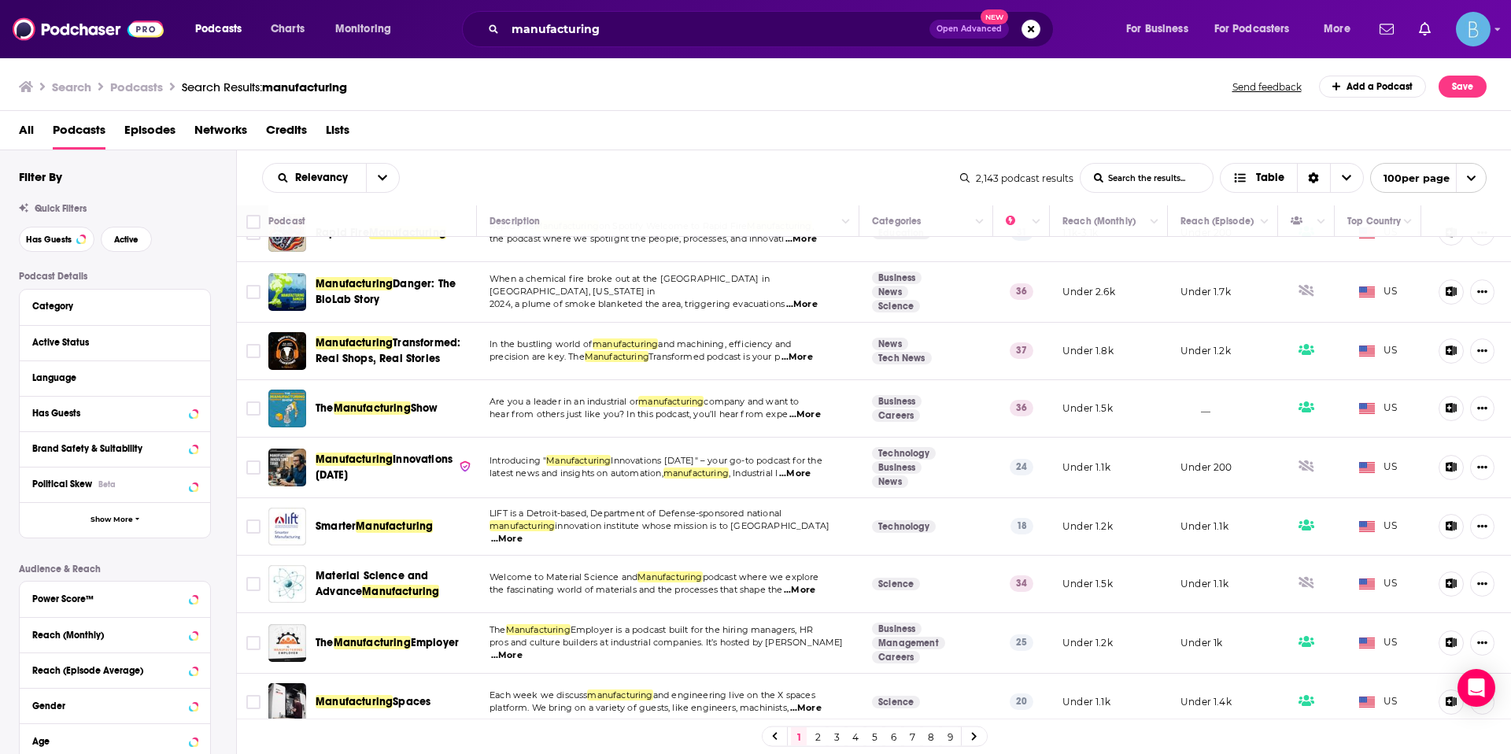
click at [810, 480] on span "...More" at bounding box center [794, 473] width 31 height 13
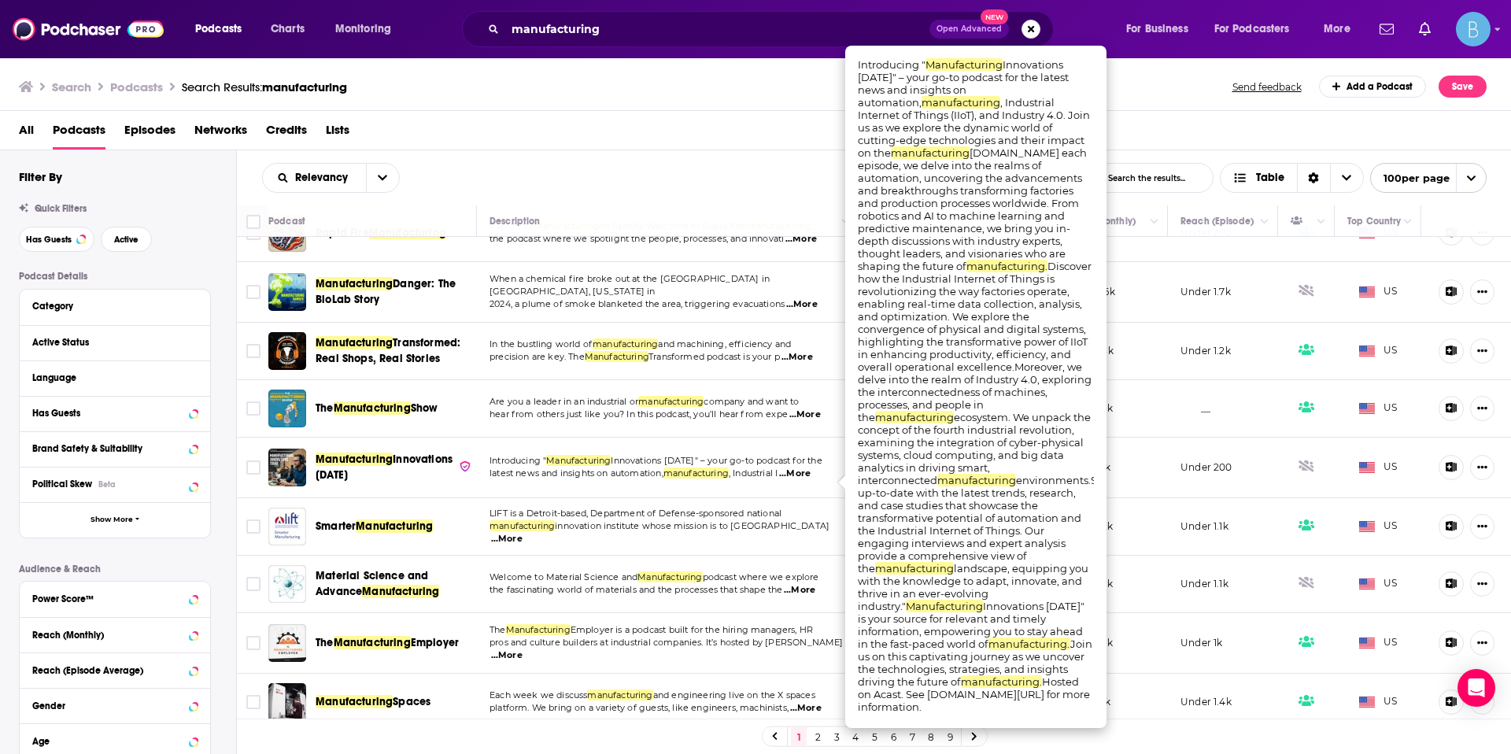
scroll to position [2379, 0]
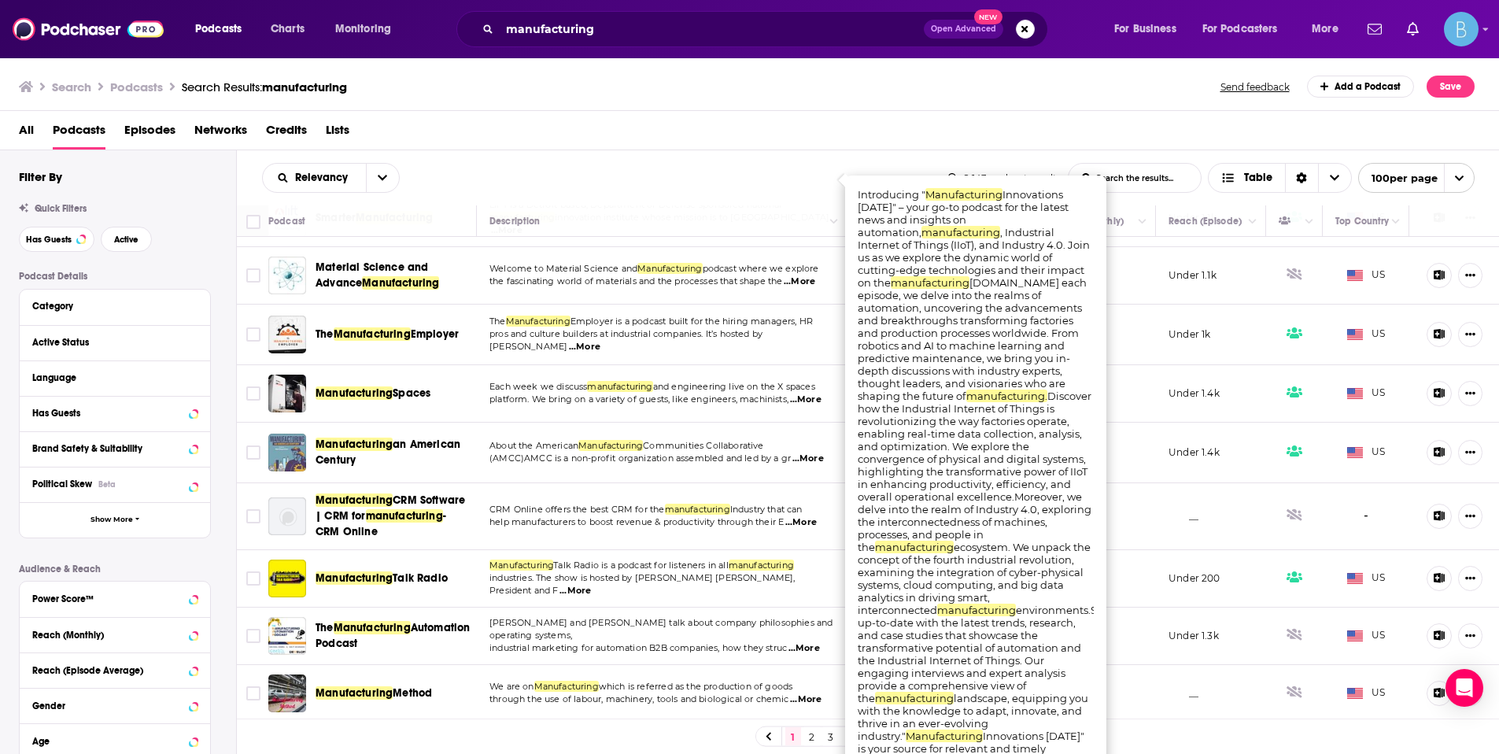
click at [707, 420] on td "Each week we discuss manufacturing and engineering live on the X spaces platfor…" at bounding box center [662, 393] width 371 height 57
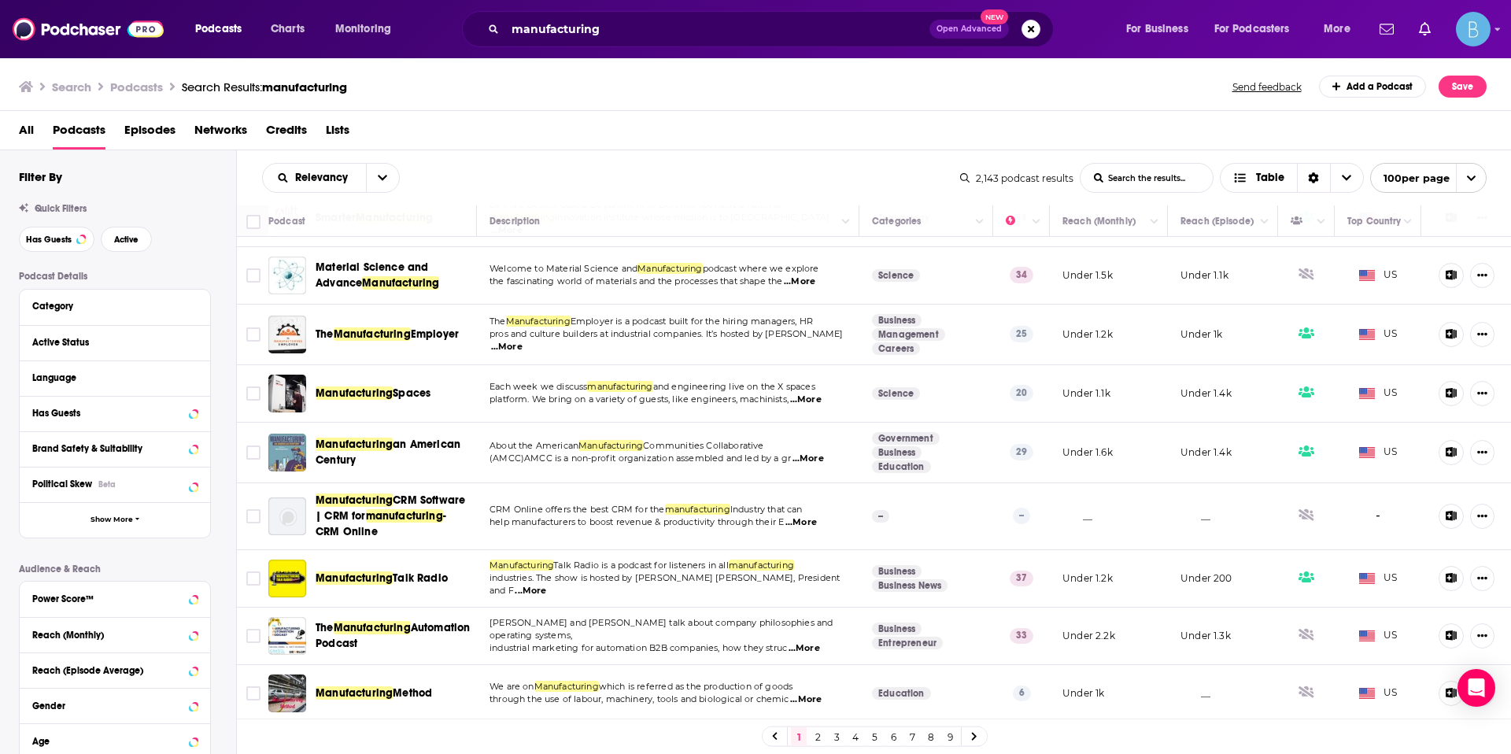
click at [816, 465] on span "...More" at bounding box center [807, 458] width 31 height 13
click at [459, 651] on span "The Manufacturing Automation Podcast" at bounding box center [394, 635] width 156 height 31
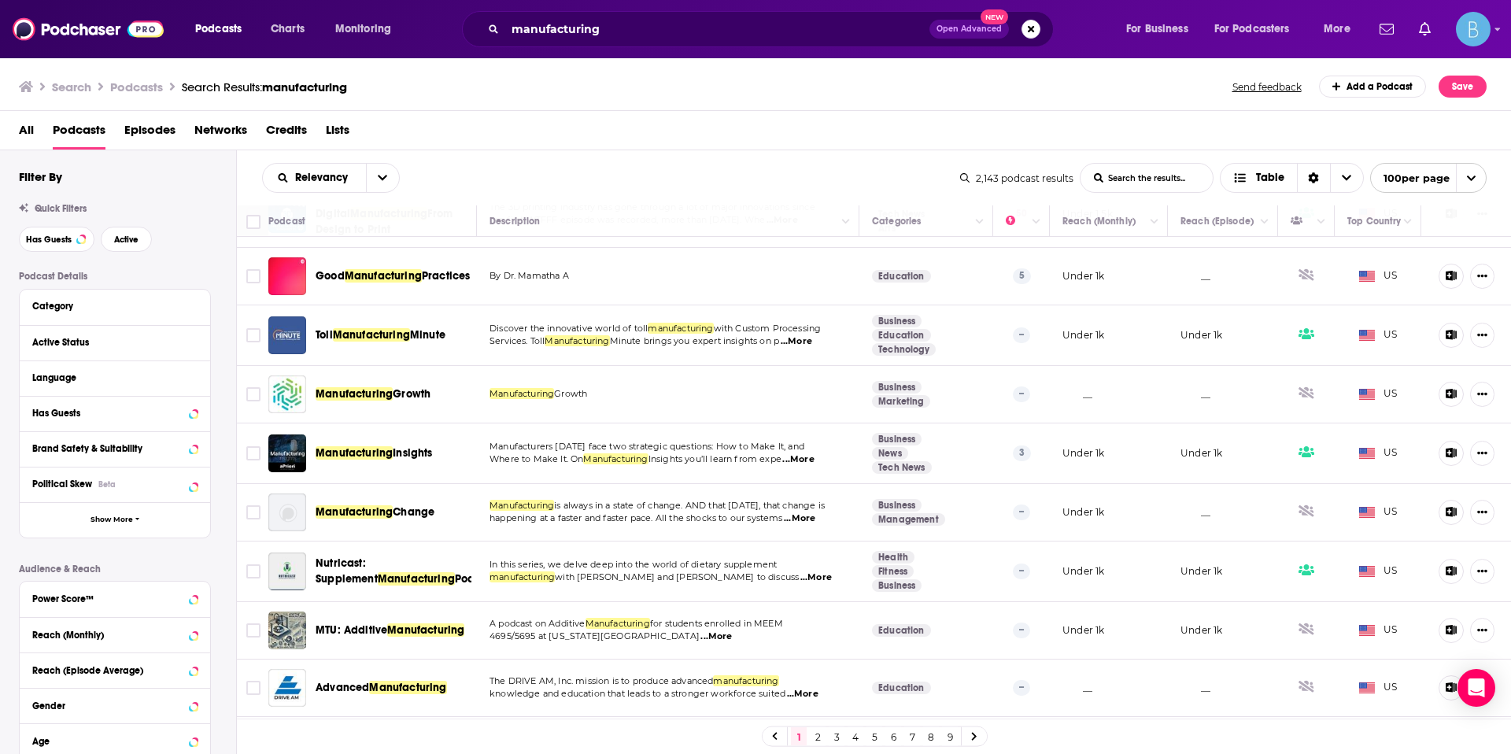
scroll to position [5476, 0]
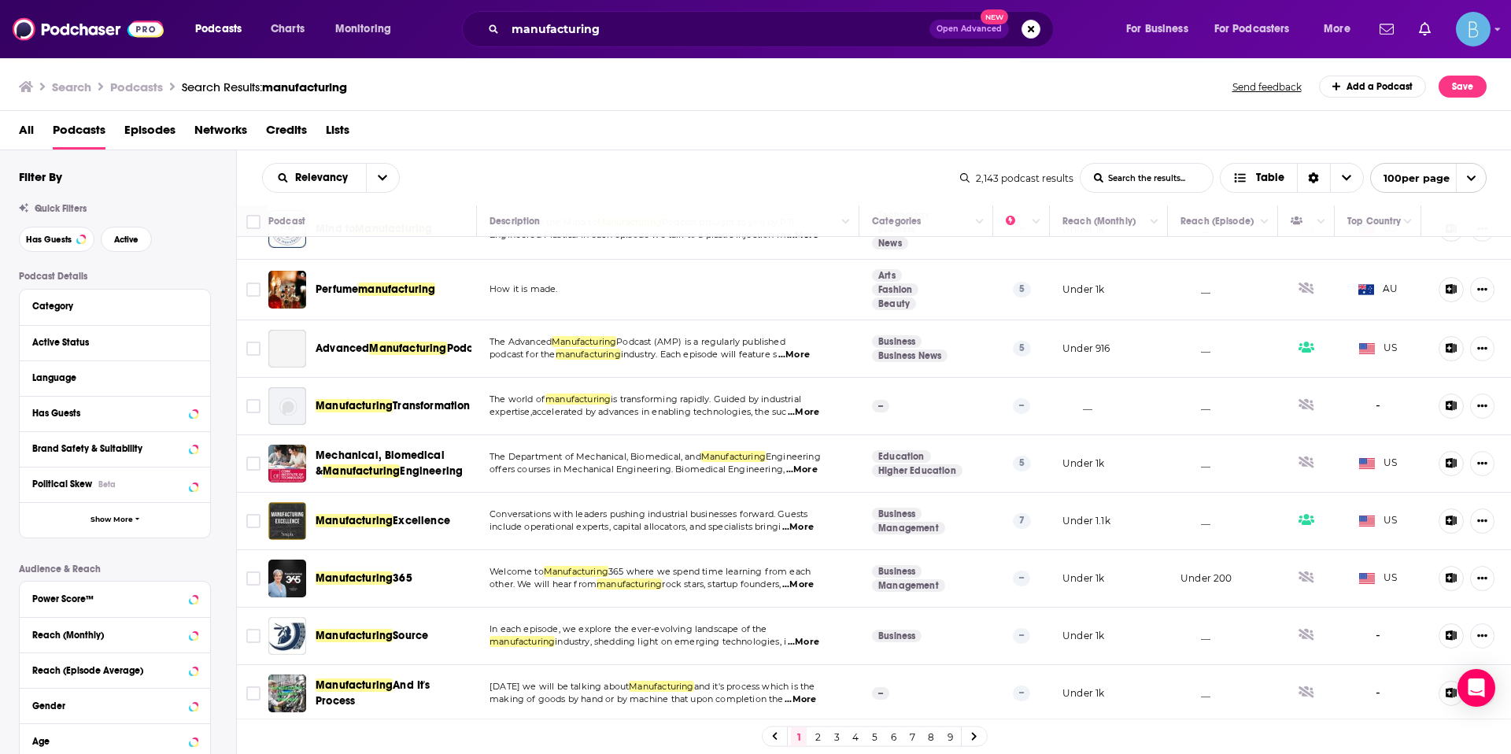
click at [799, 696] on span "...More" at bounding box center [799, 699] width 31 height 13
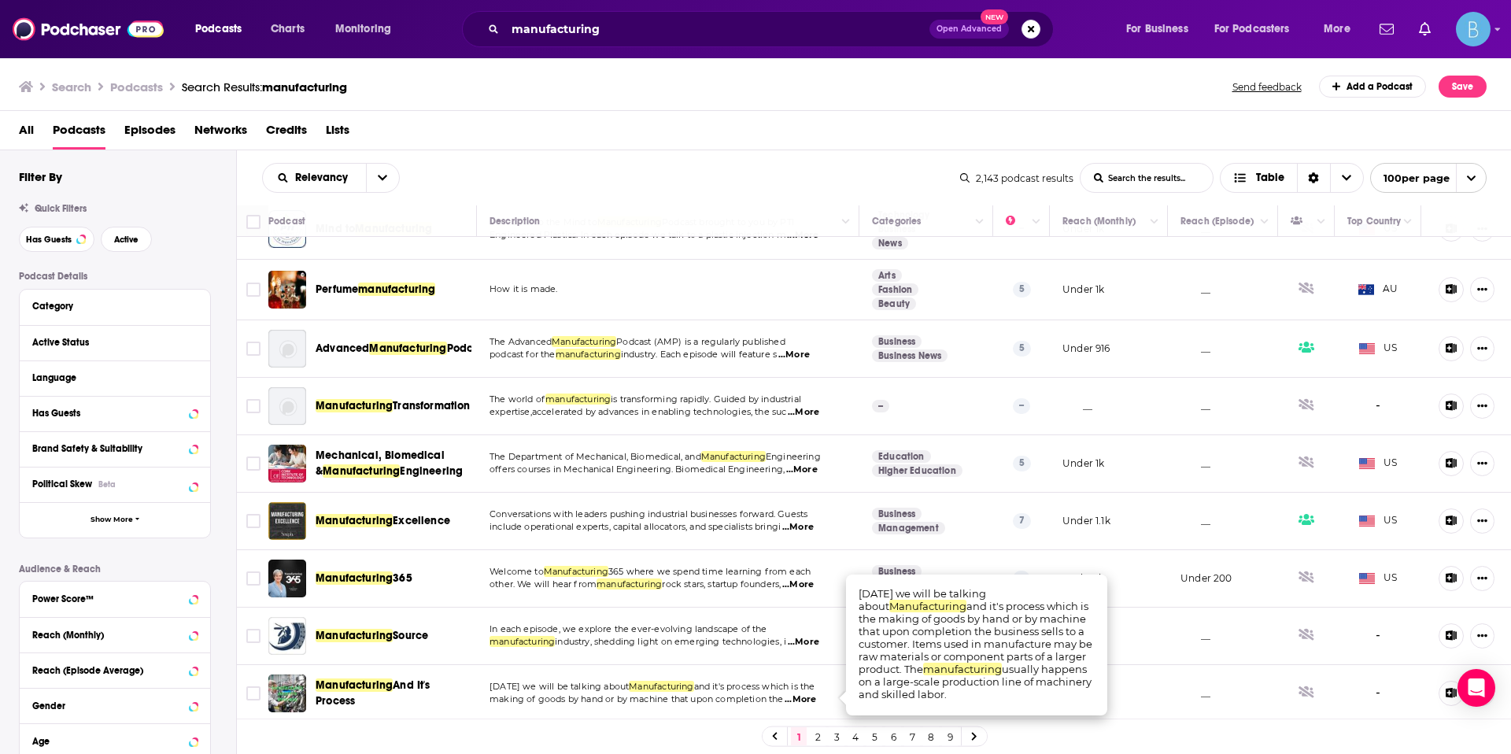
scroll to position [5472, 0]
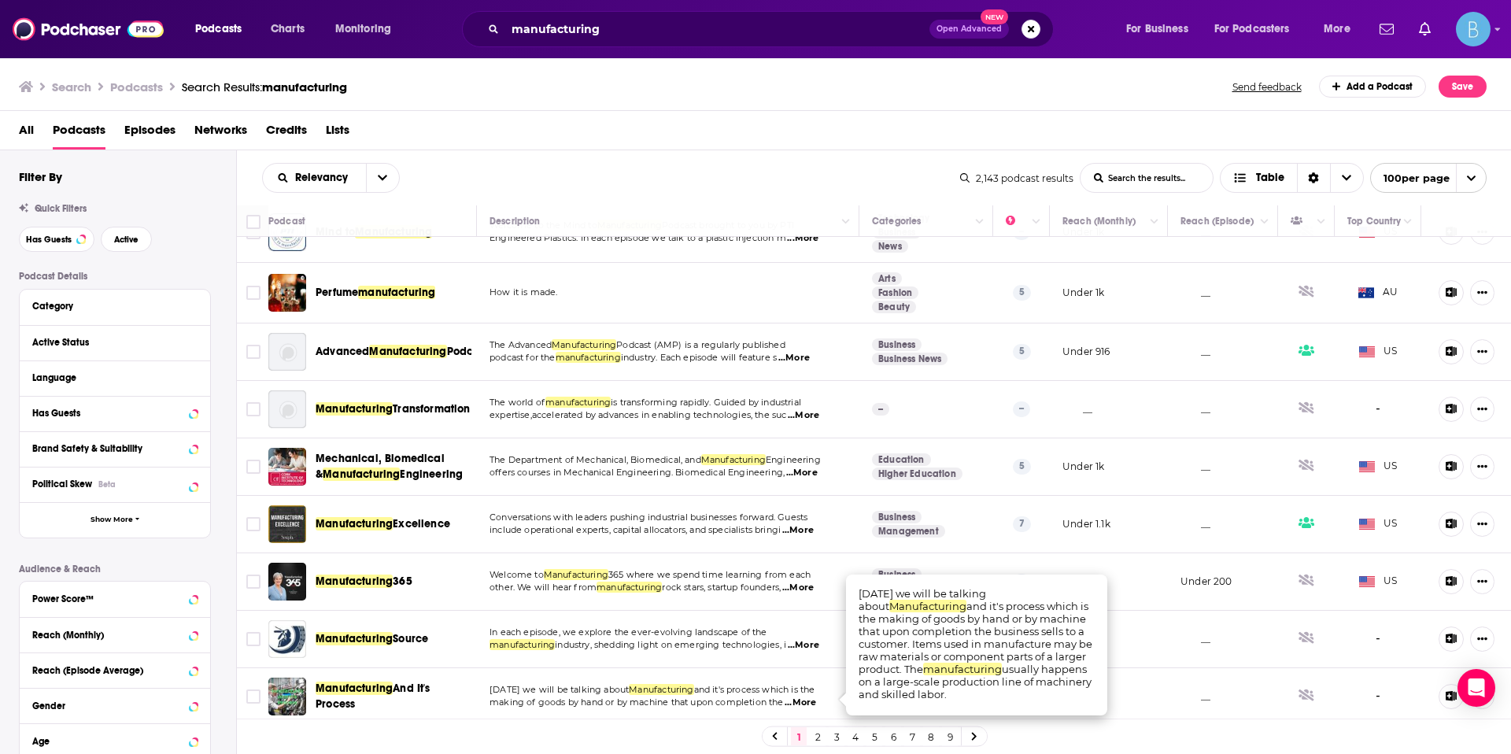
click at [792, 525] on span "...More" at bounding box center [797, 530] width 31 height 13
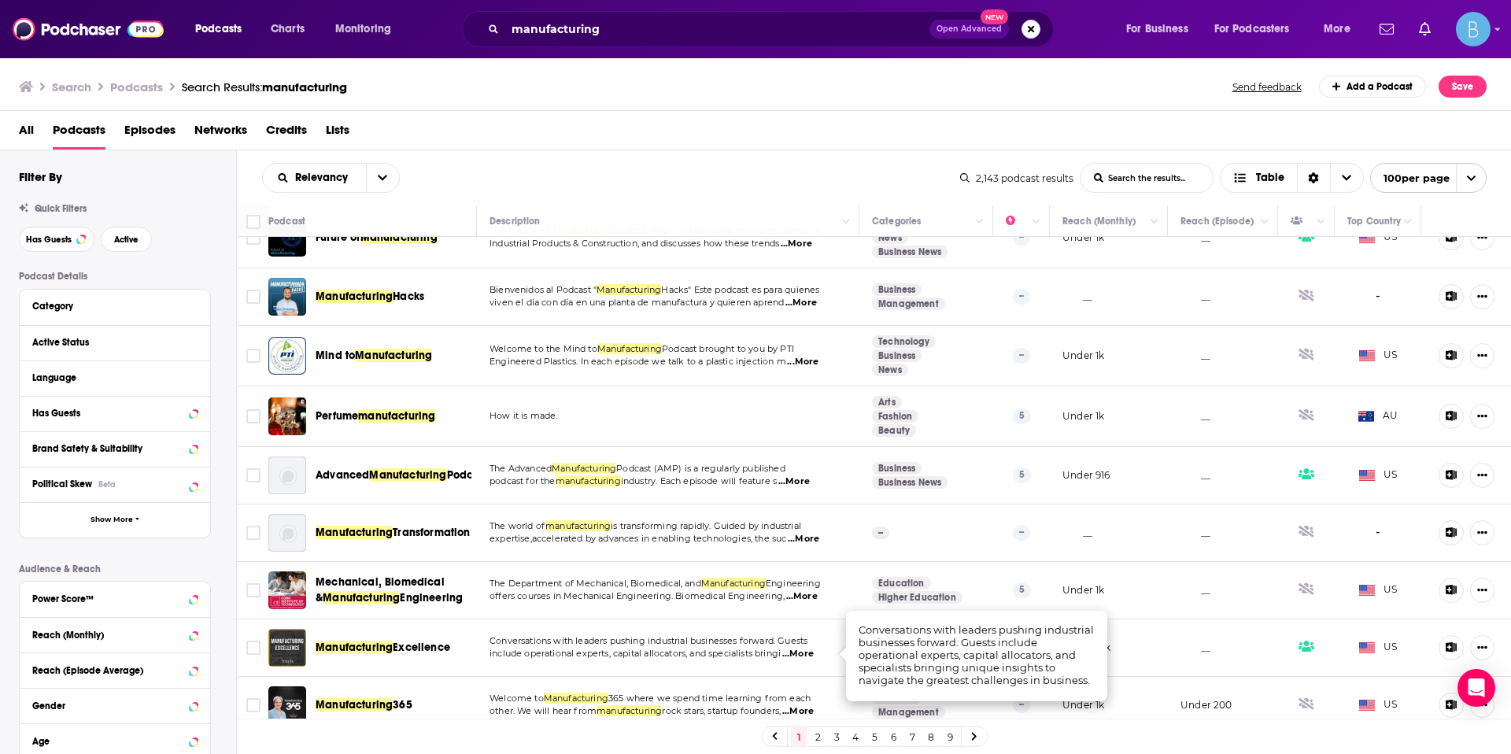
scroll to position [5347, 0]
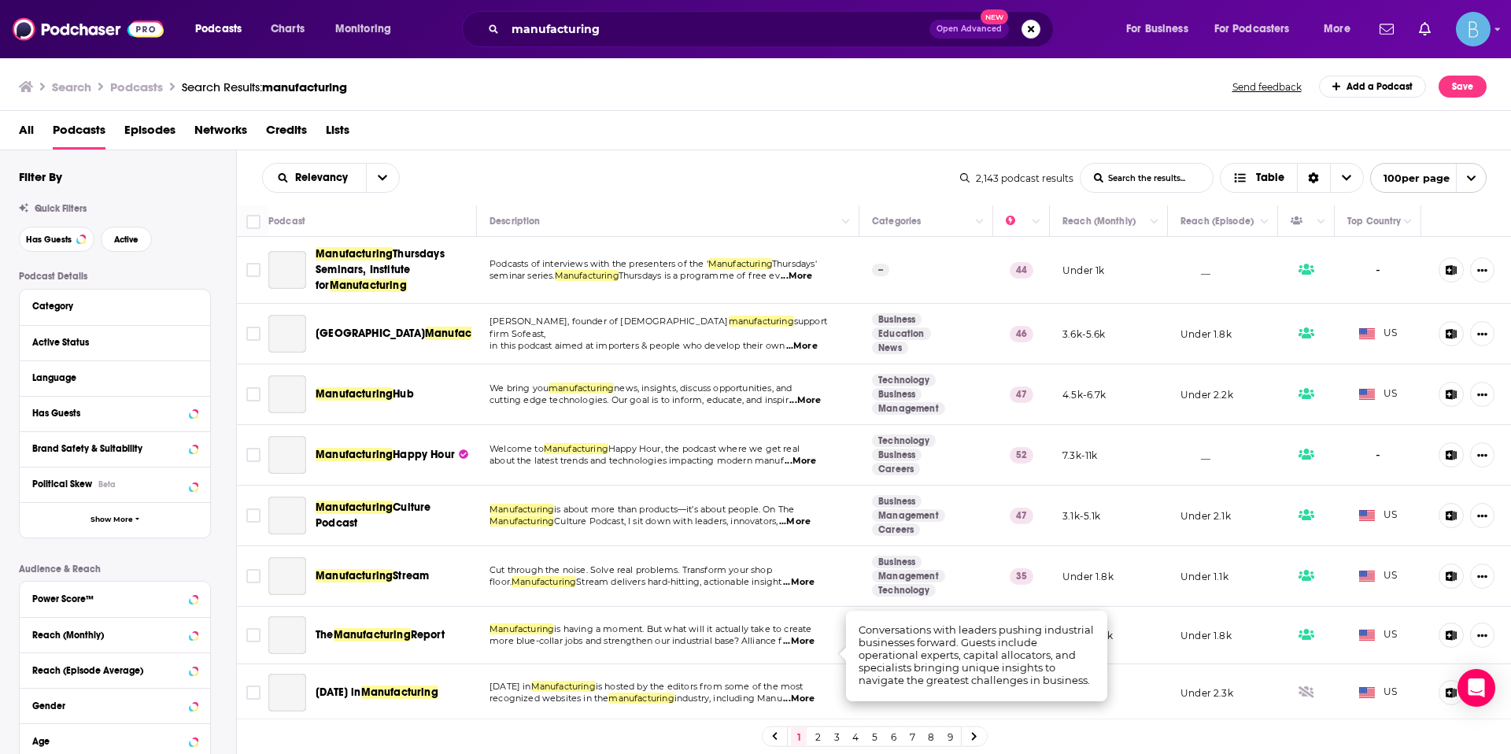
scroll to position [5347, 0]
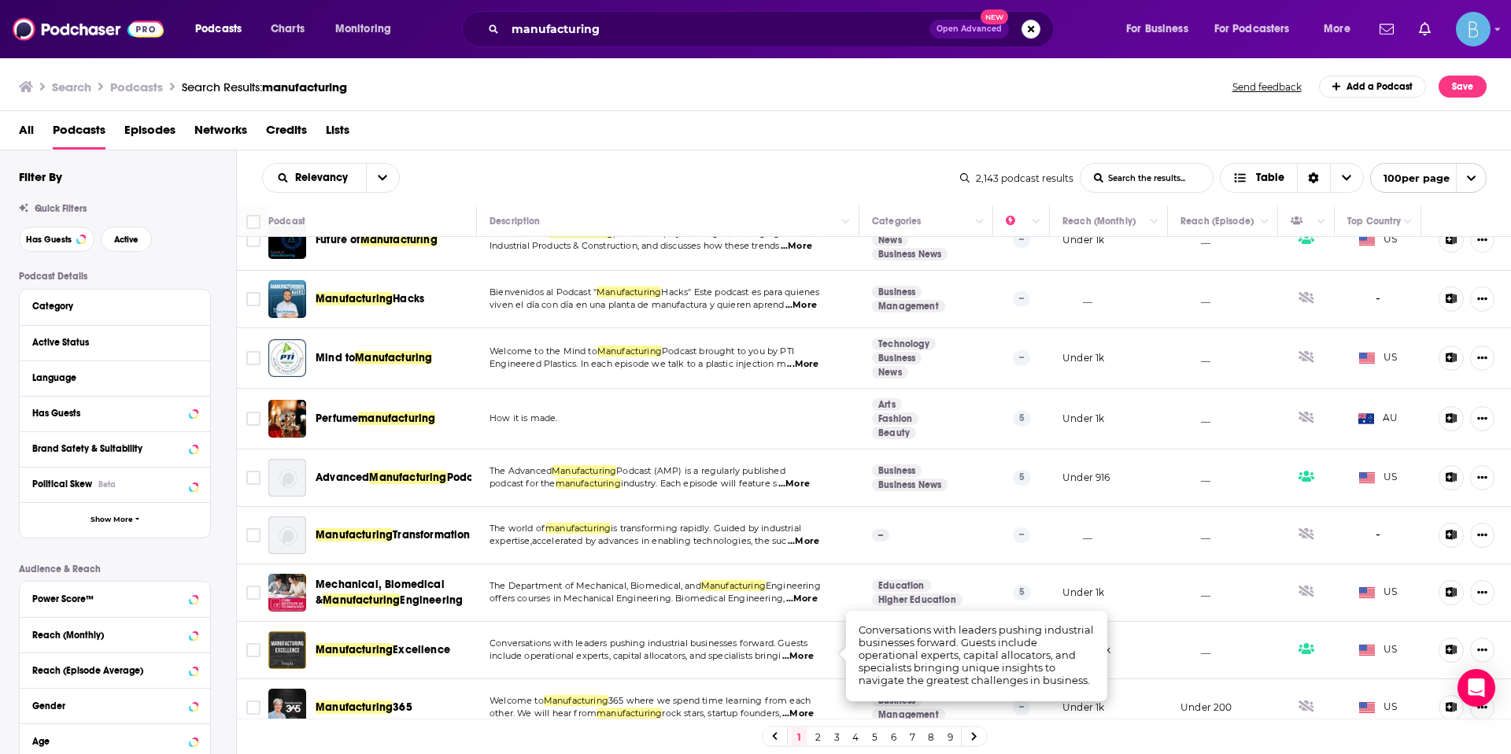
click at [798, 360] on span "...More" at bounding box center [802, 364] width 31 height 13
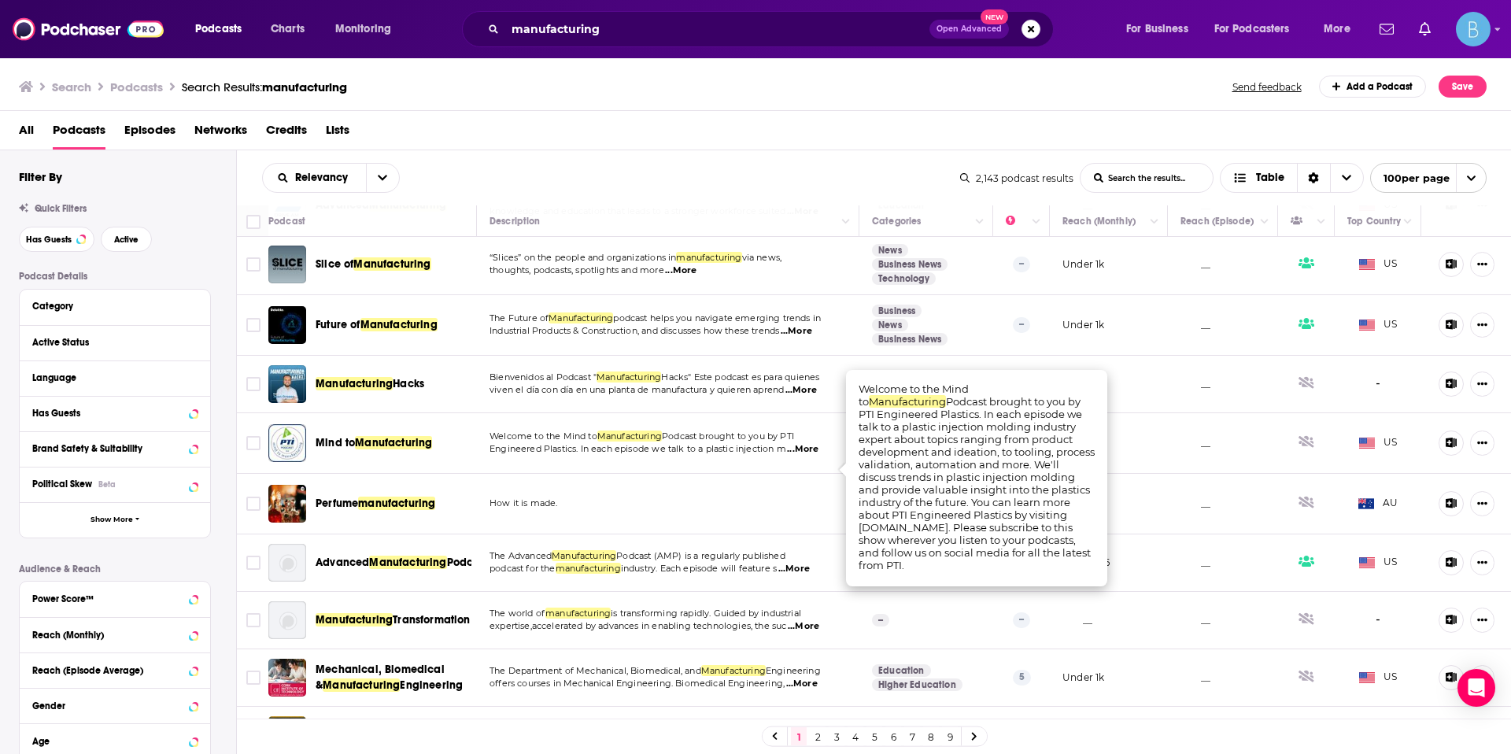
scroll to position [5229, 0]
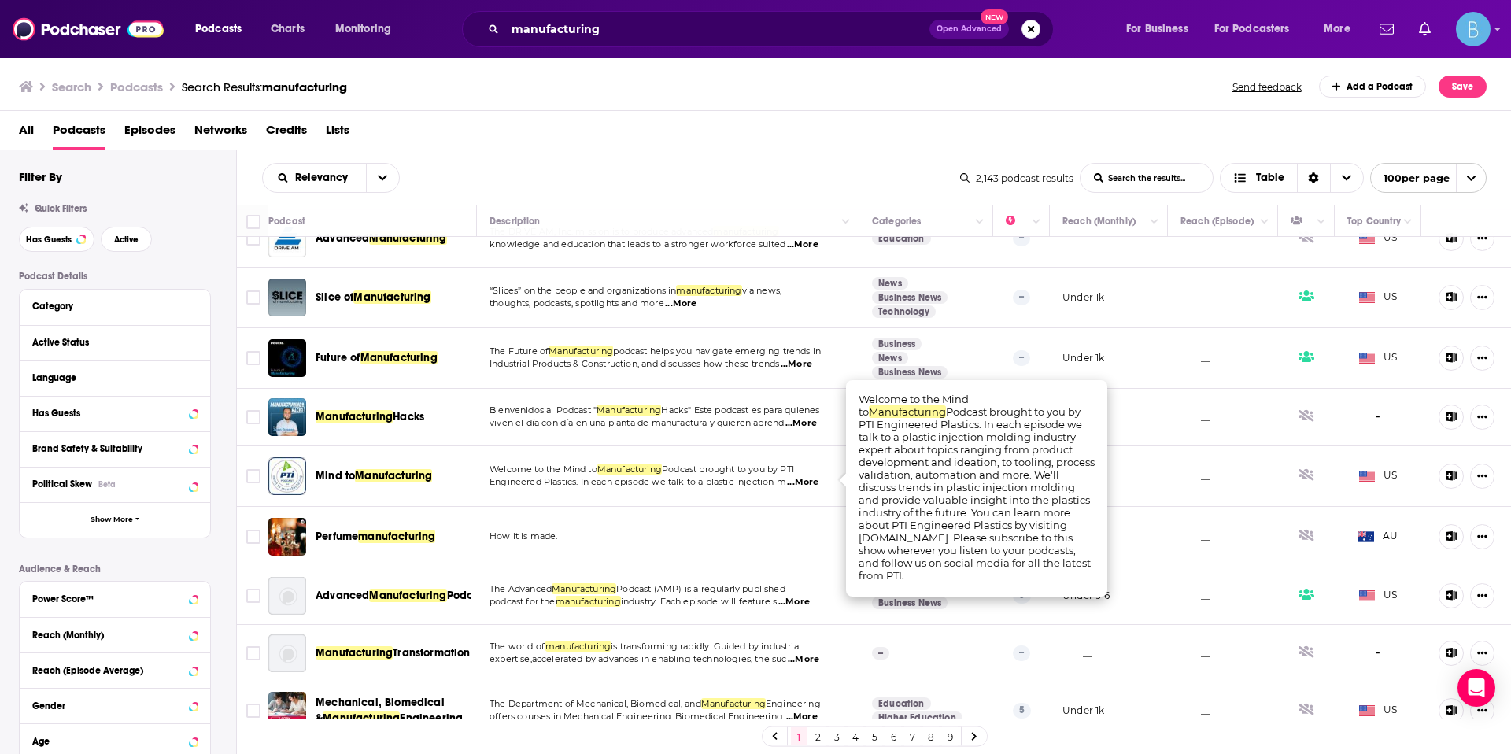
click at [798, 360] on span "...More" at bounding box center [796, 364] width 31 height 13
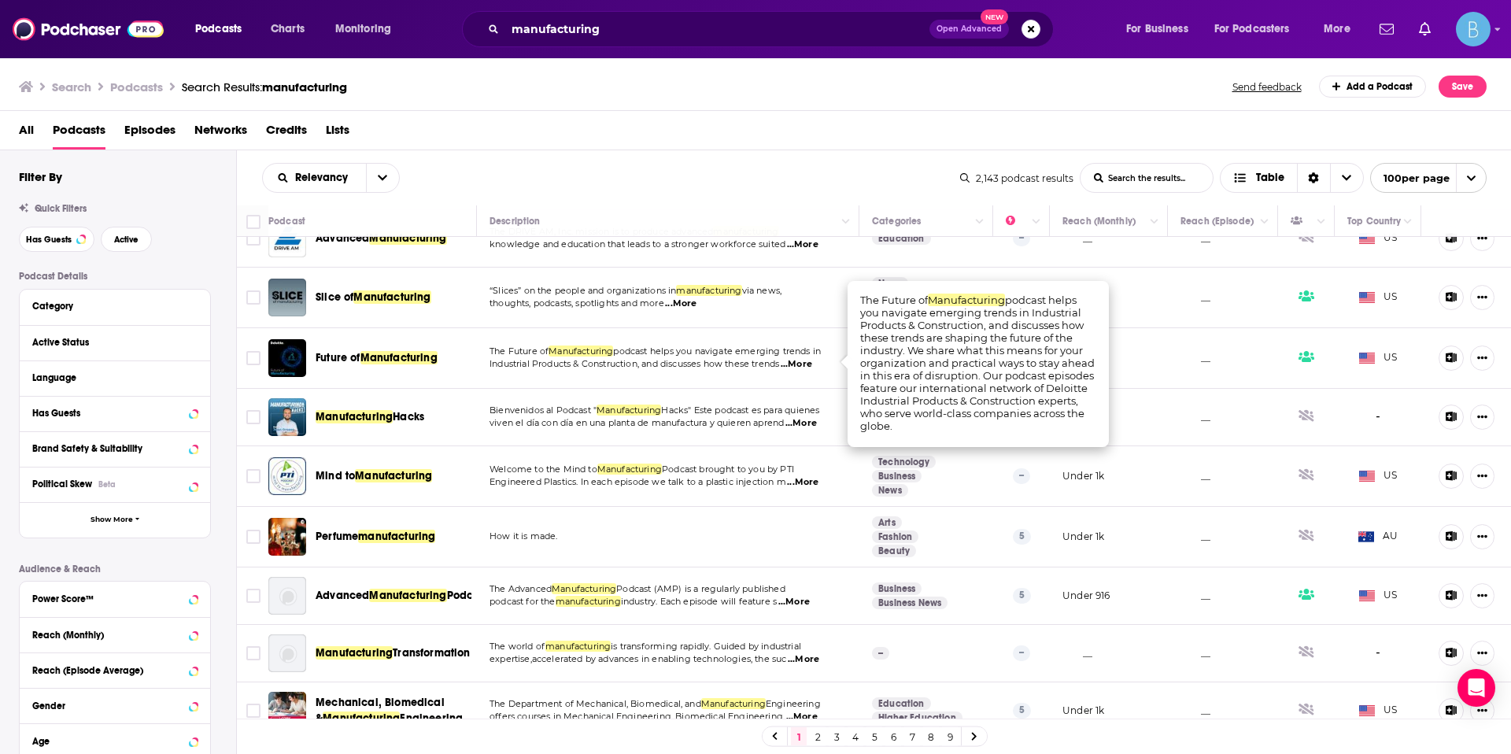
click at [399, 359] on span "Manufacturing" at bounding box center [398, 357] width 77 height 13
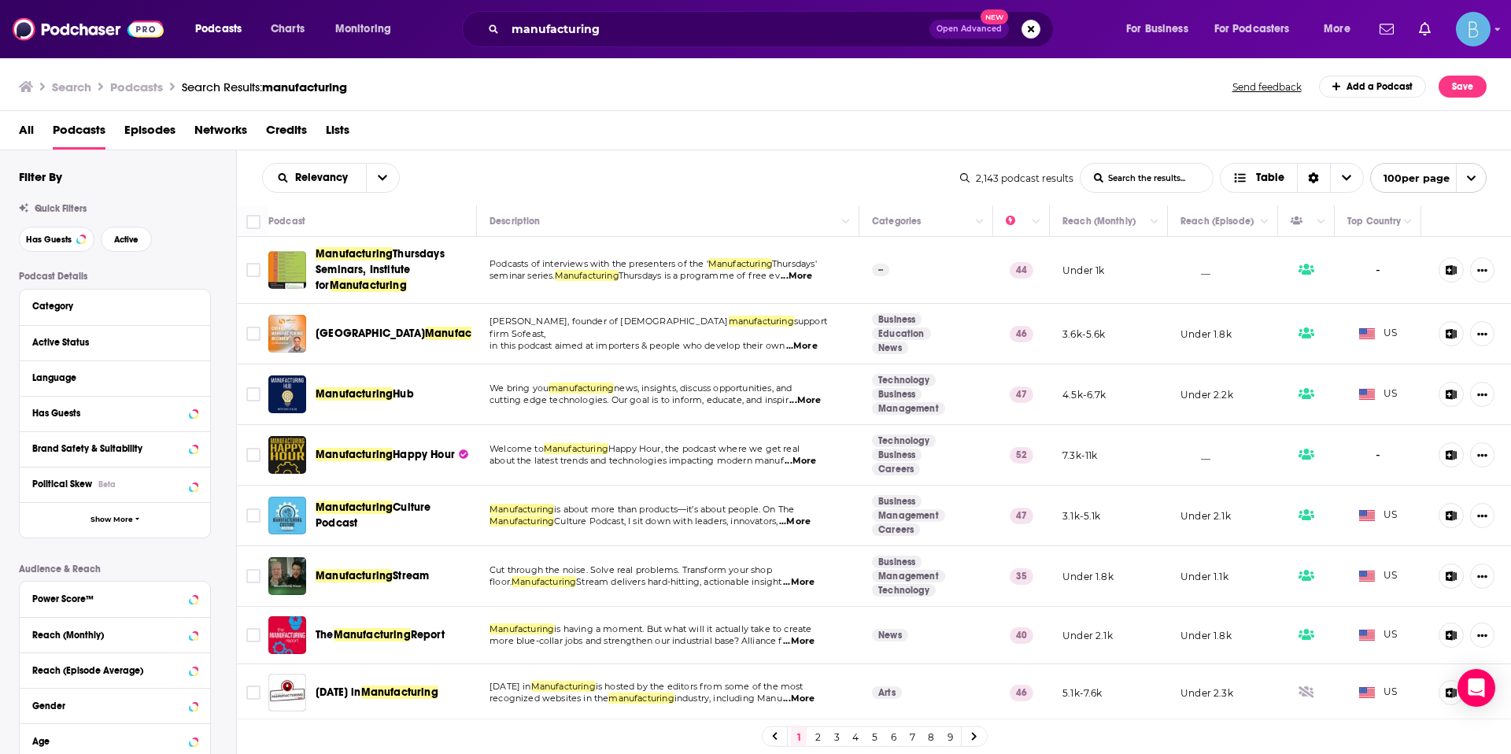
click at [155, 330] on div "Active Status" at bounding box center [115, 342] width 190 height 35
click at [151, 338] on div "Active Status" at bounding box center [94, 342] width 125 height 11
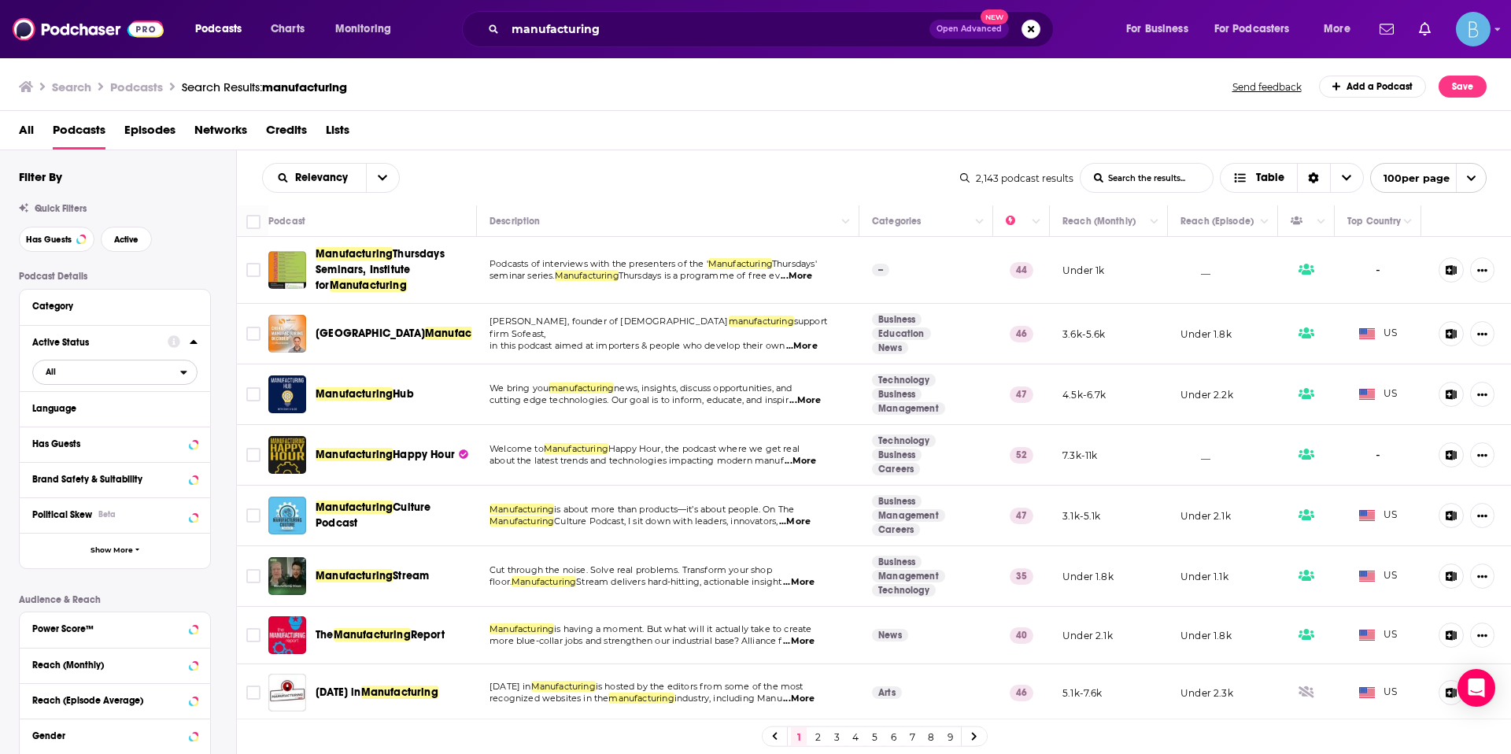
click at [148, 379] on span "All" at bounding box center [106, 371] width 147 height 20
click at [113, 421] on span "Active" at bounding box center [81, 423] width 82 height 9
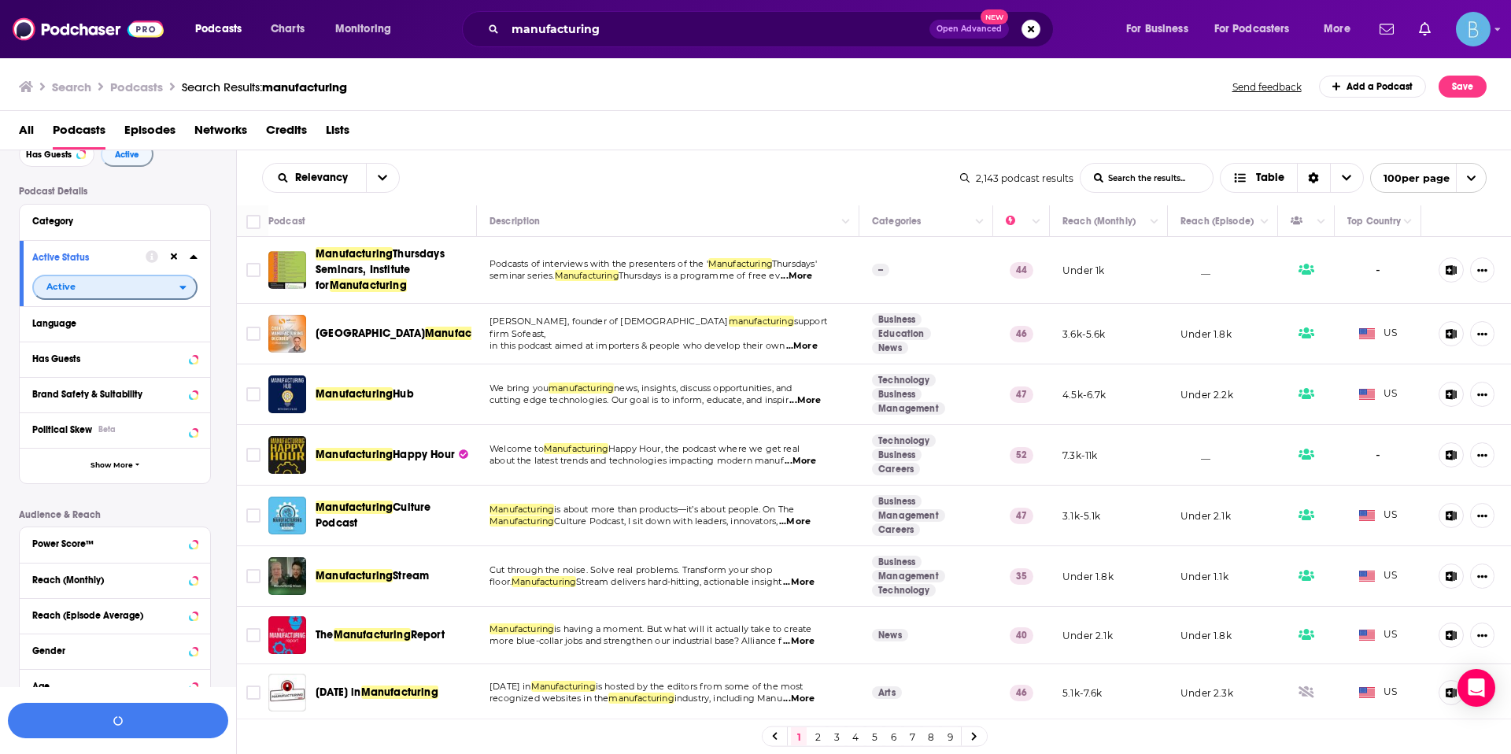
scroll to position [229, 0]
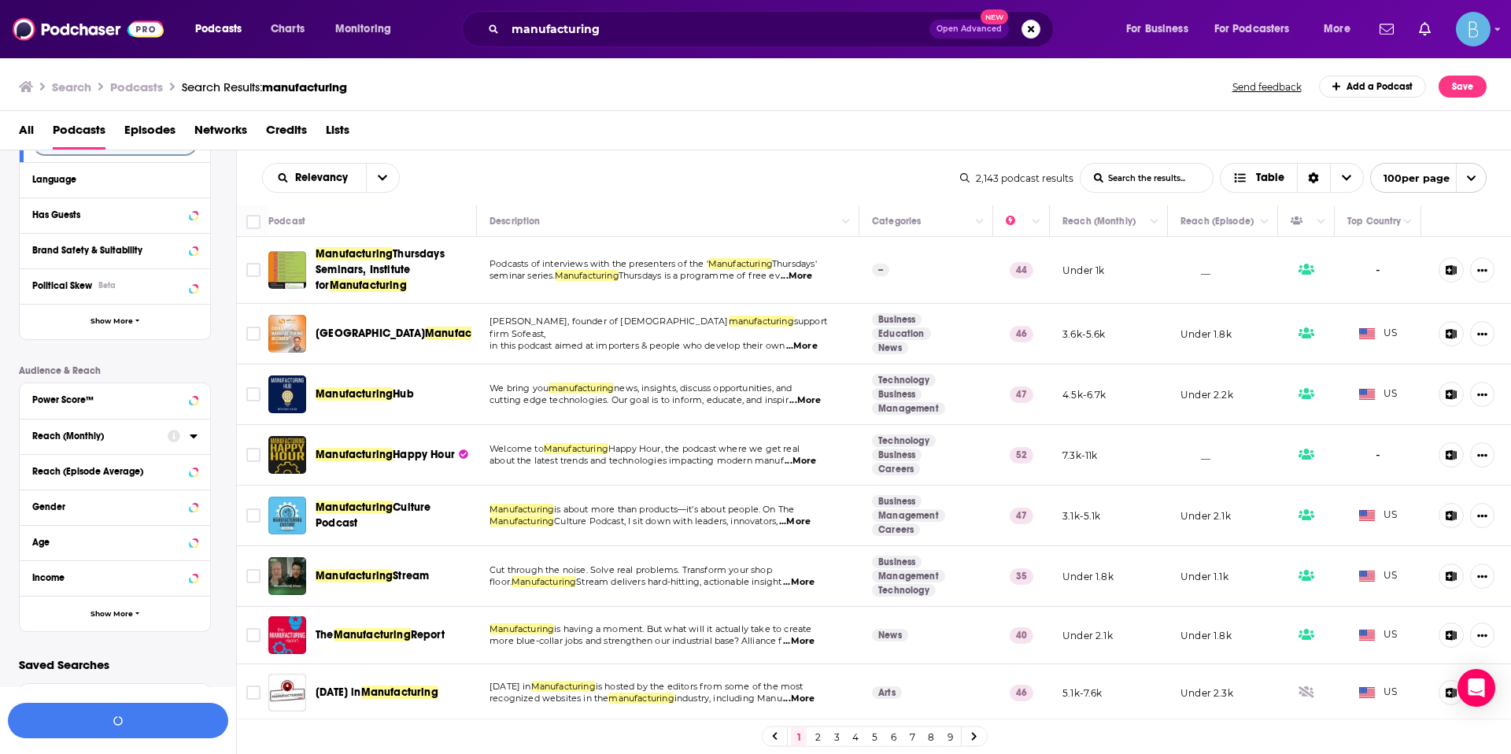
click at [104, 444] on button "Reach (Monthly)" at bounding box center [99, 436] width 135 height 20
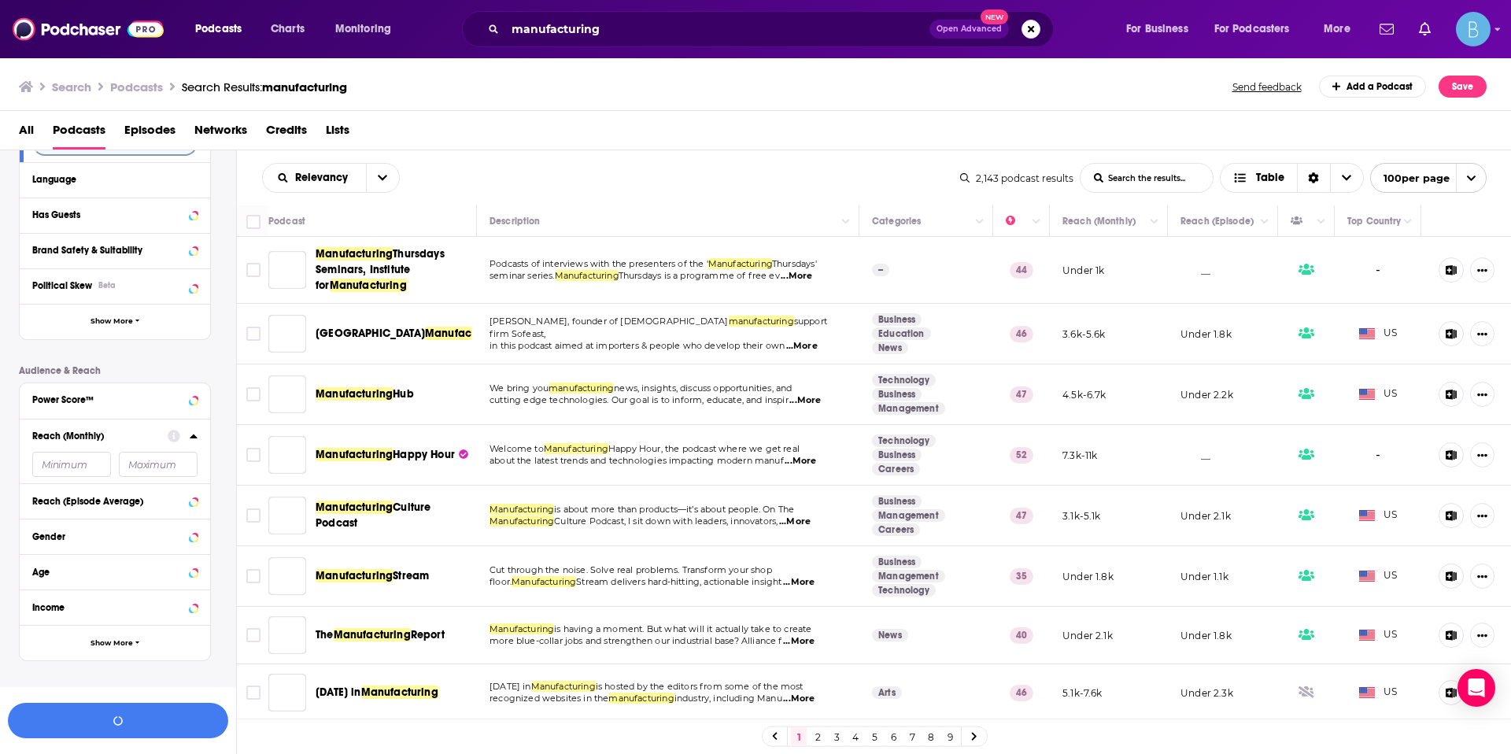
click at [42, 462] on input "number" at bounding box center [71, 464] width 79 height 25
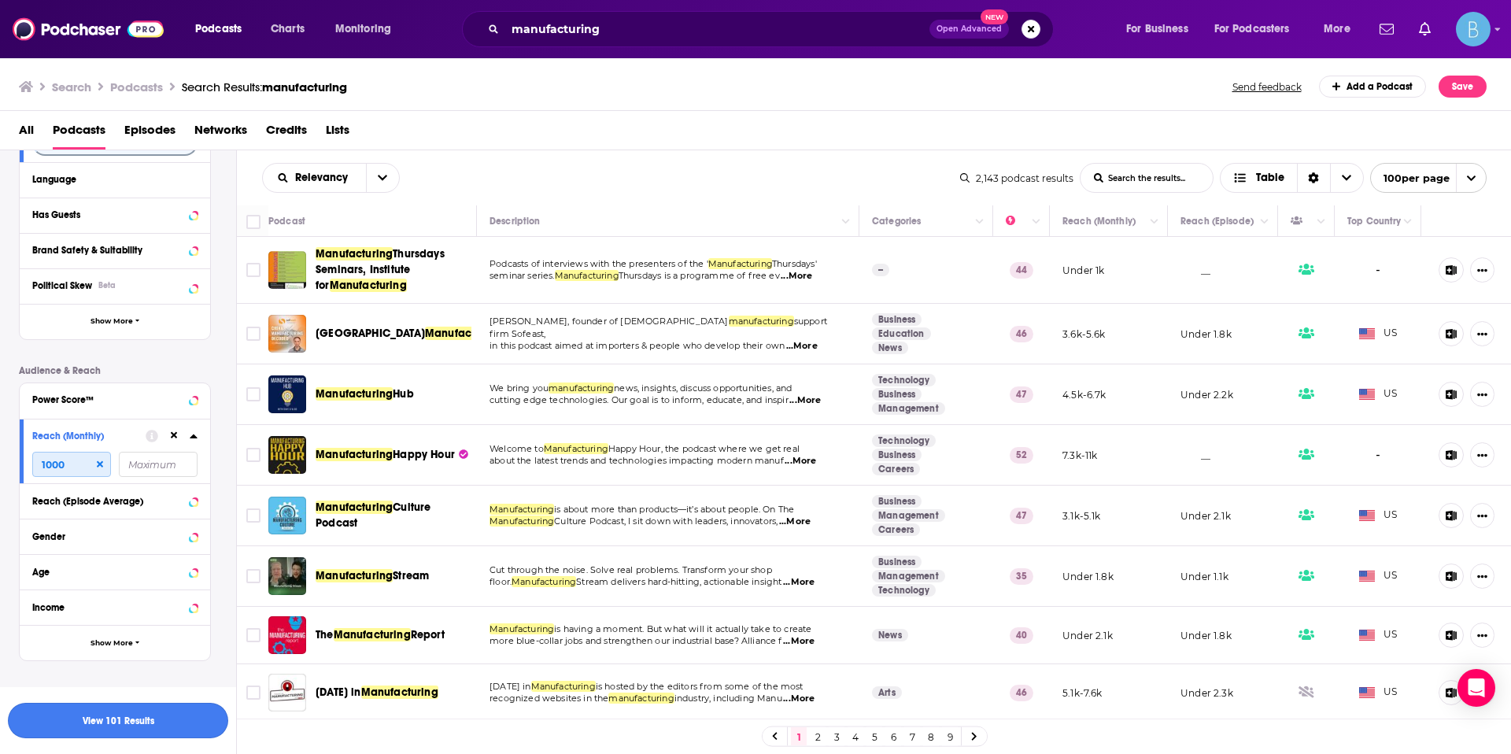
type input "1000"
click at [78, 721] on button "View 101 Results" at bounding box center [118, 720] width 220 height 35
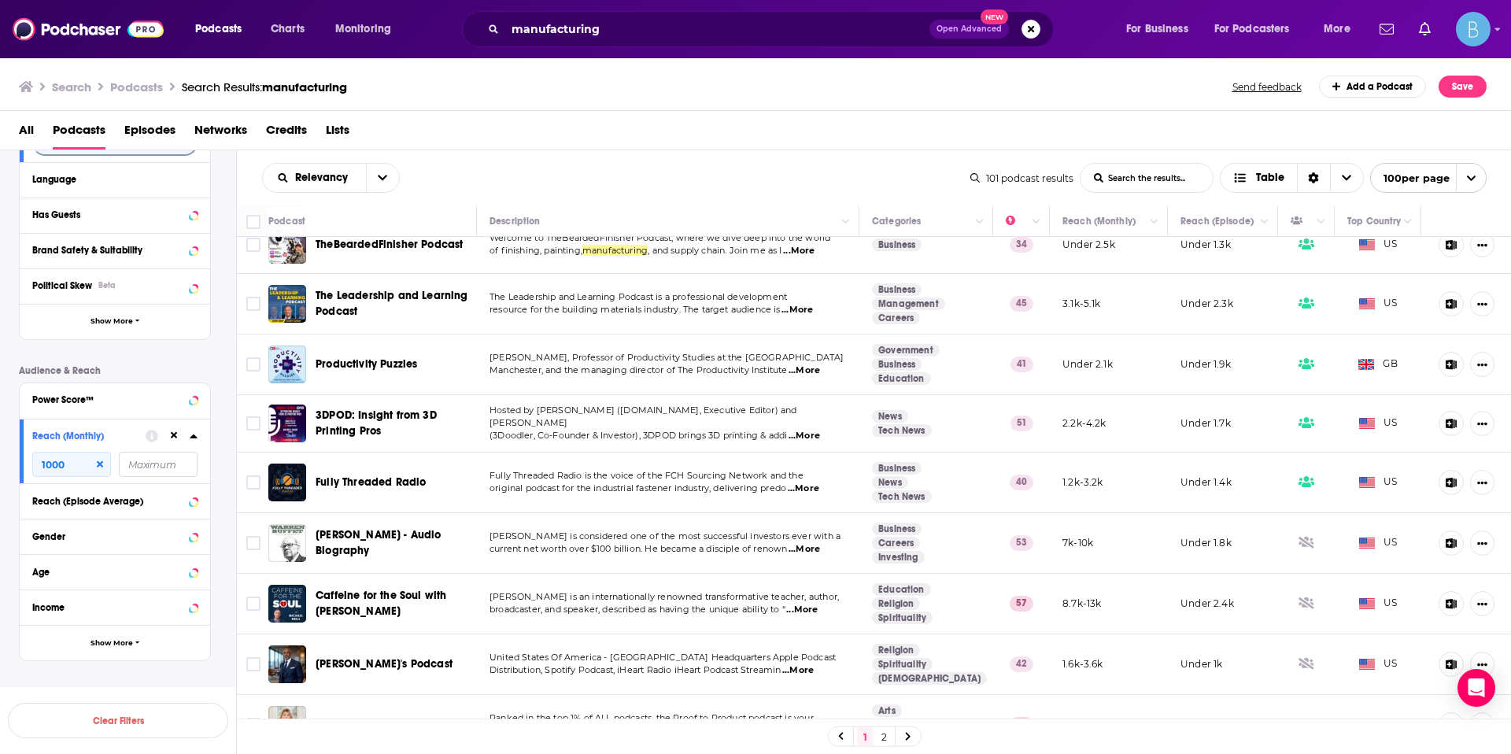
scroll to position [5359, 0]
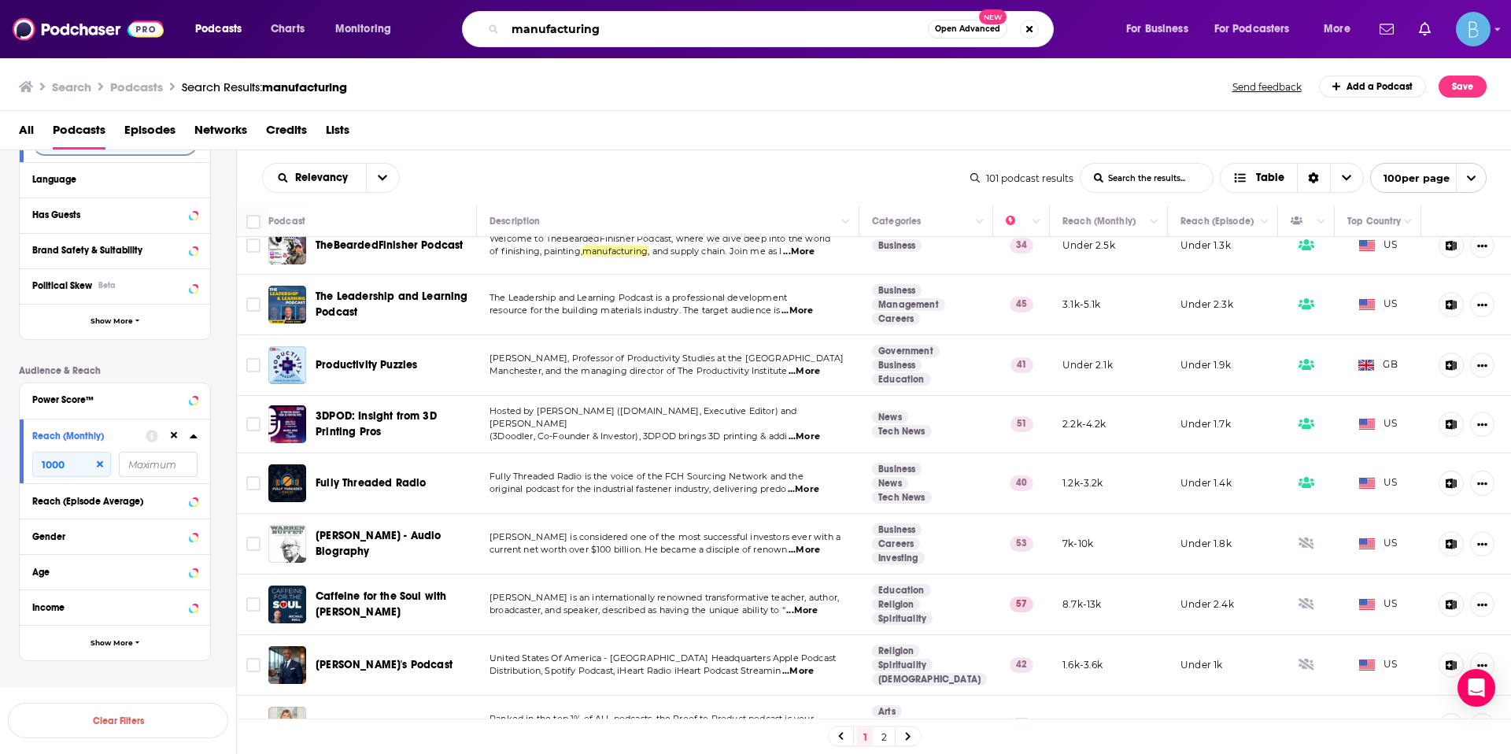
drag, startPoint x: 625, startPoint y: 21, endPoint x: 674, endPoint y: 41, distance: 52.6
click at [674, 41] on input "manufacturing" at bounding box center [716, 29] width 423 height 25
type input "construction"
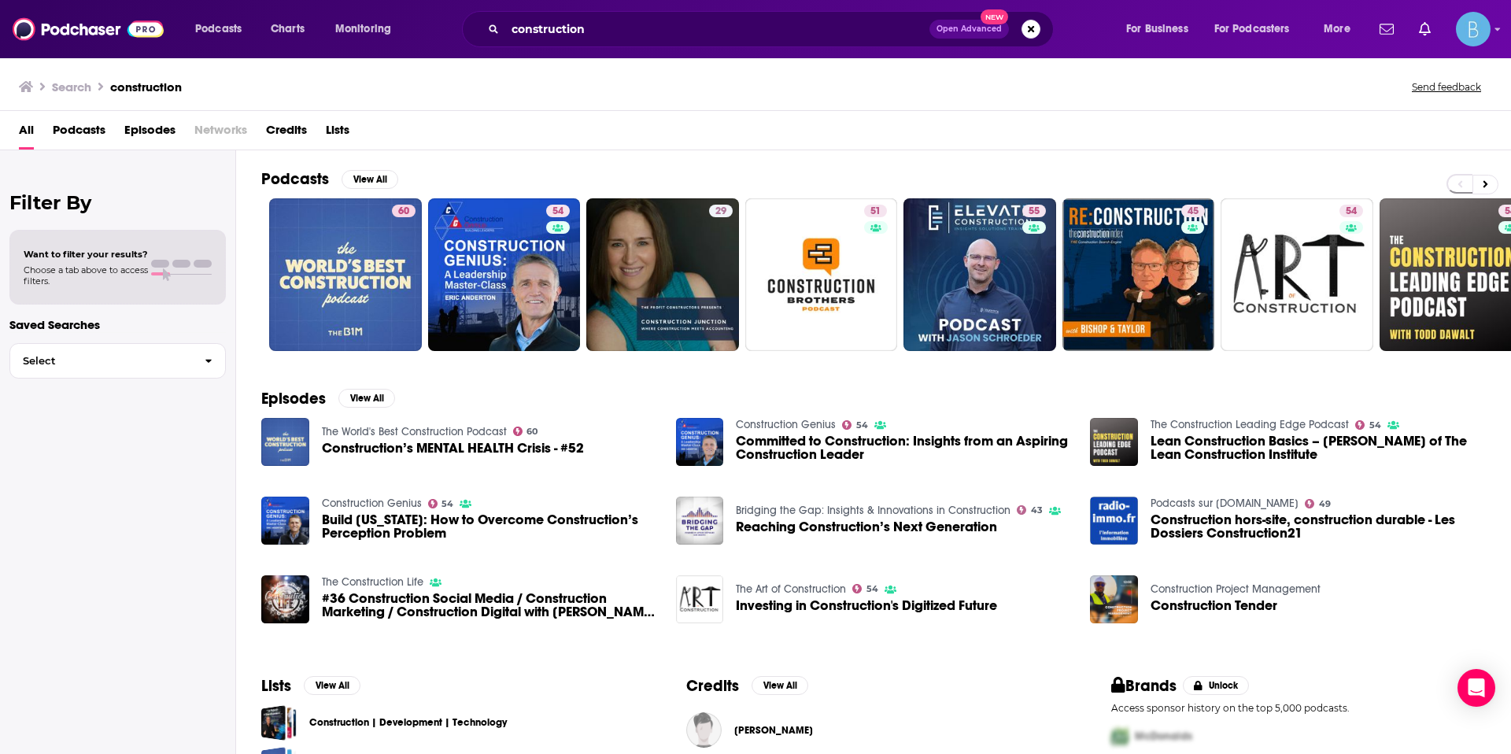
click at [75, 138] on span "Podcasts" at bounding box center [79, 133] width 53 height 32
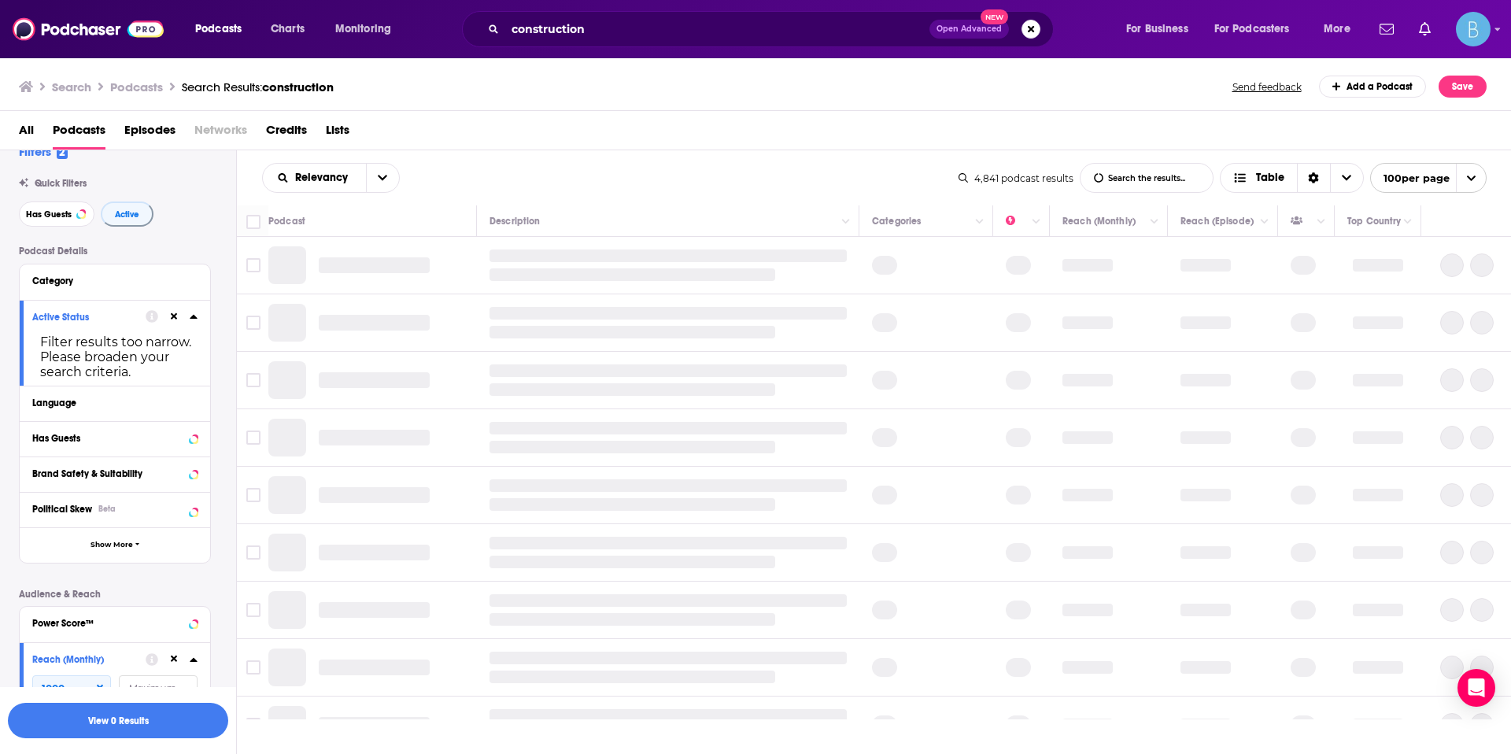
scroll to position [26, 0]
click at [172, 317] on icon at bounding box center [174, 315] width 7 height 7
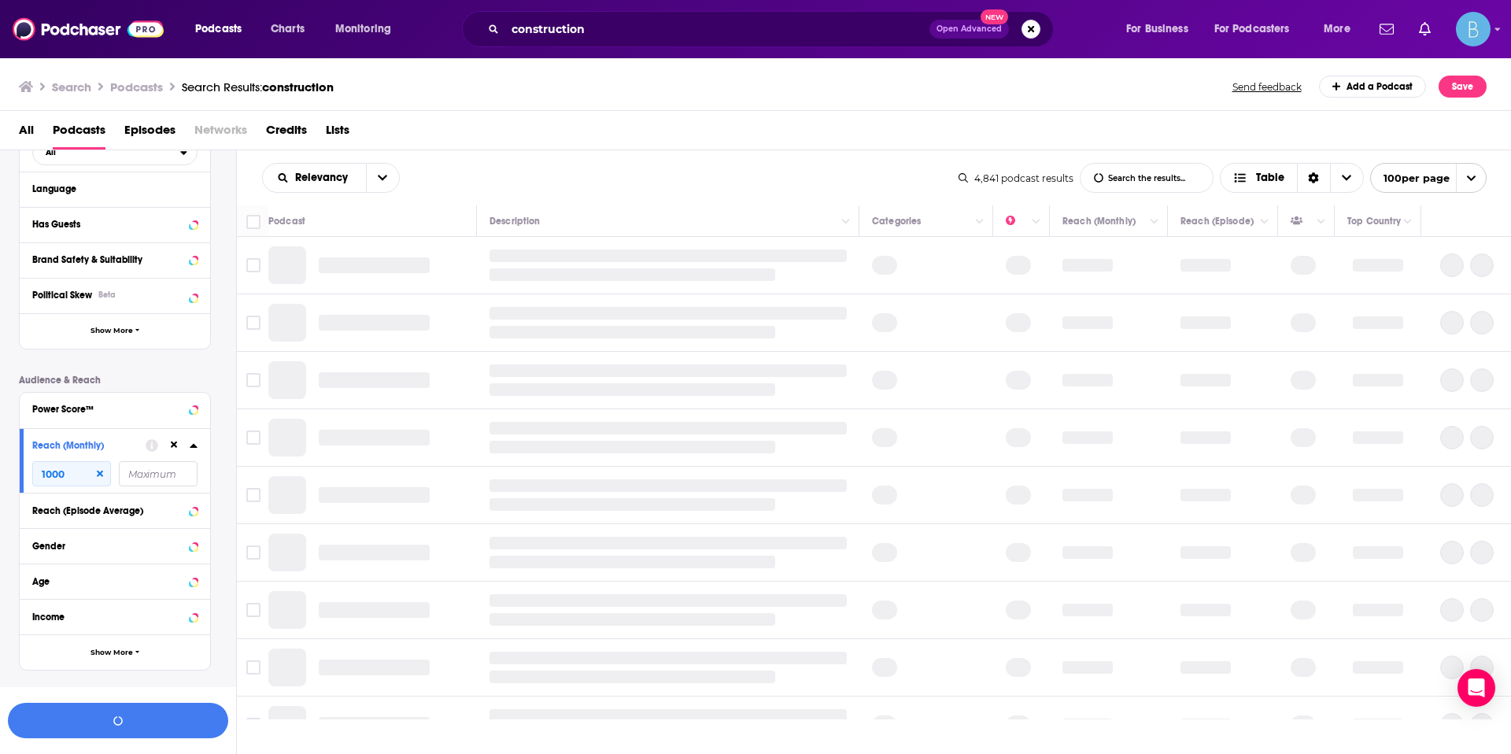
scroll to position [258, 0]
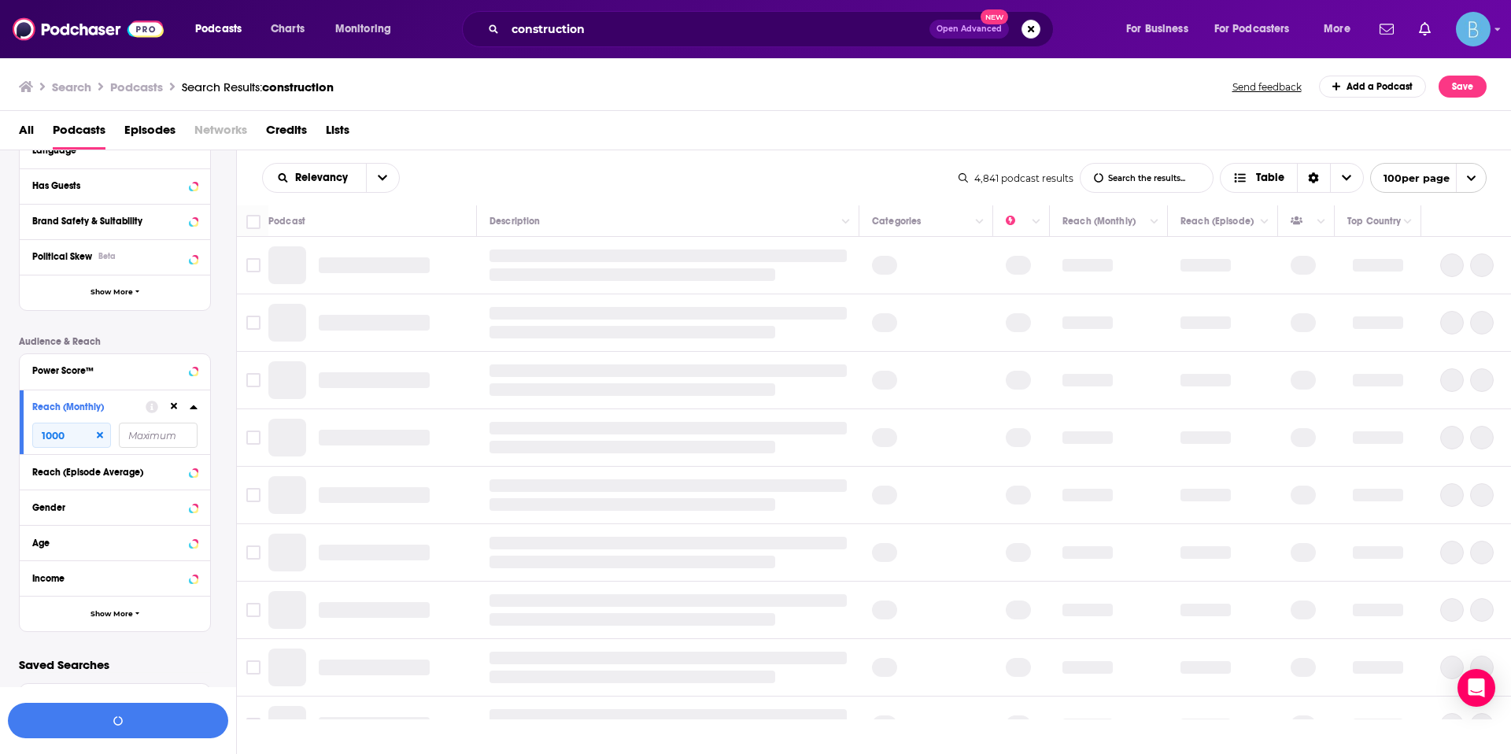
click at [176, 402] on icon at bounding box center [174, 406] width 7 height 10
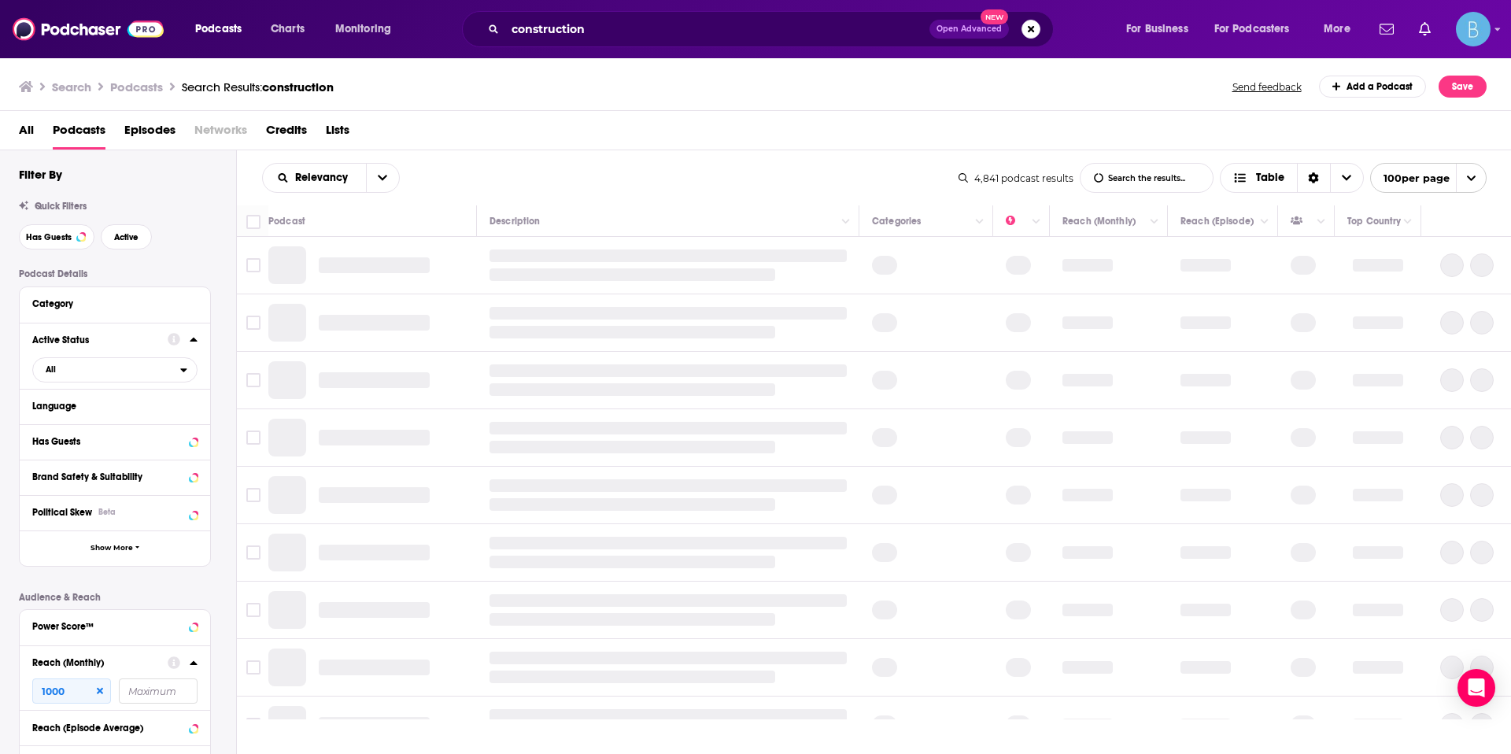
scroll to position [0, 0]
click at [141, 371] on span "All" at bounding box center [106, 371] width 147 height 20
click at [121, 415] on div "Active 790" at bounding box center [120, 424] width 176 height 26
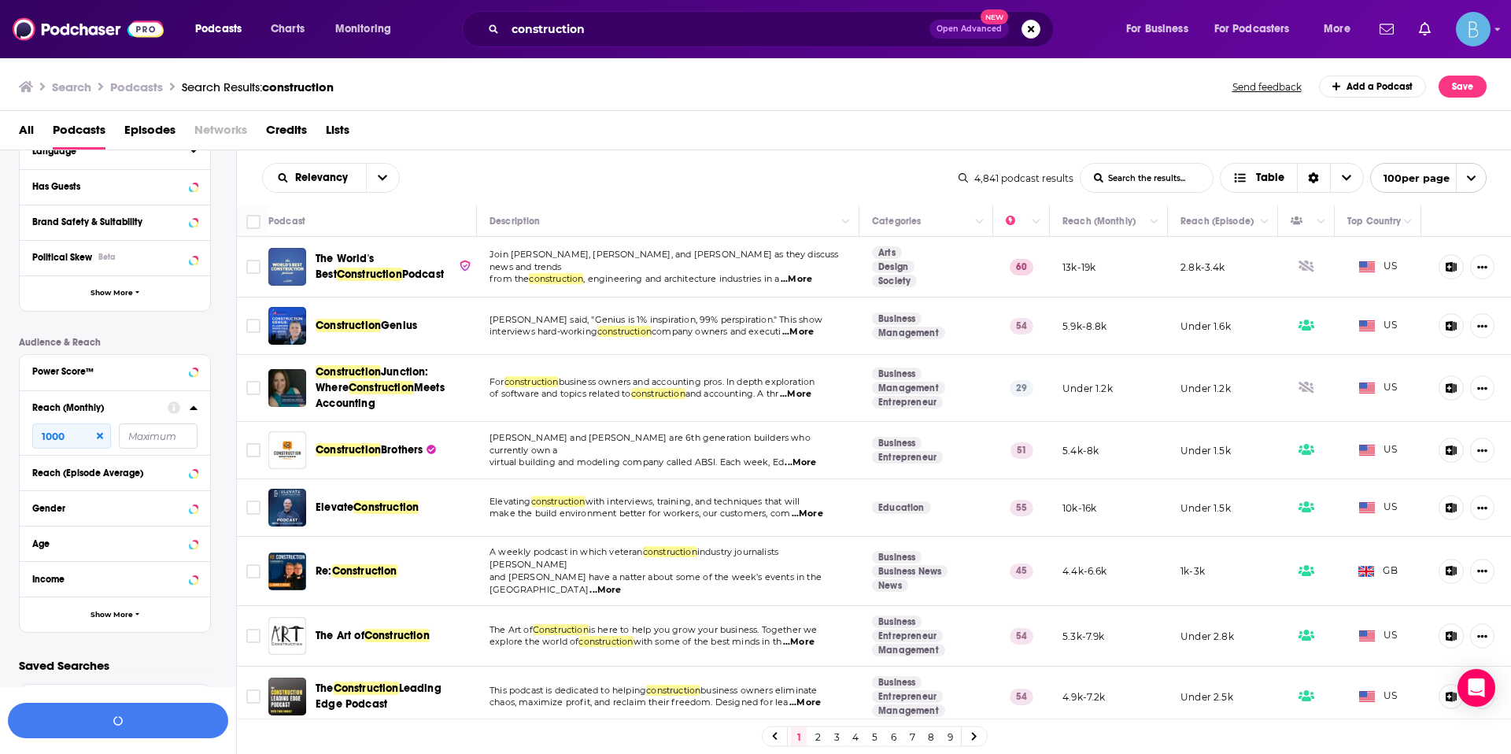
scroll to position [258, 0]
click at [135, 717] on button "View 790 Results" at bounding box center [118, 720] width 220 height 35
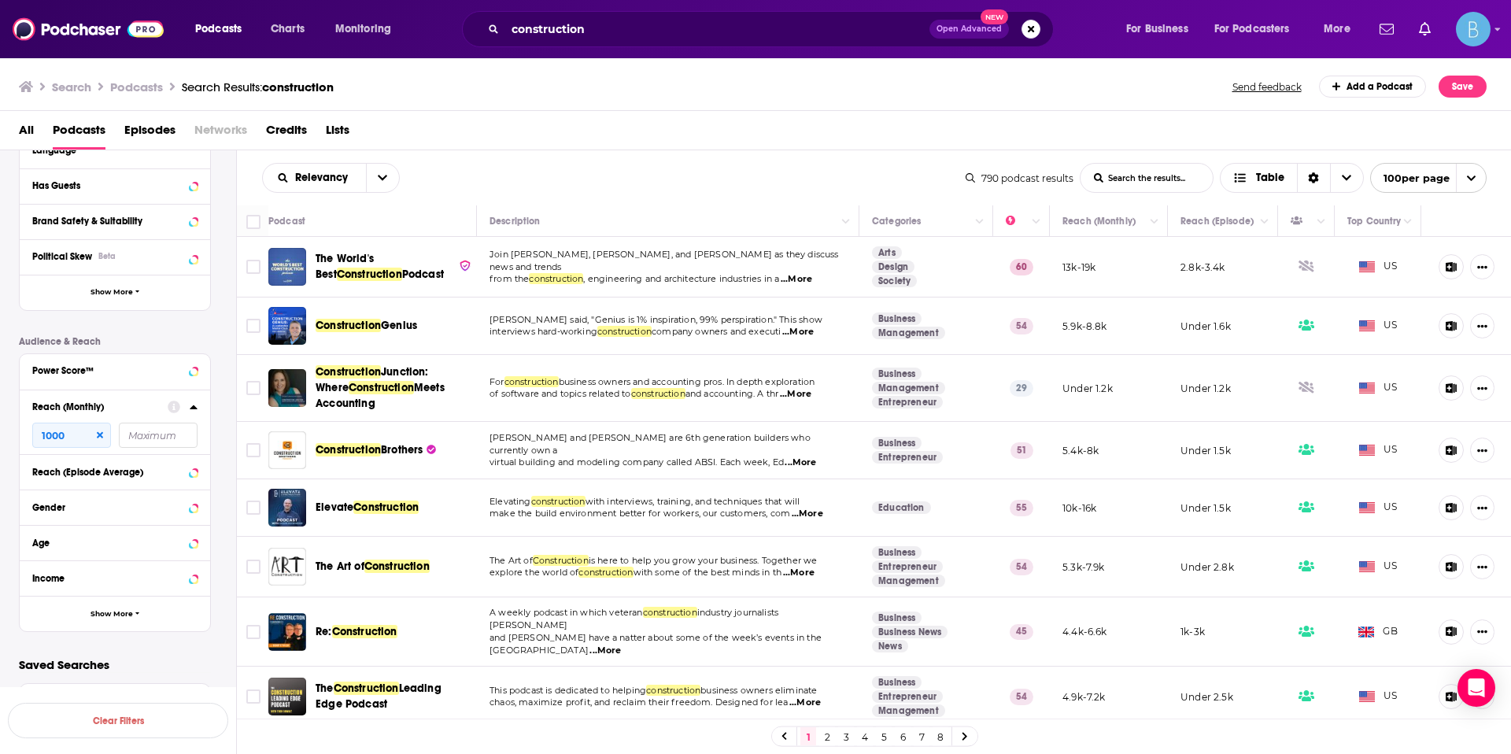
click at [797, 275] on span "...More" at bounding box center [796, 279] width 31 height 13
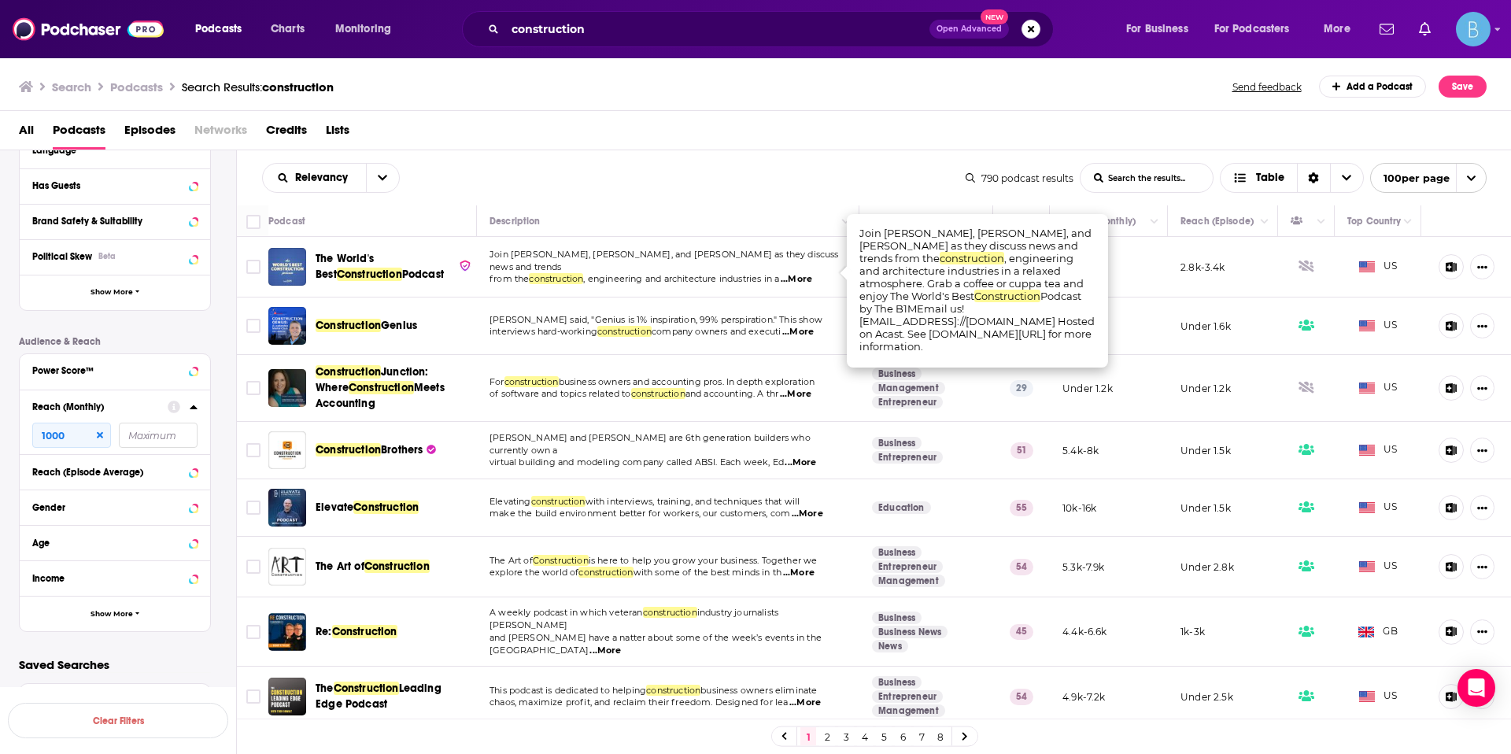
click at [814, 328] on span "...More" at bounding box center [797, 332] width 31 height 13
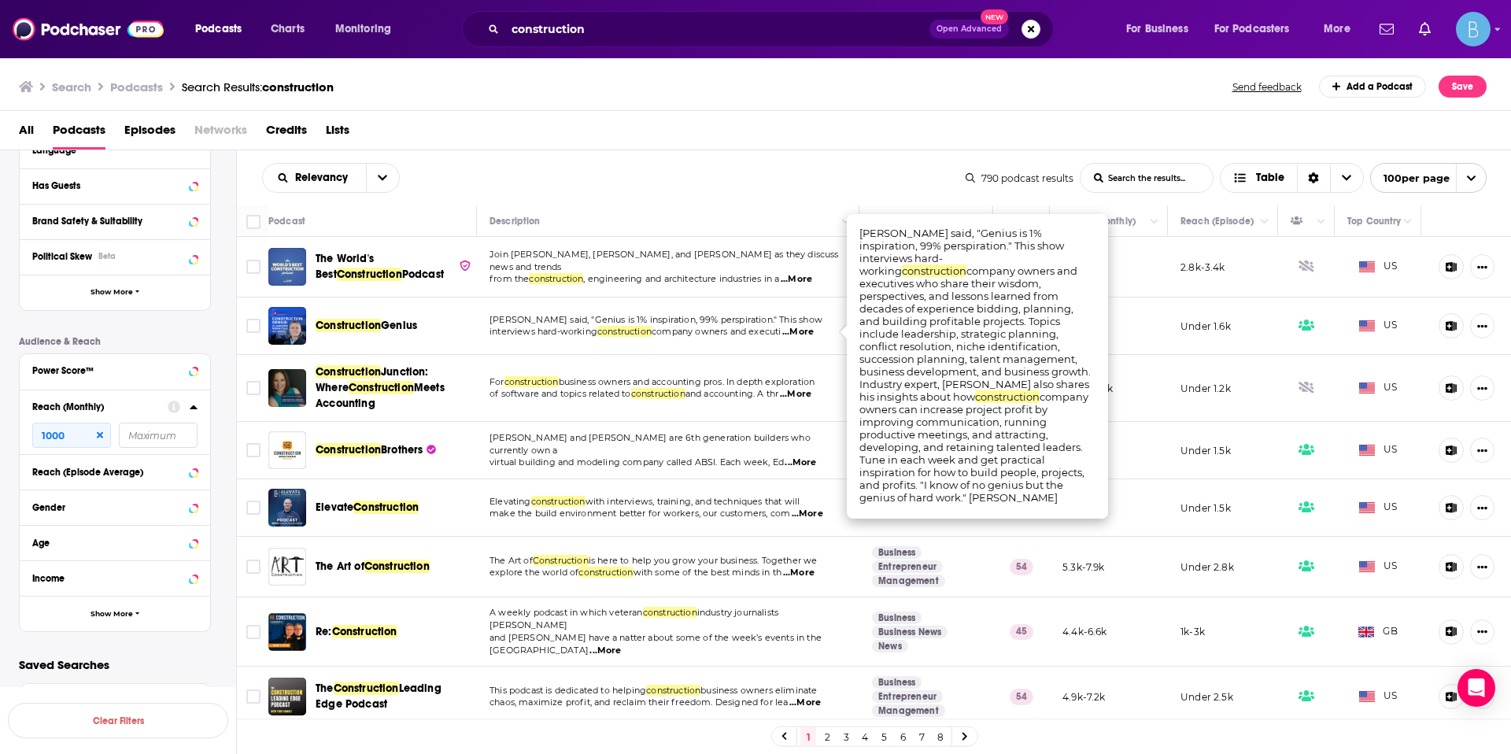
click at [775, 406] on td "For construction business owners and accounting pros. In depth exploration of s…" at bounding box center [668, 388] width 382 height 67
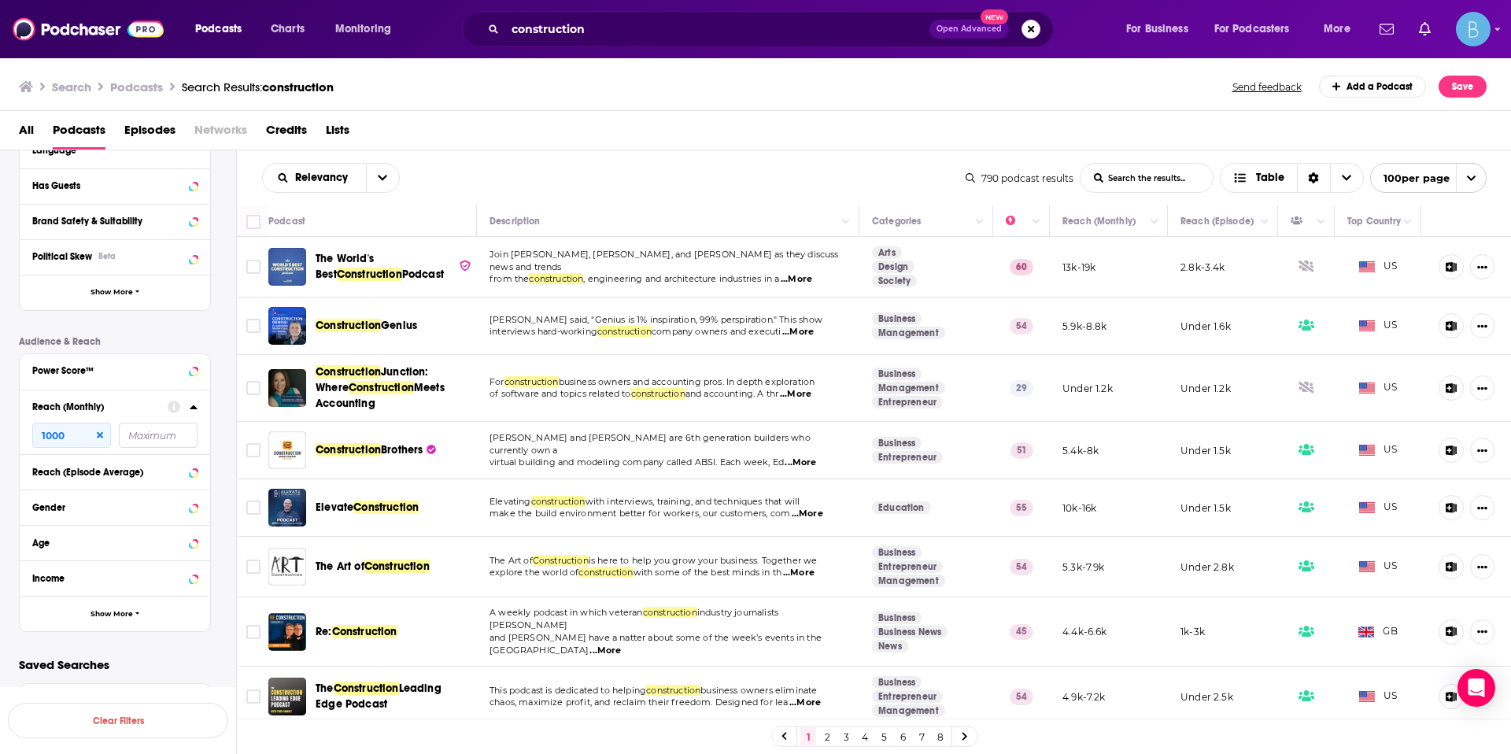
click at [779, 397] on span "and accounting. A thr" at bounding box center [732, 393] width 94 height 11
click at [779, 399] on span "and accounting. A thr" at bounding box center [732, 393] width 94 height 11
click at [810, 398] on span "...More" at bounding box center [795, 394] width 31 height 13
click at [806, 461] on span "...More" at bounding box center [799, 462] width 31 height 13
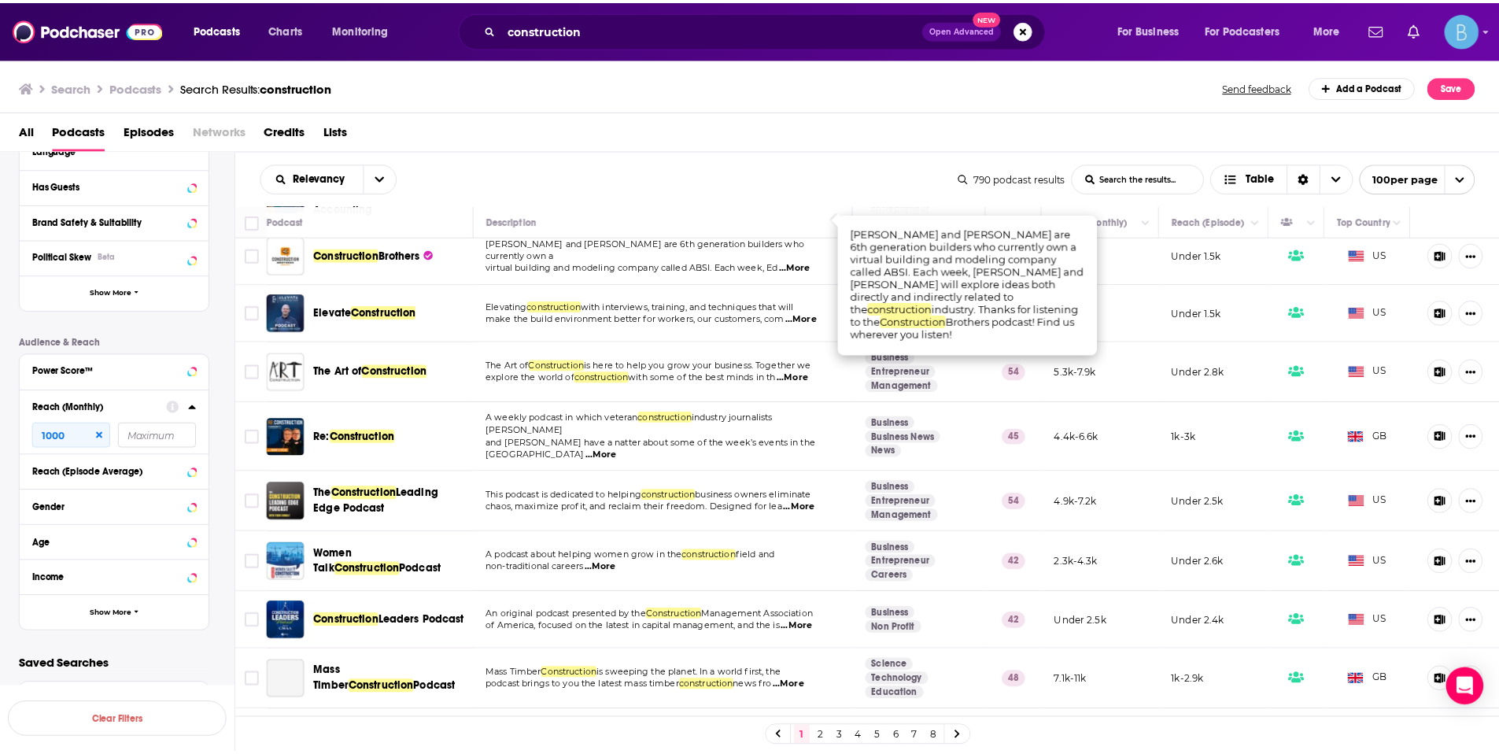
scroll to position [238, 0]
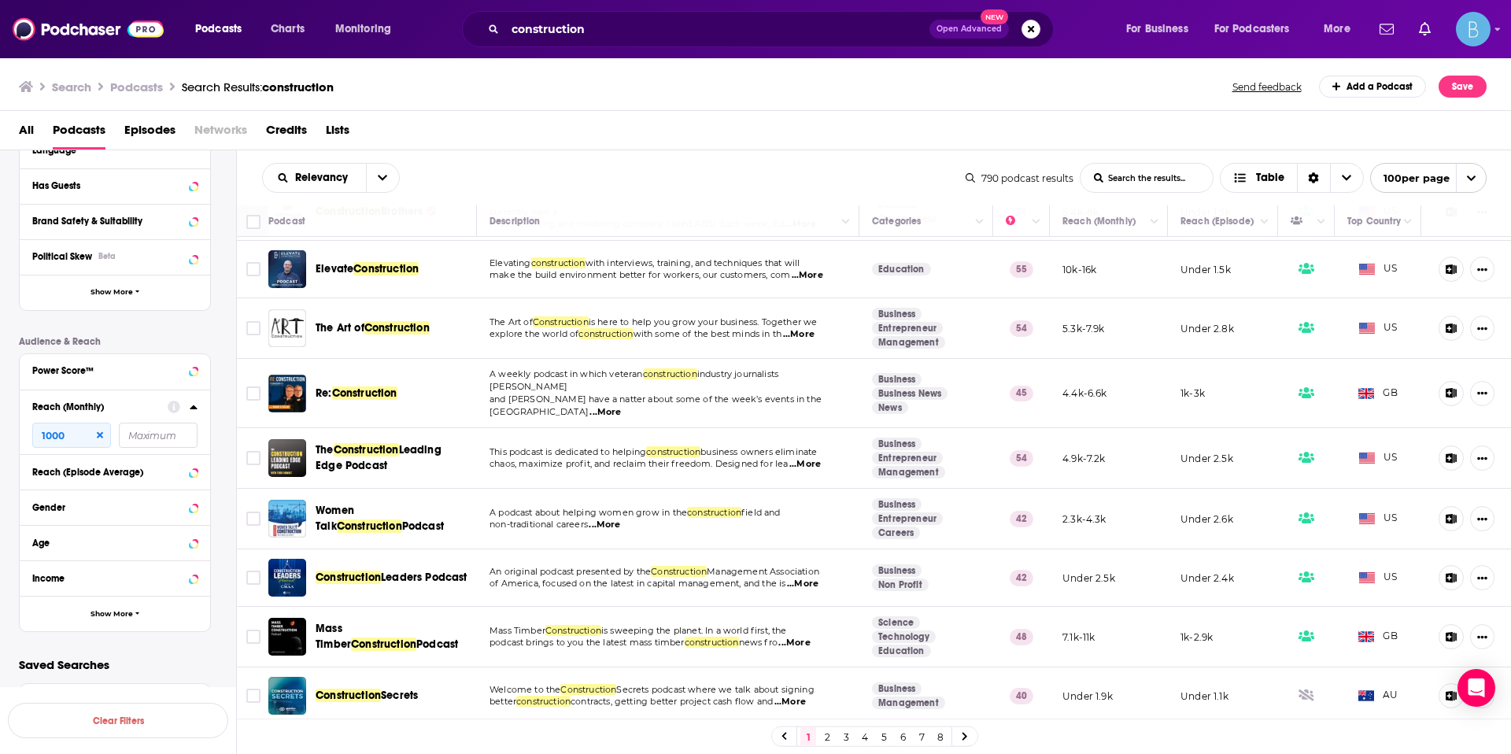
click at [803, 279] on span "...More" at bounding box center [807, 275] width 31 height 13
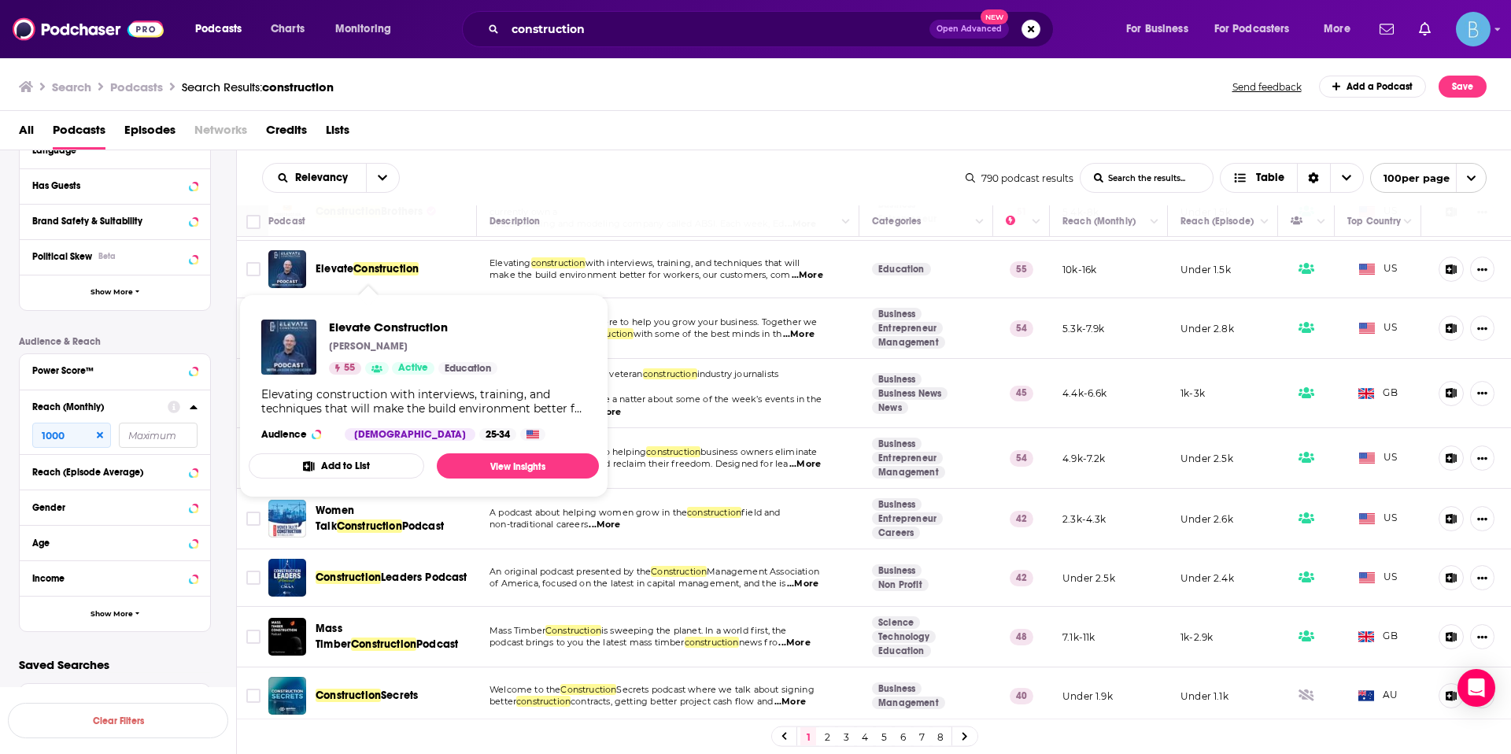
click at [371, 262] on span "Construction" at bounding box center [385, 268] width 65 height 13
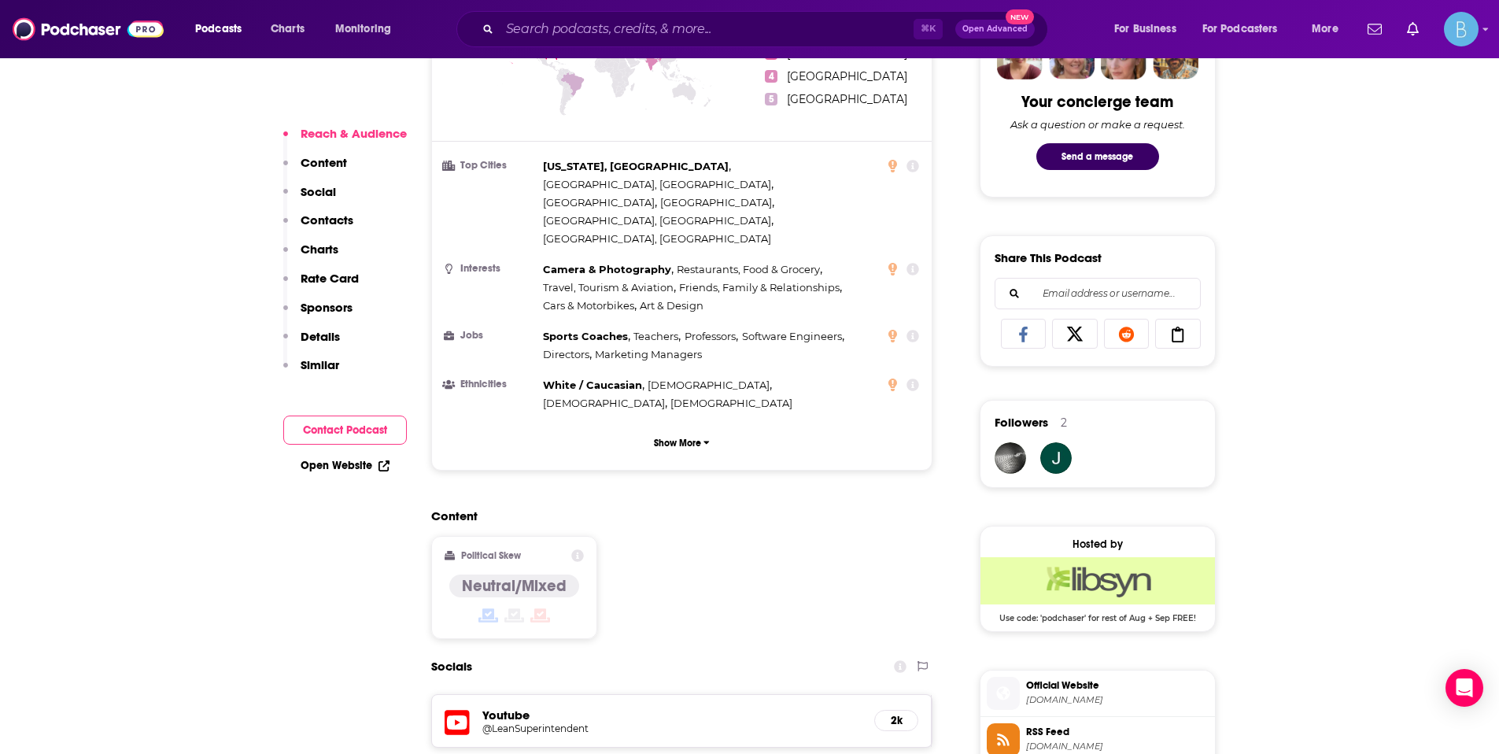
scroll to position [1094, 0]
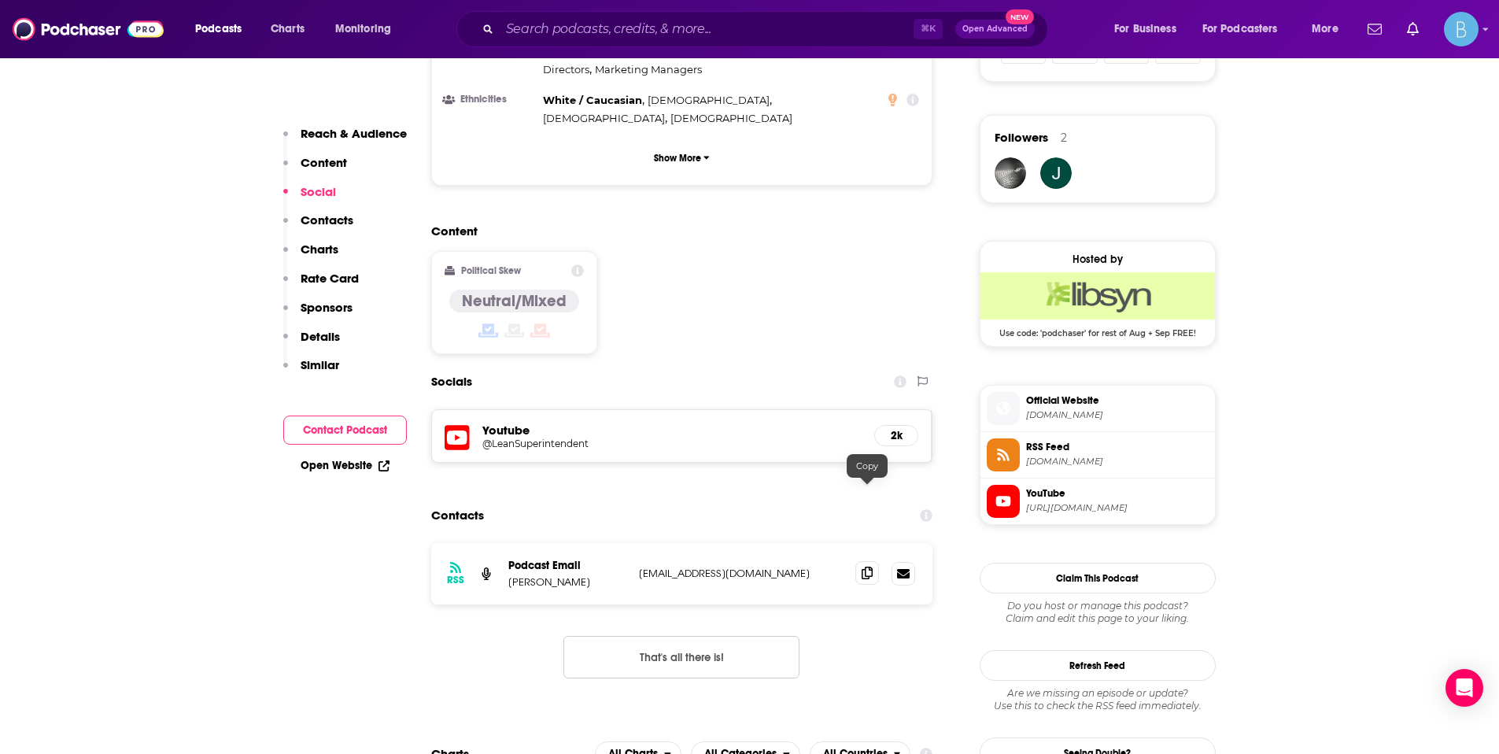
click at [862, 567] on icon at bounding box center [867, 573] width 11 height 13
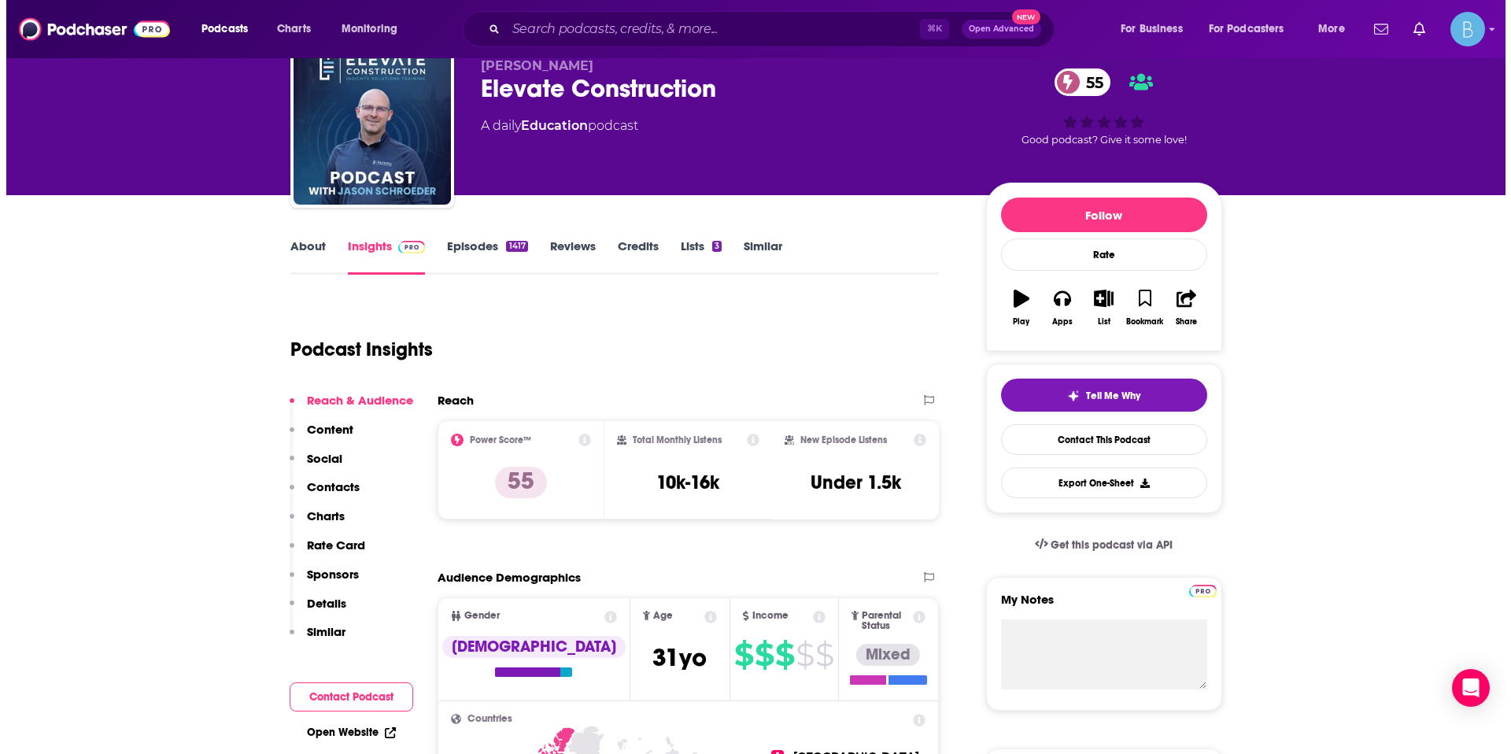
scroll to position [0, 0]
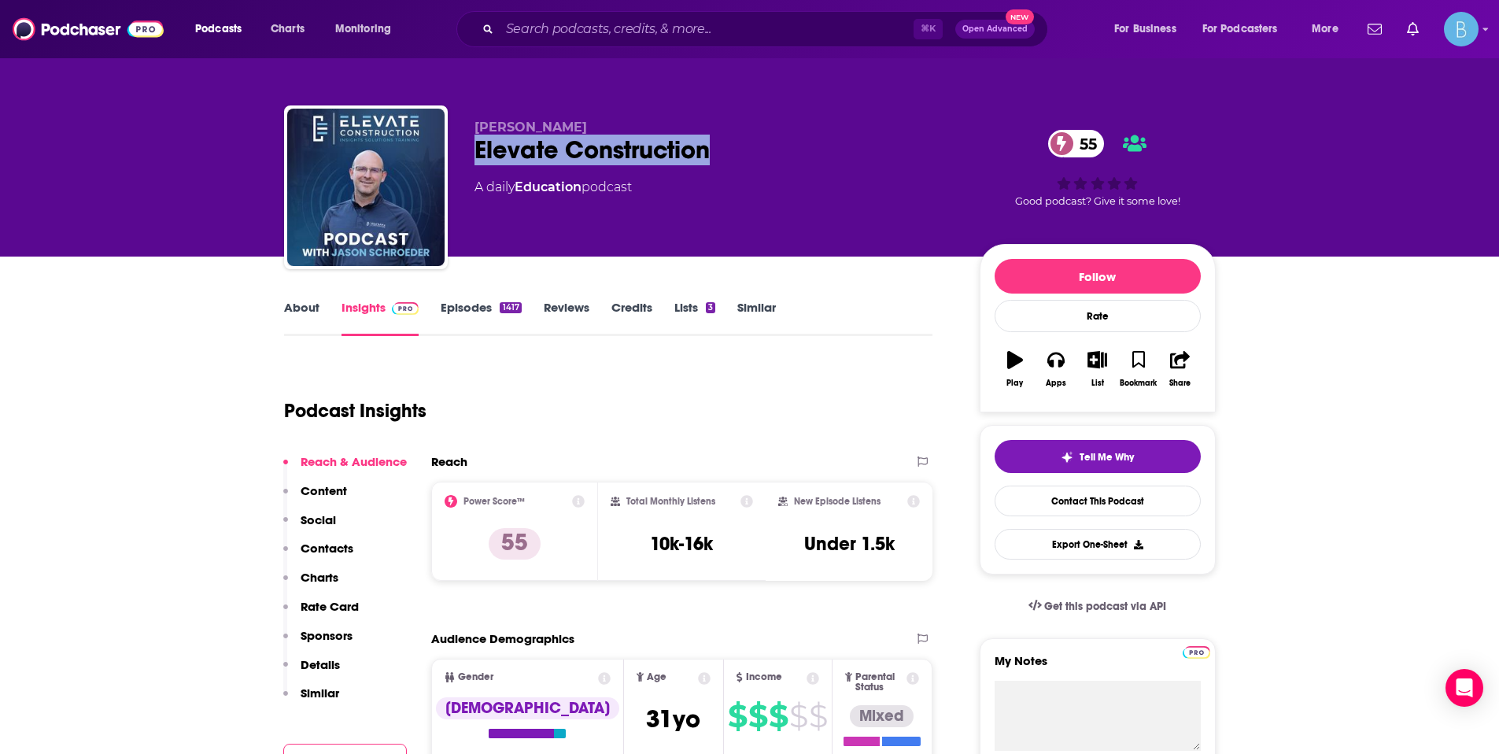
drag, startPoint x: 729, startPoint y: 147, endPoint x: 473, endPoint y: 152, distance: 256.6
click at [474, 152] on div "Elevate Construction 55" at bounding box center [714, 150] width 480 height 31
copy h2 "Elevate Construction"
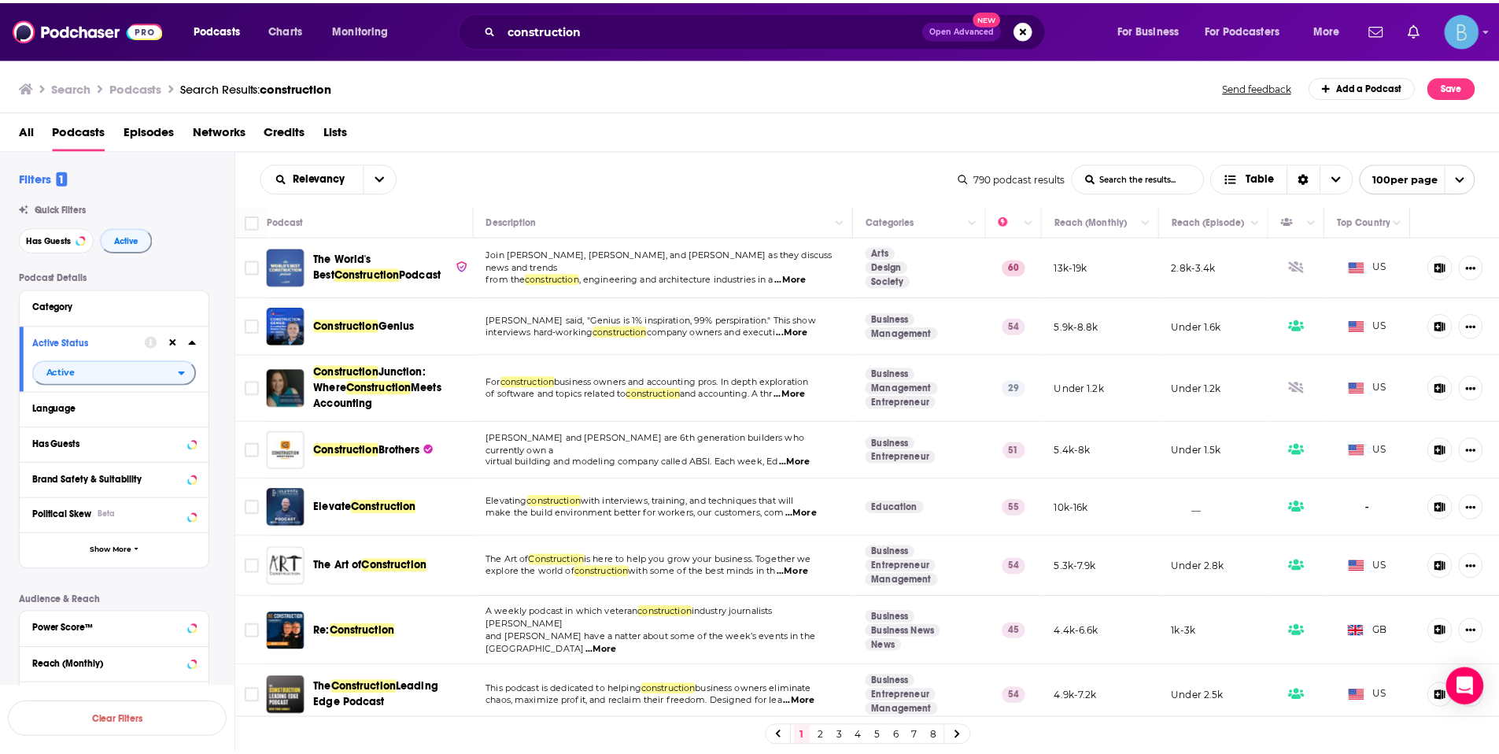
scroll to position [318, 0]
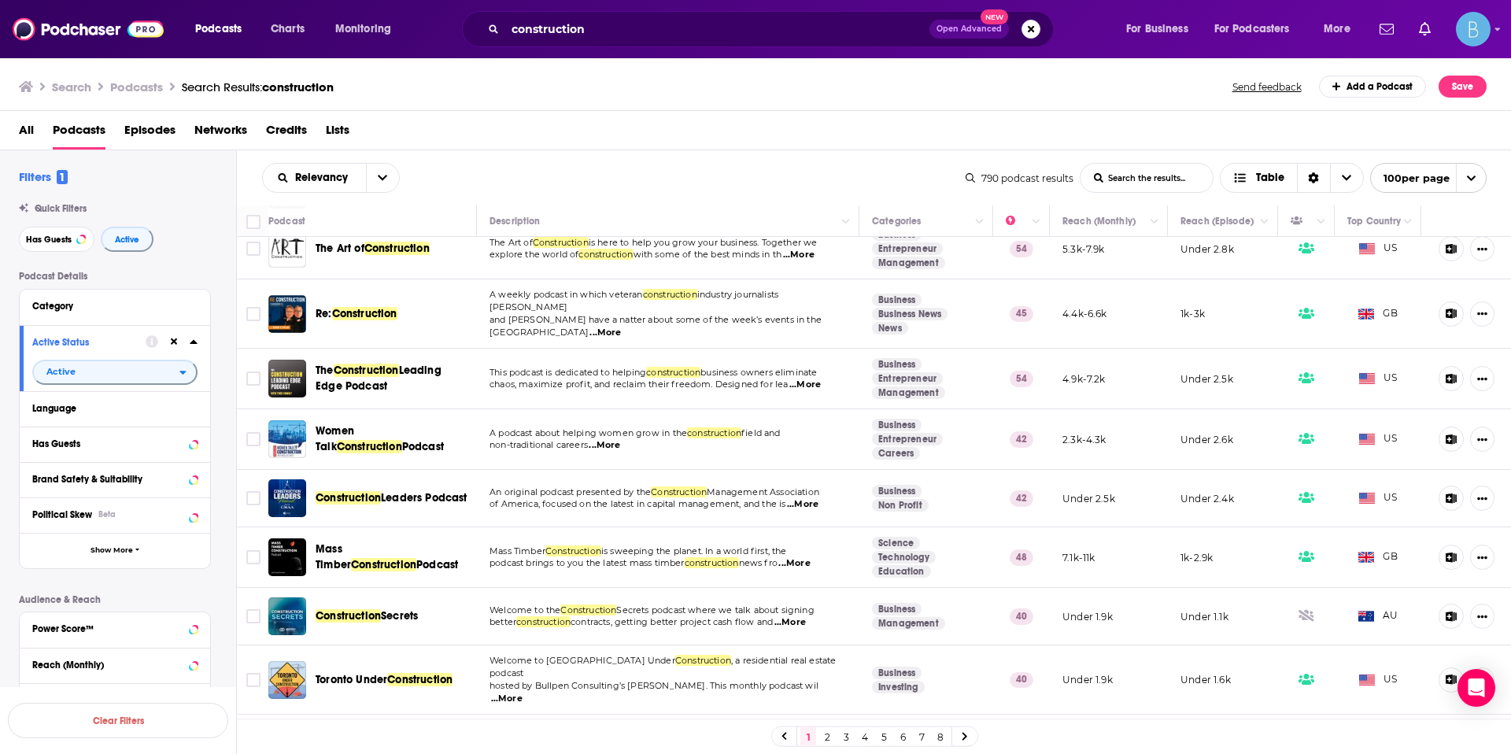
click at [814, 256] on span "...More" at bounding box center [798, 255] width 31 height 13
click at [799, 378] on span "...More" at bounding box center [804, 384] width 31 height 13
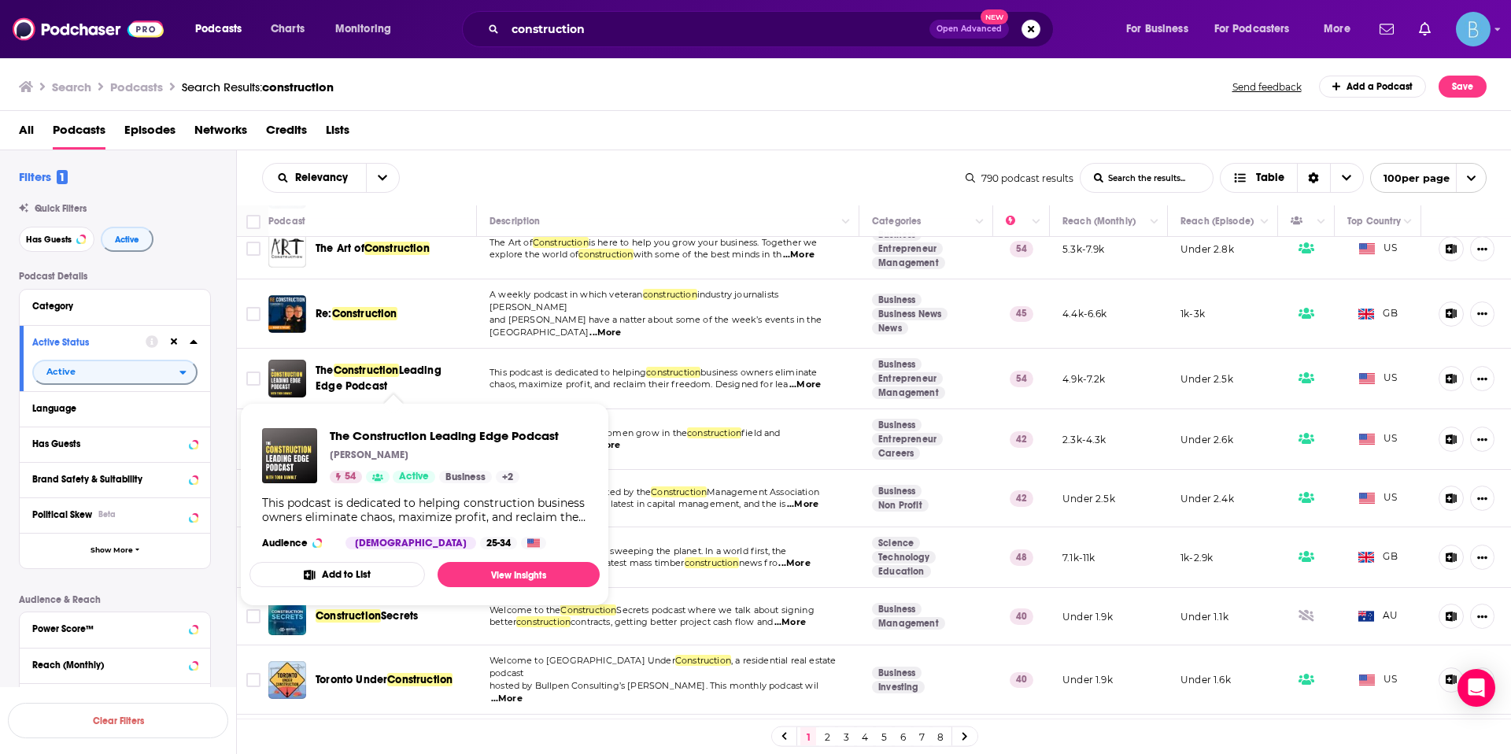
click at [377, 364] on span "Construction" at bounding box center [366, 370] width 65 height 13
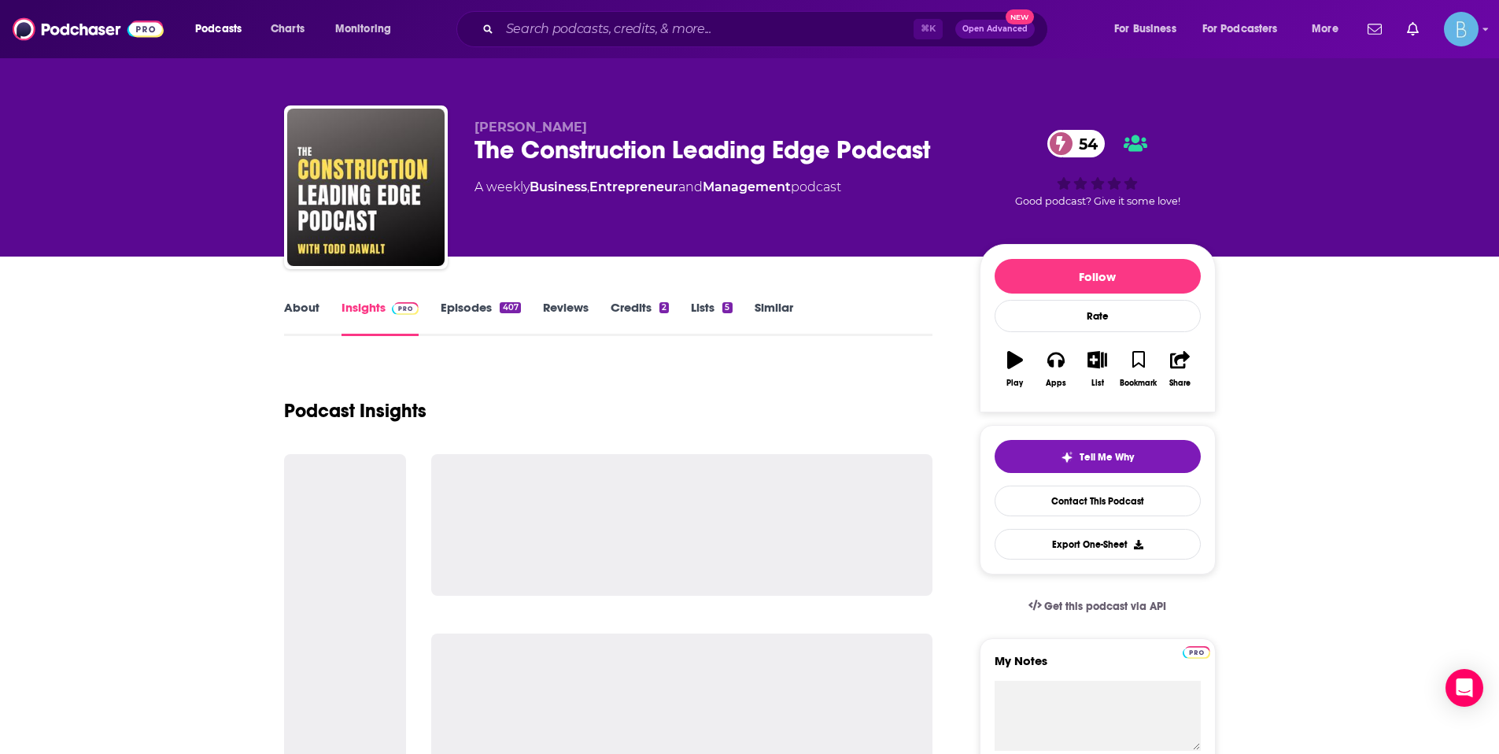
click at [467, 300] on link "Episodes 407" at bounding box center [480, 318] width 79 height 36
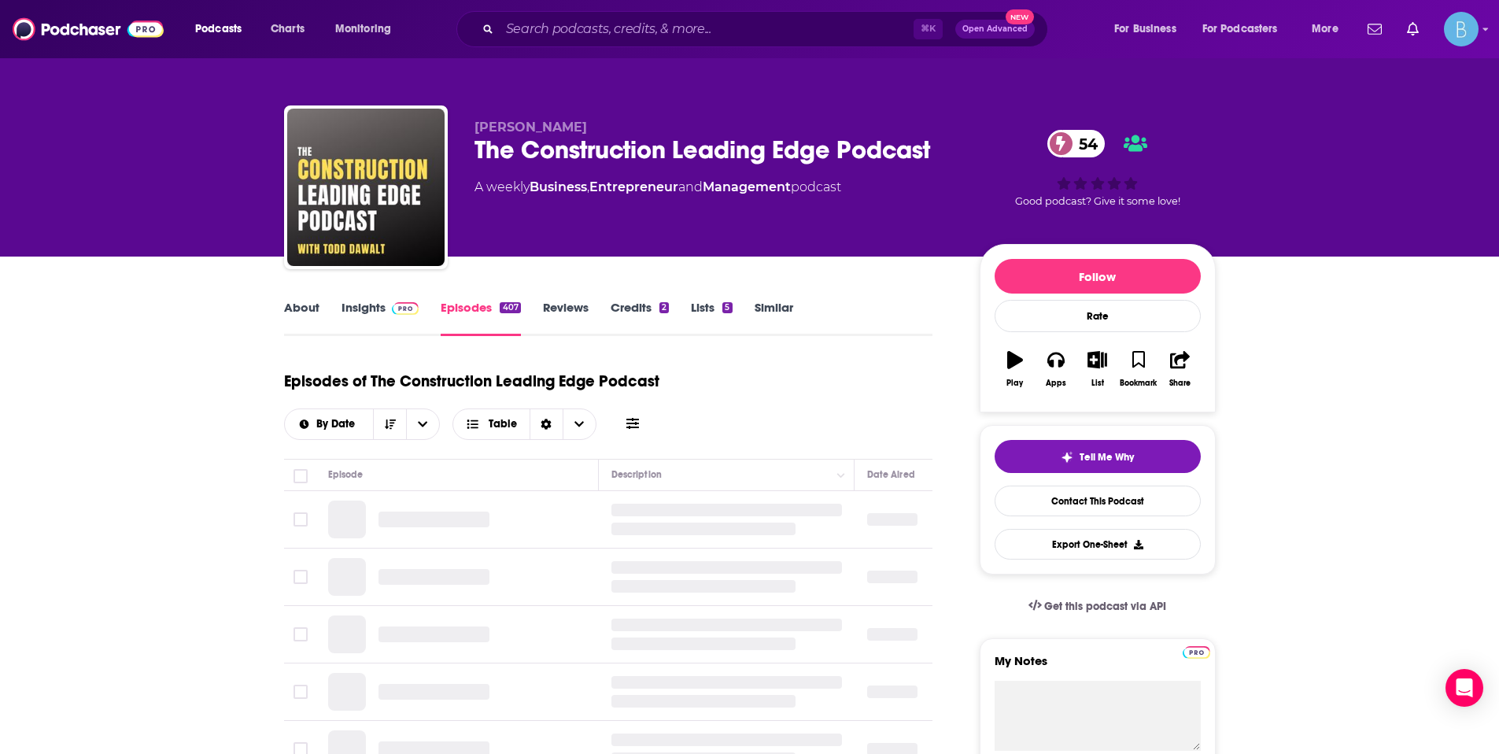
click at [393, 310] on img at bounding box center [406, 308] width 28 height 13
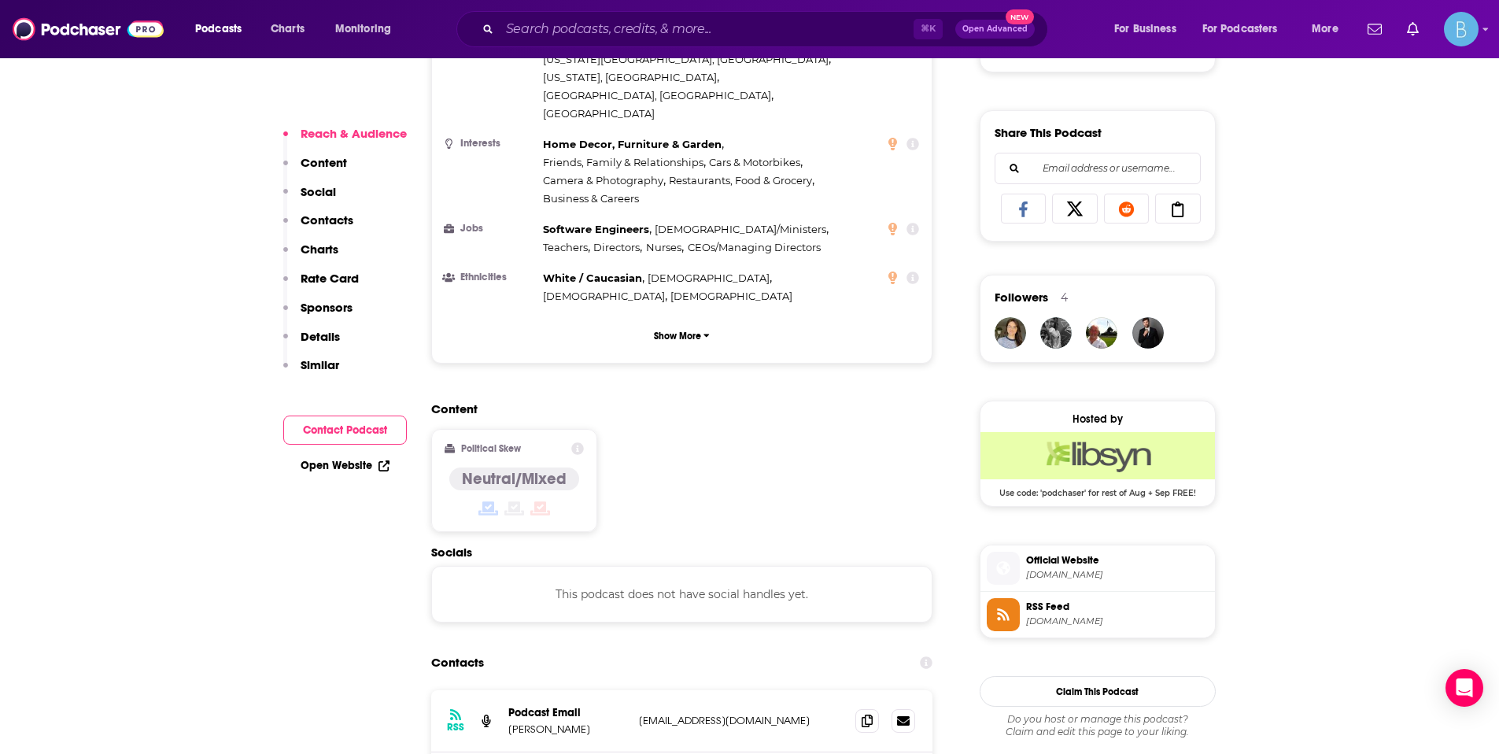
scroll to position [937, 0]
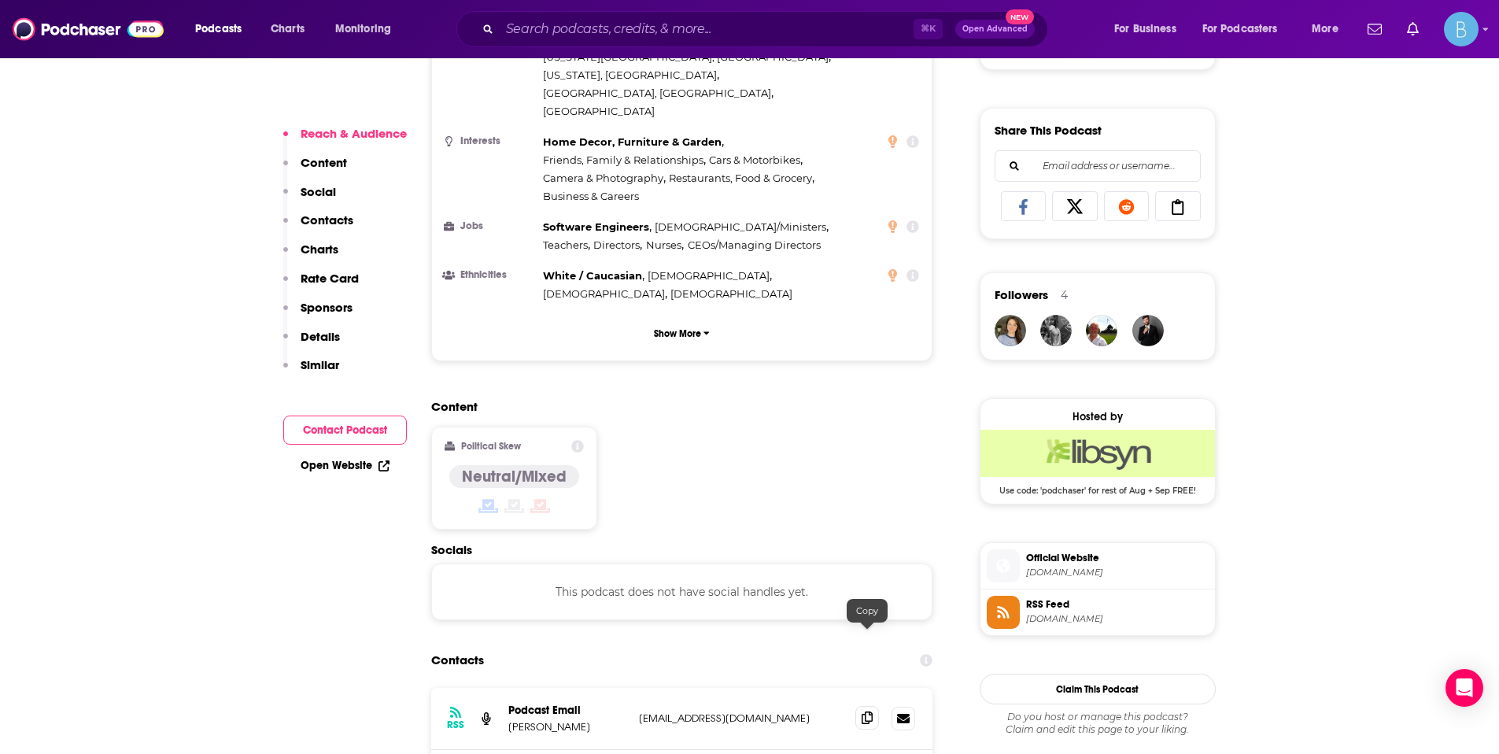
click at [862, 711] on icon at bounding box center [867, 717] width 11 height 13
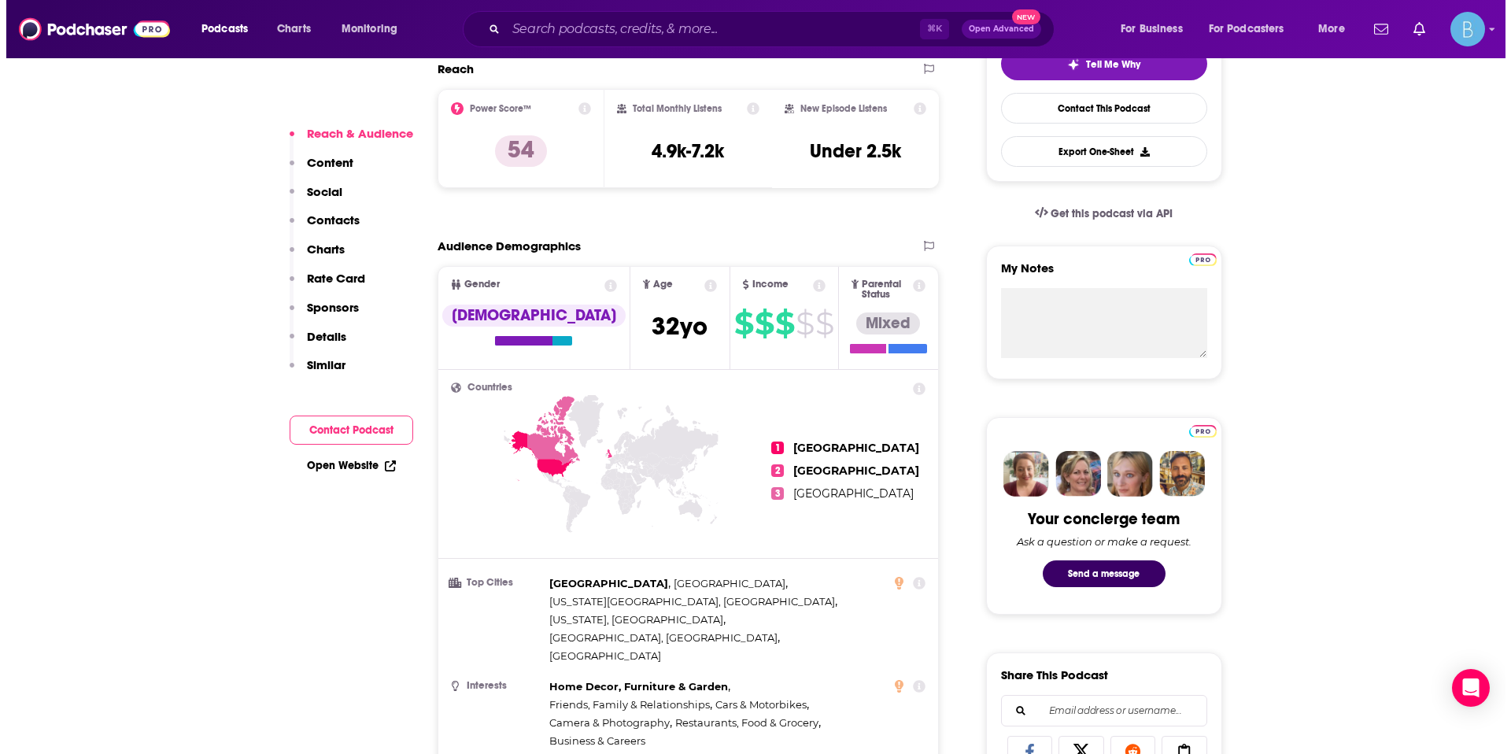
scroll to position [0, 0]
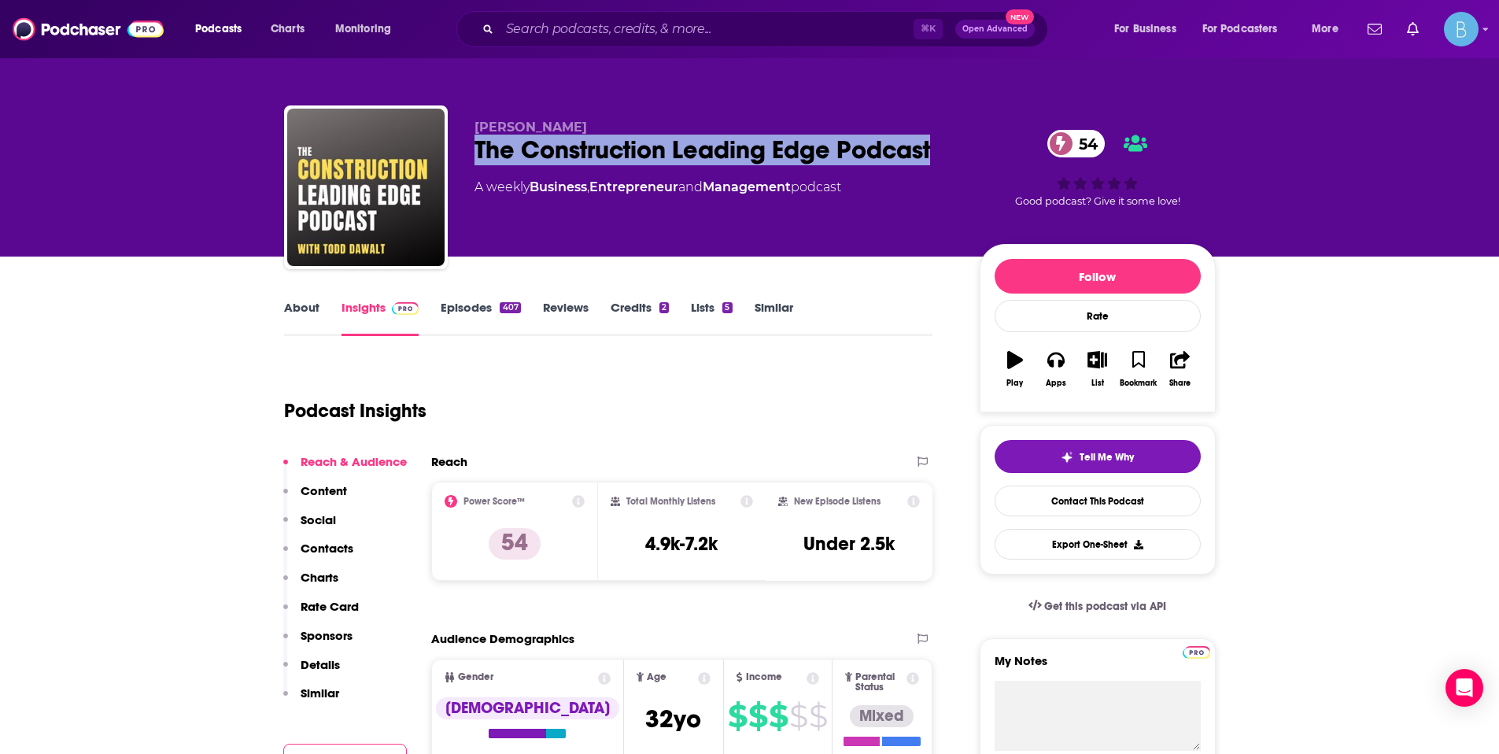
drag, startPoint x: 469, startPoint y: 153, endPoint x: 946, endPoint y: 156, distance: 476.8
click at [946, 156] on div "Todd Dawalt The Construction Leading Edge Podcast 54 A weekly Business , Entrep…" at bounding box center [750, 190] width 932 height 170
copy h2 "The Construction Leading Edge Podcast"
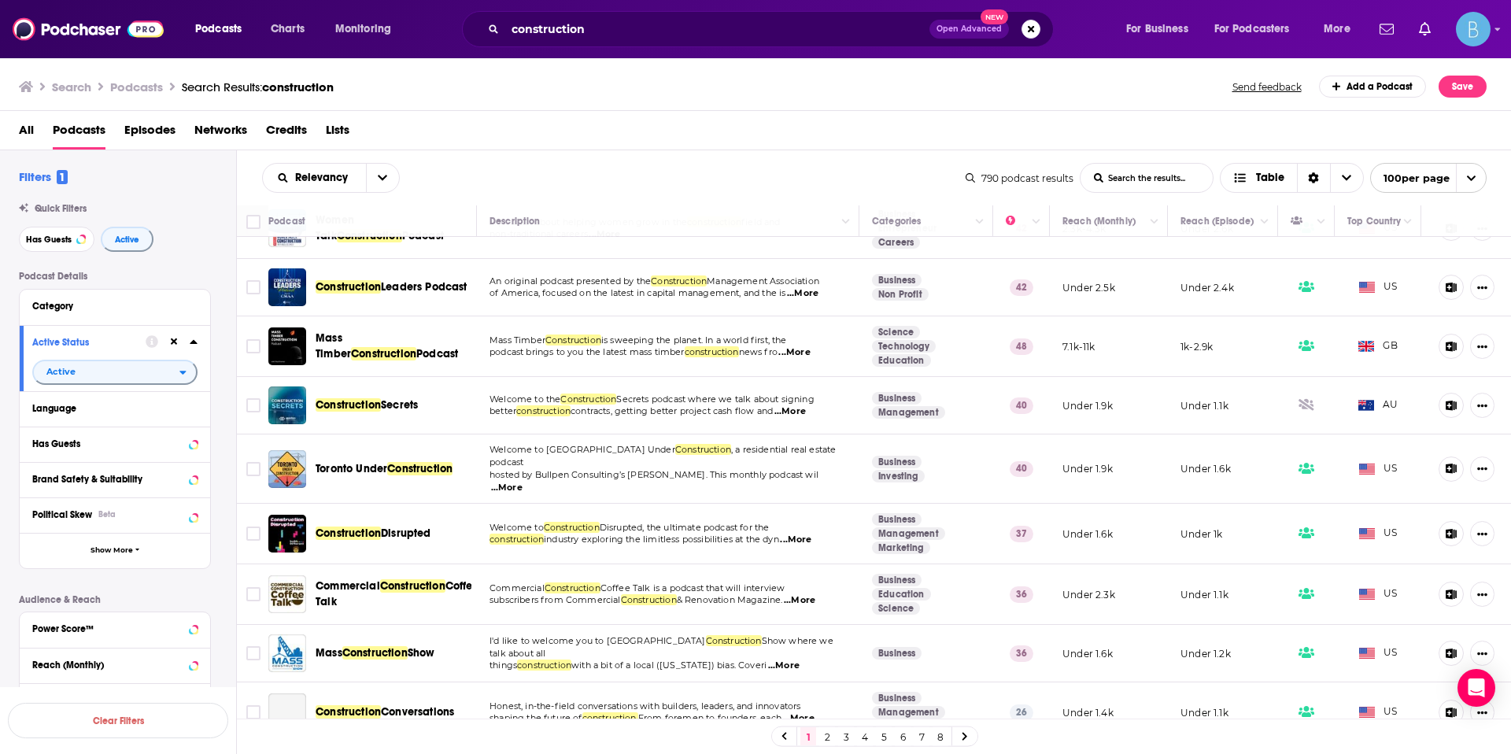
scroll to position [553, 0]
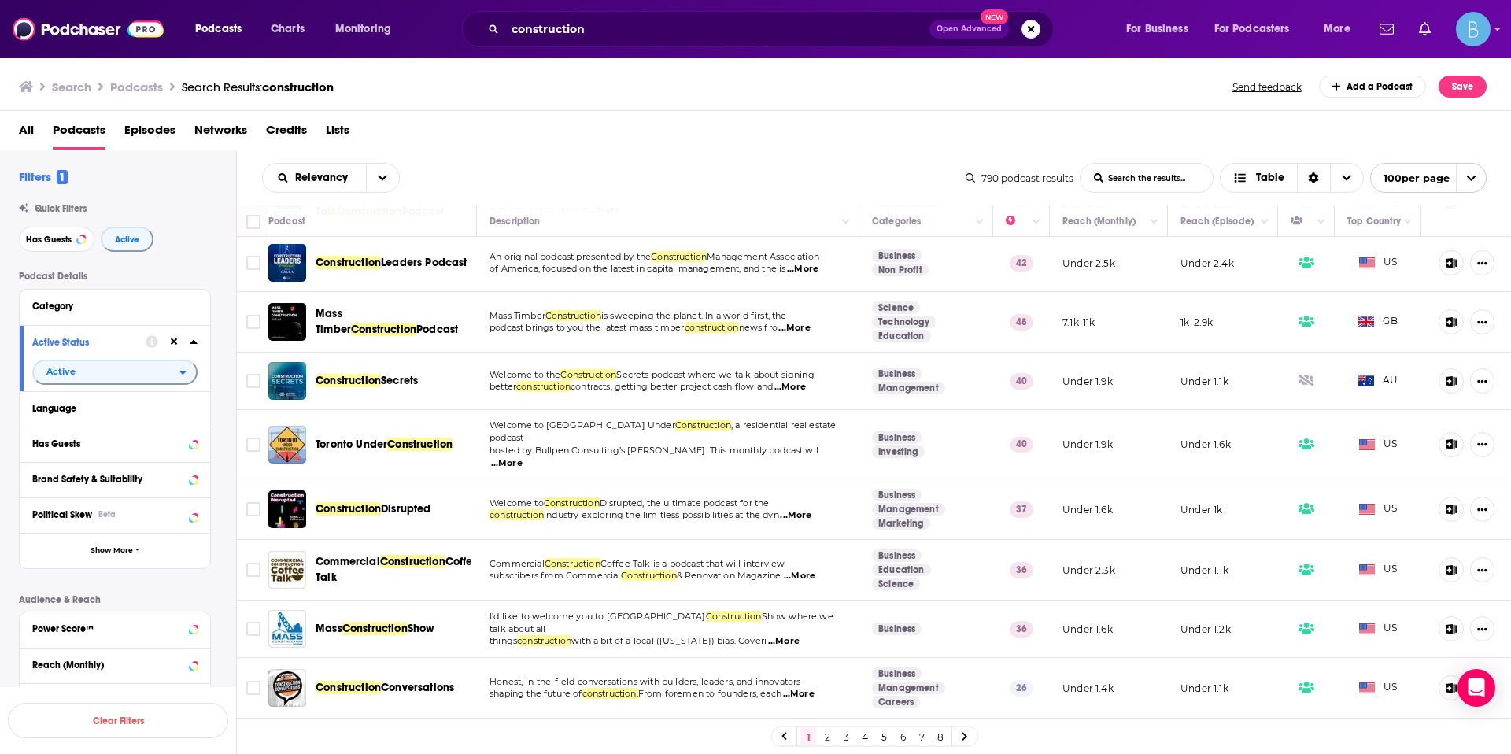
click at [811, 509] on span "...More" at bounding box center [795, 515] width 31 height 13
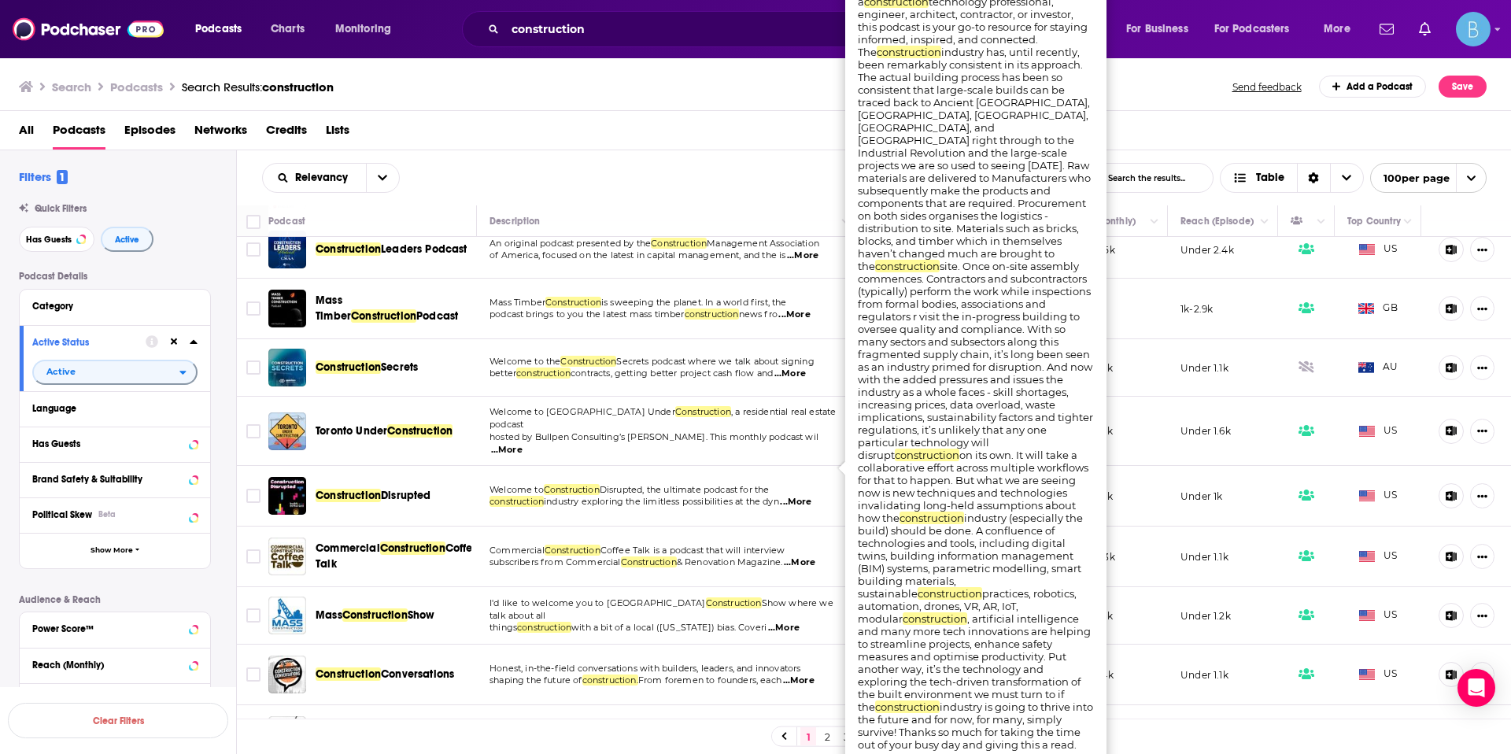
scroll to position [581, 0]
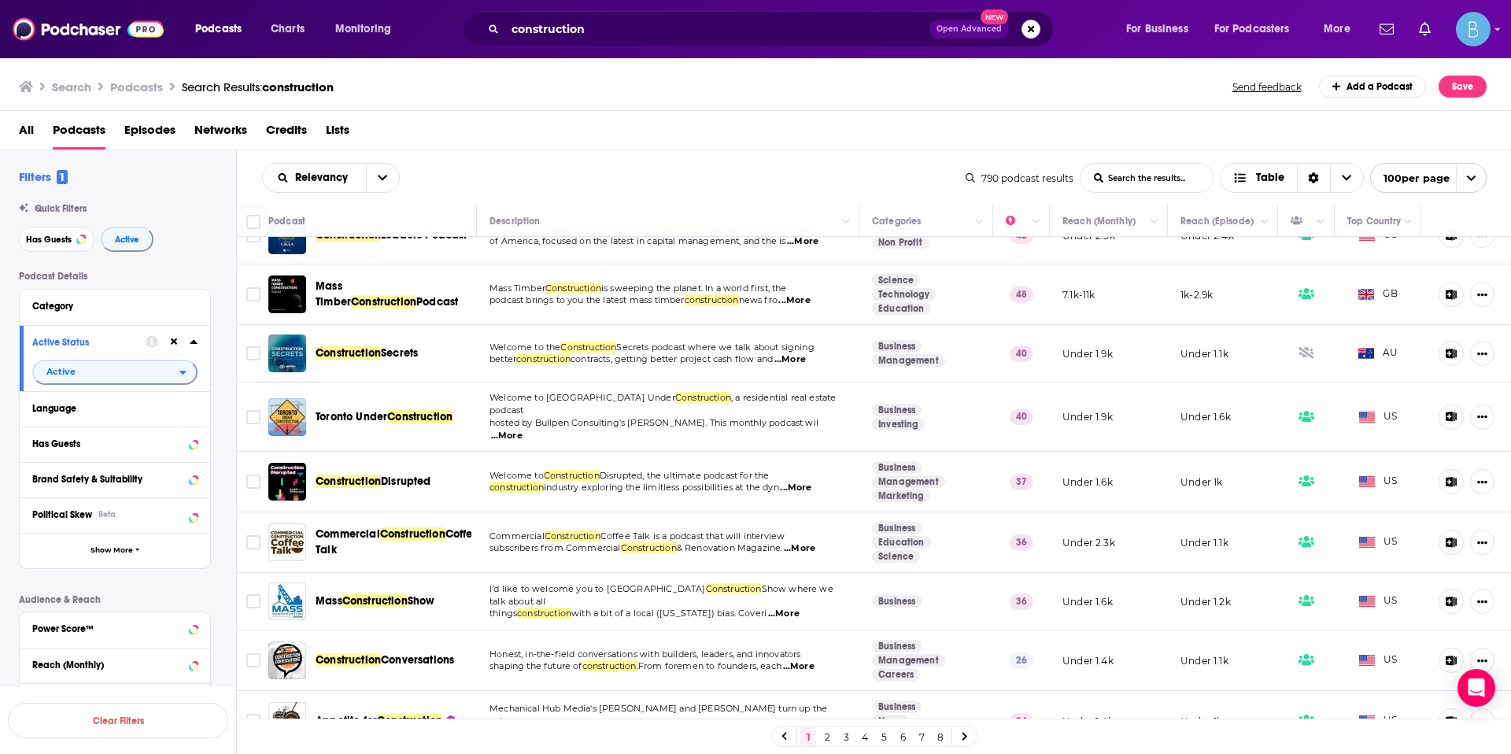
click at [740, 542] on span "& Renovation Magazine." at bounding box center [730, 547] width 106 height 11
click at [815, 542] on span "...More" at bounding box center [799, 548] width 31 height 13
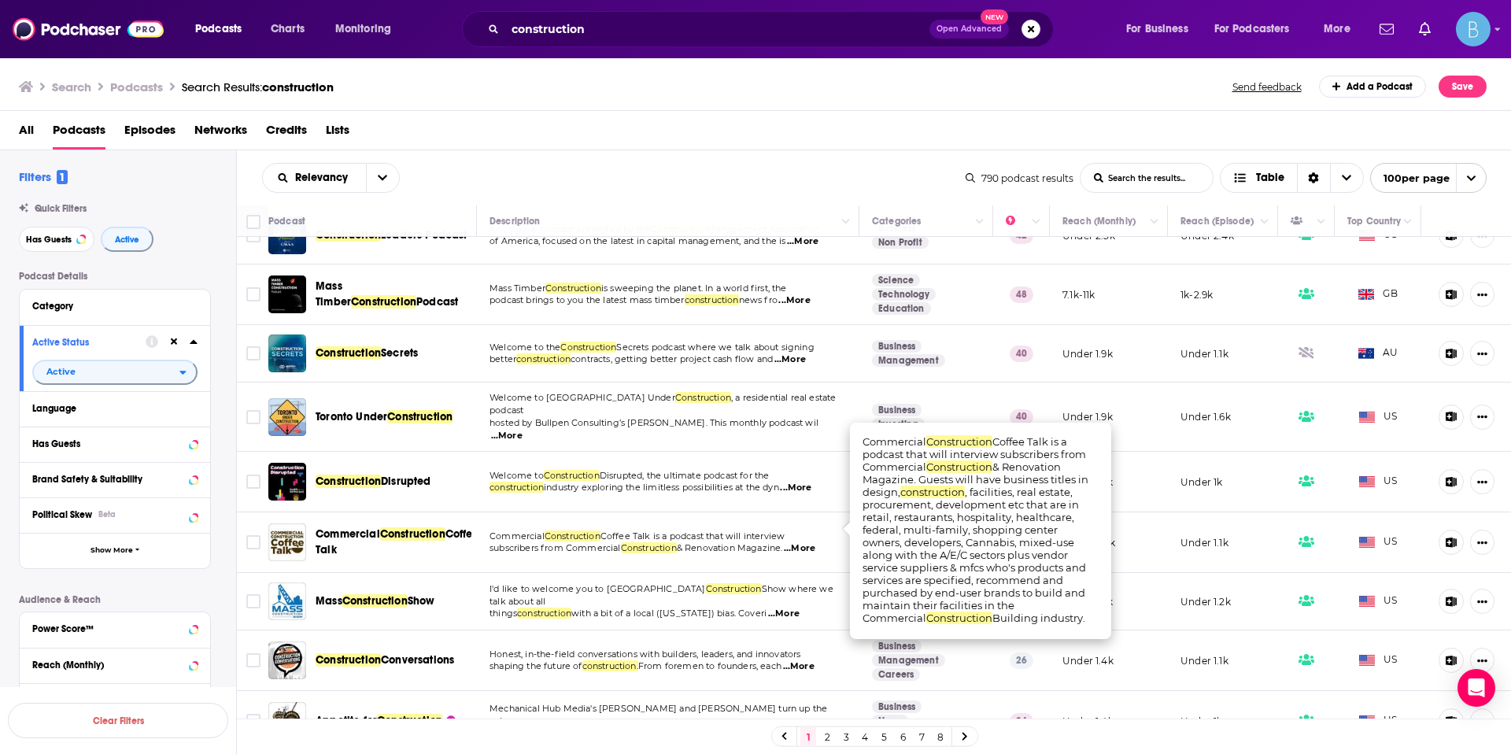
click at [711, 648] on span "Honest, in-the-field conversations with builders, leaders, and innovators" at bounding box center [645, 653] width 312 height 11
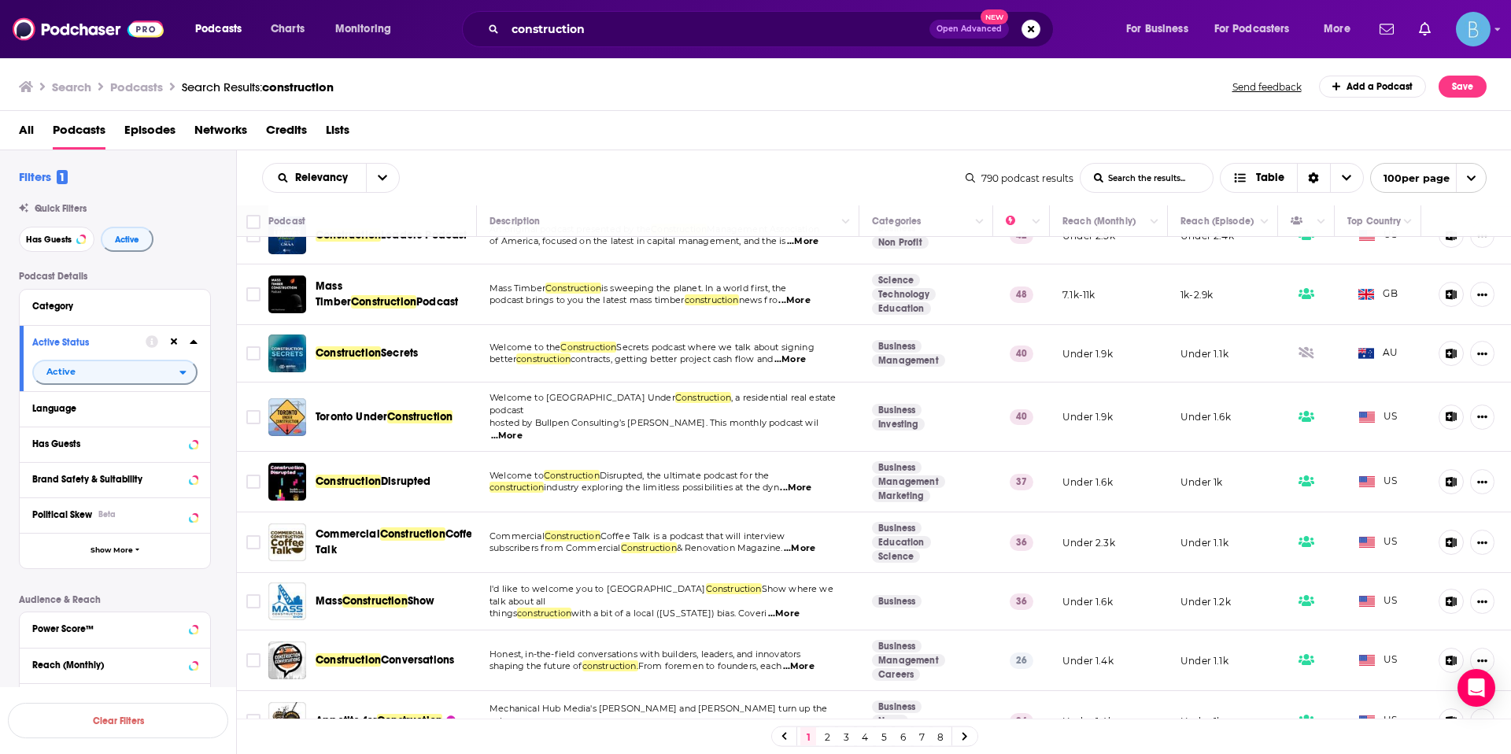
click at [803, 660] on span "...More" at bounding box center [798, 666] width 31 height 13
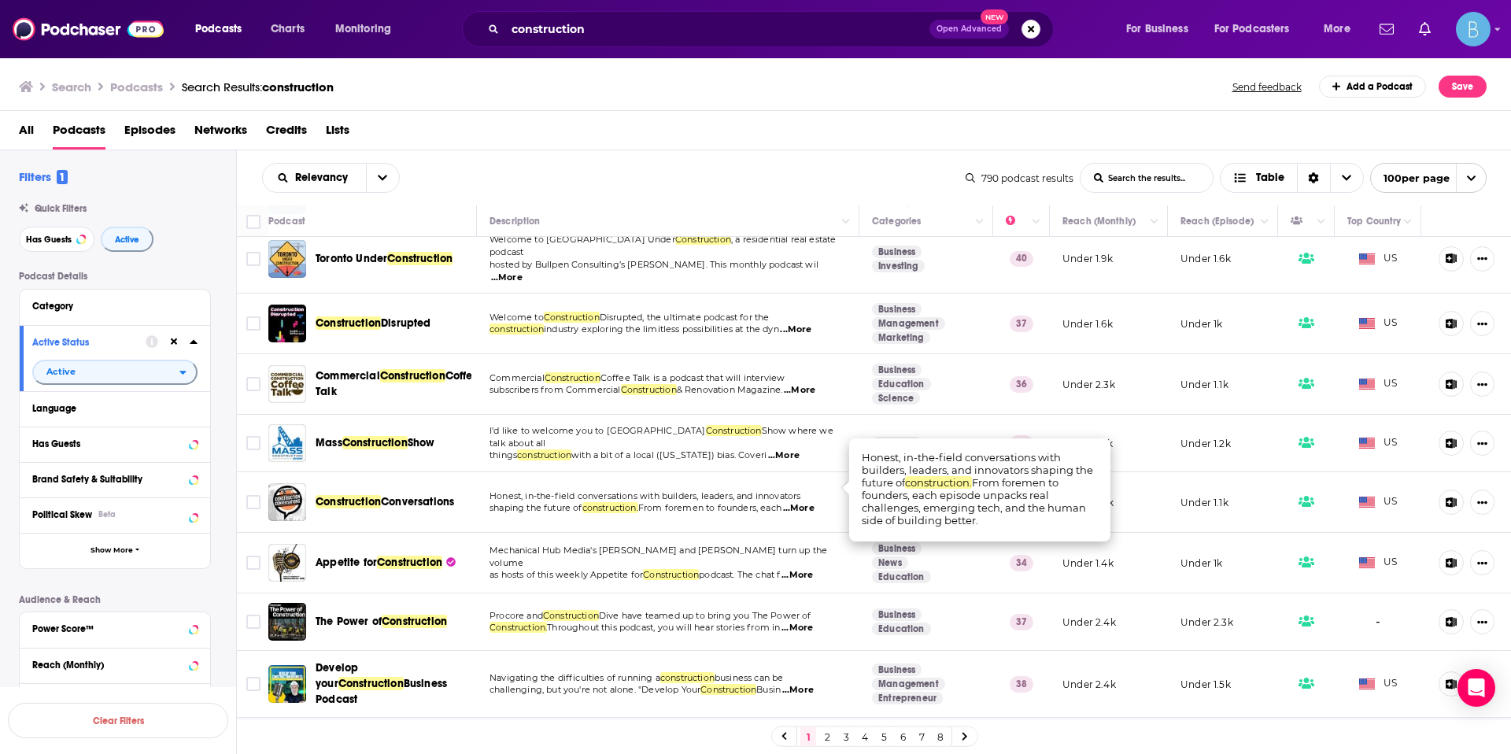
scroll to position [740, 0]
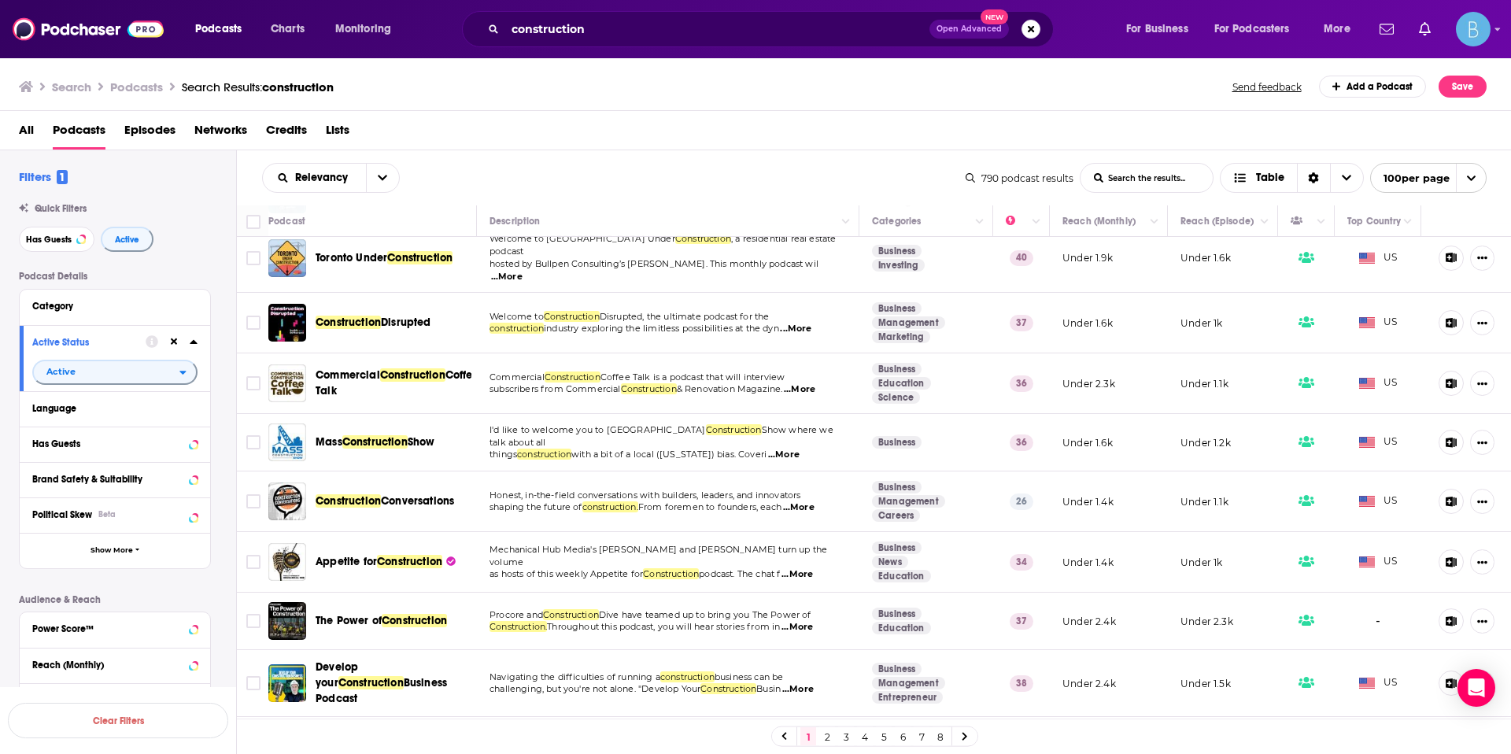
click at [811, 544] on span "Mechanical Hub Media's John Mesenbrink and Tim Ward turn up the volume" at bounding box center [658, 556] width 338 height 24
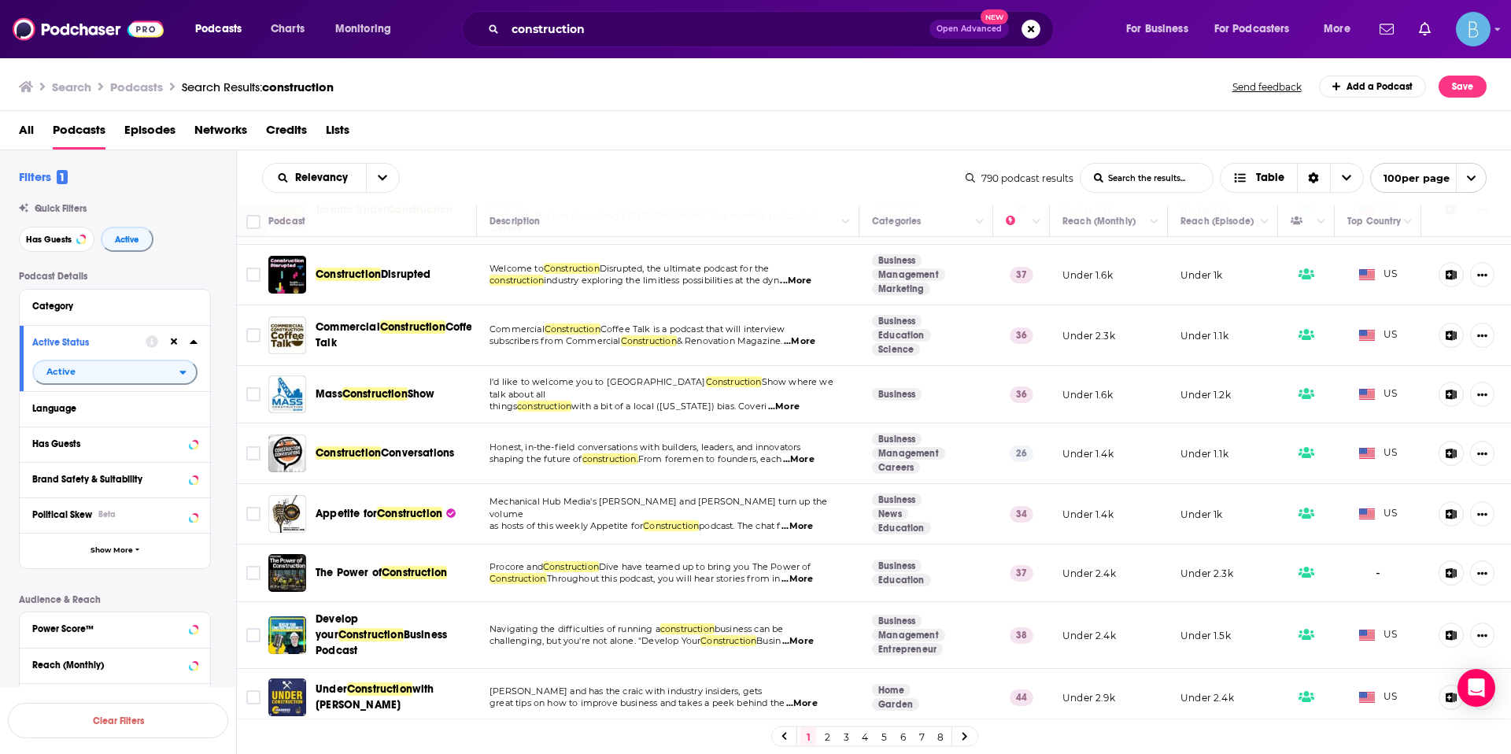
scroll to position [811, 0]
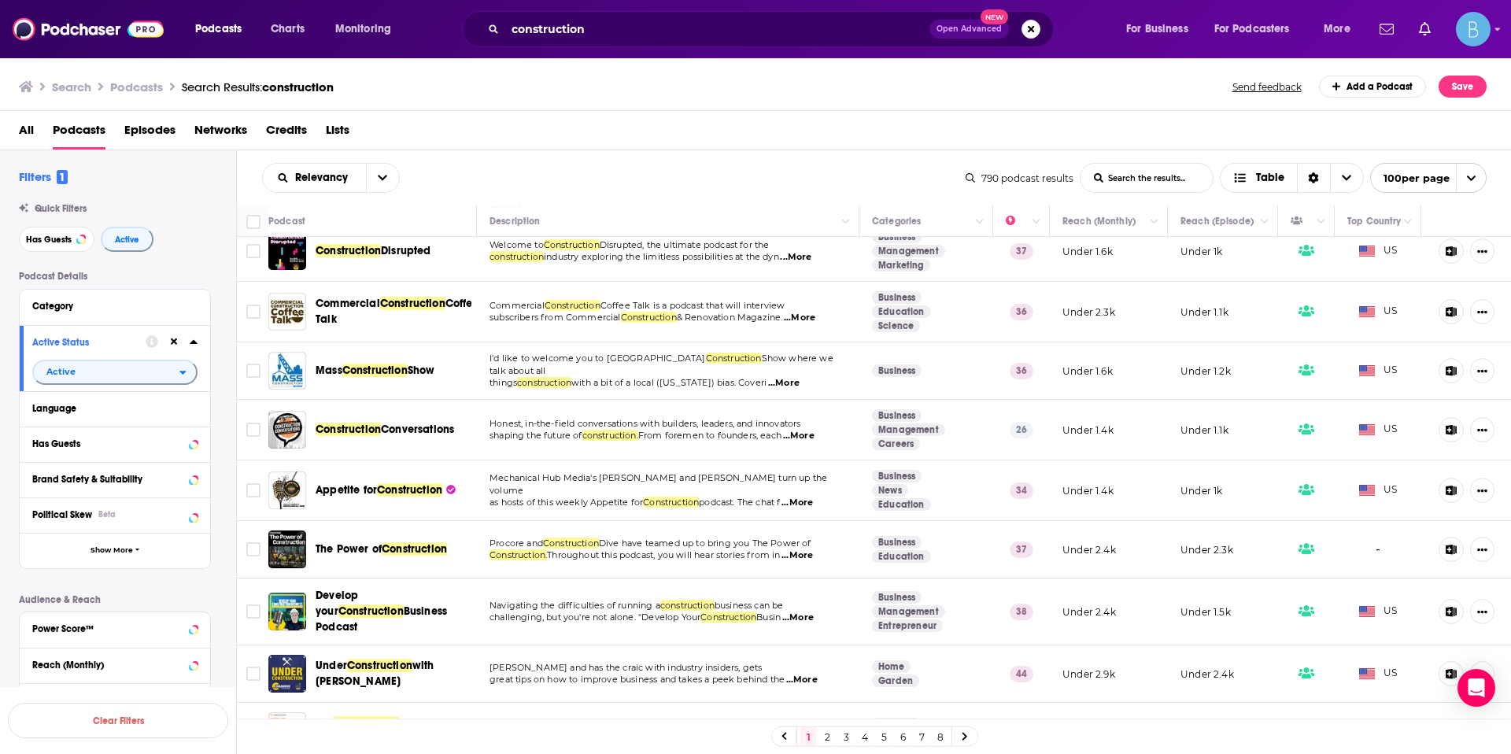
click at [811, 549] on span "...More" at bounding box center [796, 555] width 31 height 13
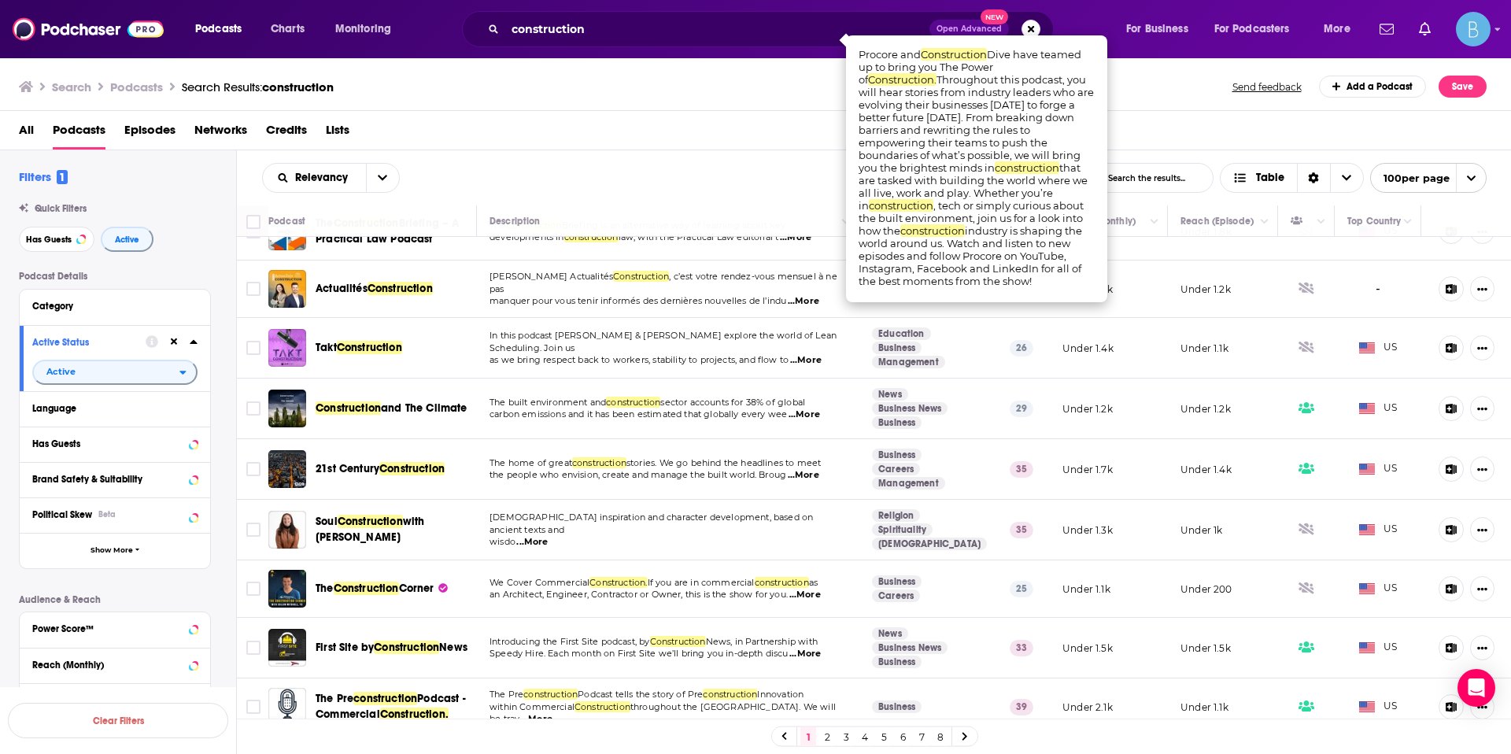
scroll to position [1312, 0]
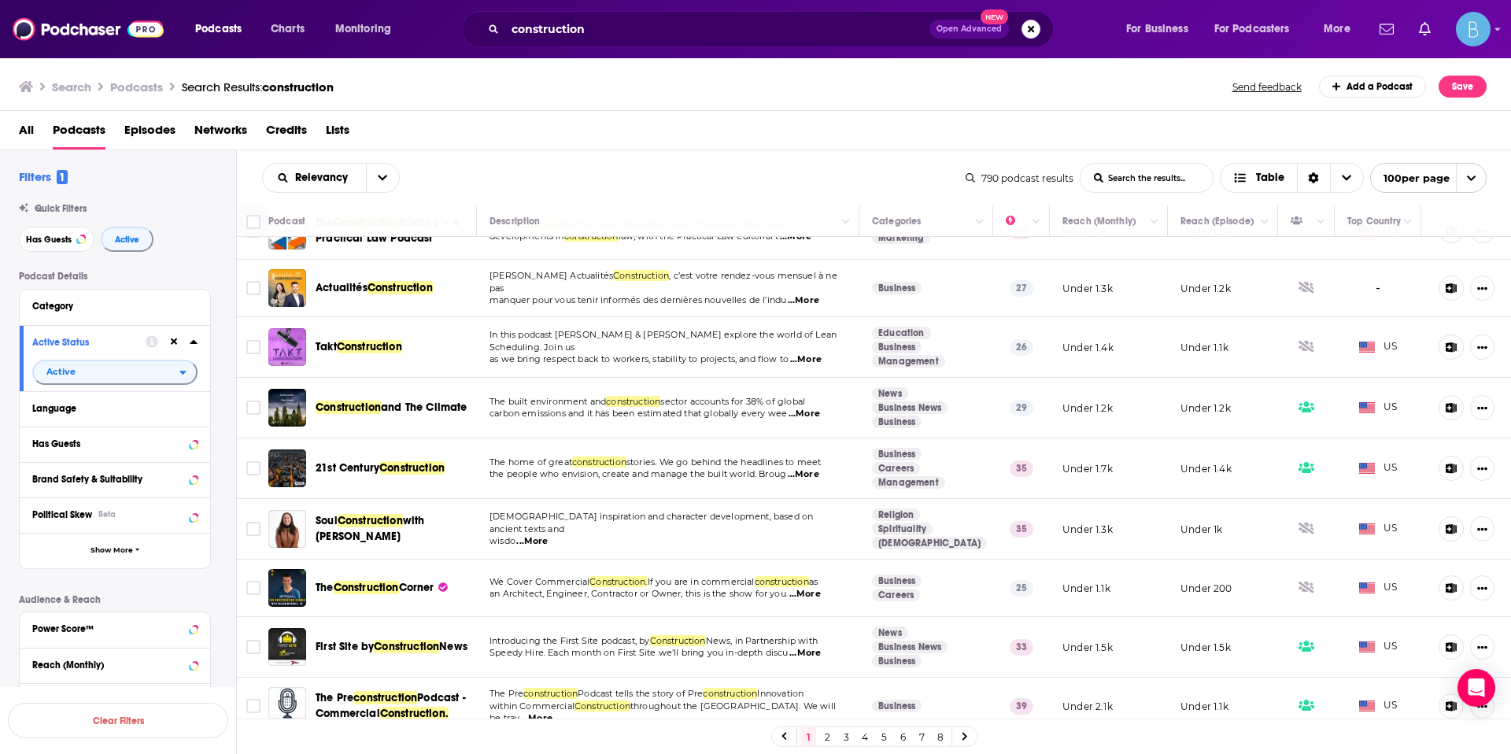
click at [786, 574] on td "We Cover Commercial Construction. If you are in commercial construction as an A…" at bounding box center [668, 587] width 382 height 57
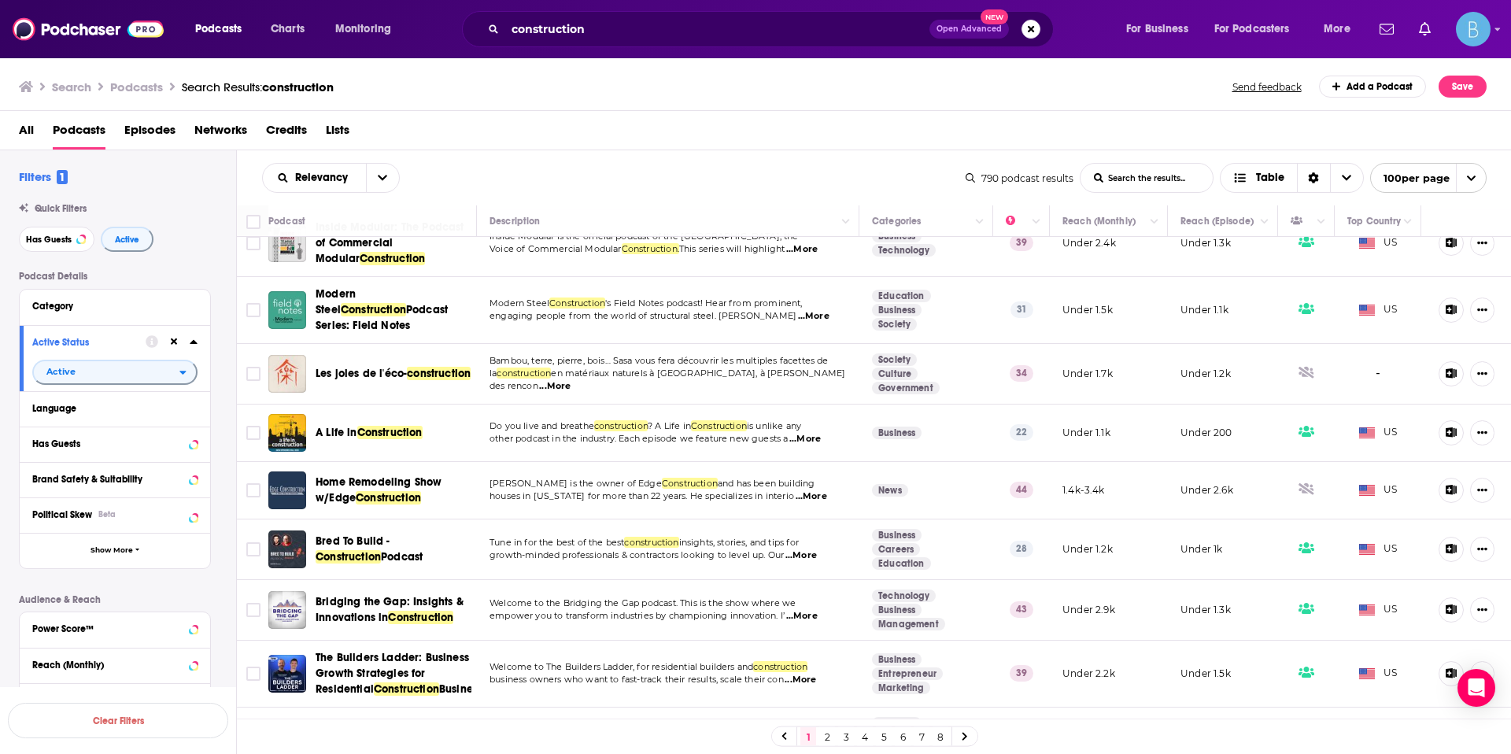
scroll to position [2447, 0]
click at [809, 609] on span "...More" at bounding box center [801, 615] width 31 height 13
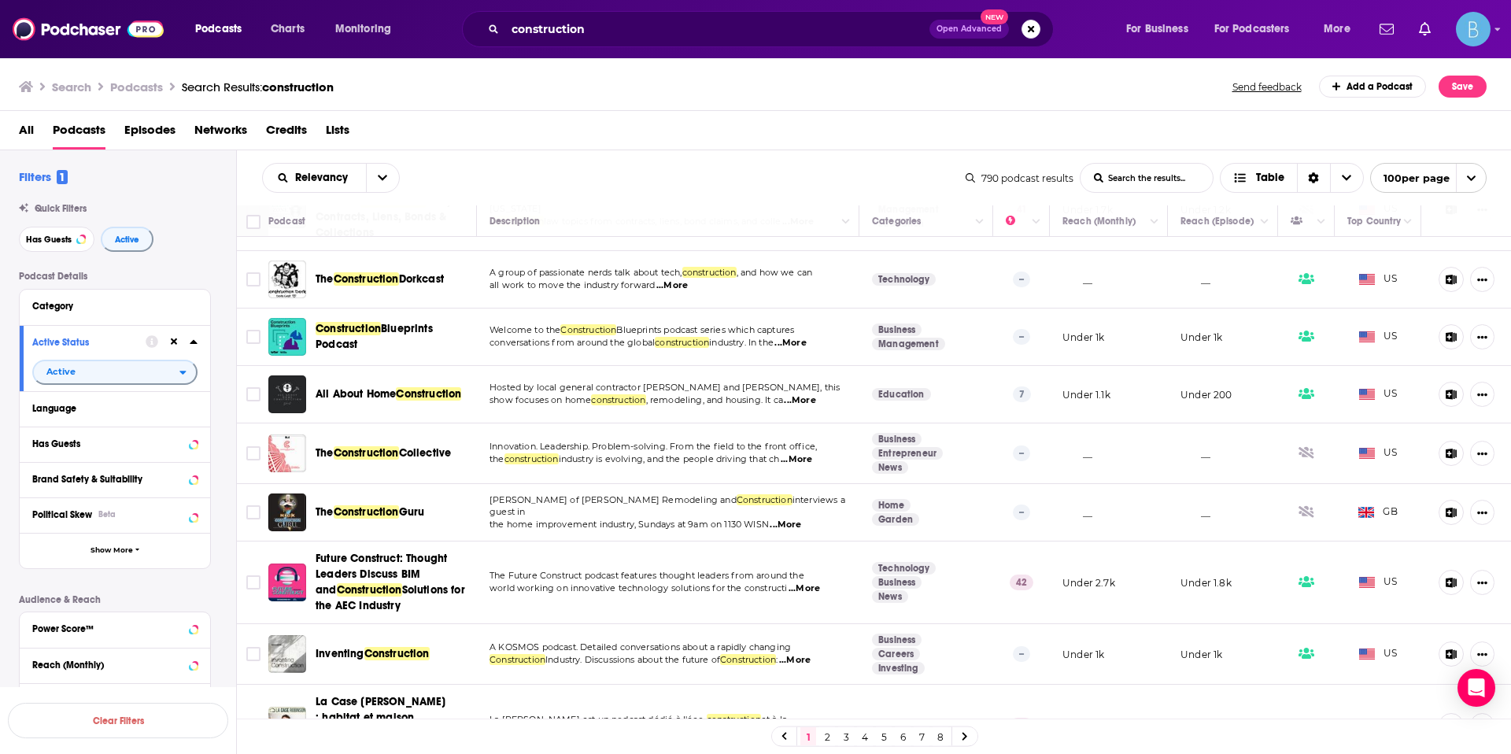
scroll to position [3829, 0]
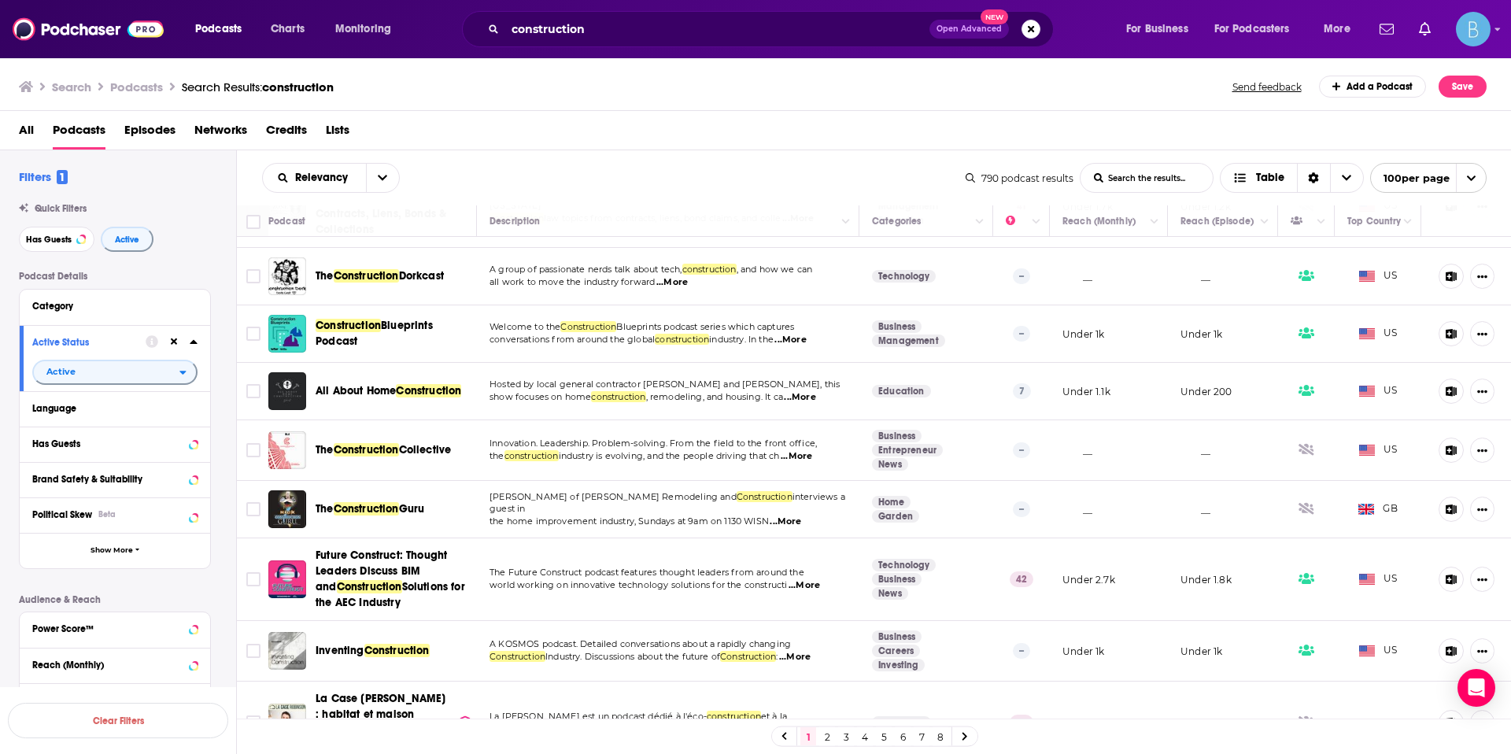
click at [792, 579] on span "...More" at bounding box center [803, 585] width 31 height 13
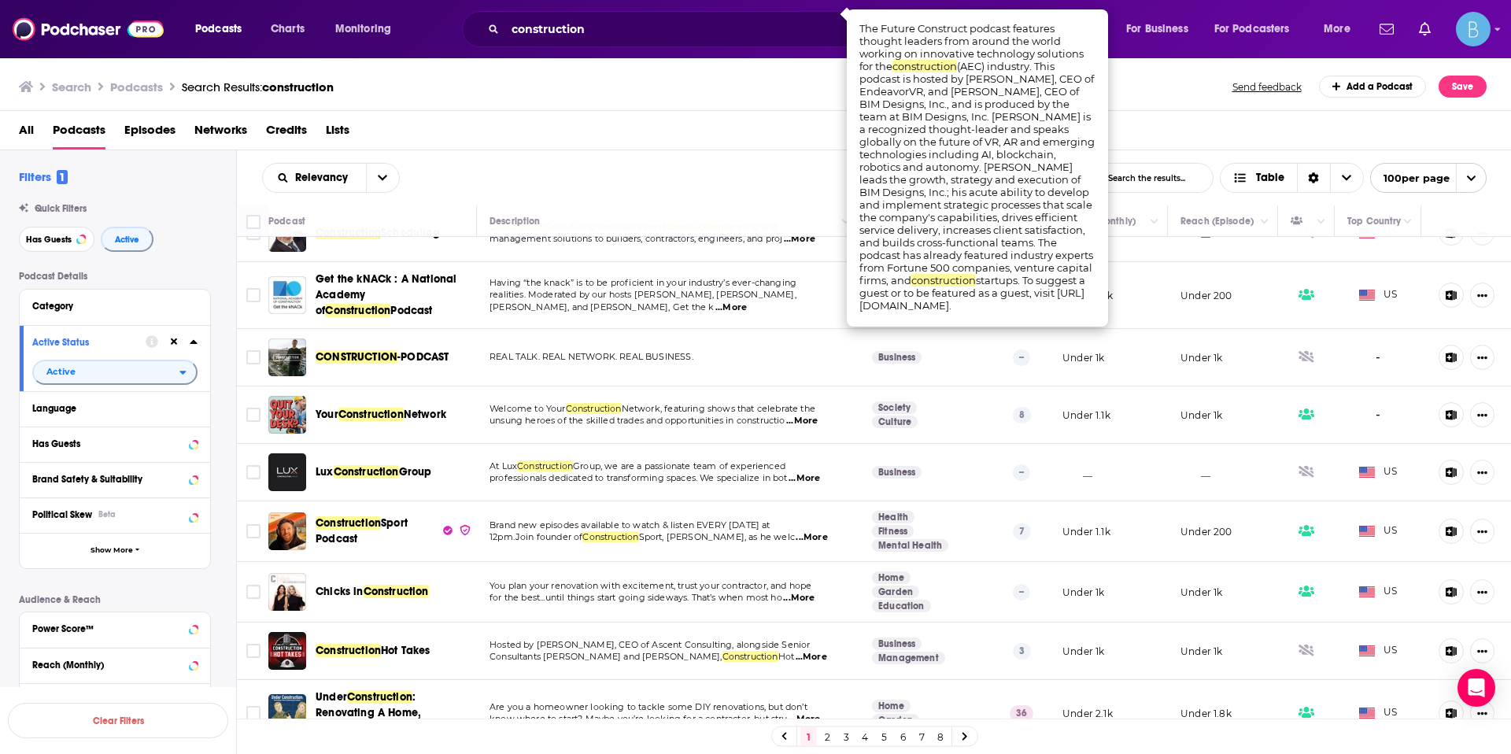
scroll to position [4692, 0]
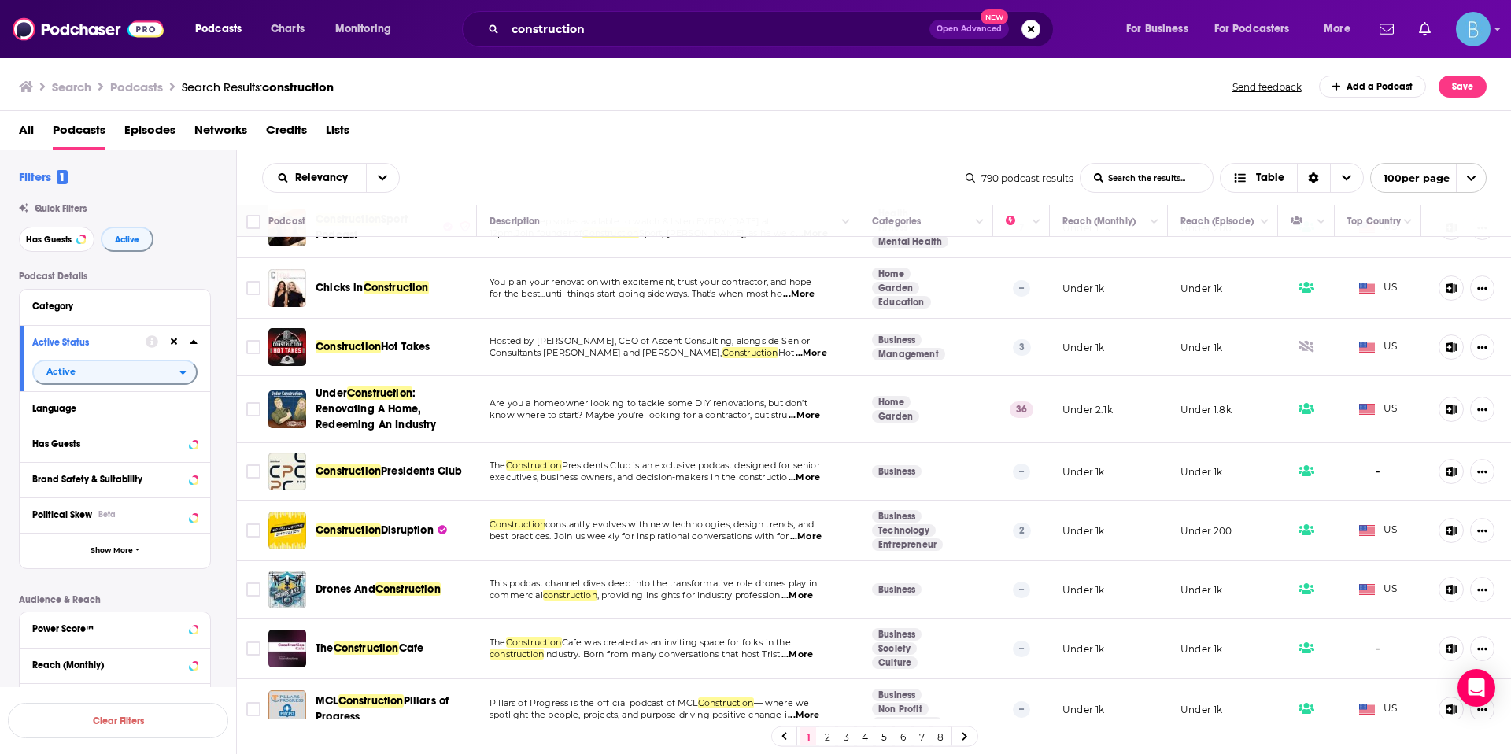
click at [816, 530] on span "...More" at bounding box center [805, 536] width 31 height 13
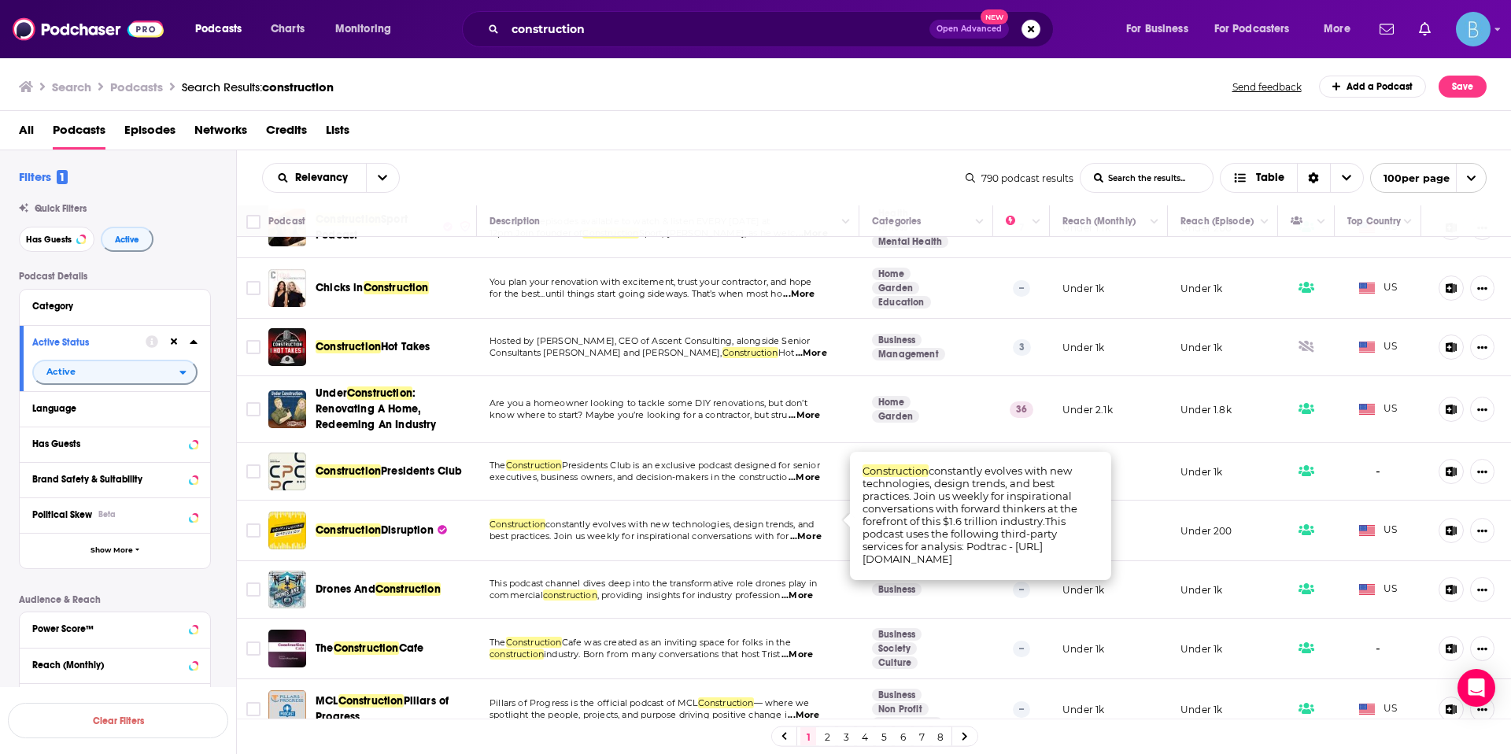
click at [781, 589] on span ", providing insights for industry profession" at bounding box center [688, 594] width 183 height 11
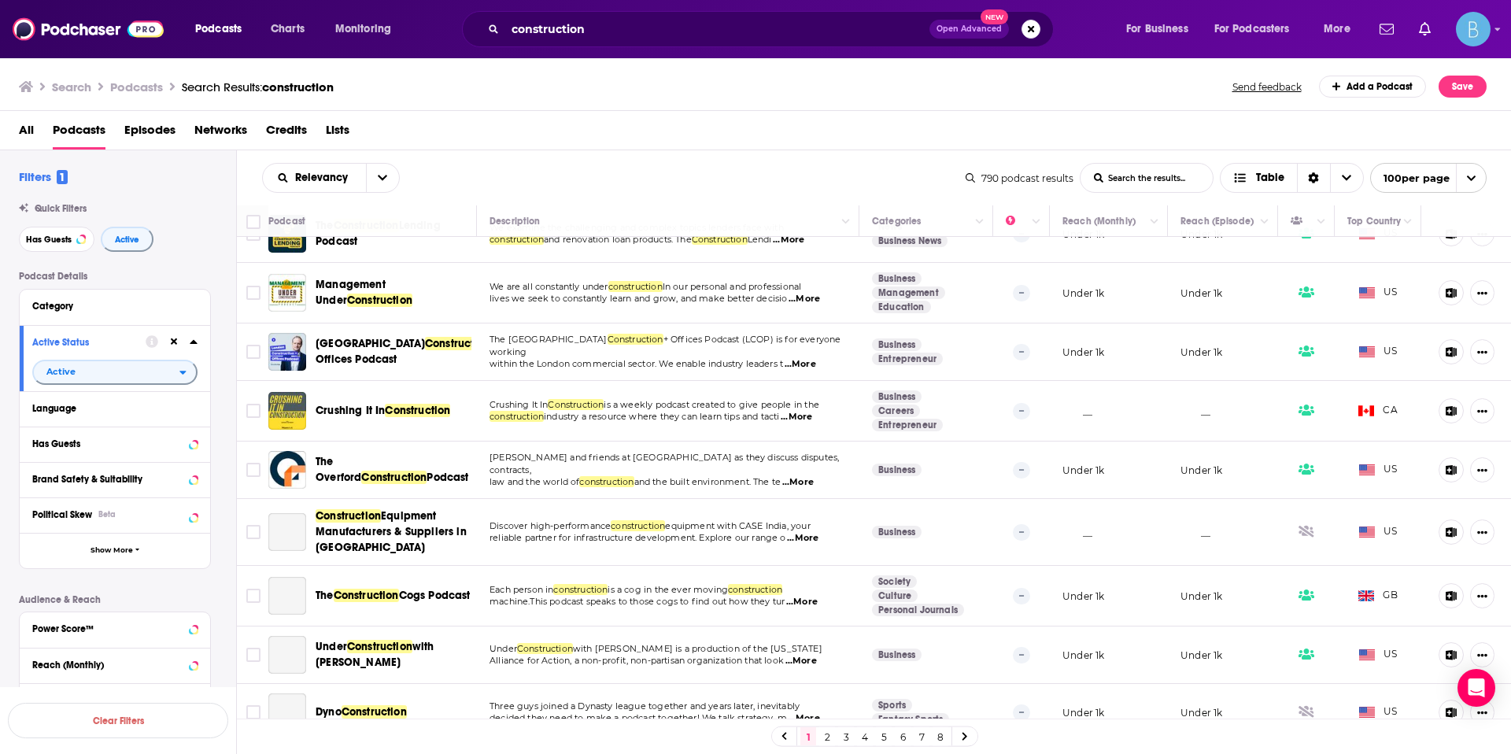
scroll to position [5700, 0]
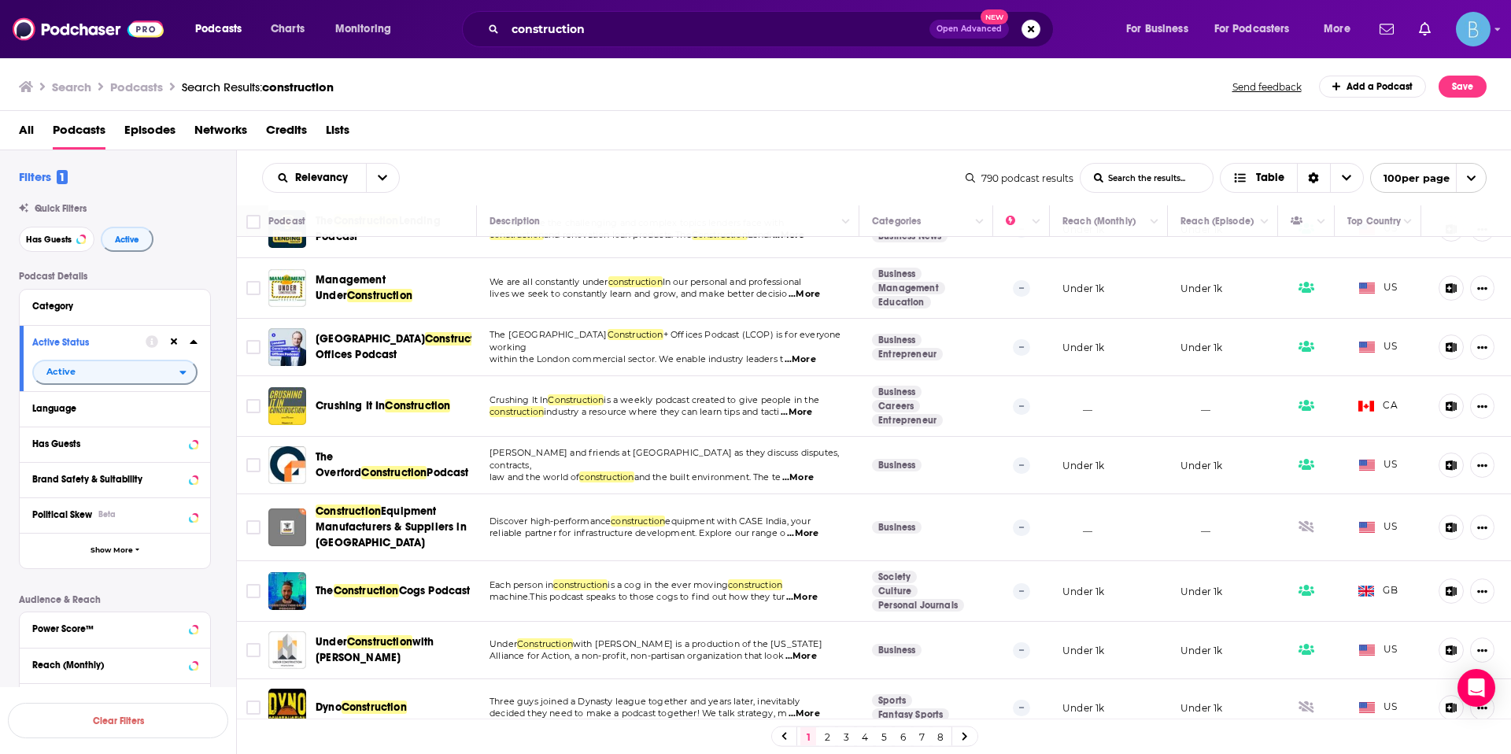
click at [823, 738] on link "2" at bounding box center [827, 736] width 16 height 19
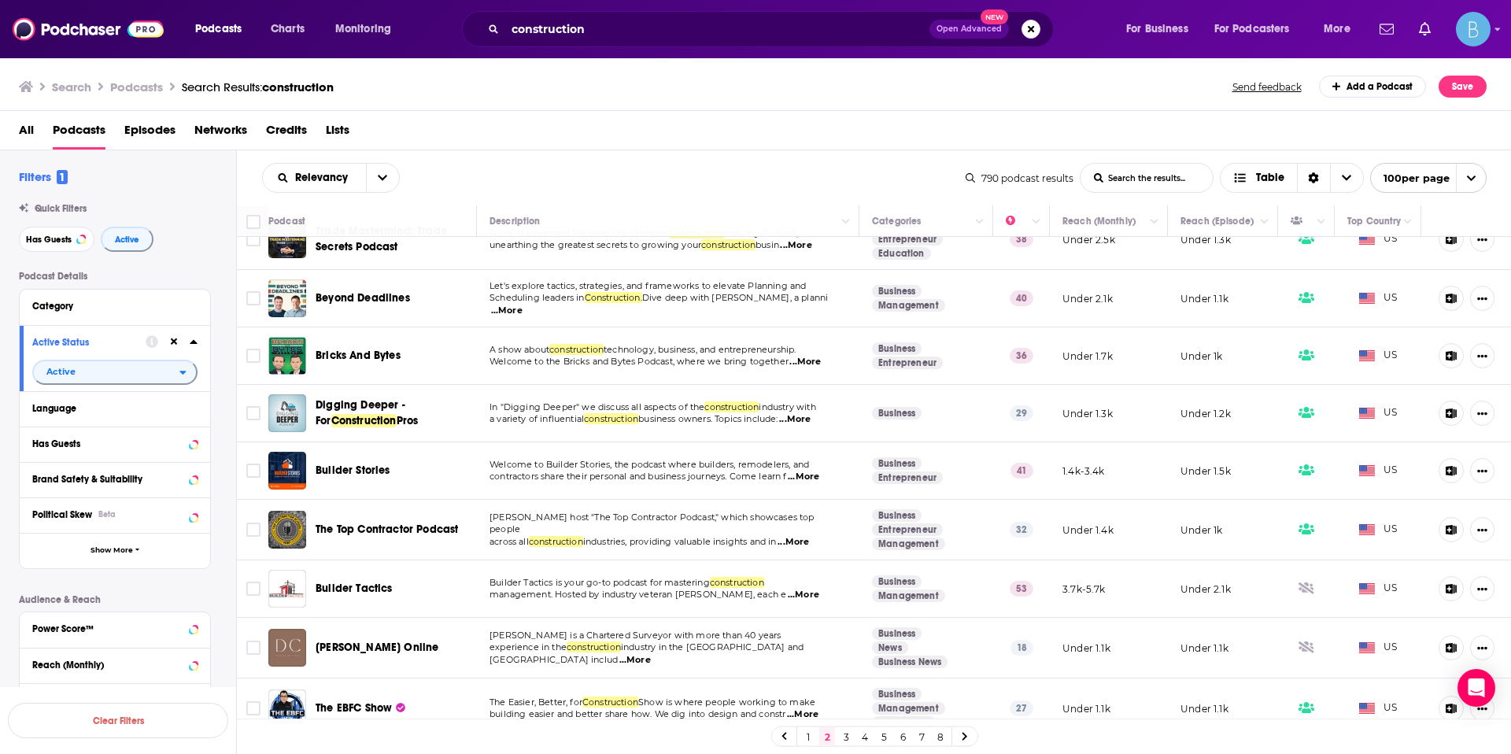
scroll to position [3391, 0]
click at [795, 426] on span "...More" at bounding box center [794, 420] width 31 height 13
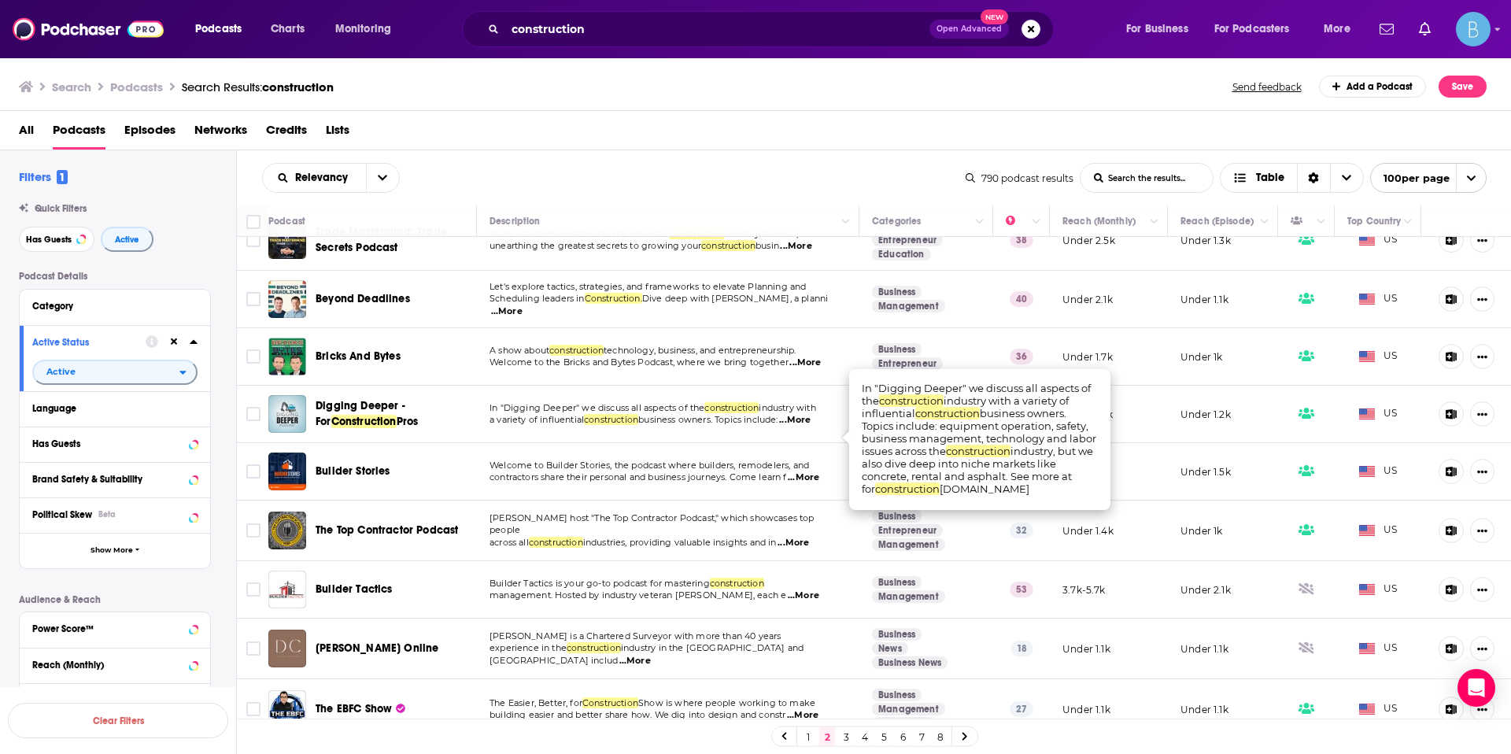
click at [744, 425] on span "business owners. Topics include:" at bounding box center [707, 419] width 139 height 11
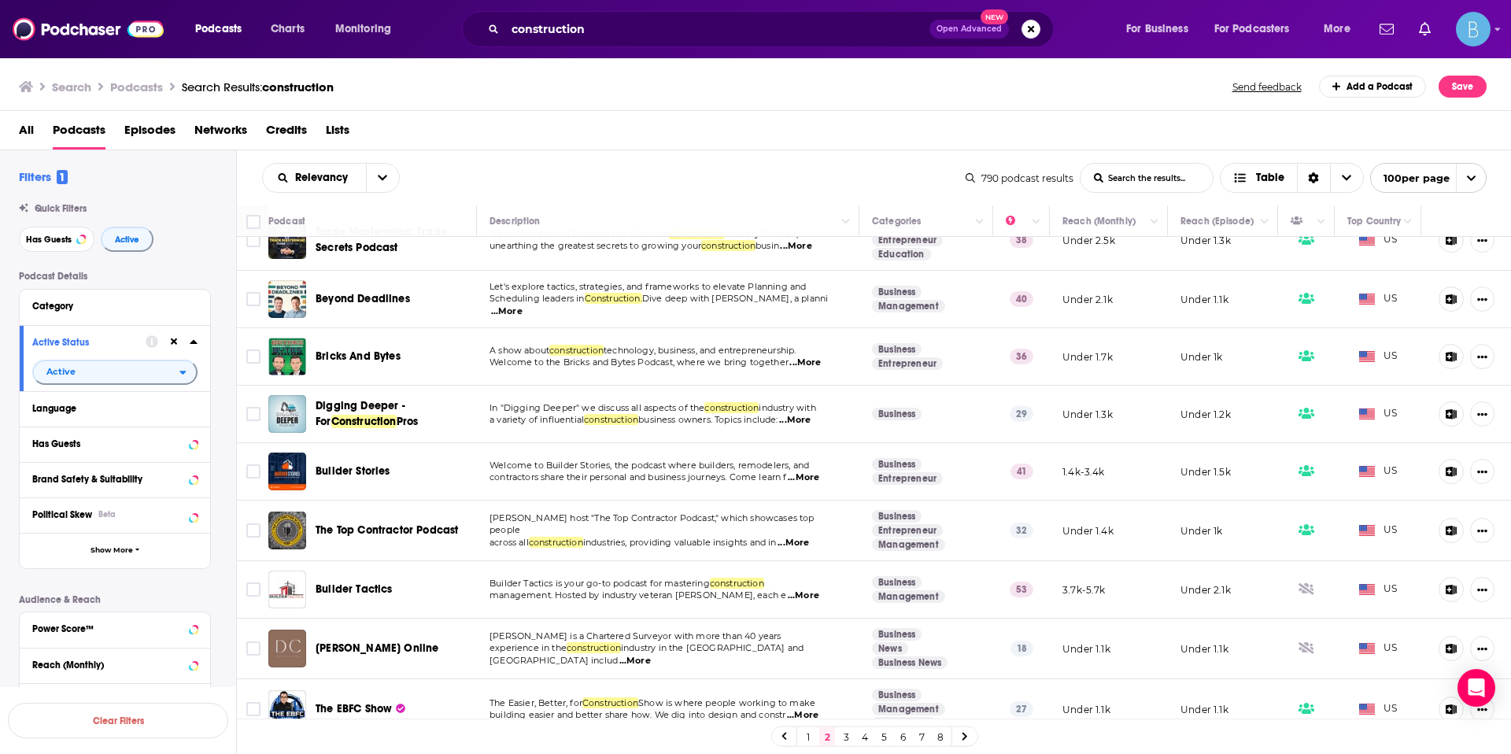
click at [805, 386] on td "A show about construction technology, business, and entrepreneurship. Welcome t…" at bounding box center [668, 356] width 382 height 57
click at [807, 369] on span "...More" at bounding box center [804, 362] width 31 height 13
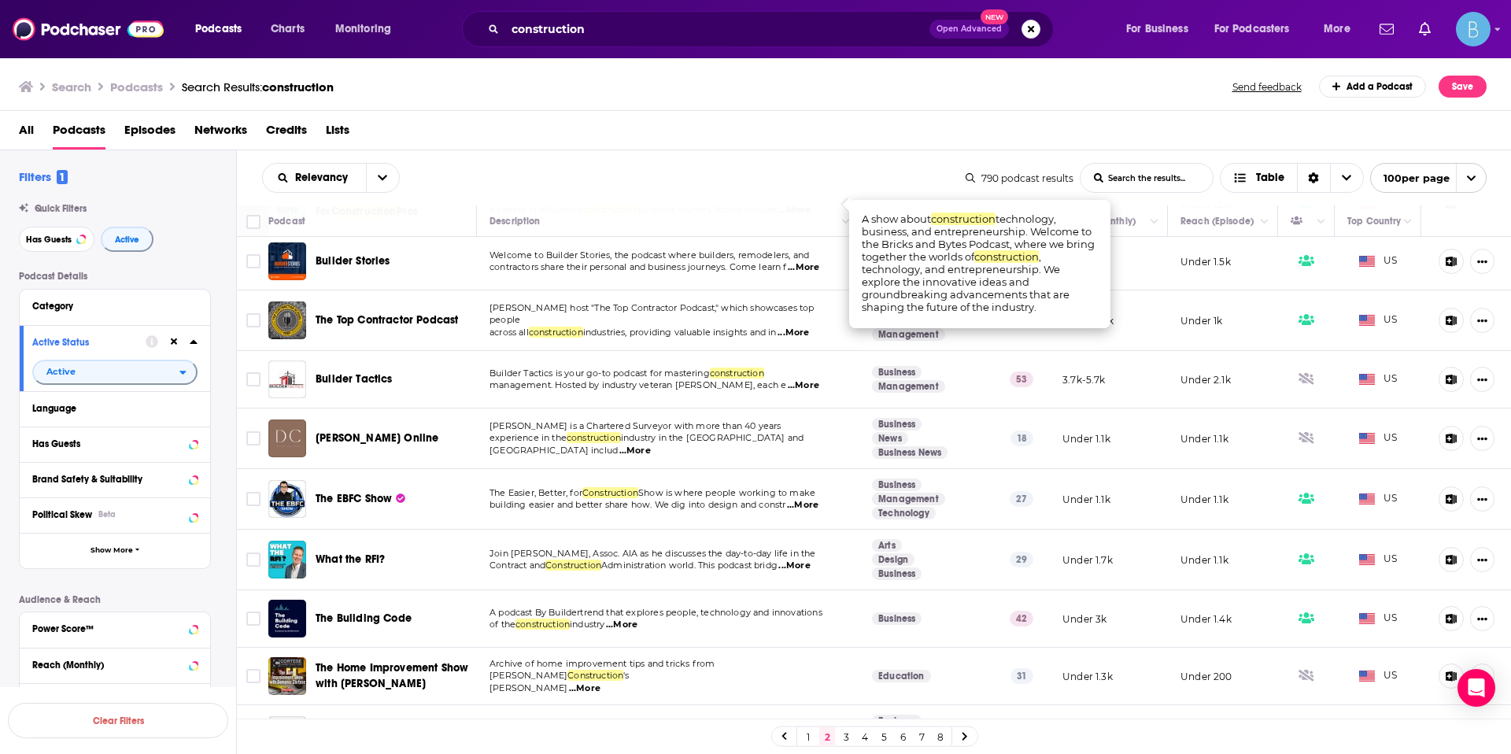
scroll to position [3712, 0]
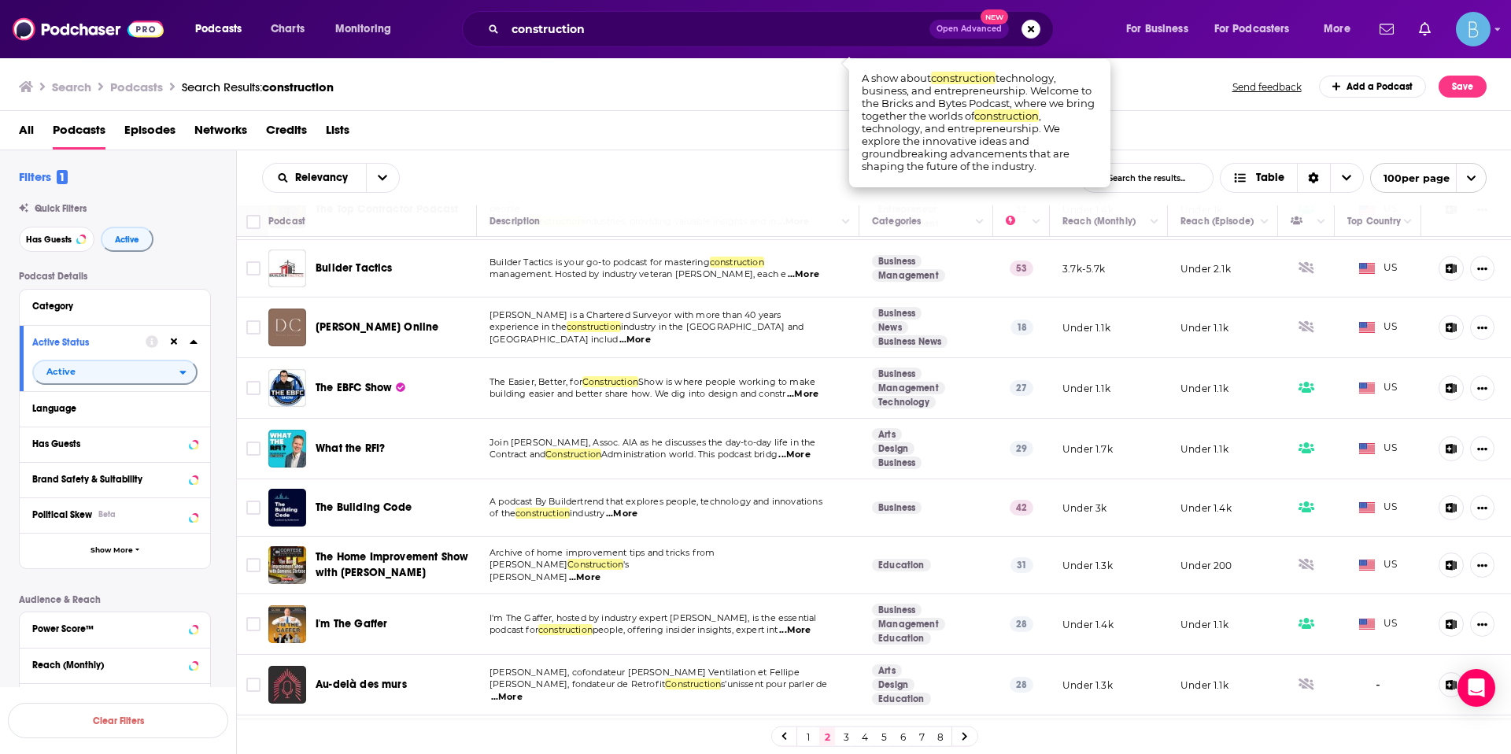
click at [635, 520] on span "...More" at bounding box center [621, 514] width 31 height 13
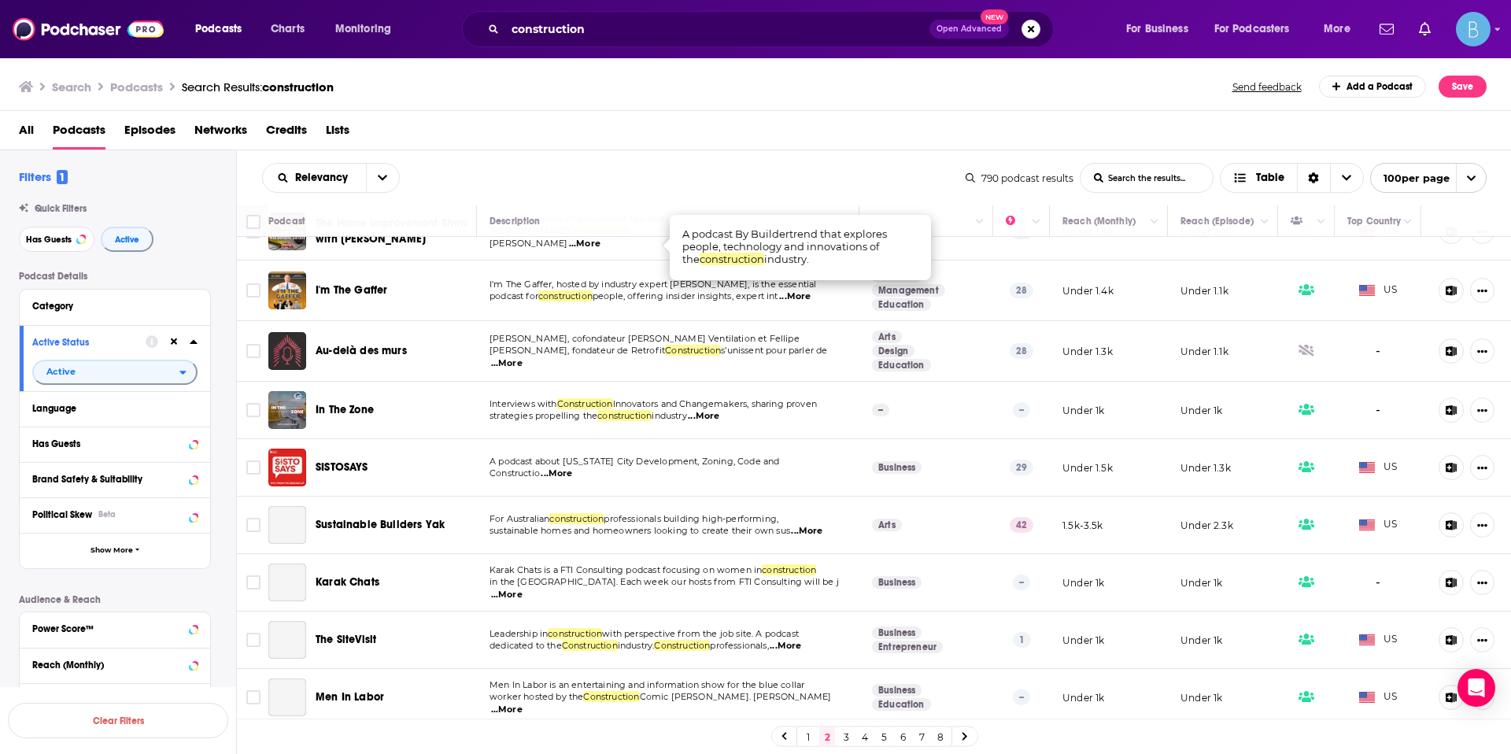
scroll to position [4076, 0]
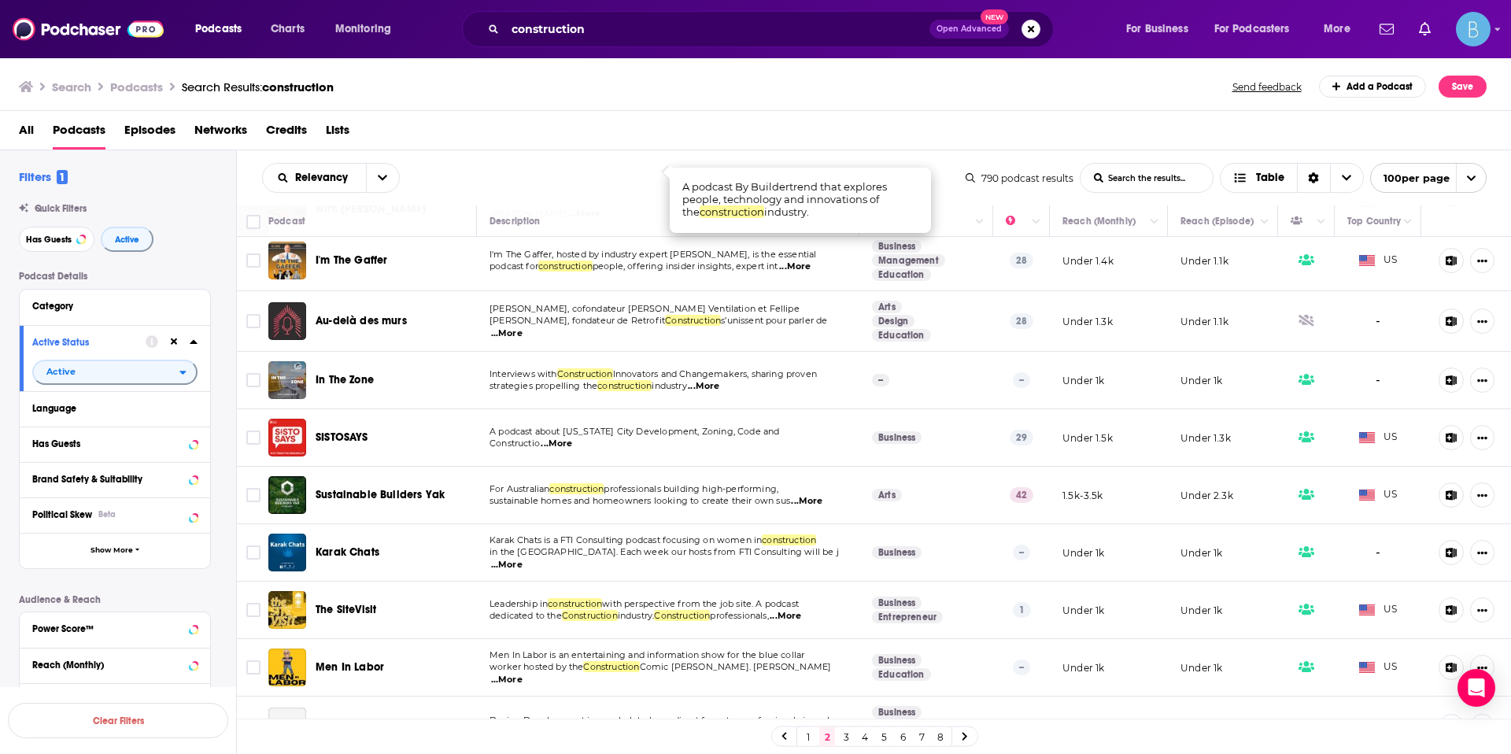
click at [790, 506] on span "sustainable homes and homeowners looking to create their own sus" at bounding box center [639, 500] width 301 height 11
click at [795, 508] on span "...More" at bounding box center [806, 501] width 31 height 13
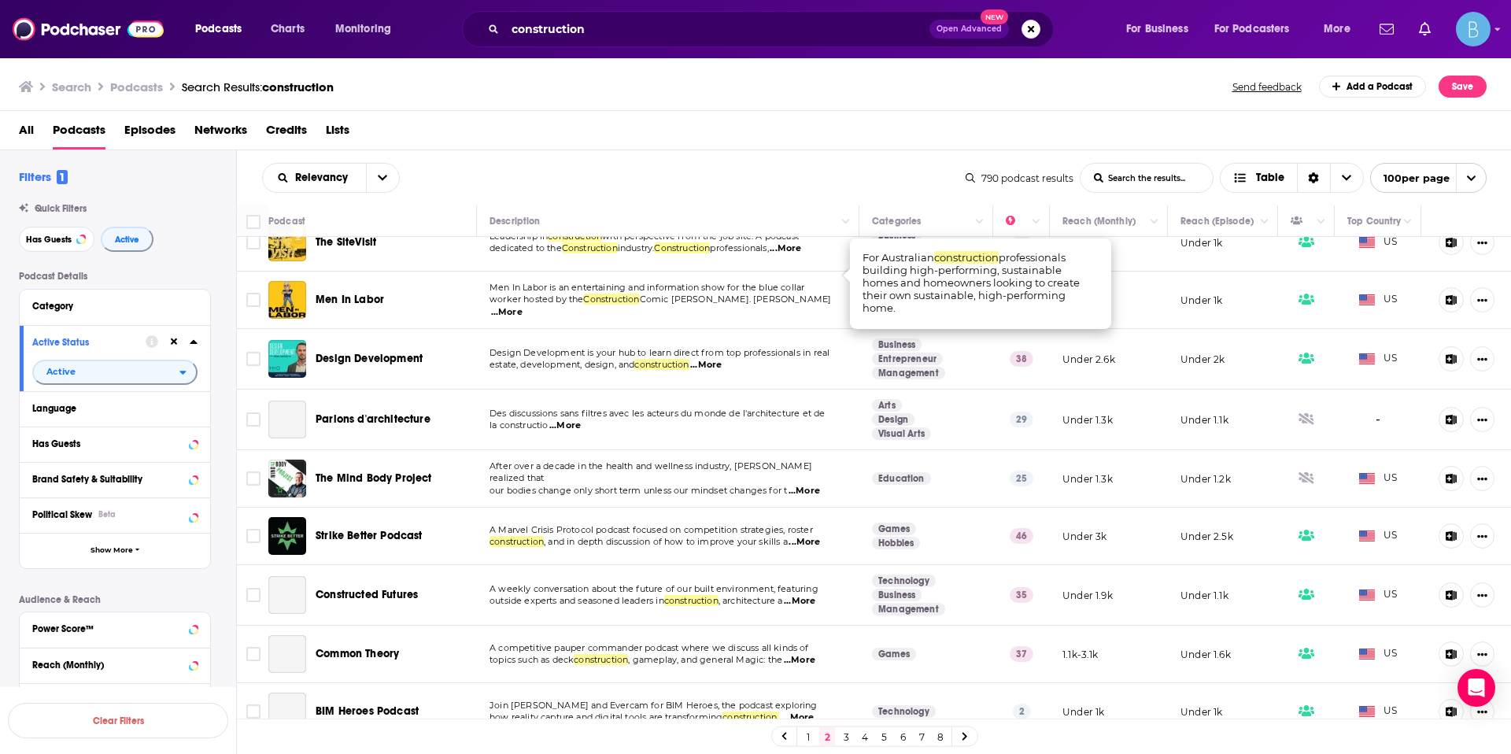
scroll to position [4459, 0]
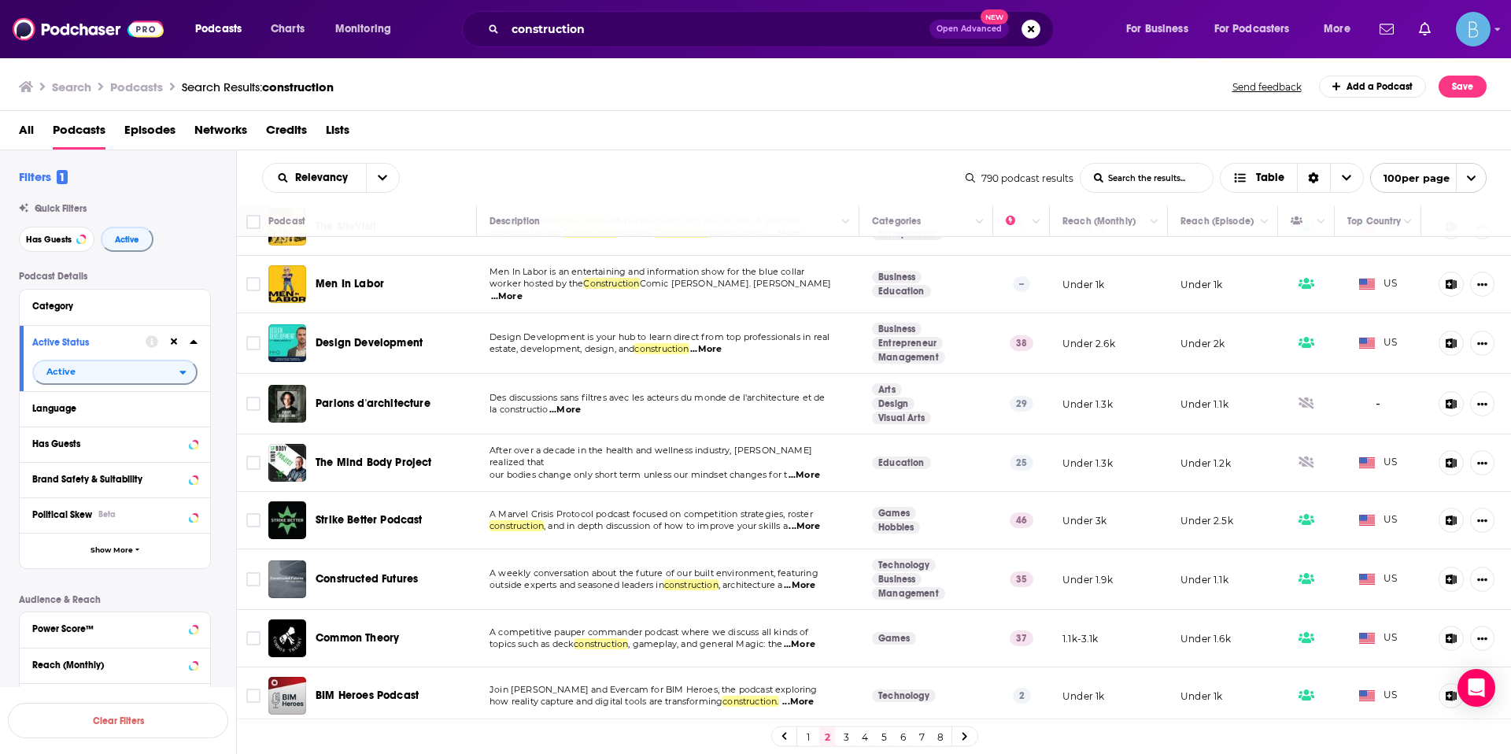
click at [722, 356] on span "...More" at bounding box center [705, 349] width 31 height 13
click at [787, 531] on span ", and in depth discussion of how to improve your skills a" at bounding box center [666, 525] width 244 height 11
click at [799, 533] on span "...More" at bounding box center [803, 526] width 31 height 13
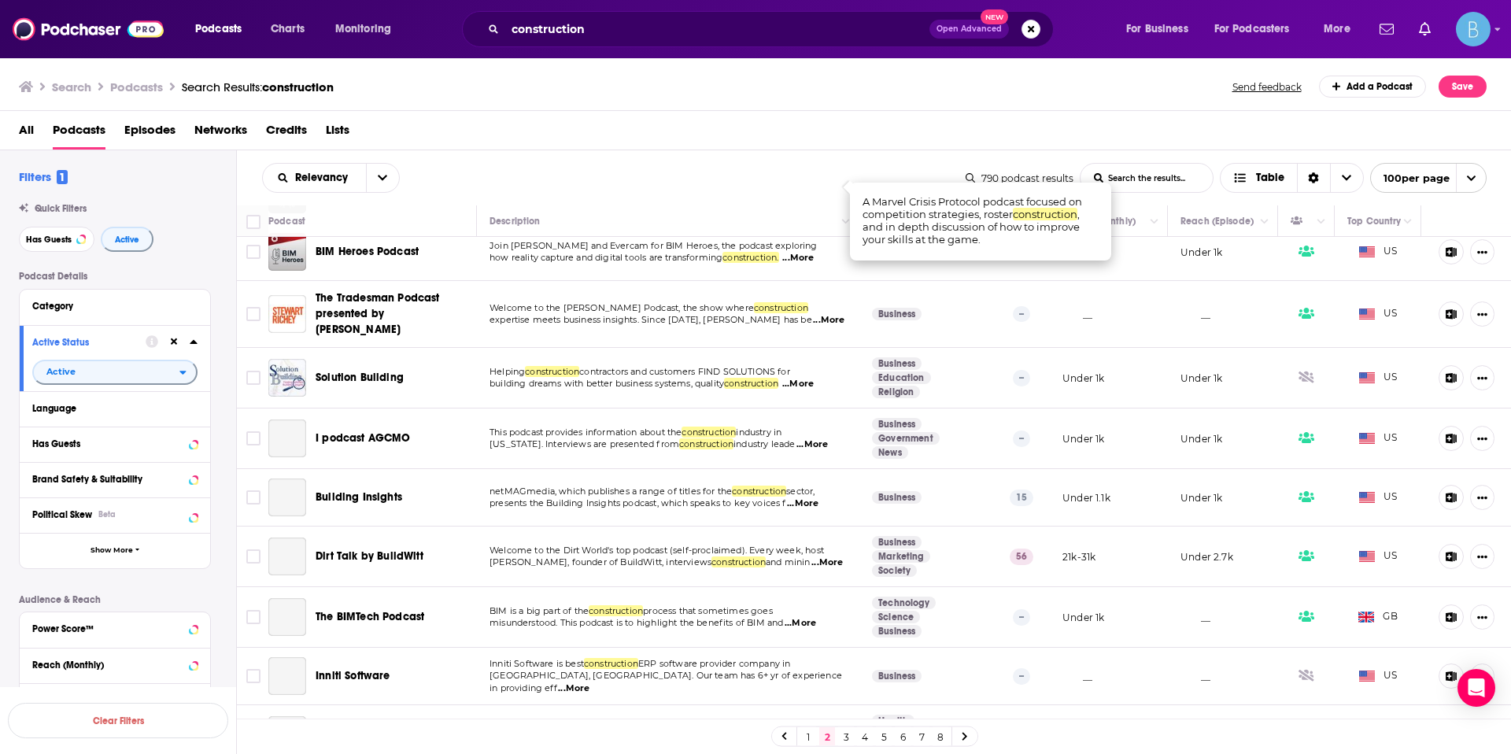
scroll to position [4910, 0]
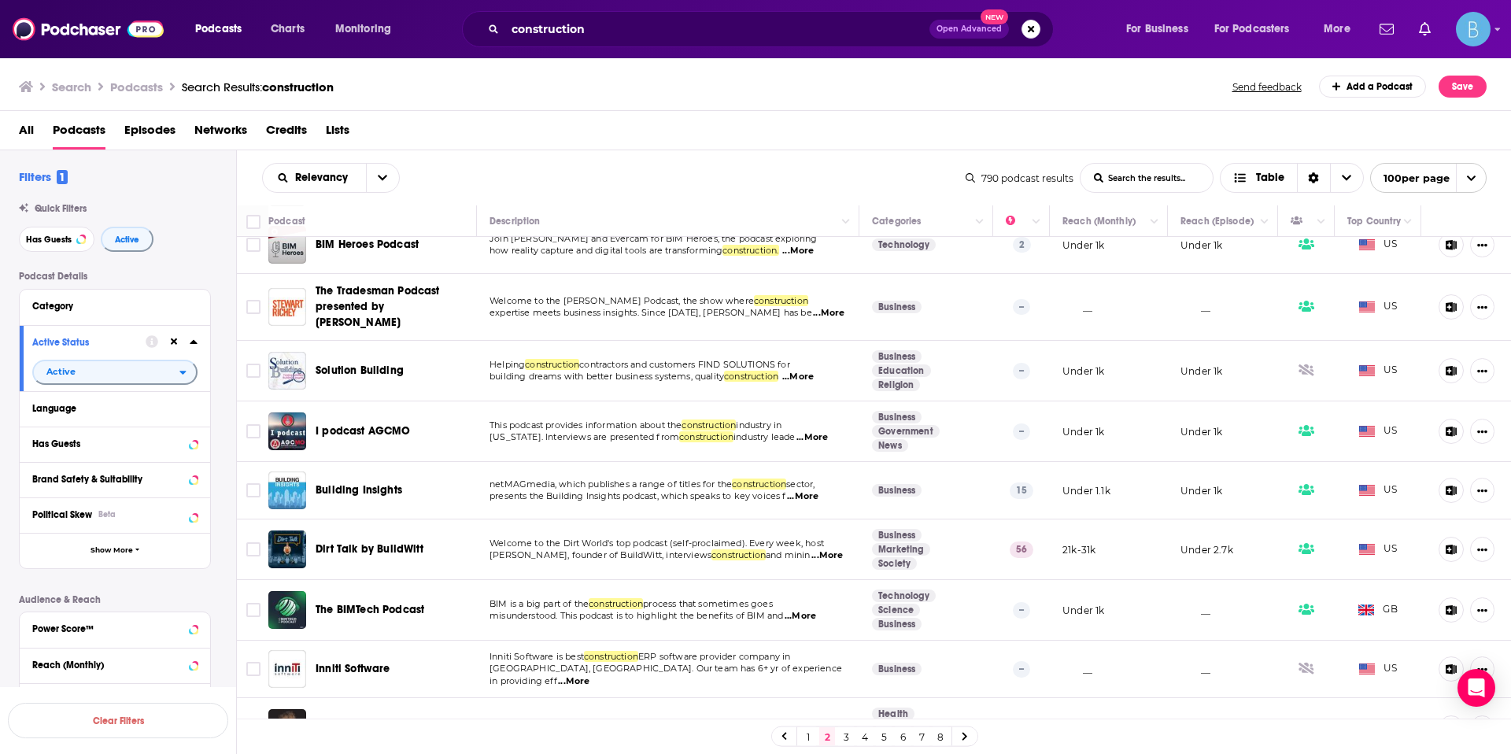
click at [811, 562] on span "...More" at bounding box center [826, 555] width 31 height 13
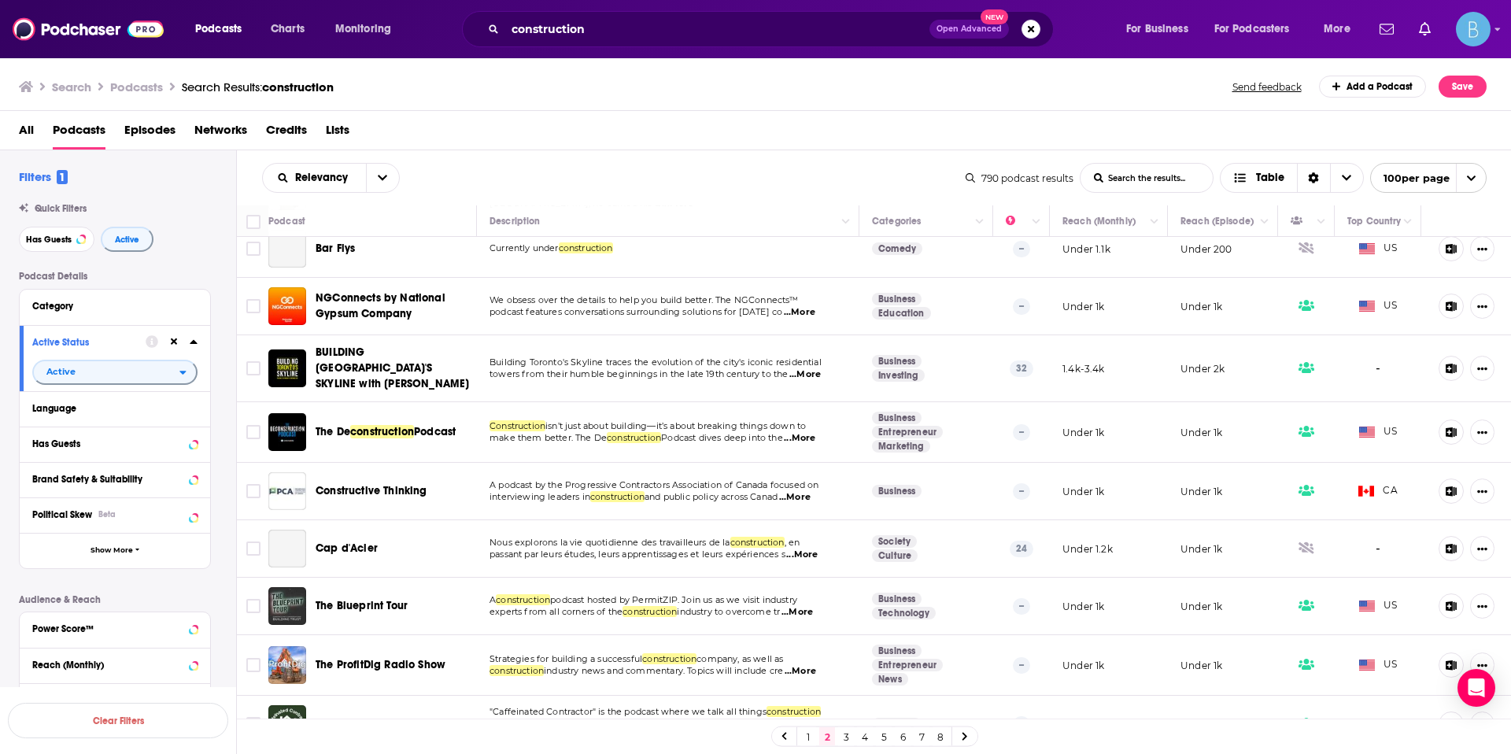
scroll to position [5712, 0]
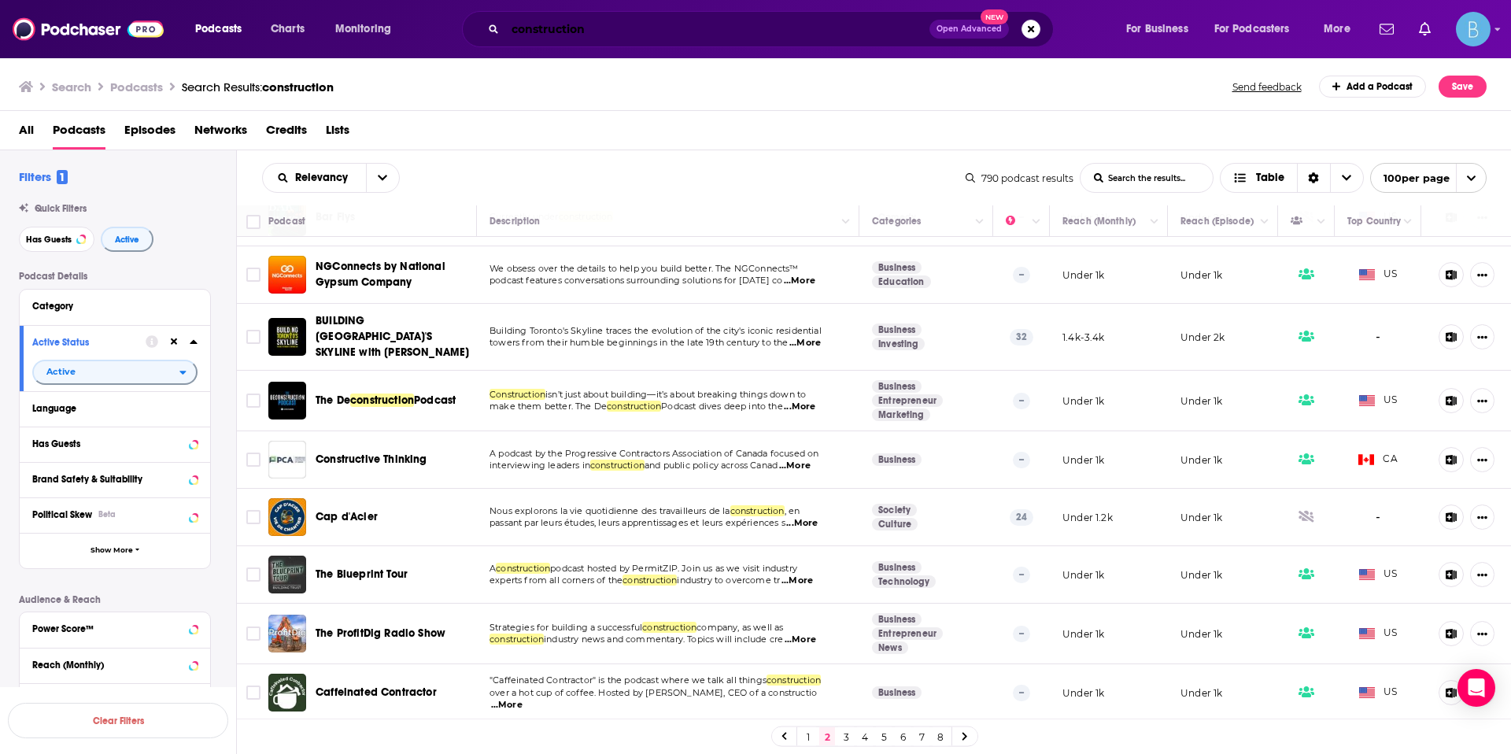
click at [648, 35] on input "construction" at bounding box center [717, 29] width 424 height 25
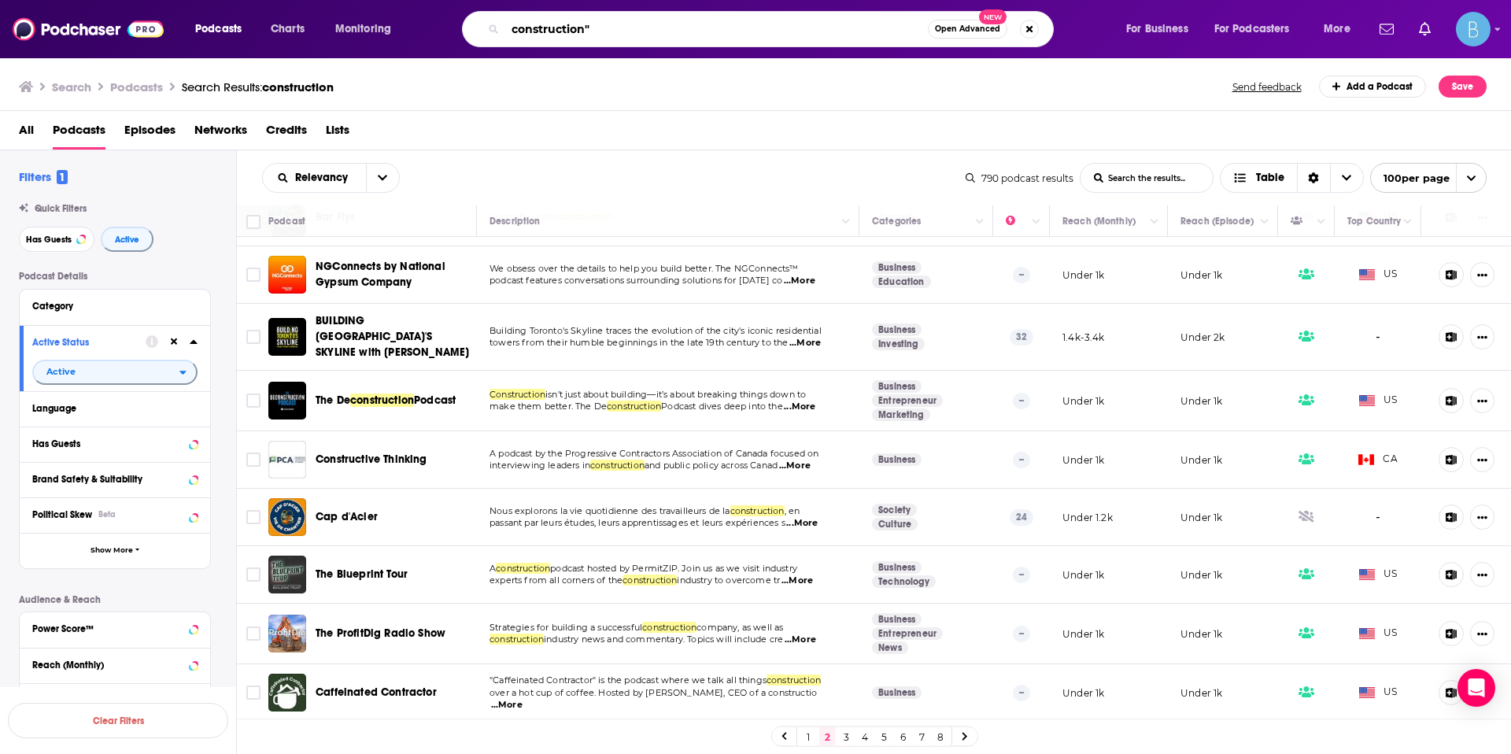
click at [512, 31] on input "construction"" at bounding box center [716, 29] width 423 height 25
click at [632, 35] on input ""construction"" at bounding box center [716, 29] width 423 height 25
type input ""construction" AND "tech""
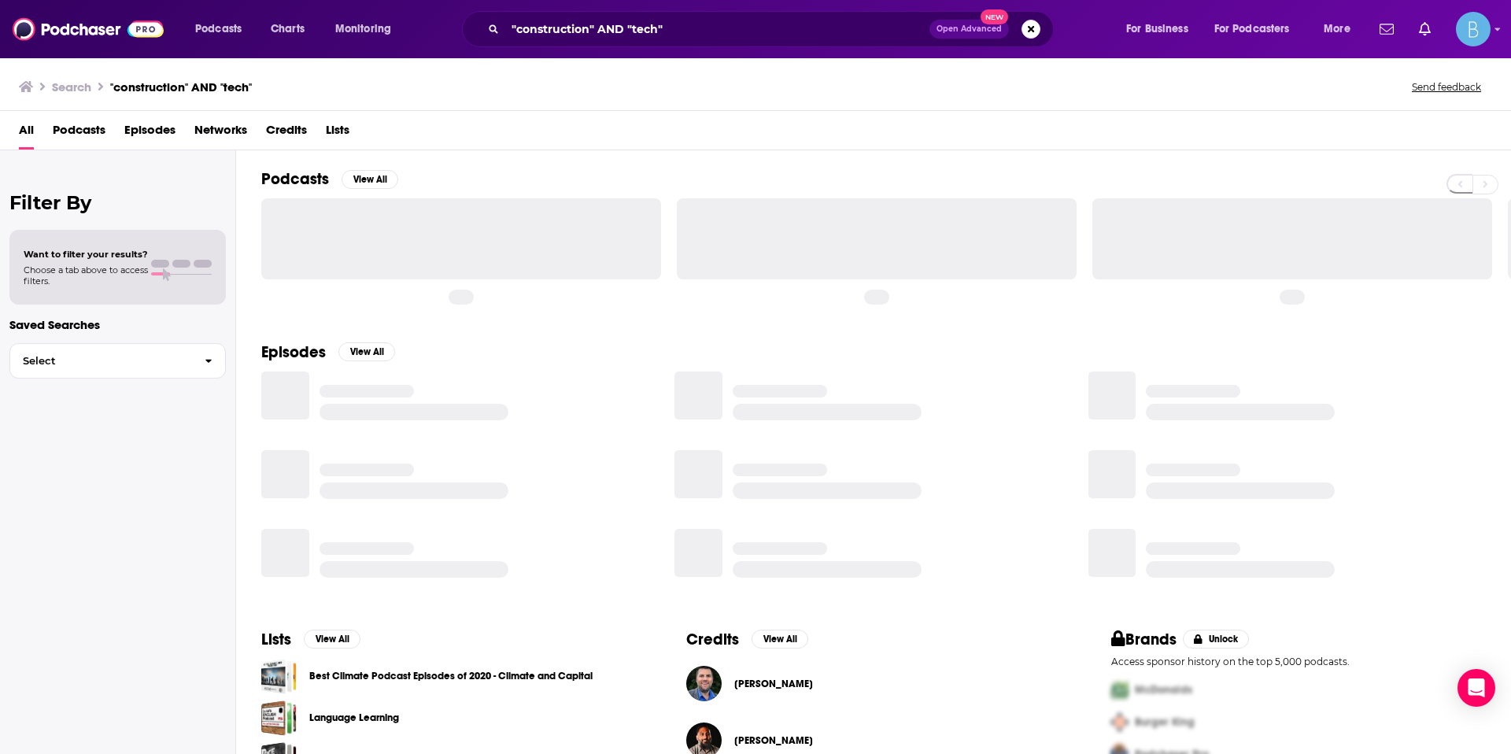
click at [170, 120] on span "Episodes" at bounding box center [149, 133] width 51 height 32
